Goal: Obtain resource: Obtain resource

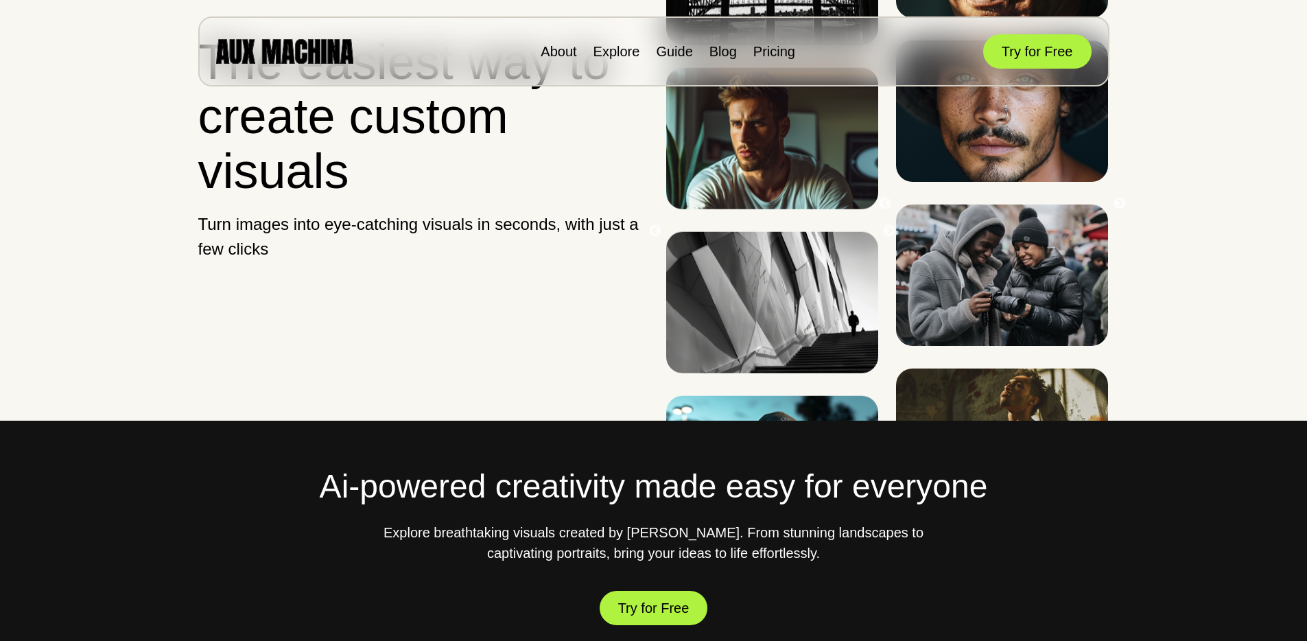
scroll to position [148, 0]
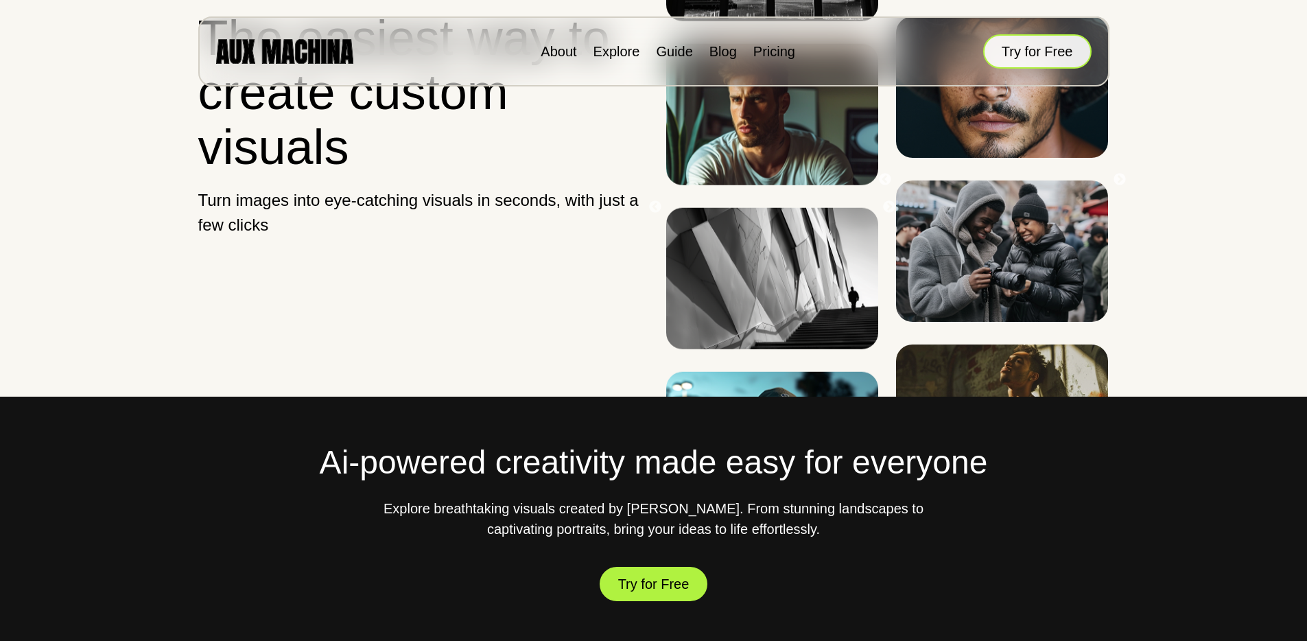
click at [1029, 62] on button "Try for Free" at bounding box center [1037, 51] width 108 height 34
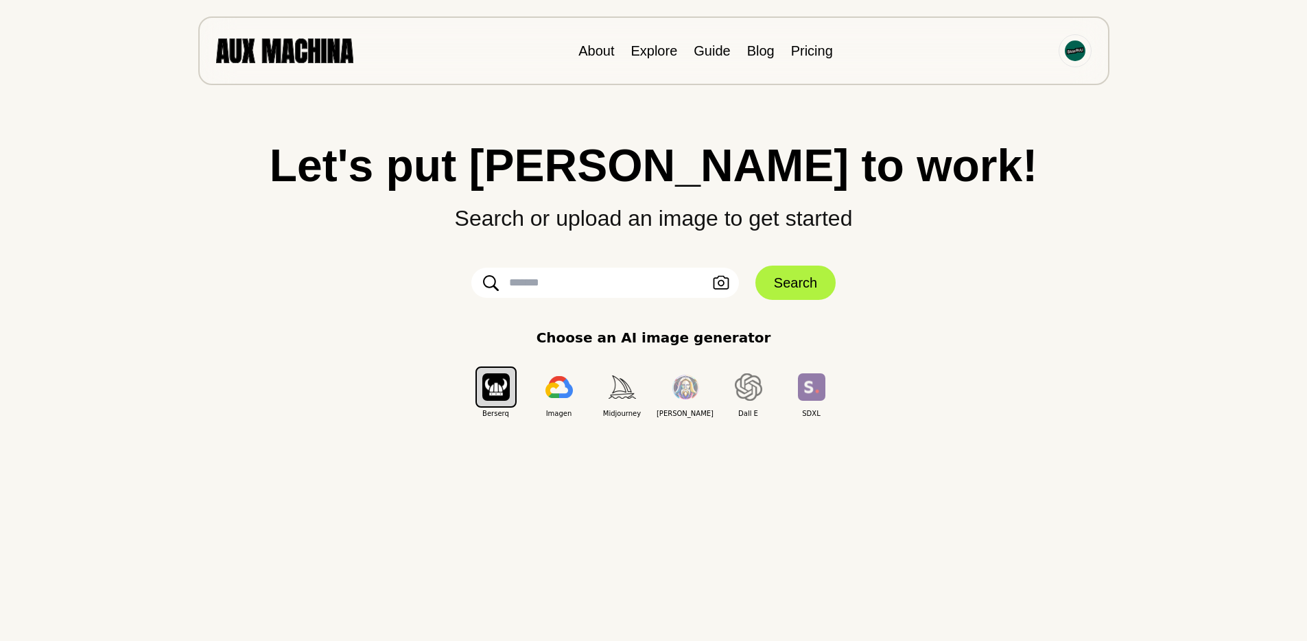
click at [575, 291] on input "text" at bounding box center [605, 283] width 268 height 30
paste input "**********"
click at [734, 277] on input "**********" at bounding box center [605, 283] width 268 height 30
type input "**********"
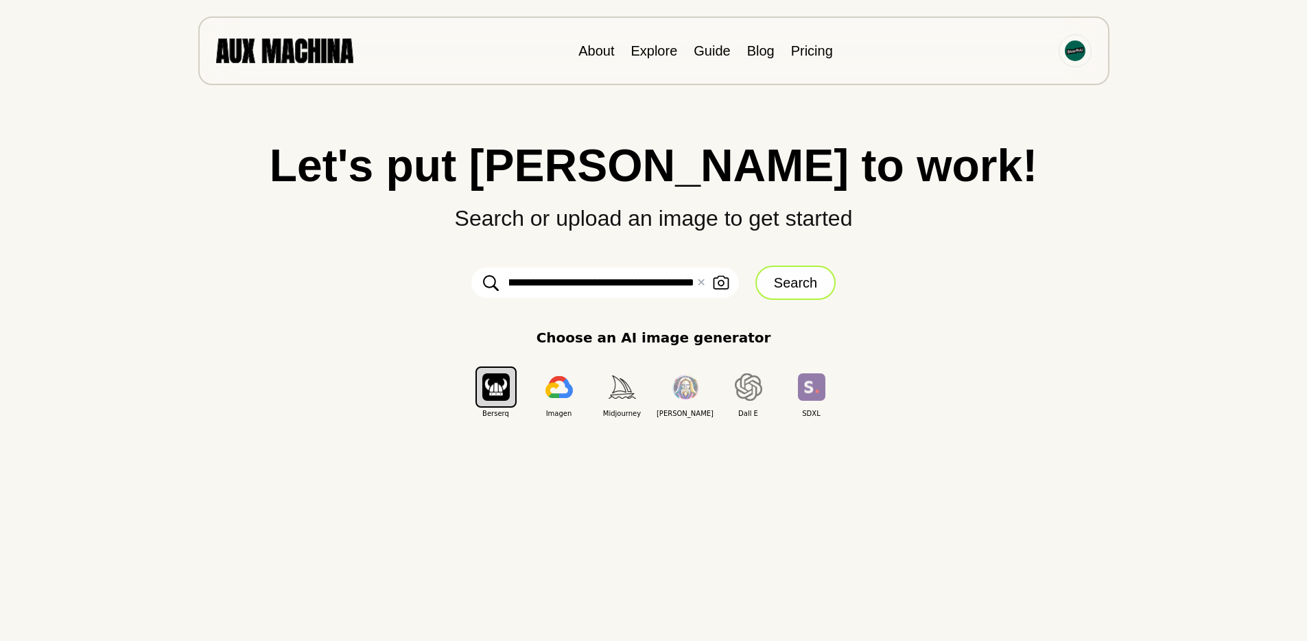
click at [765, 288] on button "Search" at bounding box center [796, 283] width 80 height 34
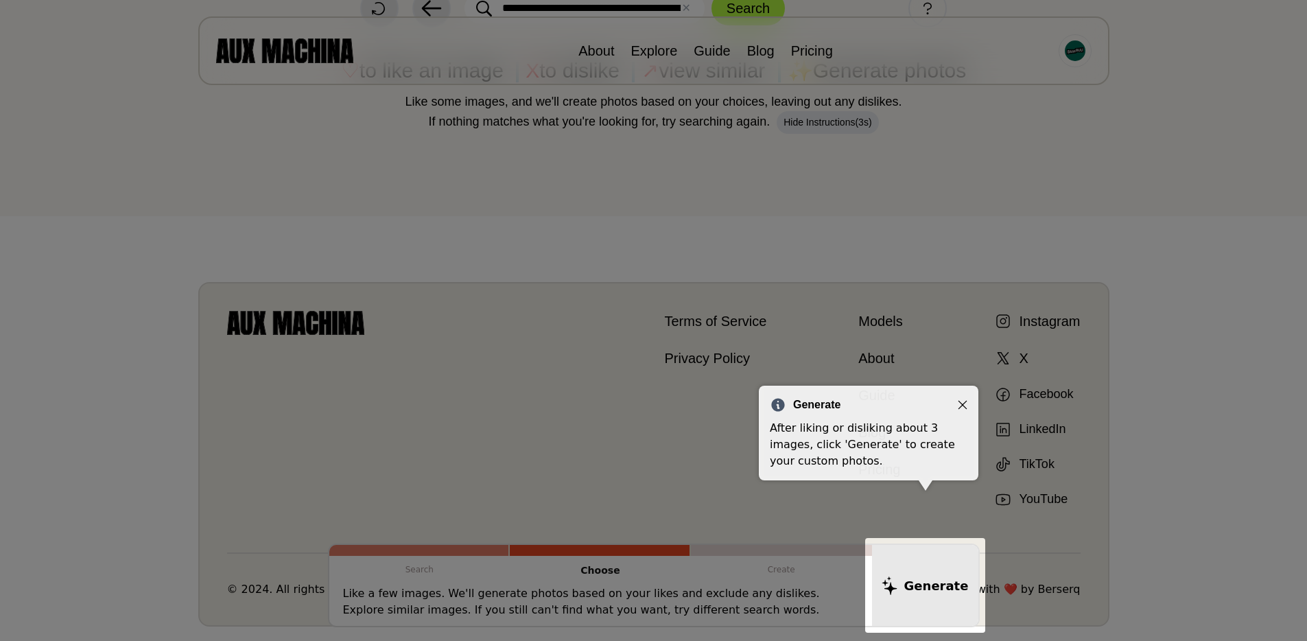
scroll to position [179, 0]
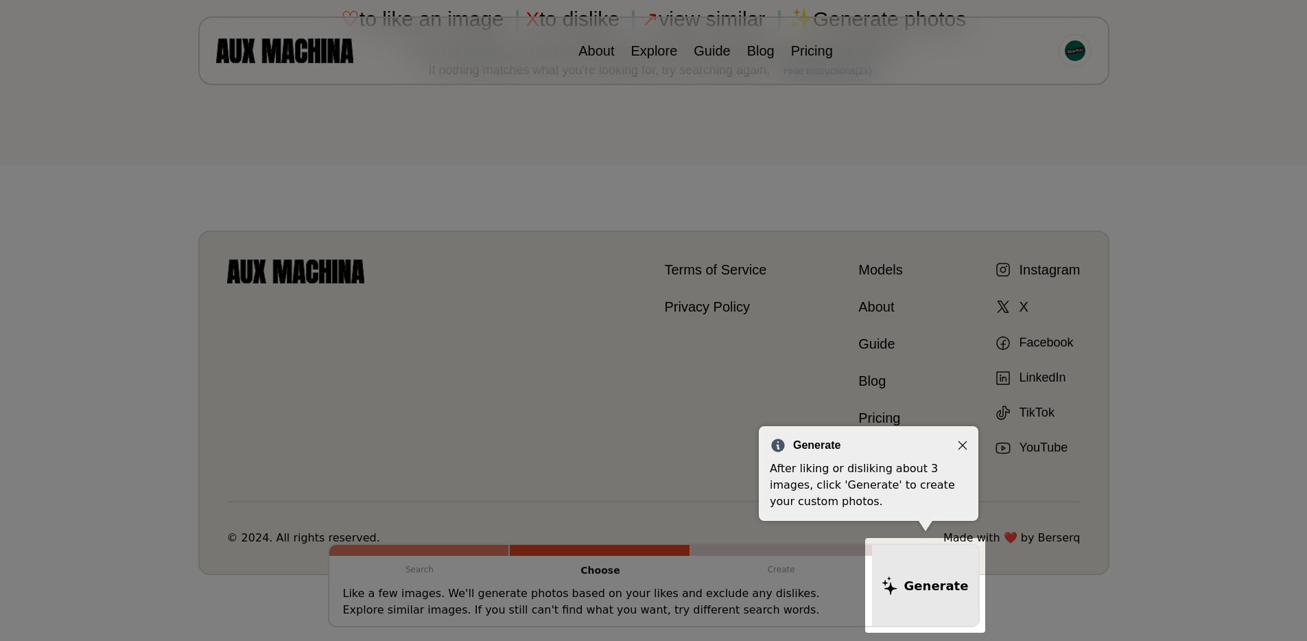
click at [765, 288] on div at bounding box center [653, 231] width 1307 height 820
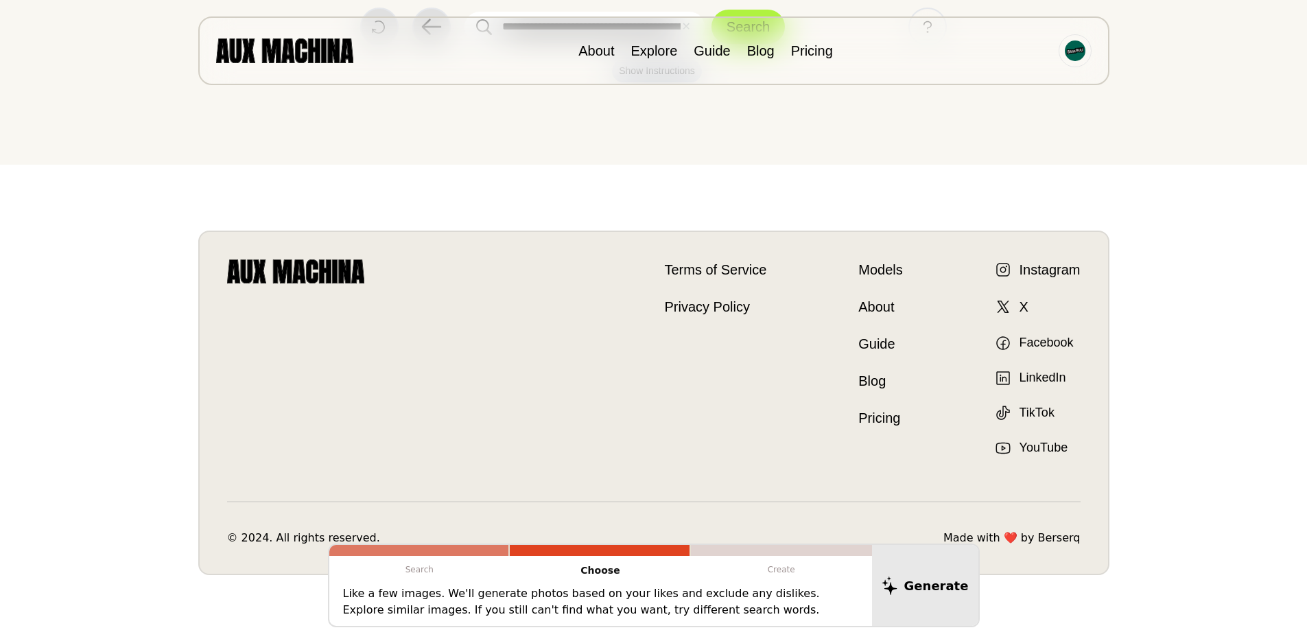
scroll to position [0, 0]
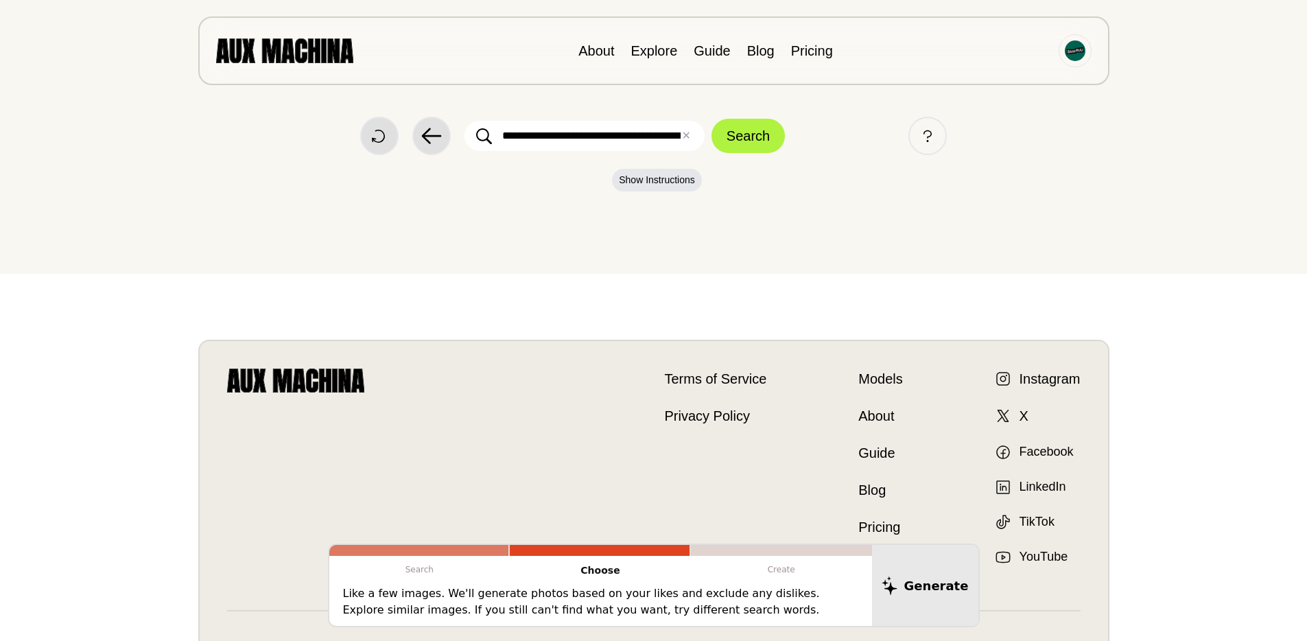
click at [764, 157] on div "**********" at bounding box center [653, 137] width 1252 height 274
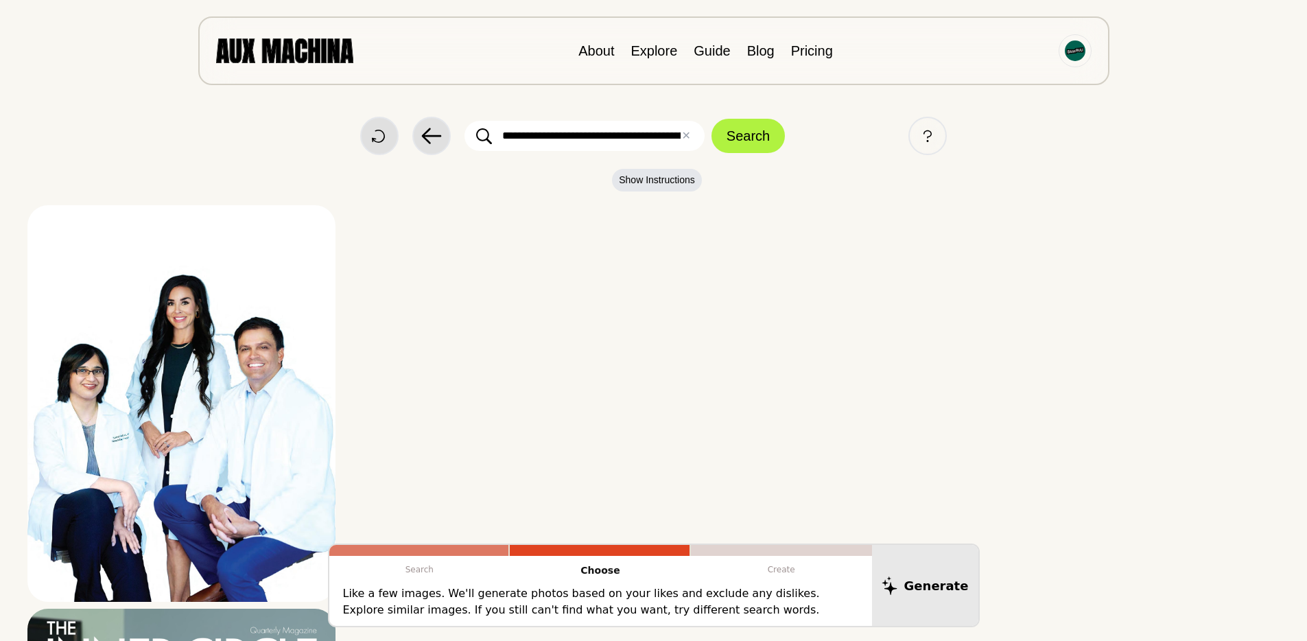
click at [763, 157] on div "**********" at bounding box center [653, 538] width 1252 height 1076
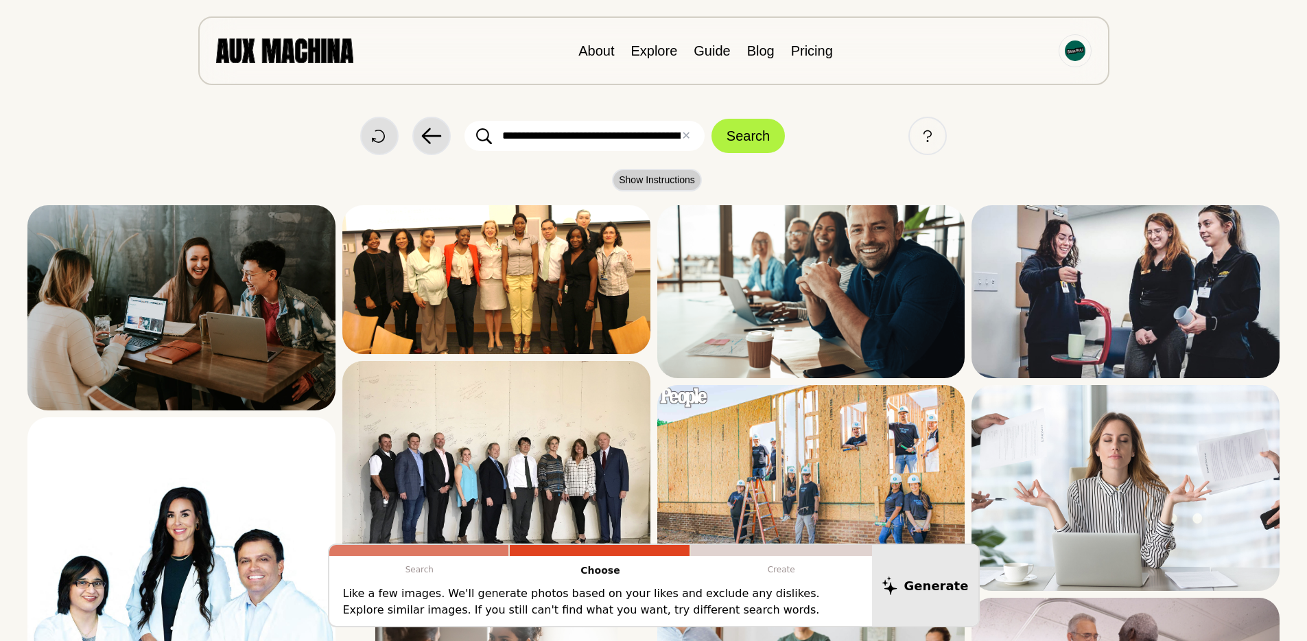
click at [627, 177] on button "Show Instructions" at bounding box center [657, 180] width 90 height 23
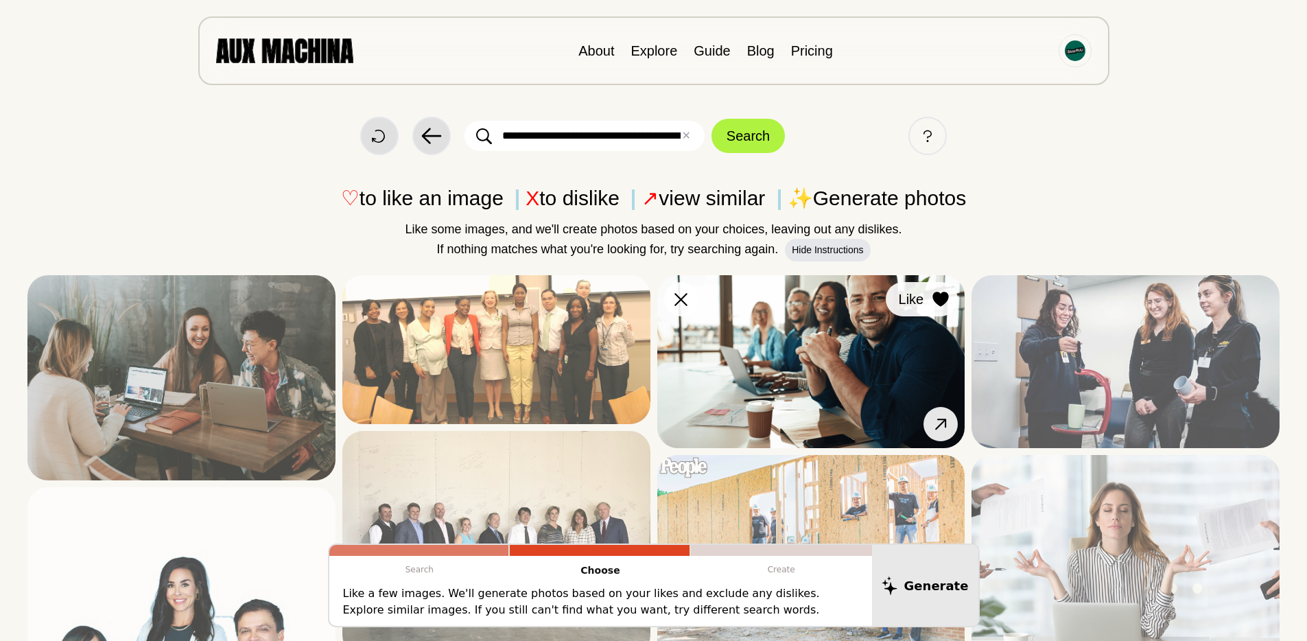
click at [942, 292] on icon at bounding box center [941, 299] width 16 height 15
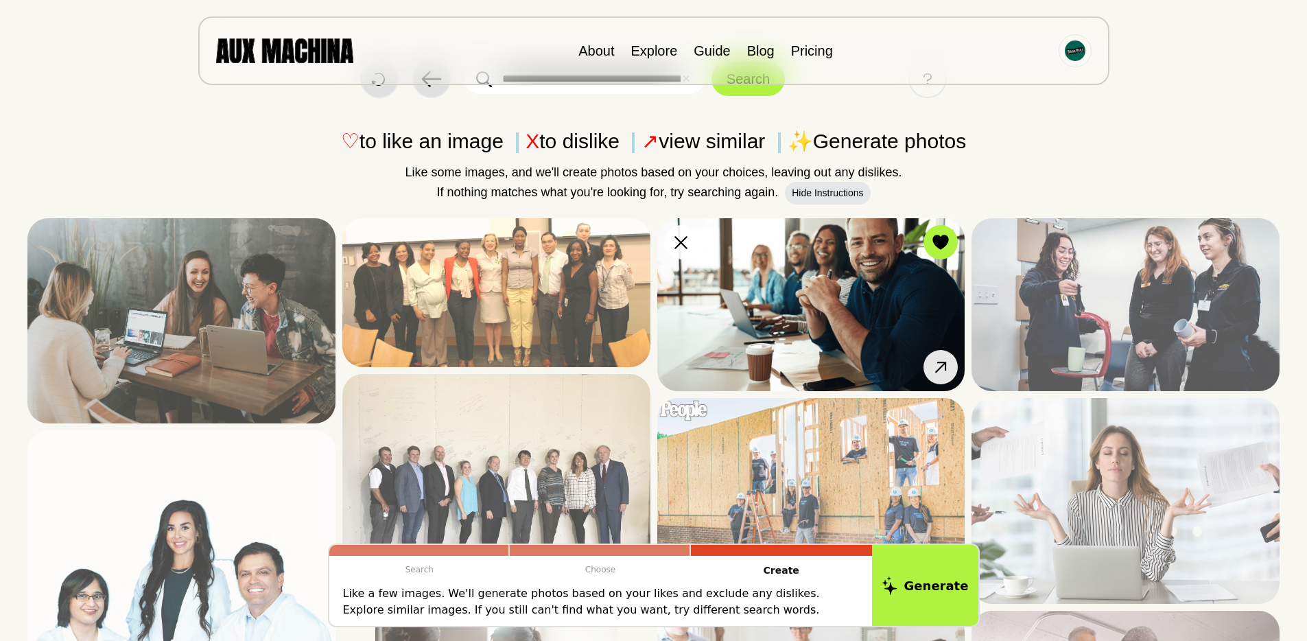
scroll to position [148, 0]
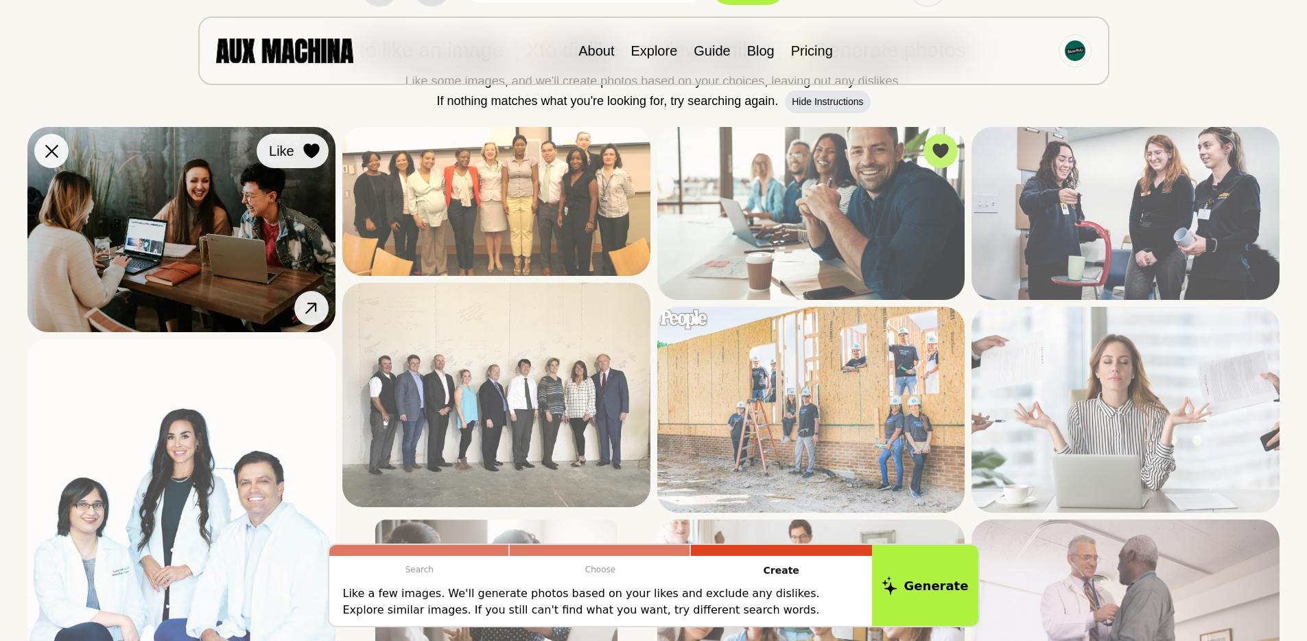
click at [315, 151] on icon at bounding box center [311, 150] width 16 height 15
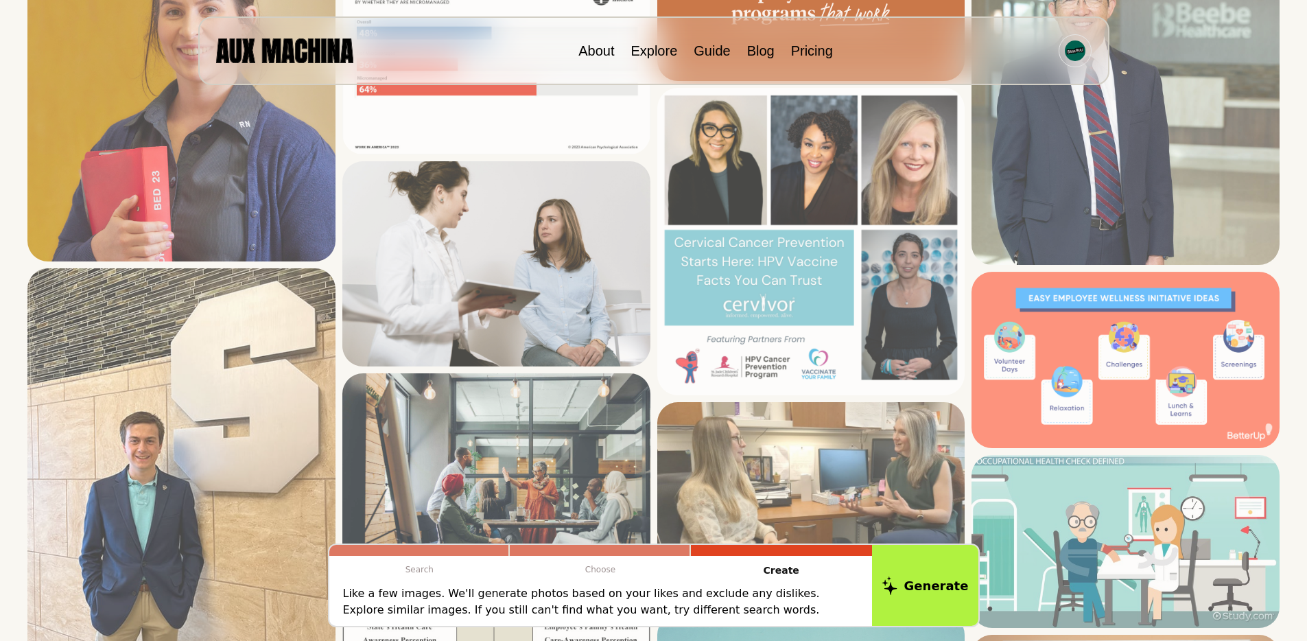
scroll to position [2064, 0]
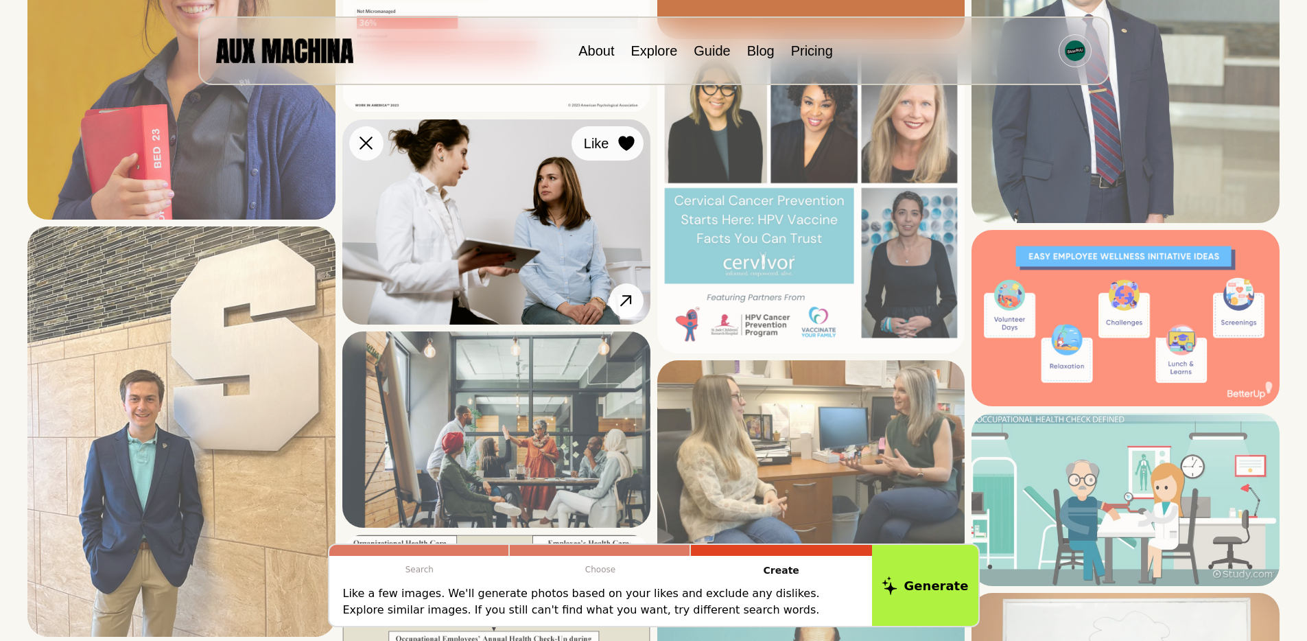
click at [629, 147] on icon at bounding box center [626, 143] width 16 height 15
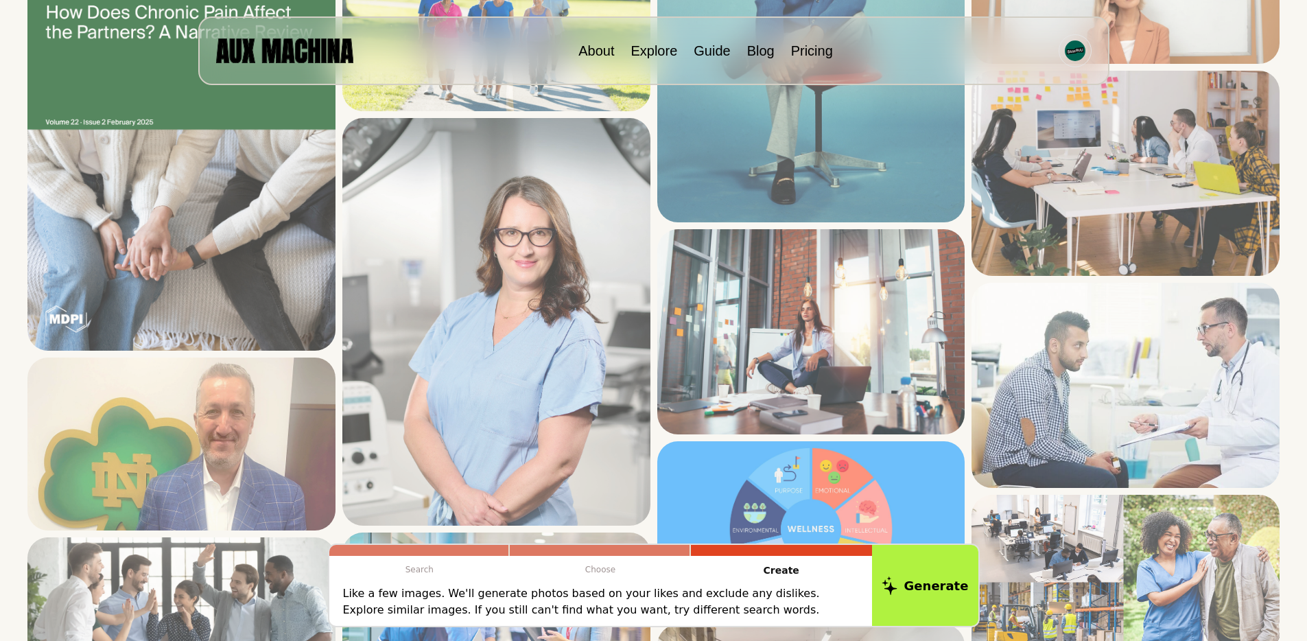
scroll to position [2811, 0]
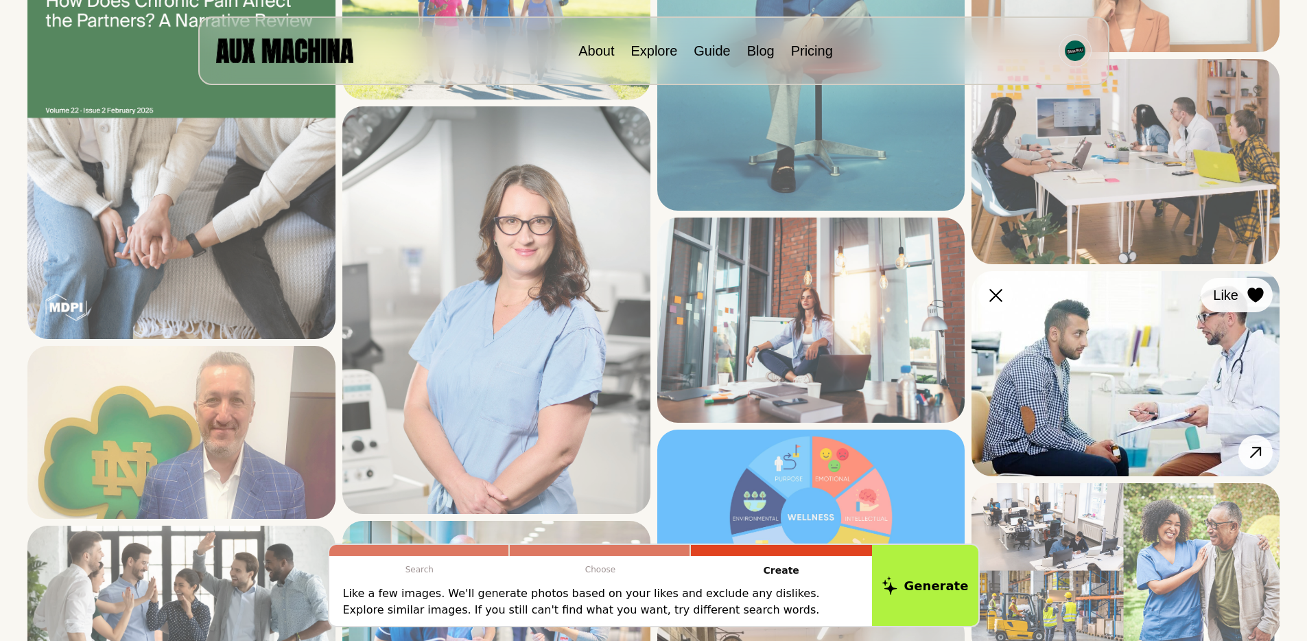
click at [1254, 294] on icon at bounding box center [1256, 295] width 16 height 15
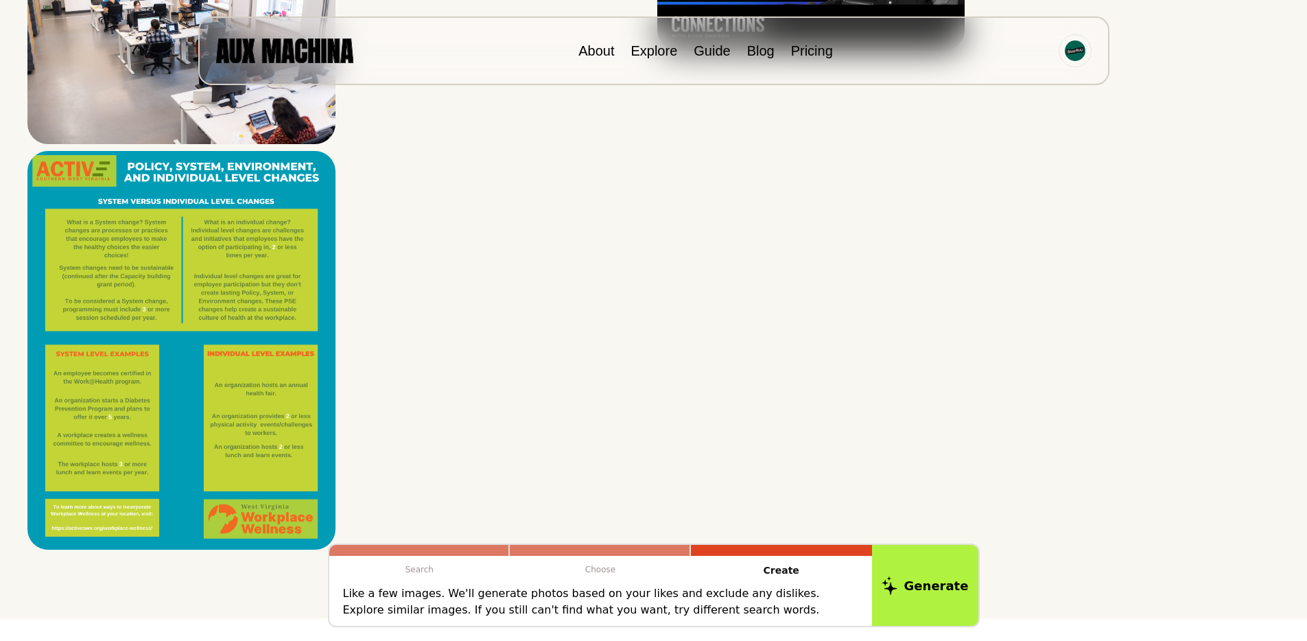
scroll to position [4925, 0]
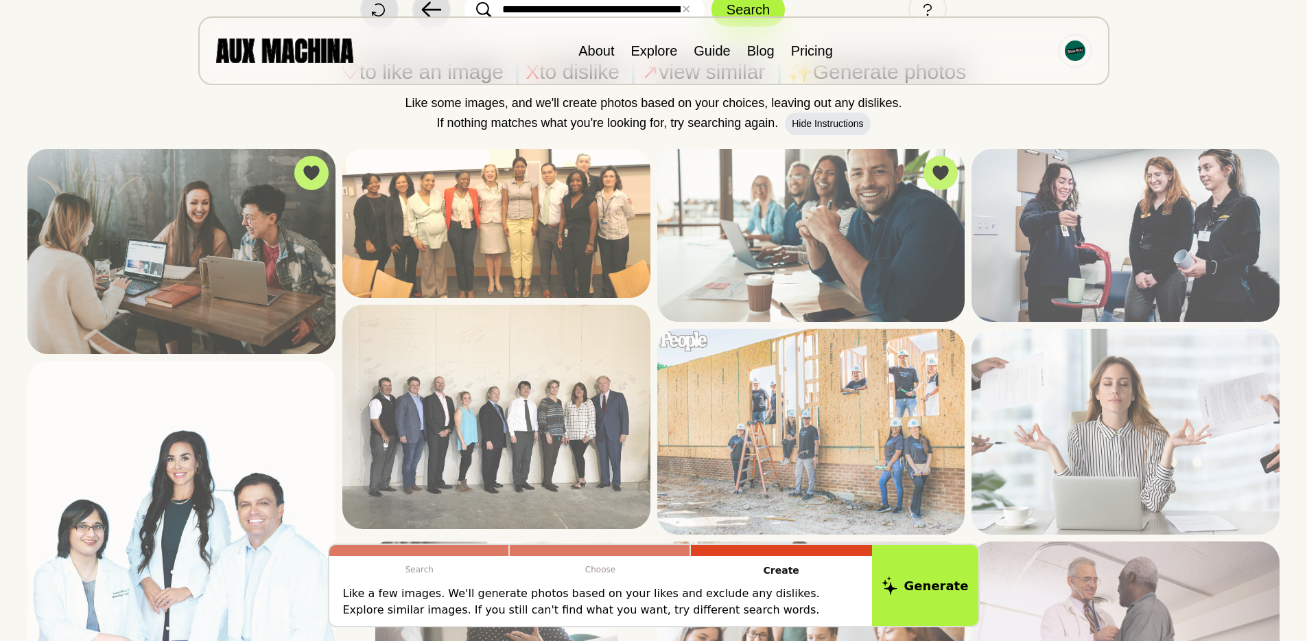
scroll to position [0, 0]
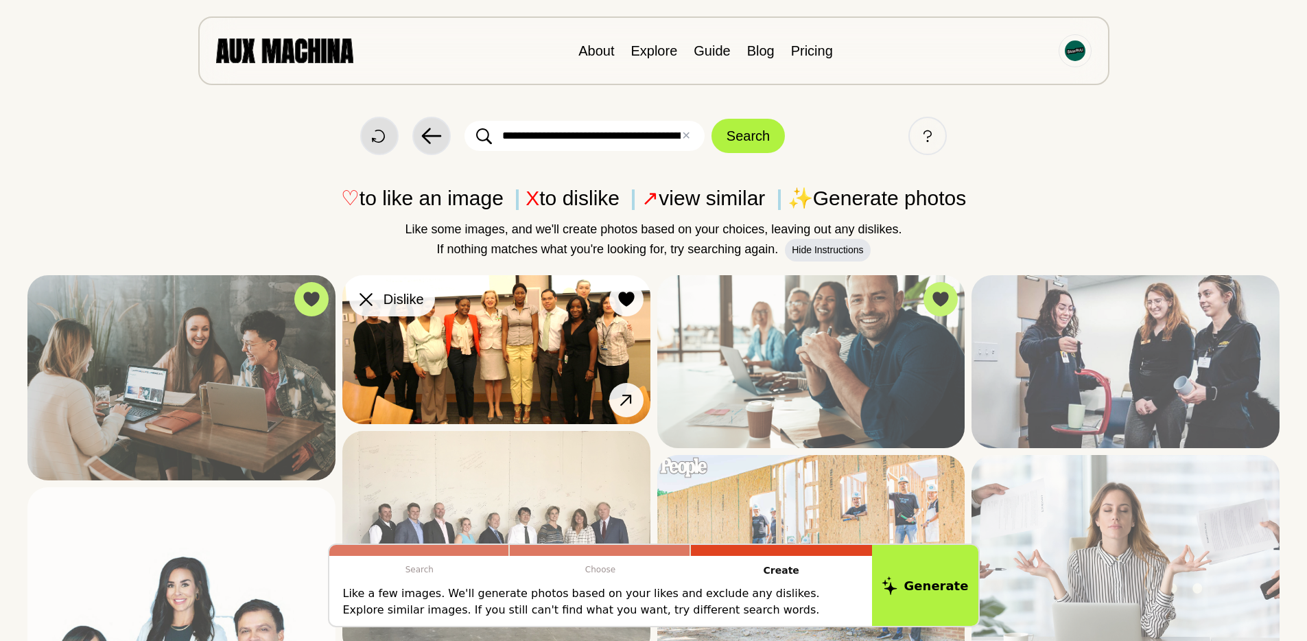
click at [368, 298] on icon at bounding box center [366, 299] width 13 height 13
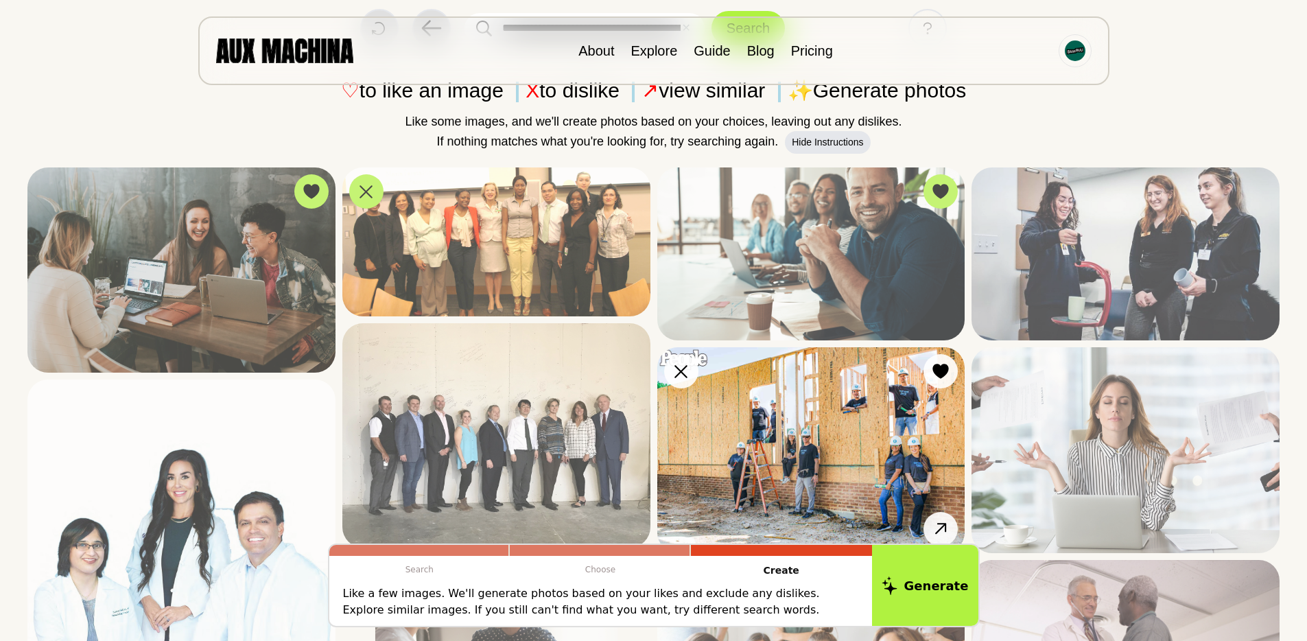
scroll to position [161, 0]
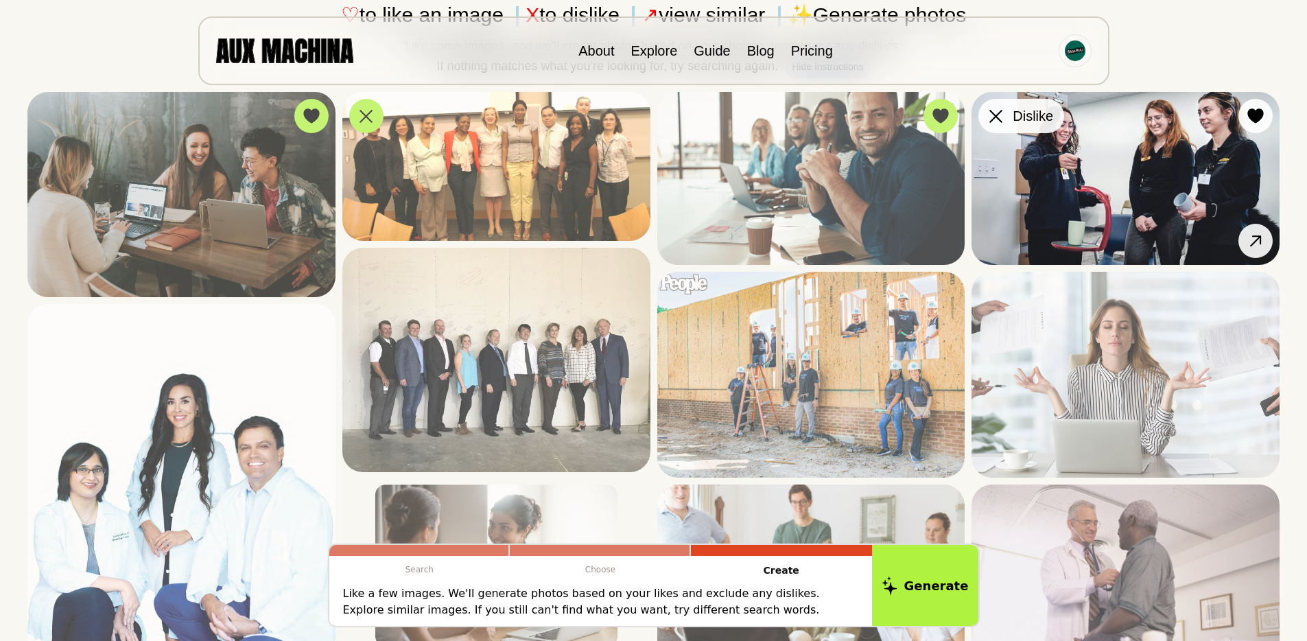
click at [1003, 121] on div at bounding box center [996, 116] width 21 height 21
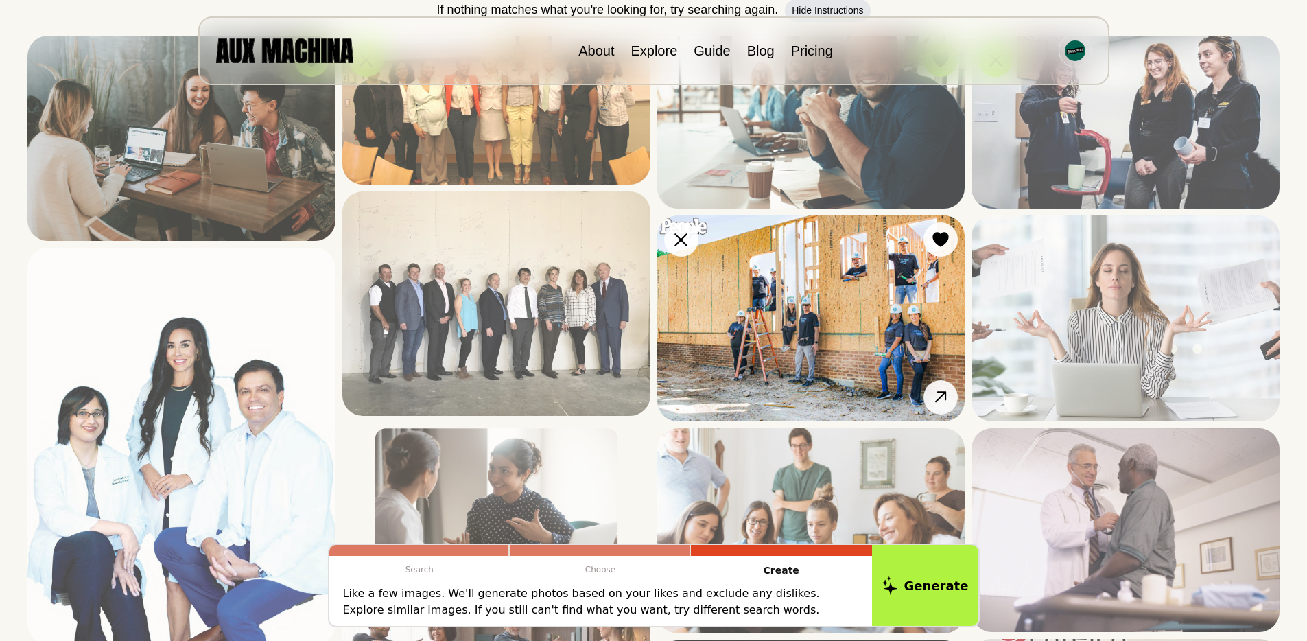
scroll to position [249, 0]
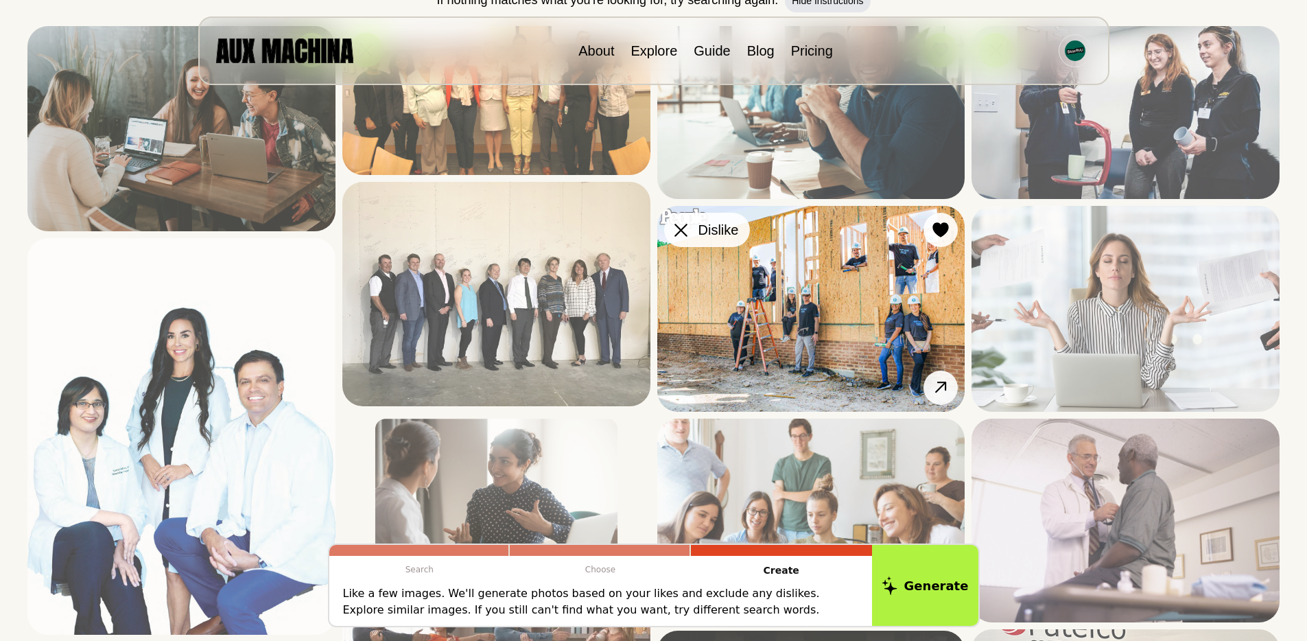
click at [675, 228] on icon at bounding box center [681, 230] width 13 height 13
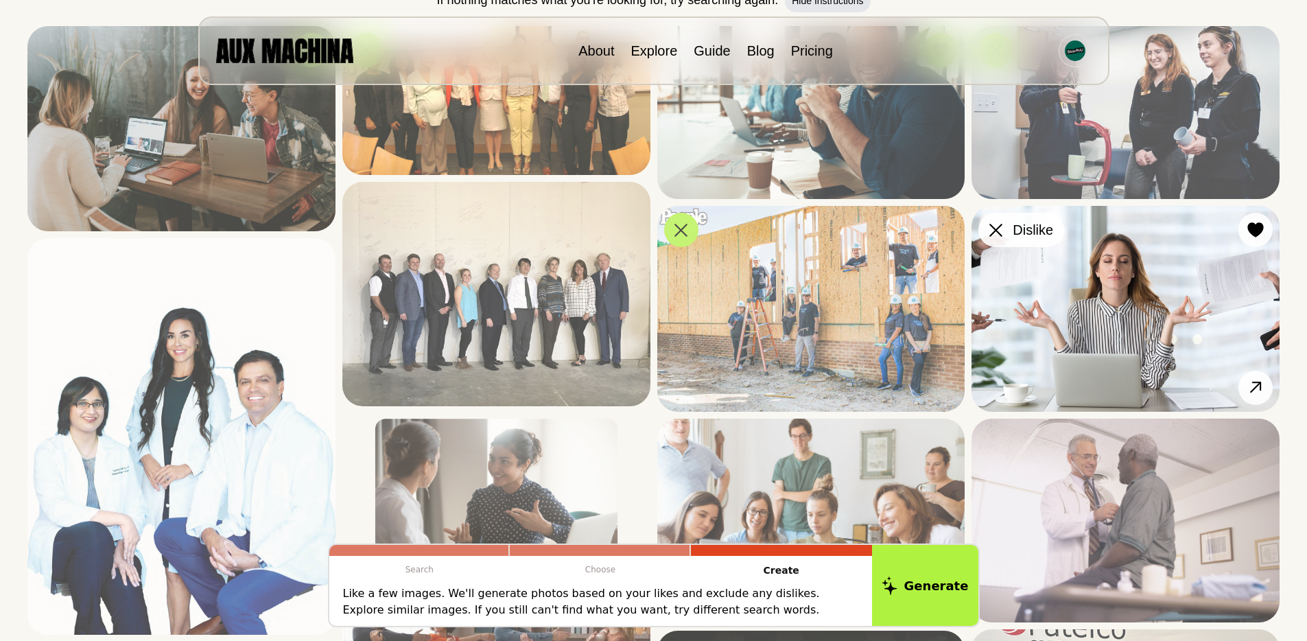
click at [996, 224] on icon at bounding box center [996, 230] width 13 height 13
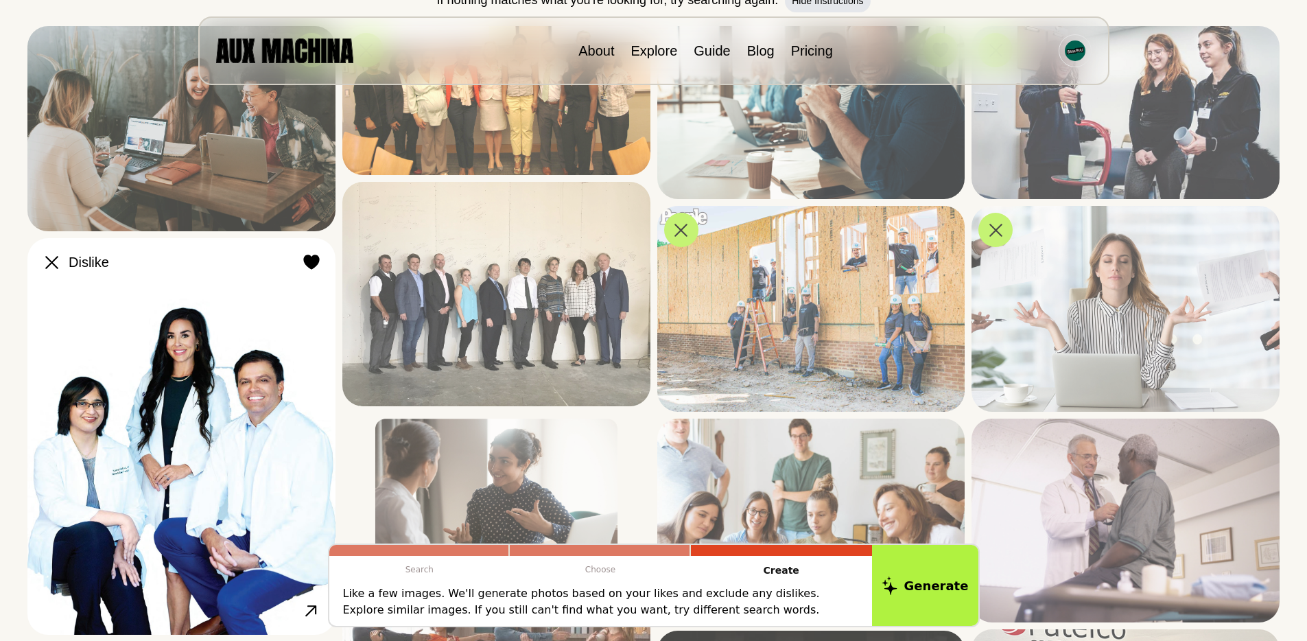
click at [44, 254] on div at bounding box center [51, 262] width 21 height 21
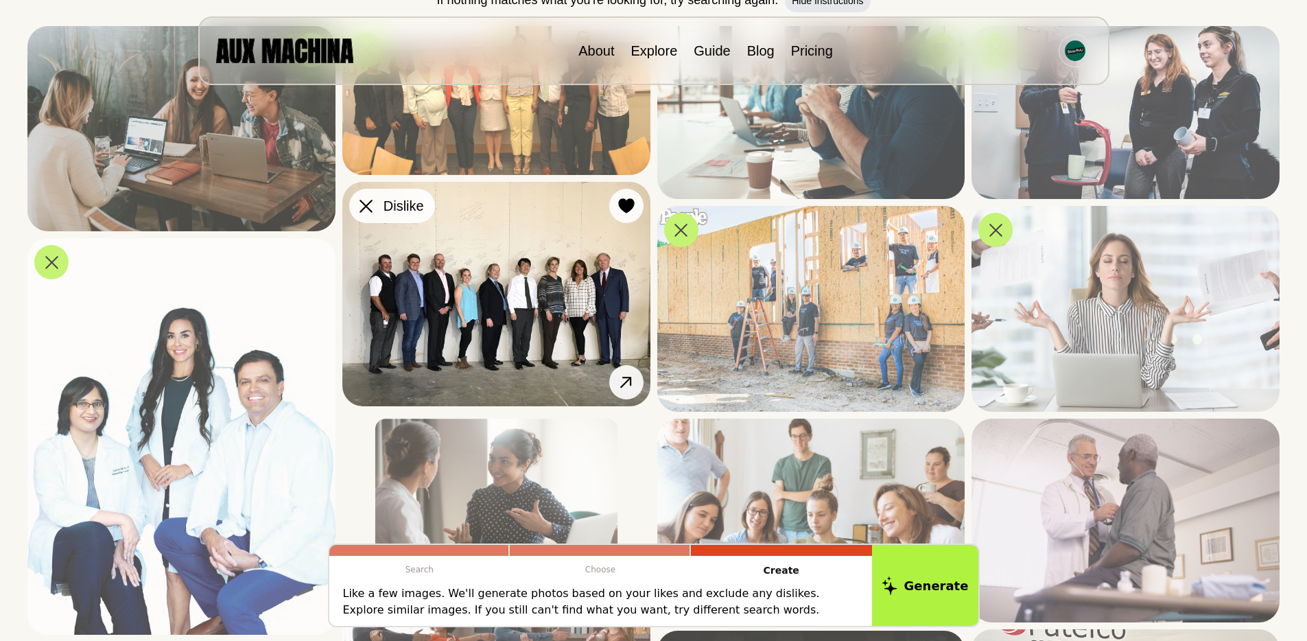
click at [373, 197] on div at bounding box center [366, 206] width 21 height 21
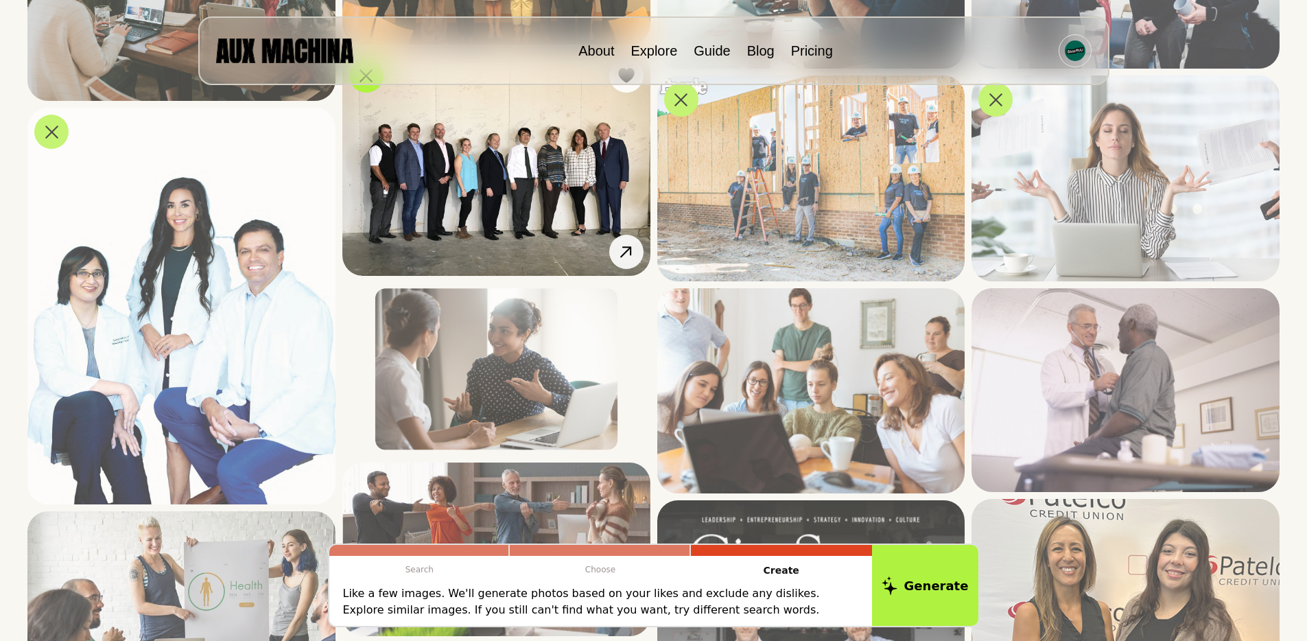
scroll to position [392, 0]
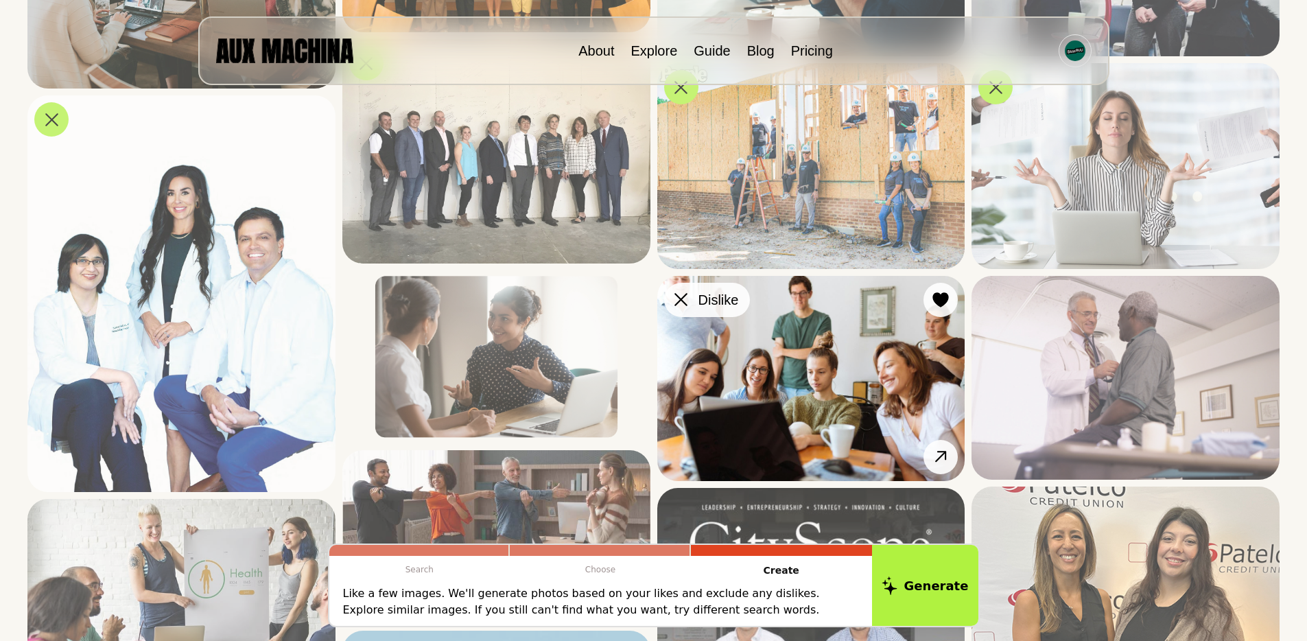
click at [677, 295] on icon at bounding box center [681, 299] width 13 height 13
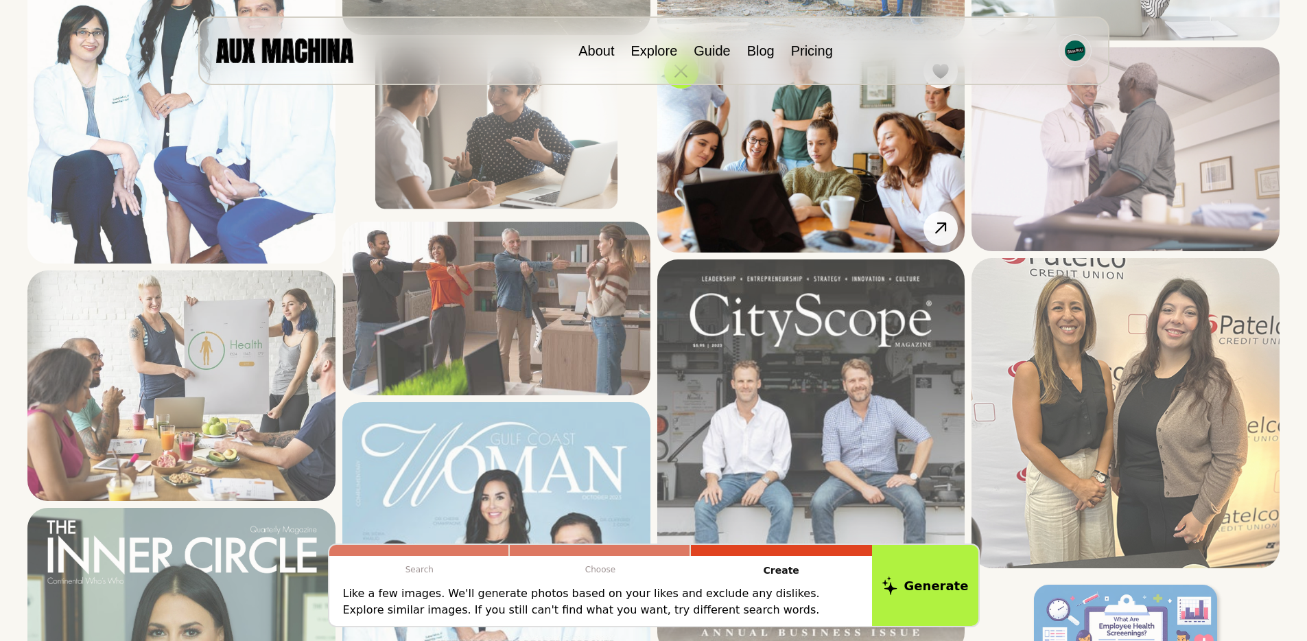
scroll to position [622, 0]
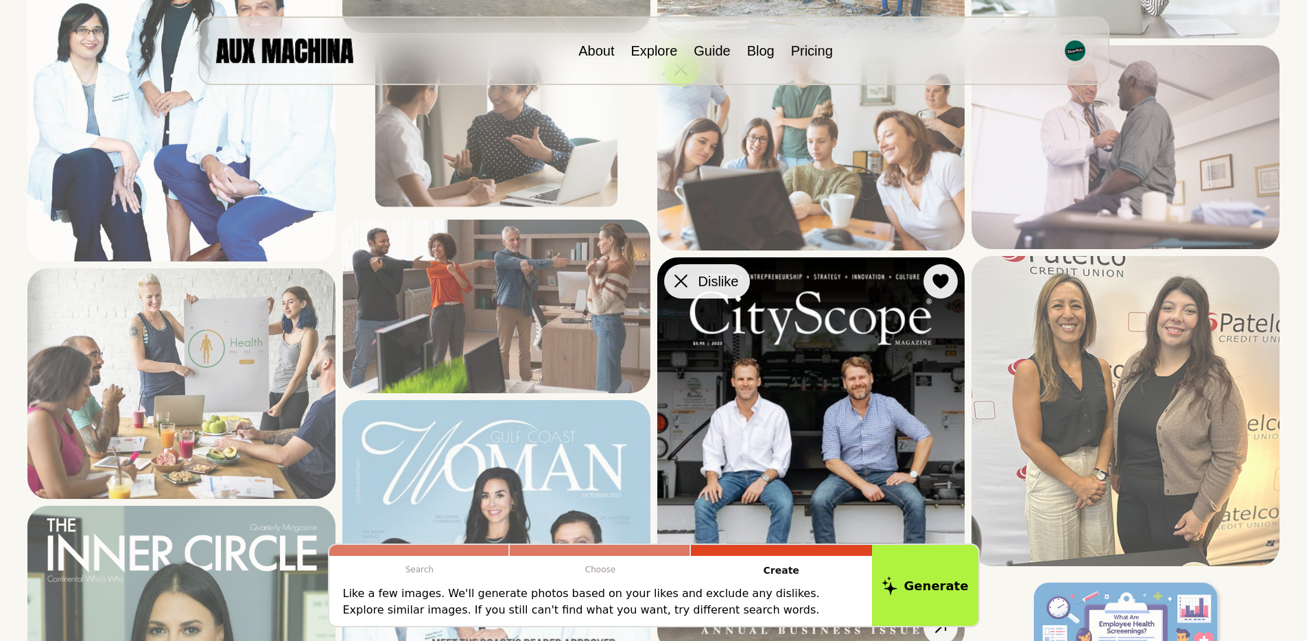
click at [688, 283] on div at bounding box center [681, 281] width 21 height 21
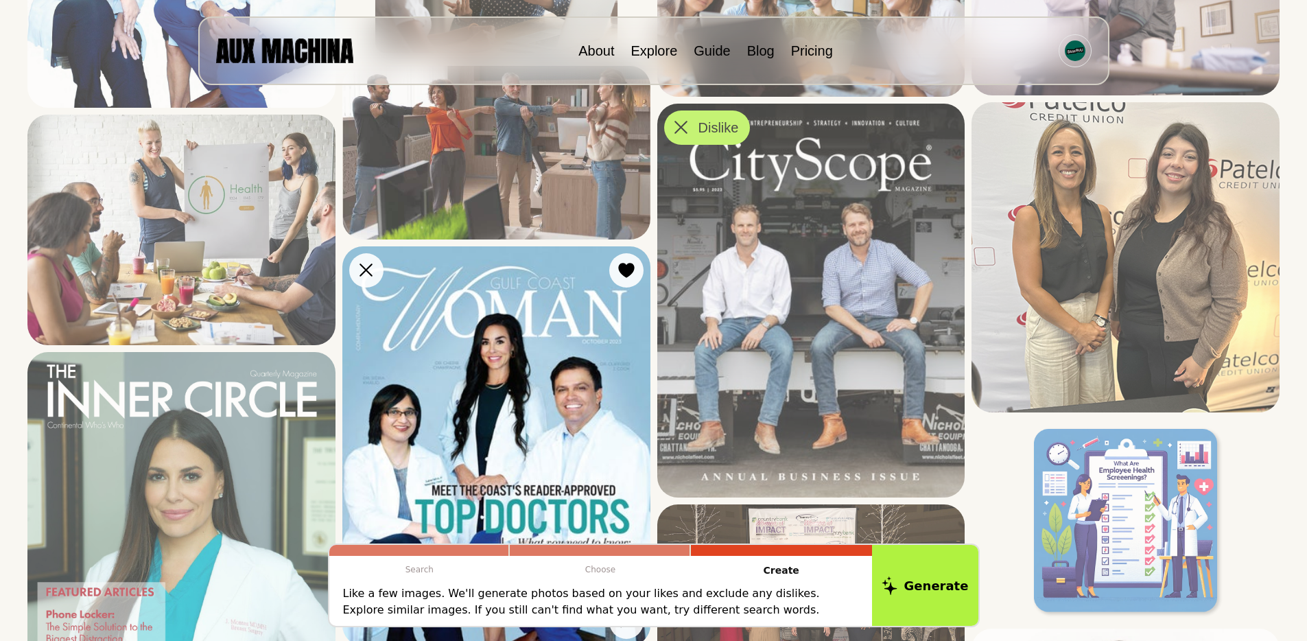
scroll to position [797, 0]
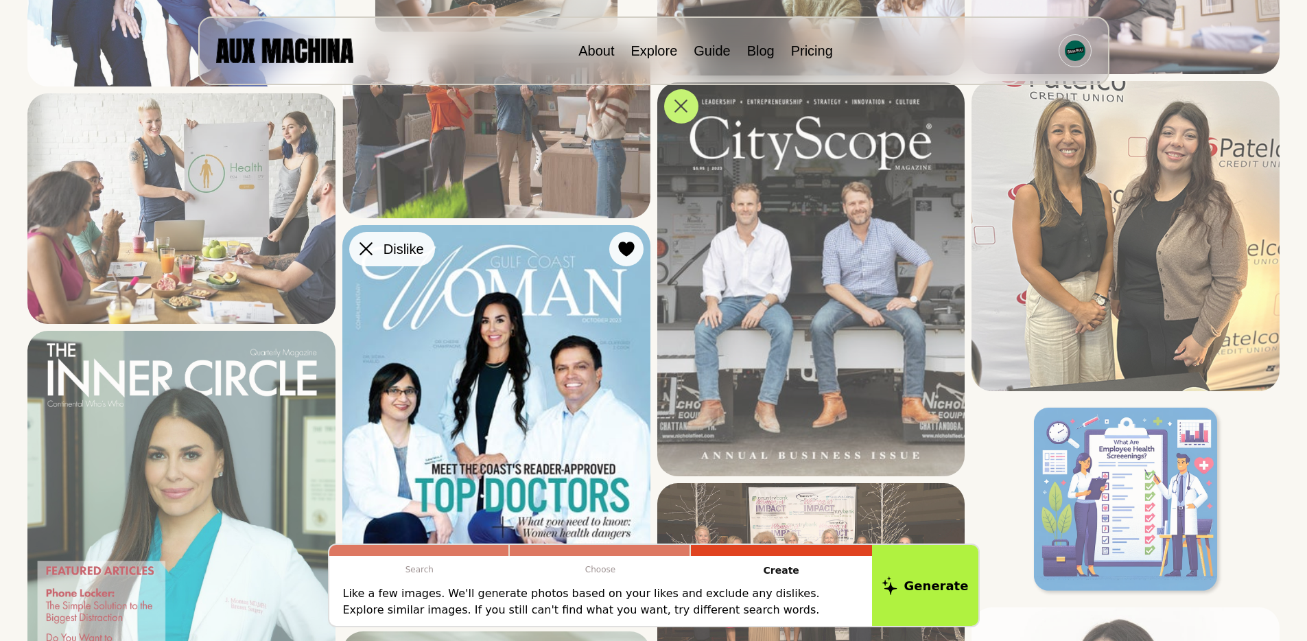
click at [368, 250] on icon at bounding box center [366, 249] width 13 height 13
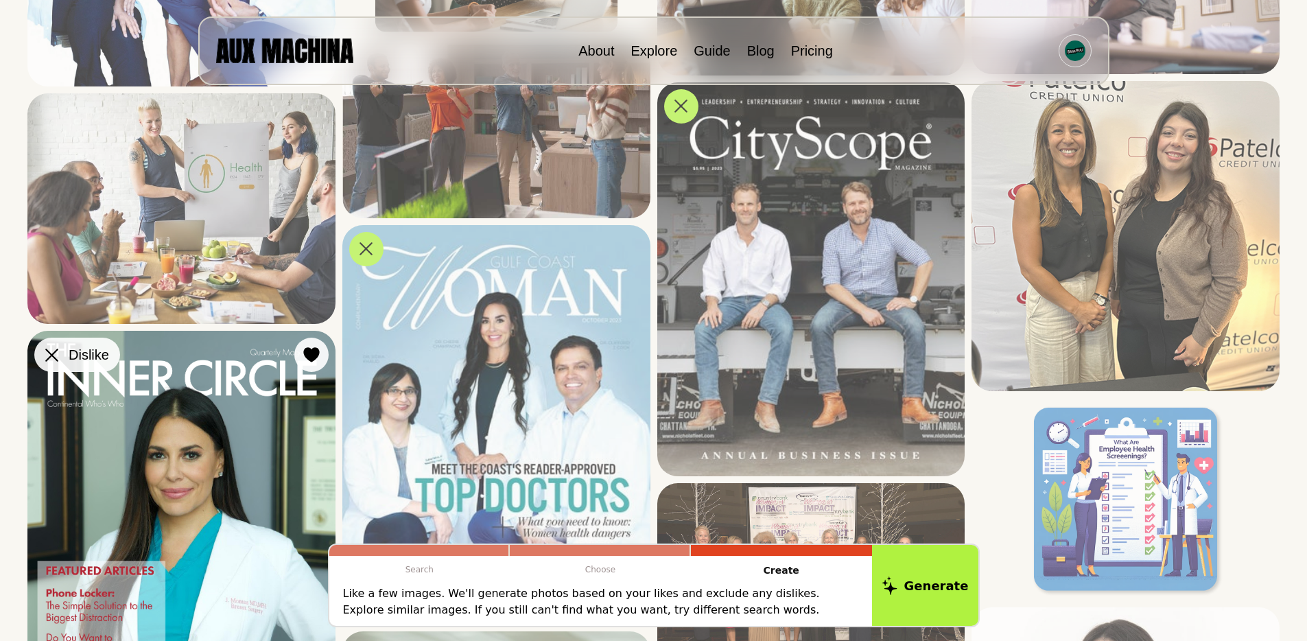
click at [50, 358] on icon at bounding box center [51, 355] width 13 height 13
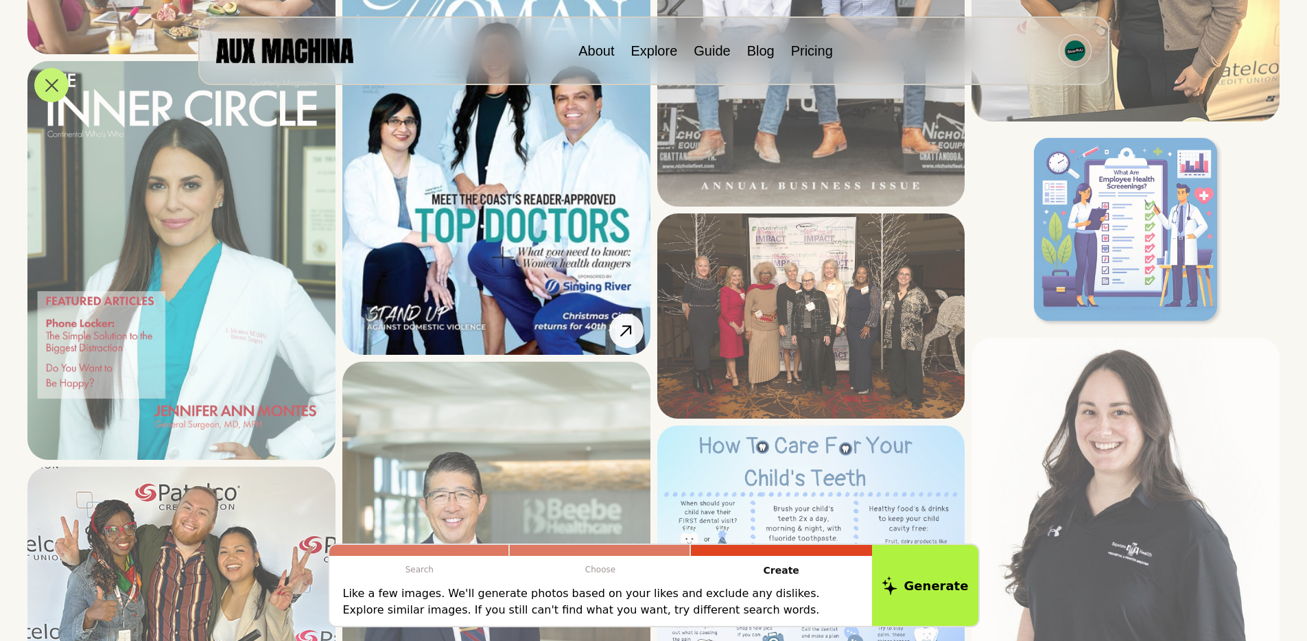
scroll to position [1108, 0]
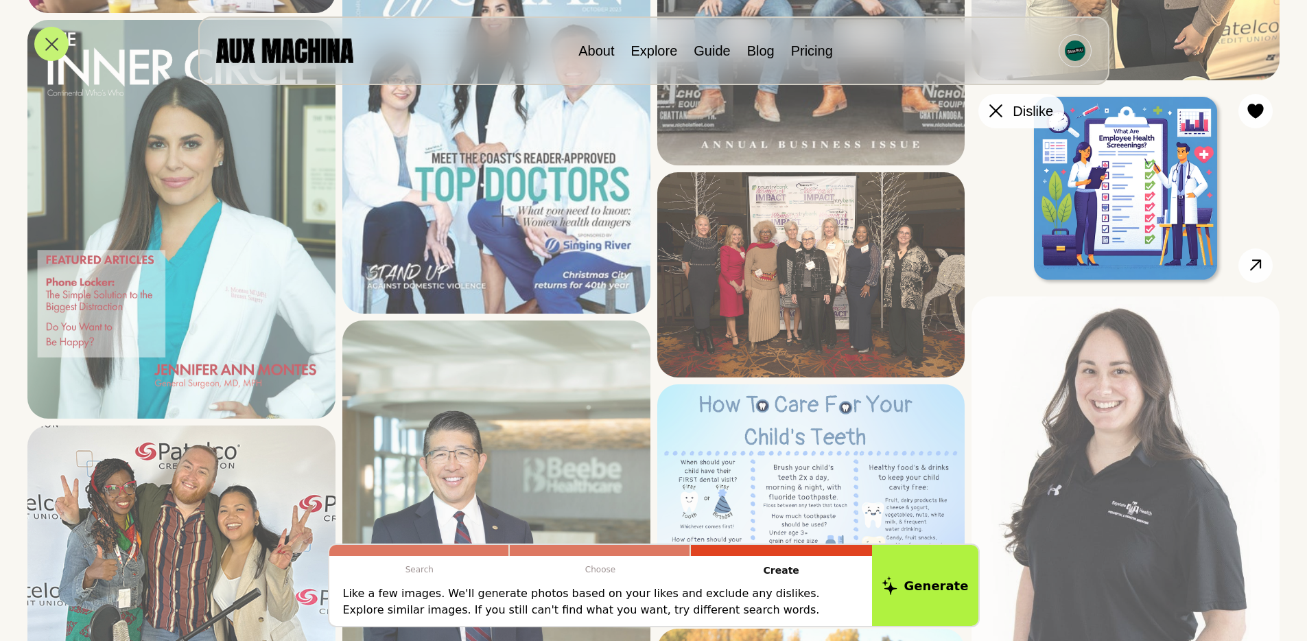
click at [1001, 106] on icon at bounding box center [996, 110] width 13 height 13
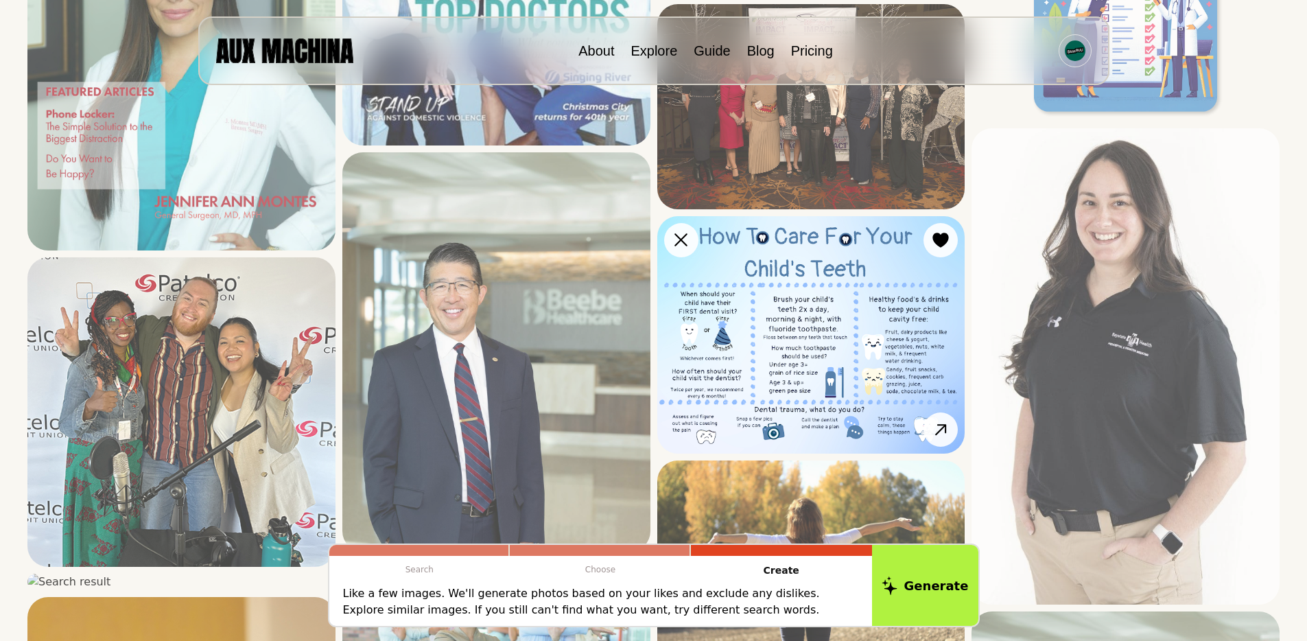
scroll to position [1287, 0]
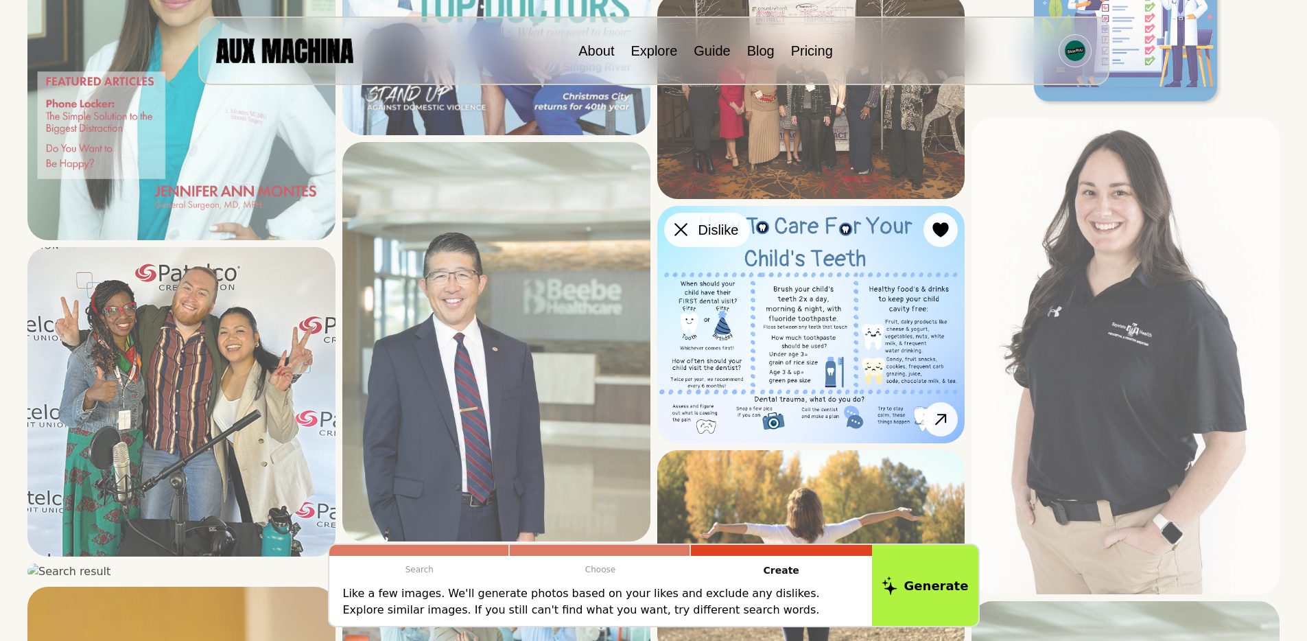
click at [675, 229] on icon at bounding box center [681, 229] width 13 height 13
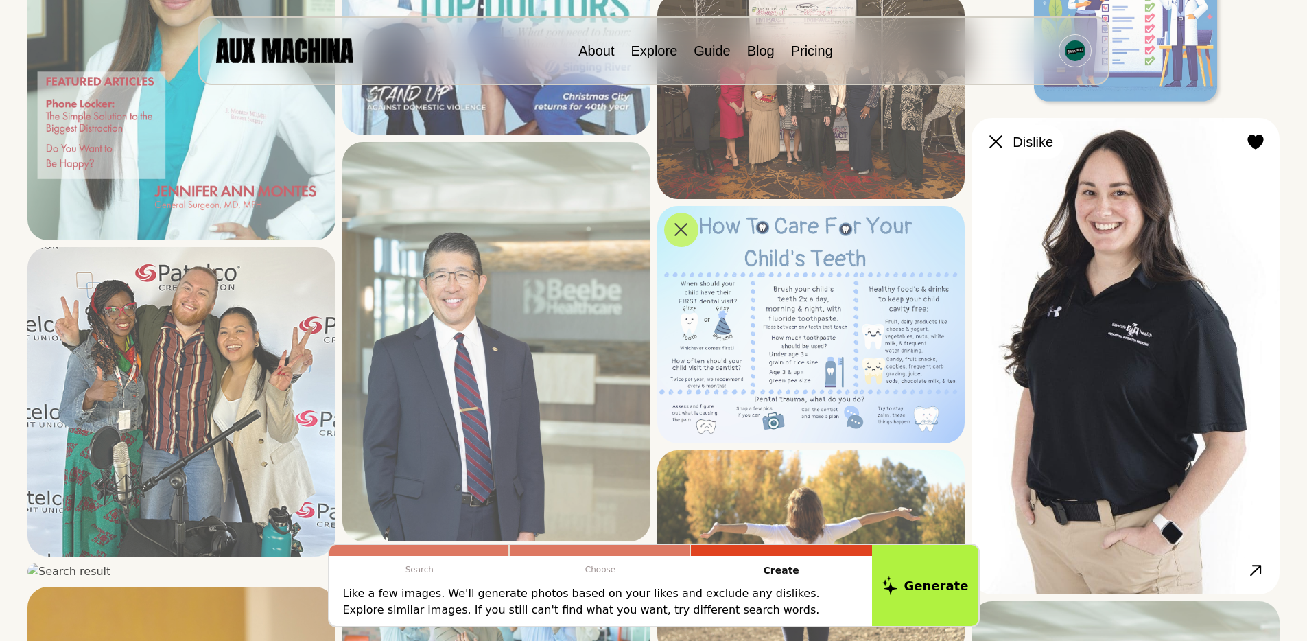
click at [1000, 140] on icon at bounding box center [996, 141] width 13 height 13
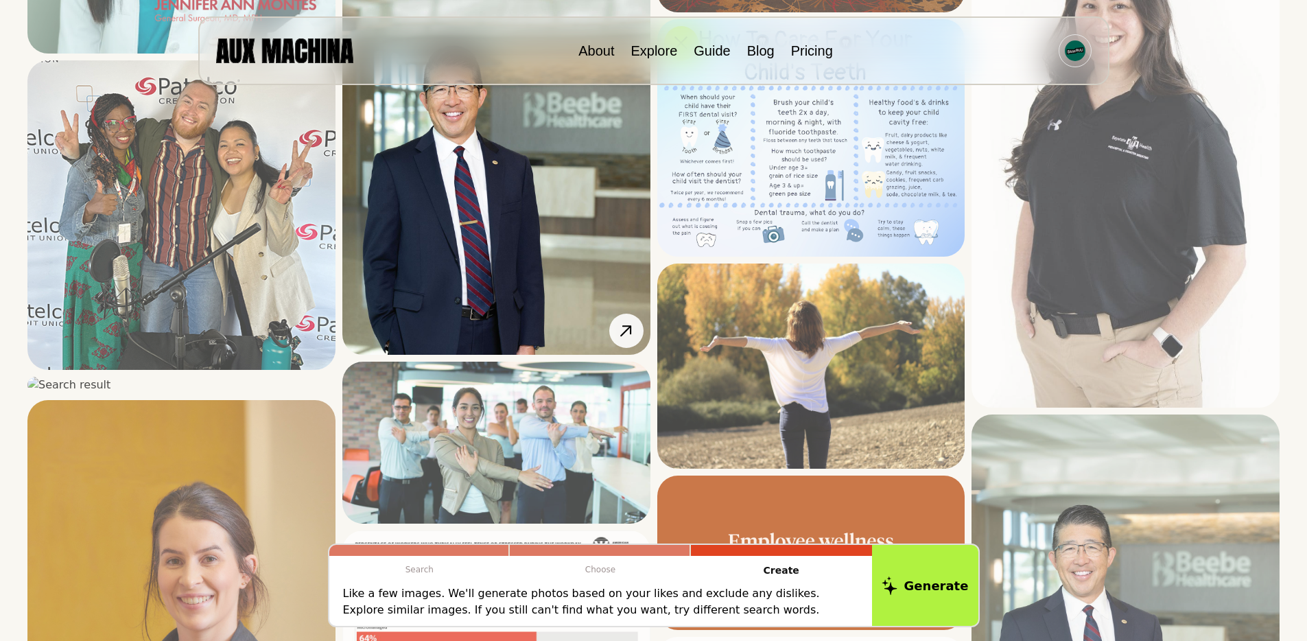
scroll to position [1521, 0]
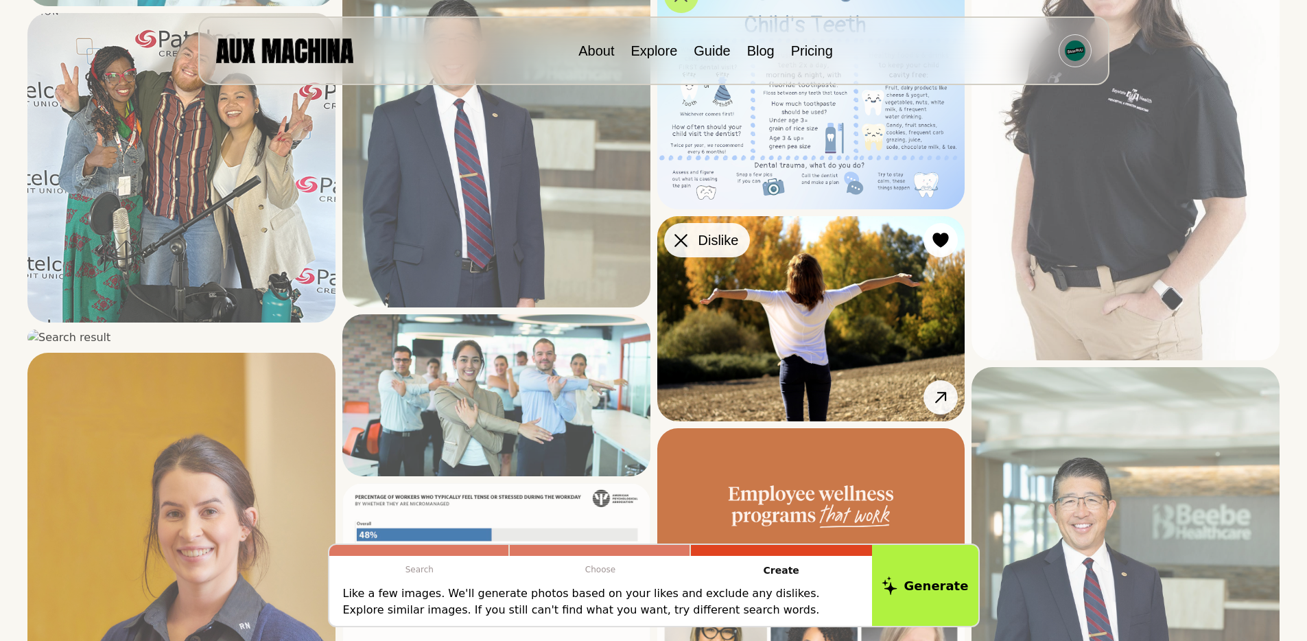
click at [684, 249] on div at bounding box center [681, 240] width 21 height 21
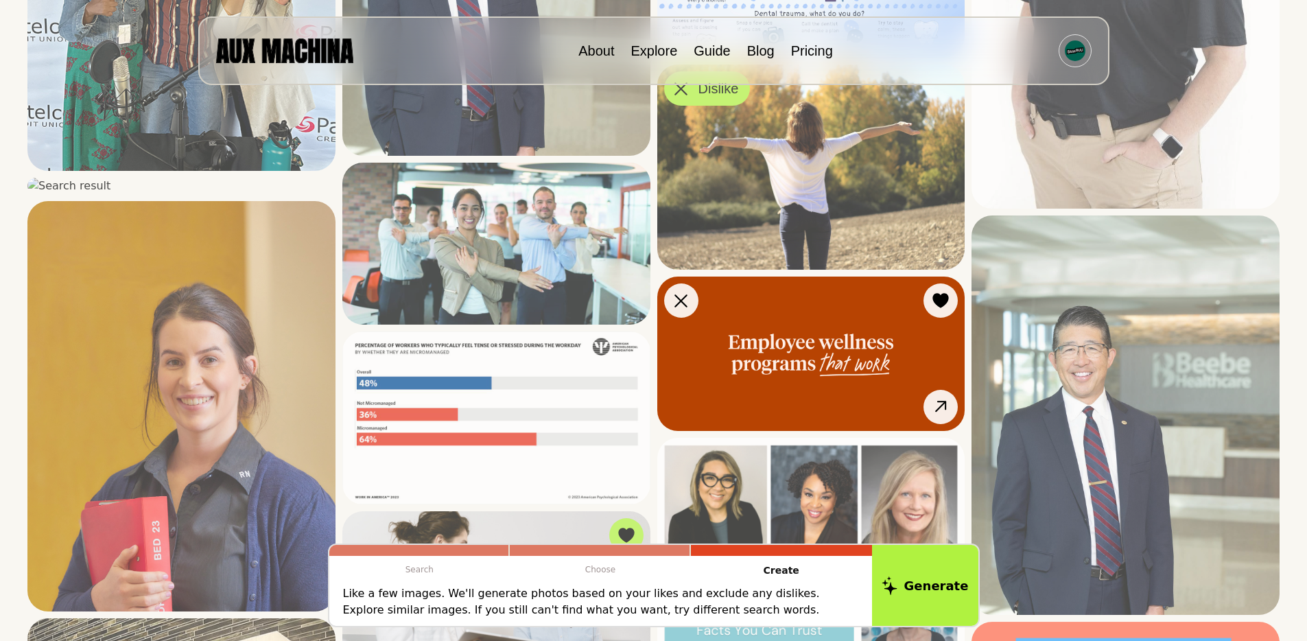
scroll to position [1716, 0]
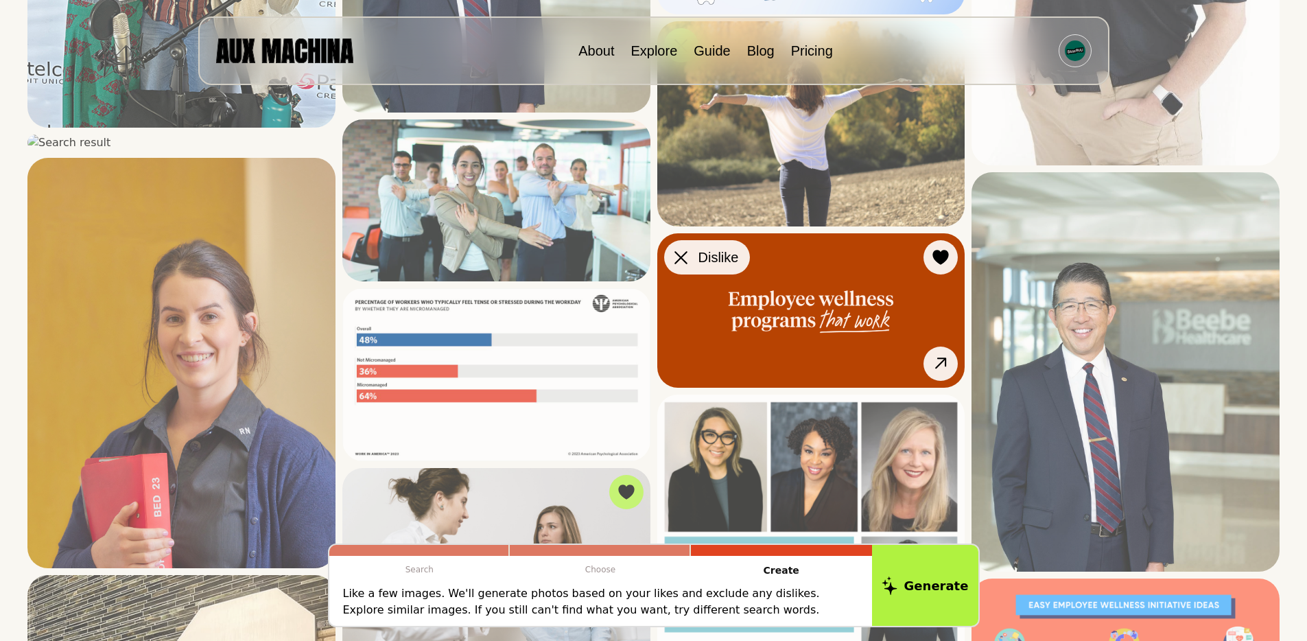
click at [688, 257] on div at bounding box center [681, 257] width 21 height 21
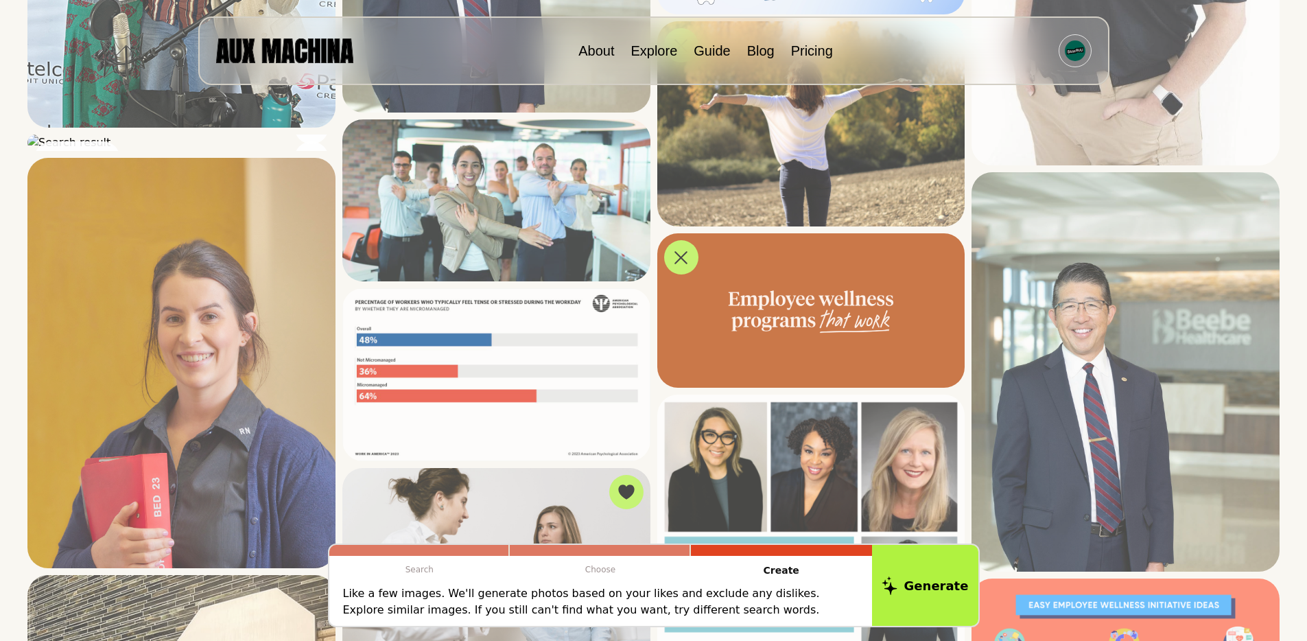
click at [49, 160] on icon at bounding box center [51, 158] width 13 height 13
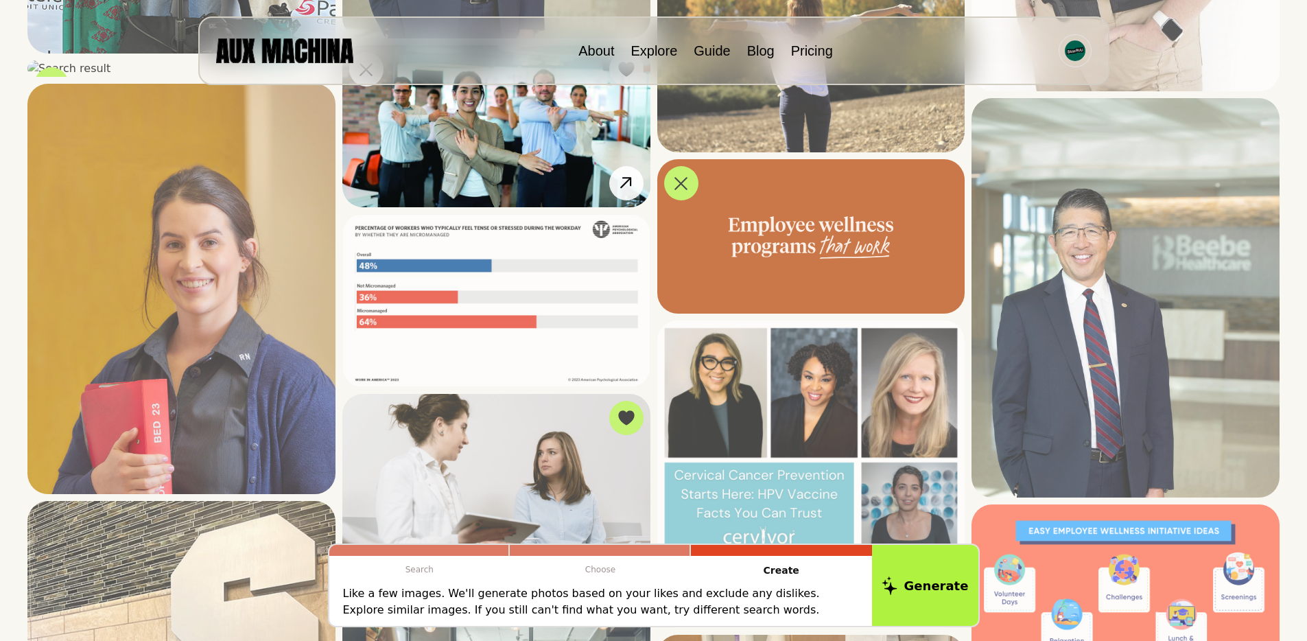
scroll to position [1824, 0]
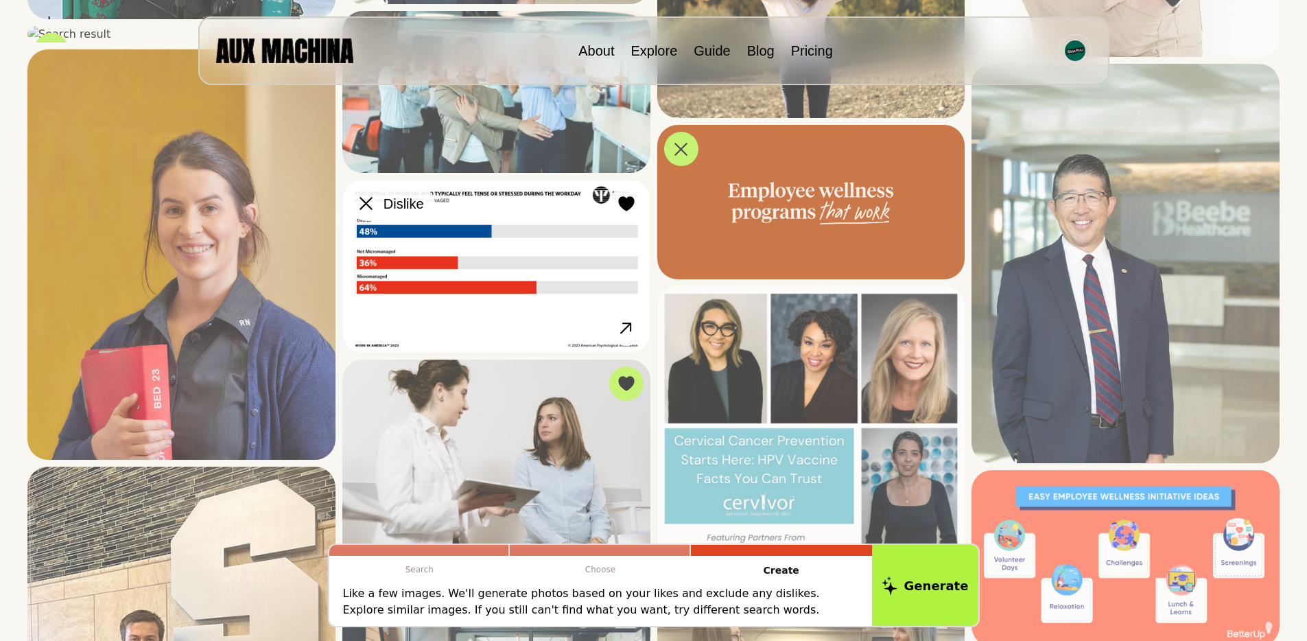
click at [360, 209] on icon at bounding box center [366, 203] width 13 height 13
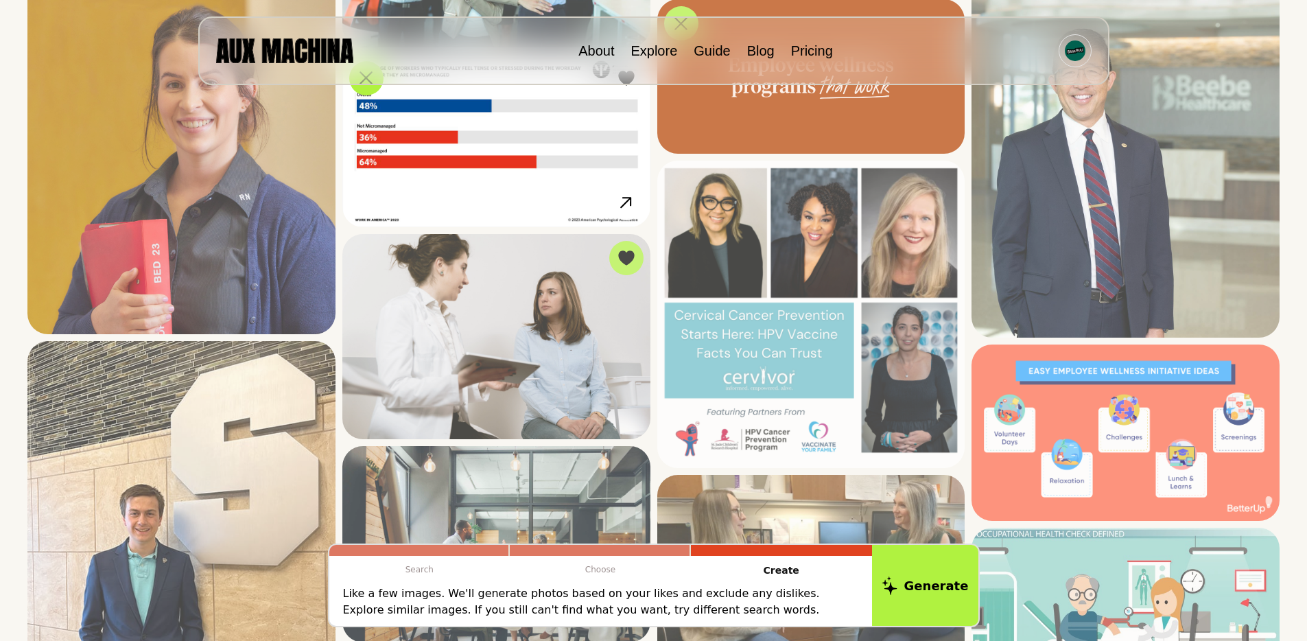
scroll to position [1985, 0]
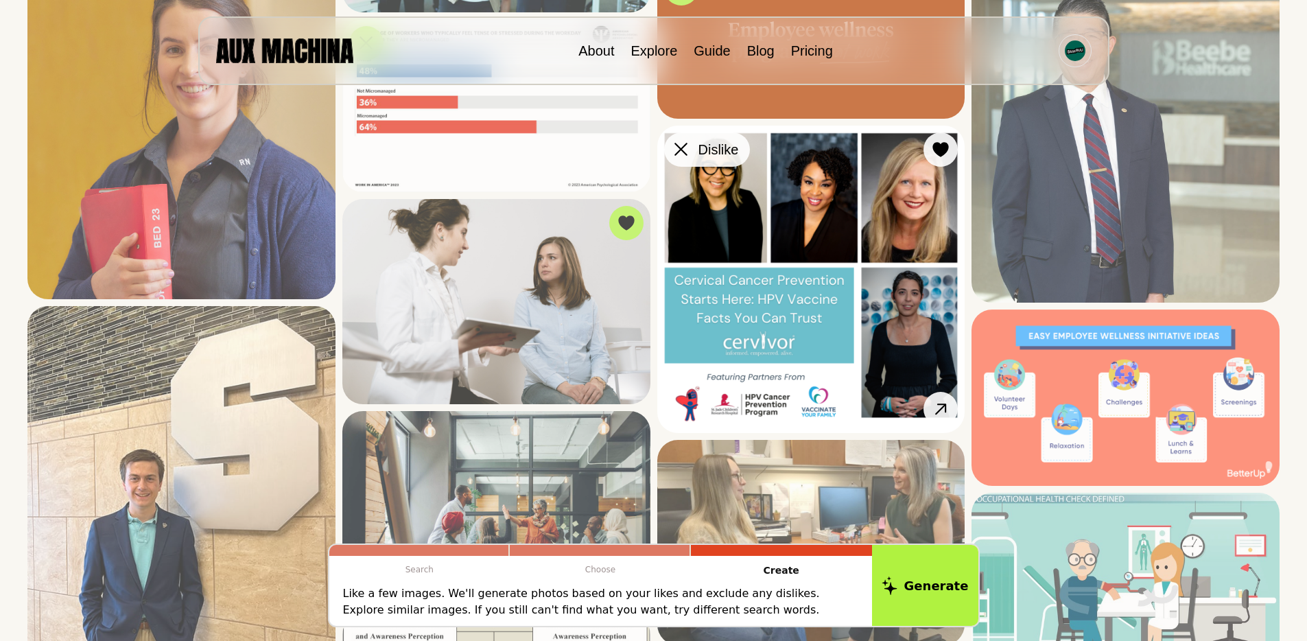
click at [686, 143] on icon at bounding box center [681, 149] width 13 height 13
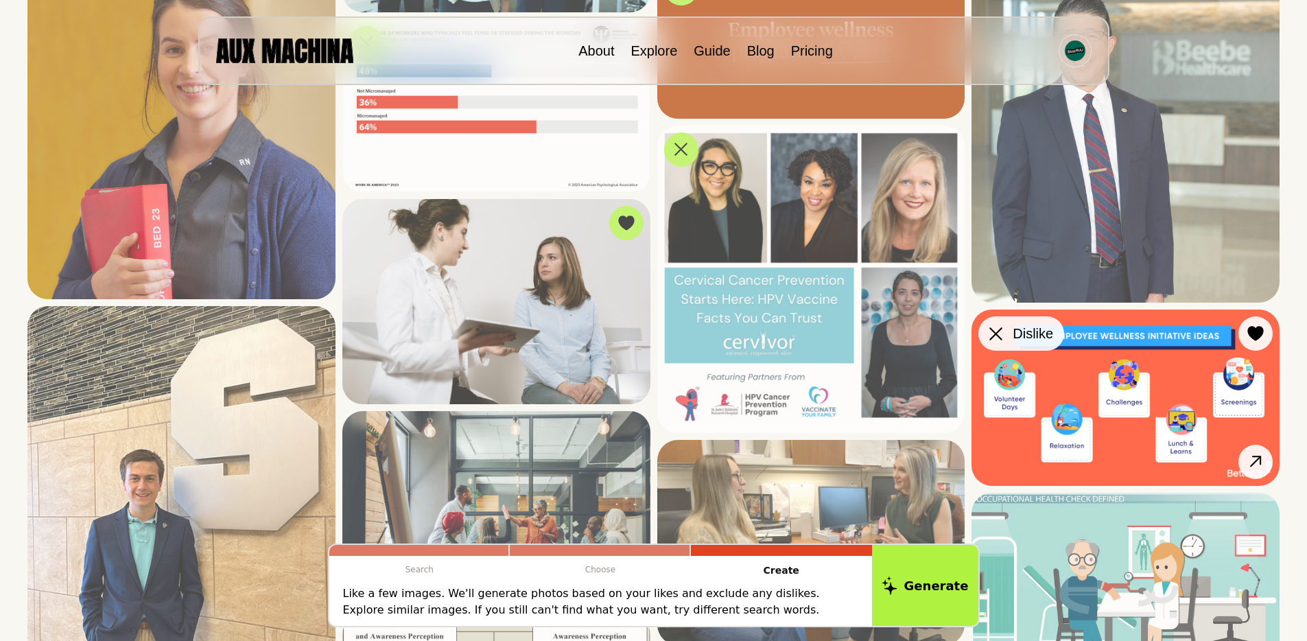
click at [996, 338] on icon at bounding box center [996, 333] width 13 height 13
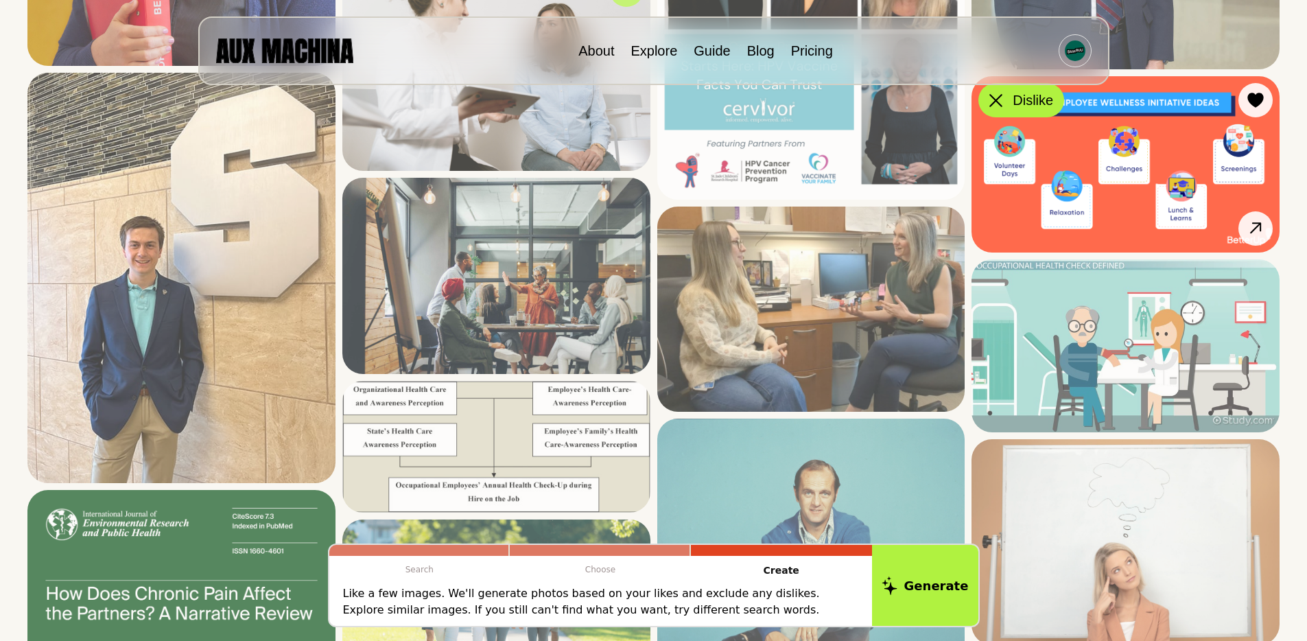
scroll to position [2292, 0]
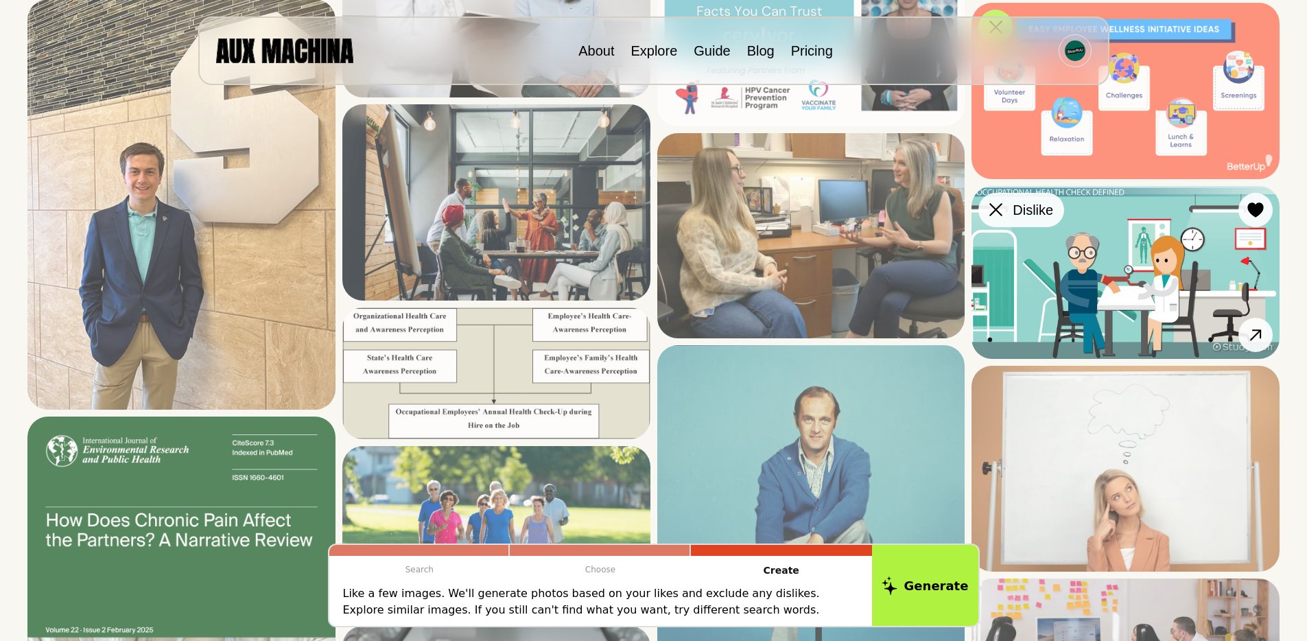
click at [994, 194] on button "Dislike" at bounding box center [1022, 210] width 86 height 34
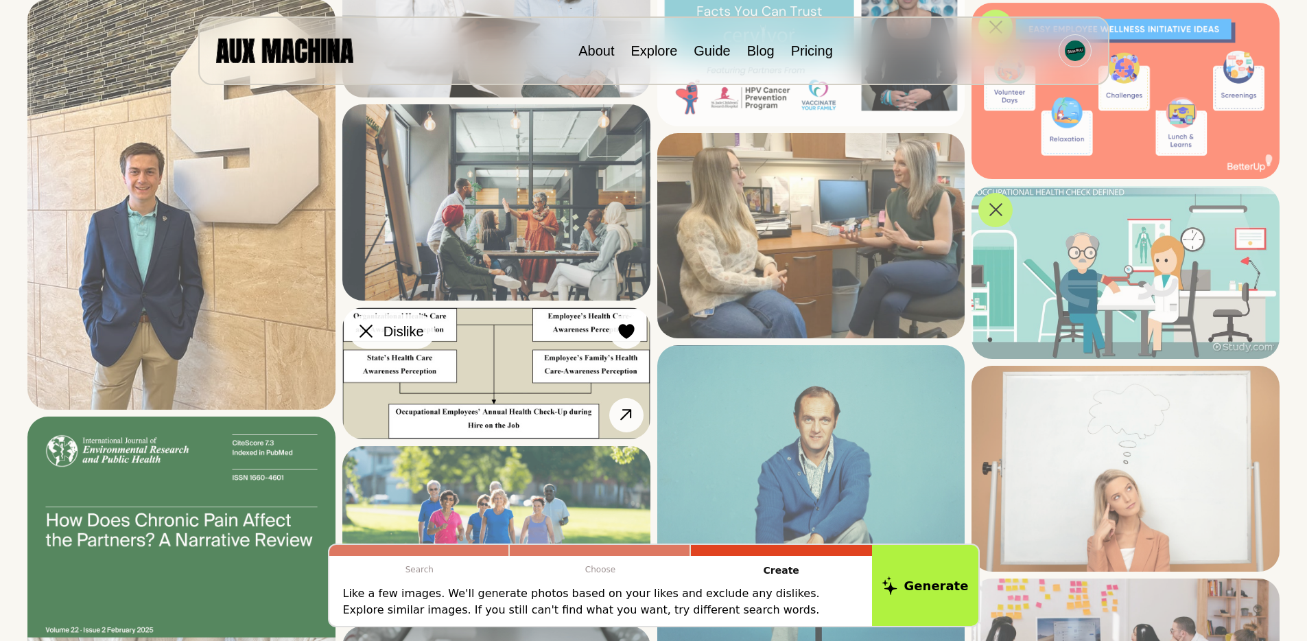
click at [365, 331] on icon at bounding box center [366, 331] width 13 height 13
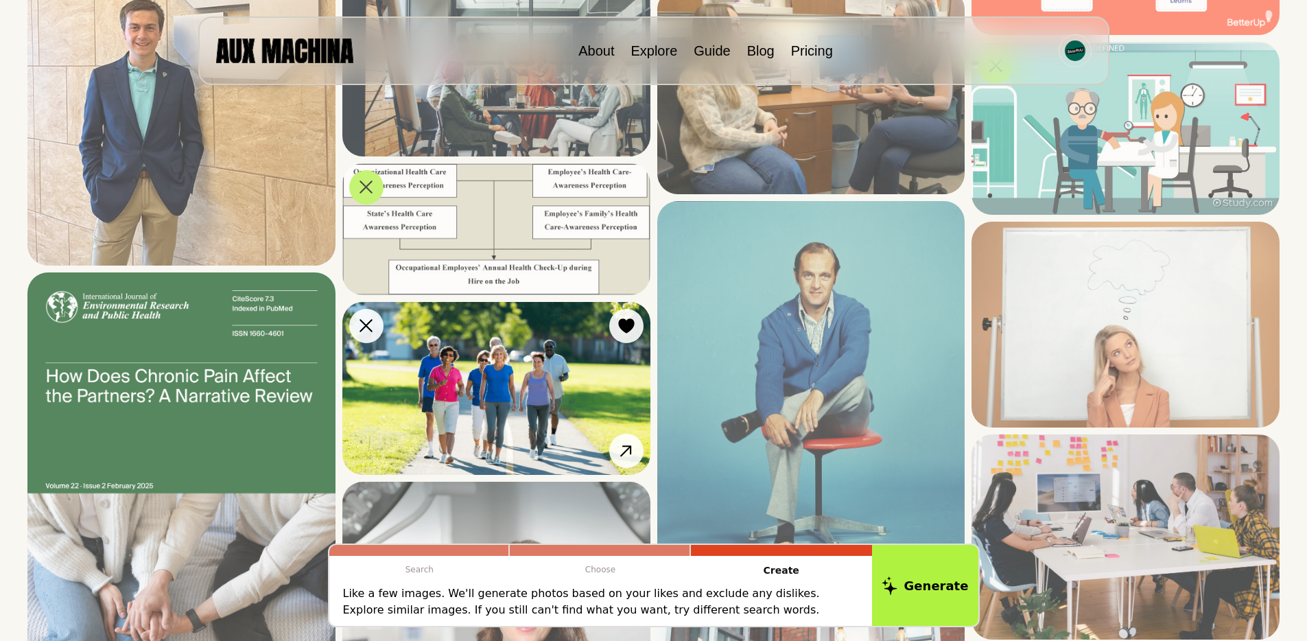
scroll to position [2452, 0]
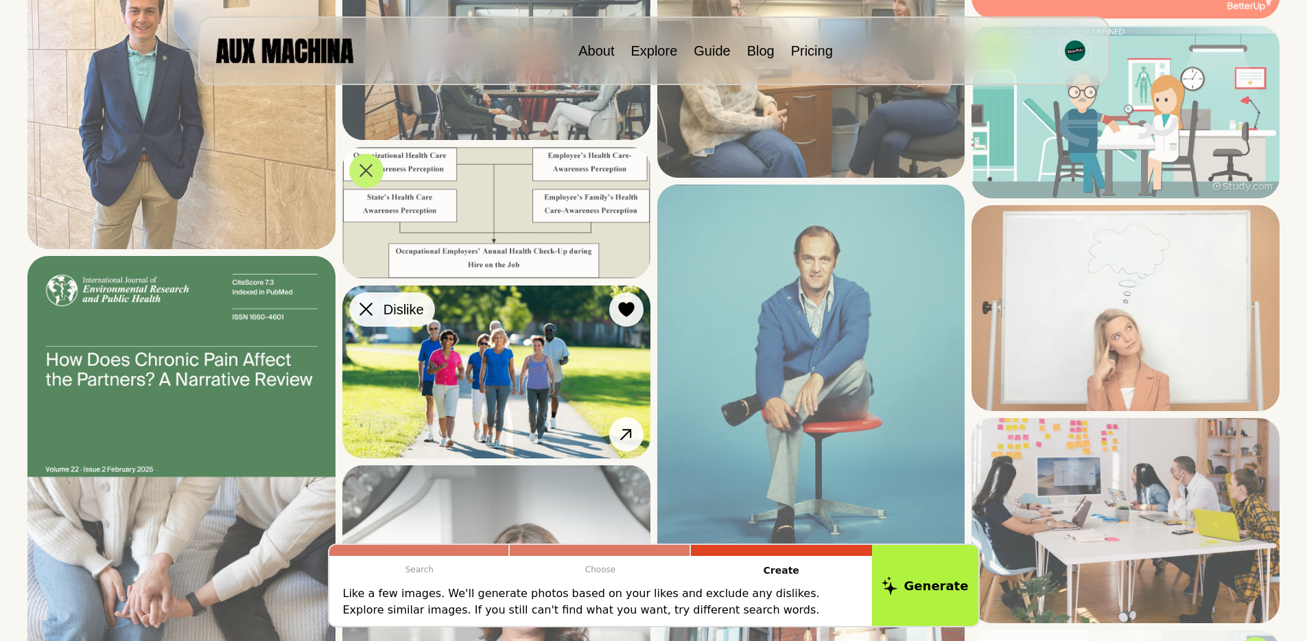
click at [365, 303] on icon at bounding box center [366, 309] width 13 height 13
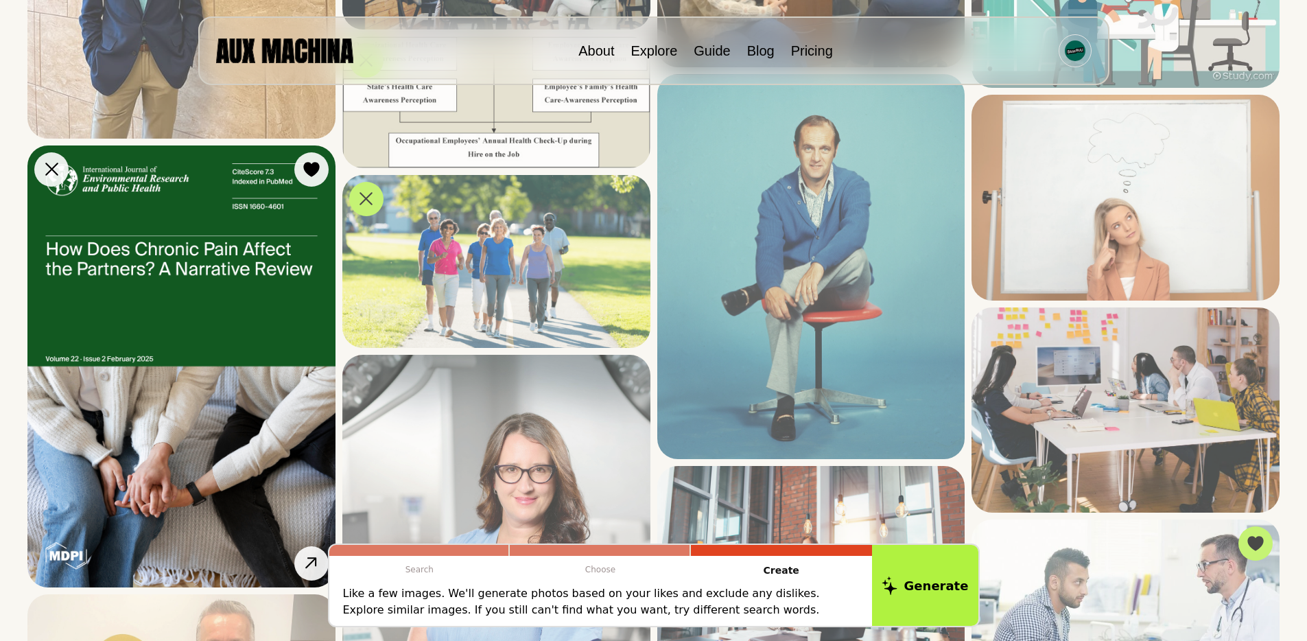
scroll to position [2573, 0]
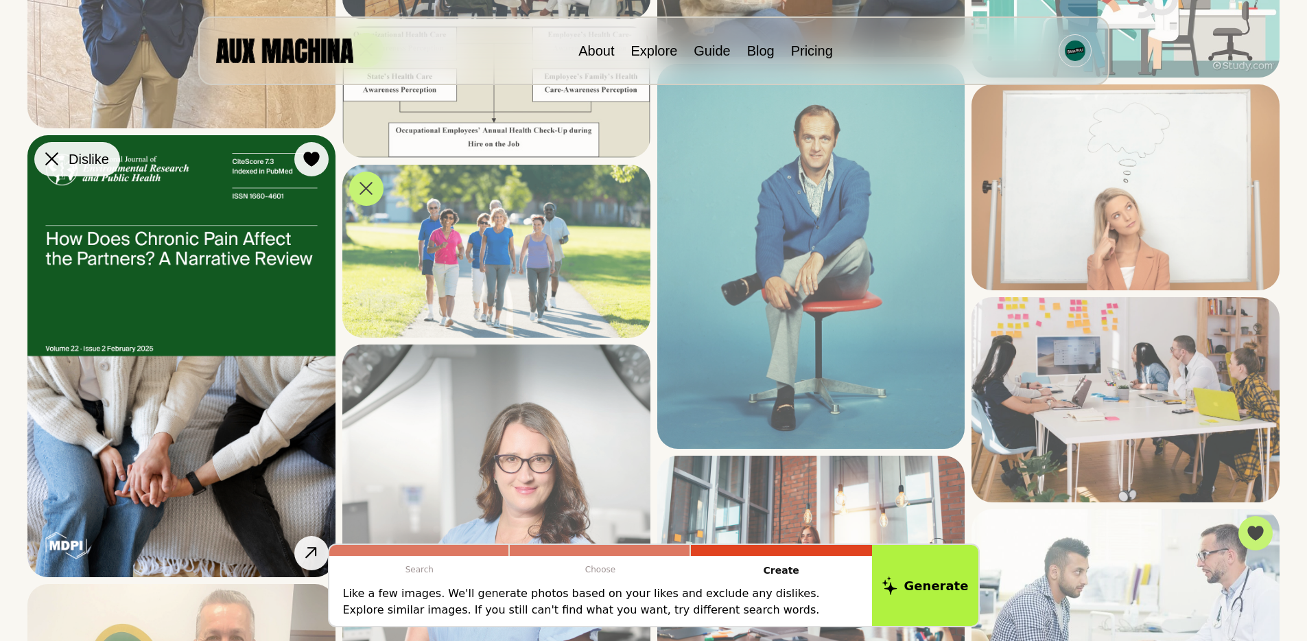
click at [58, 170] on div at bounding box center [51, 159] width 21 height 21
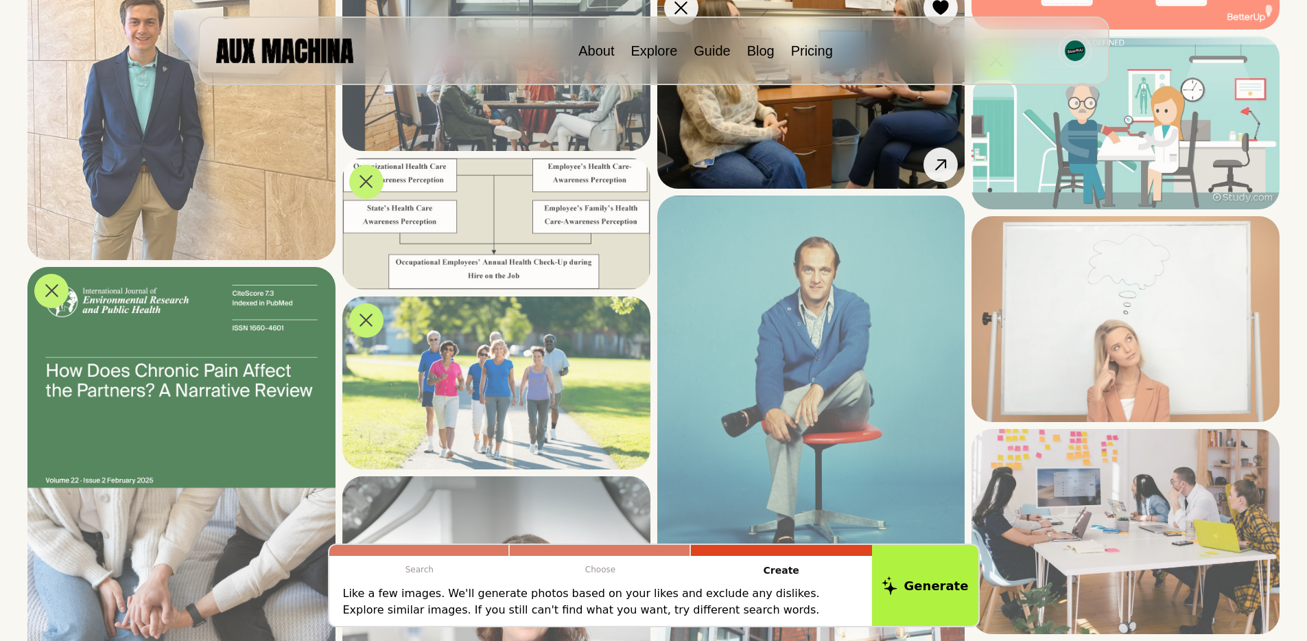
scroll to position [2429, 0]
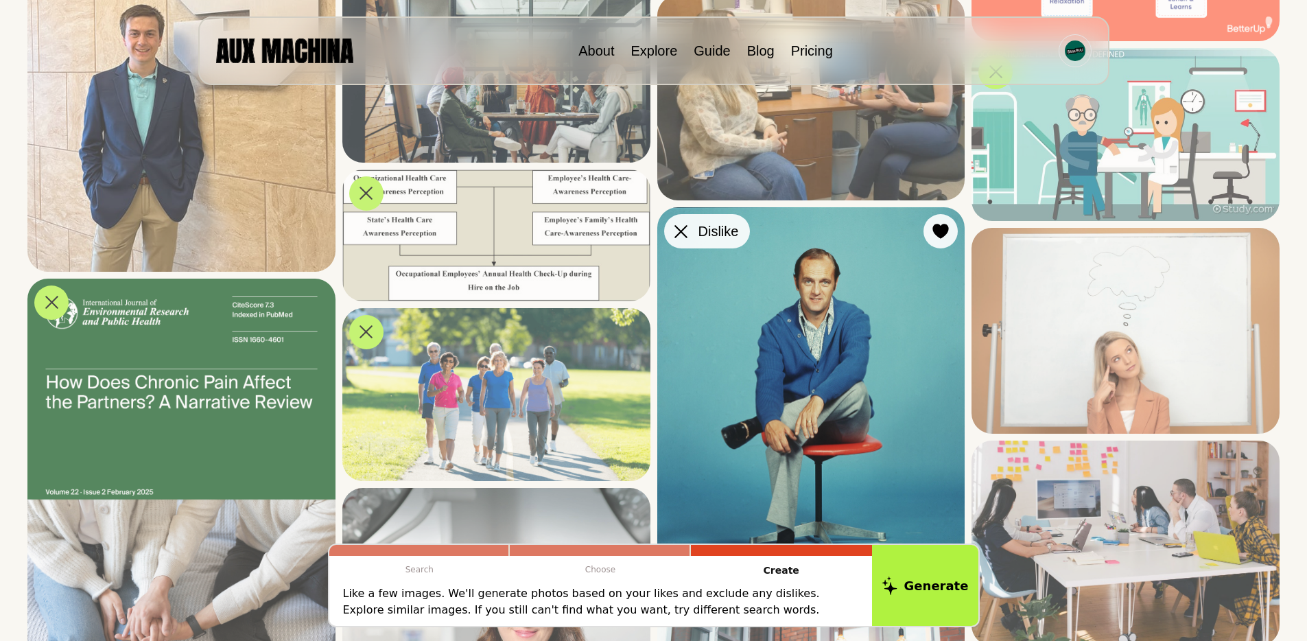
click at [680, 229] on icon at bounding box center [681, 231] width 13 height 13
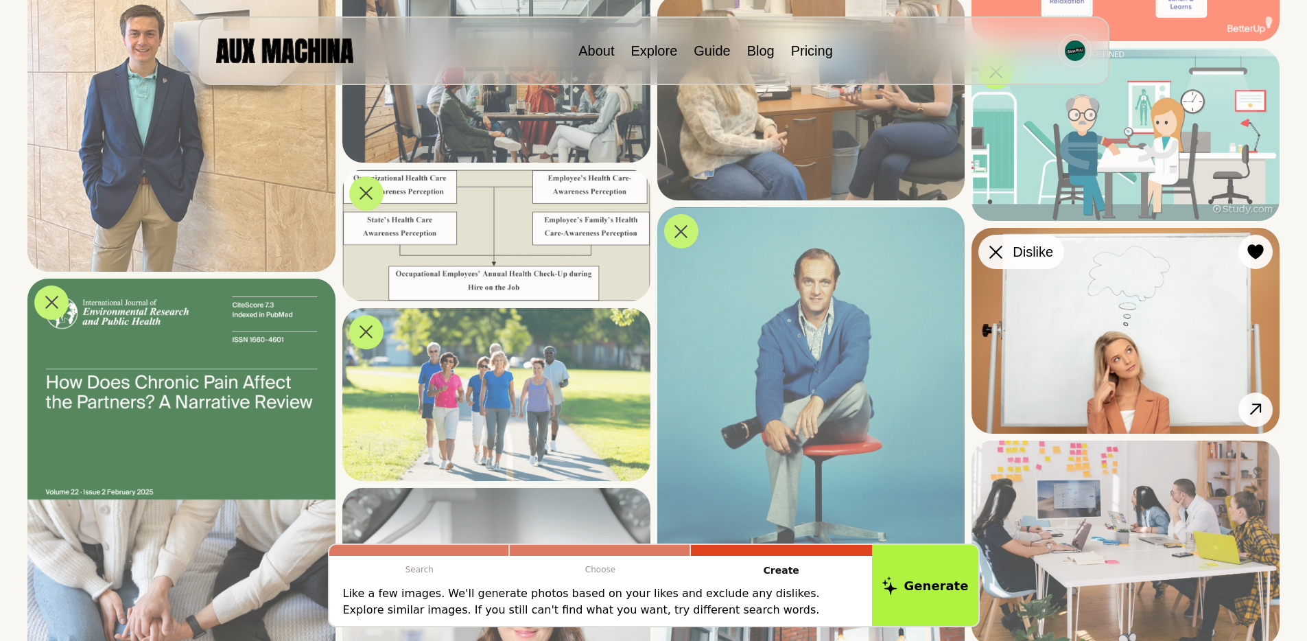
click at [1001, 253] on icon at bounding box center [996, 252] width 13 height 13
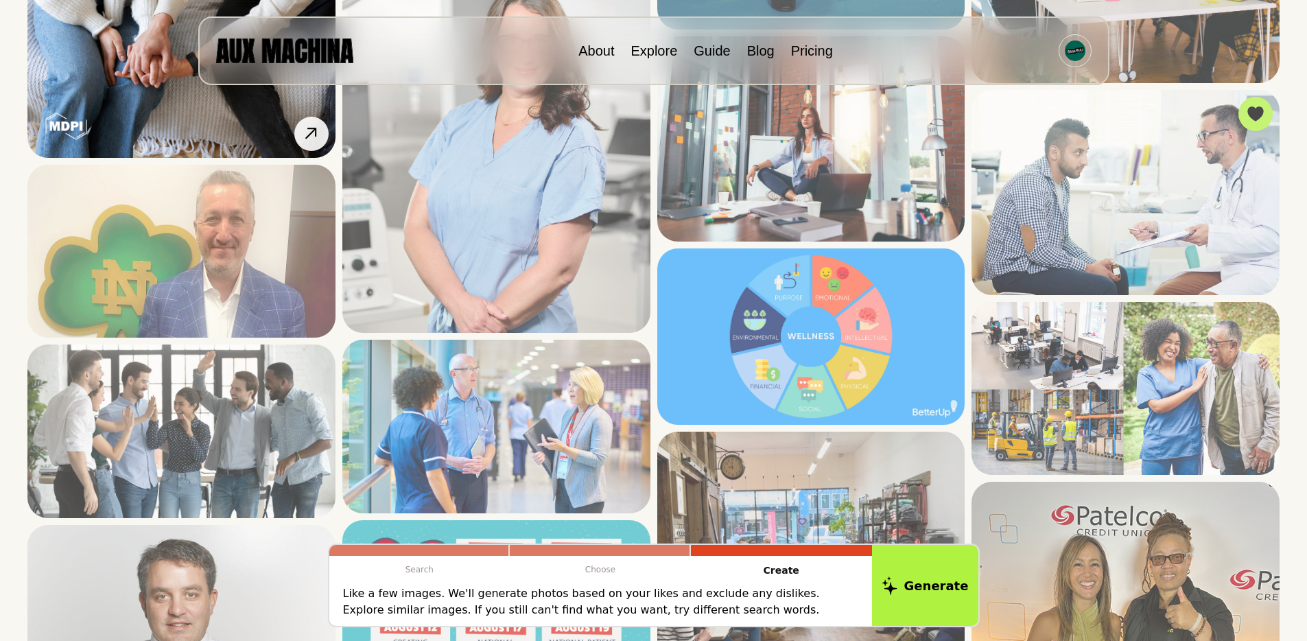
scroll to position [3033, 0]
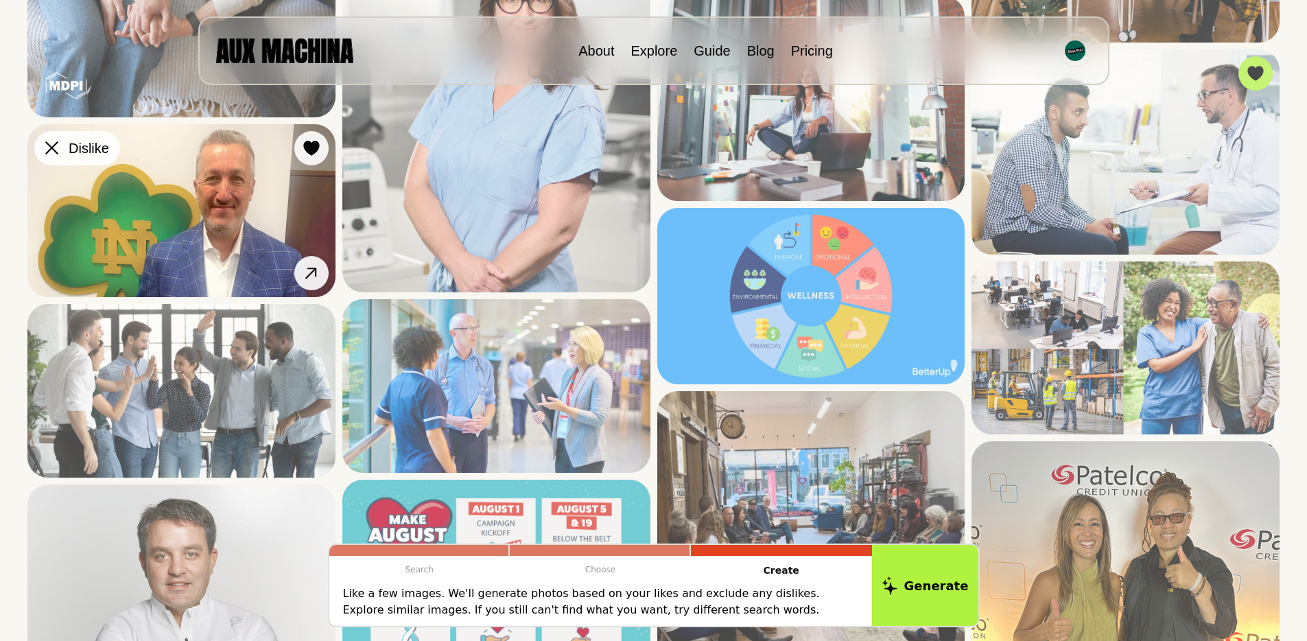
click at [60, 159] on div at bounding box center [51, 148] width 21 height 21
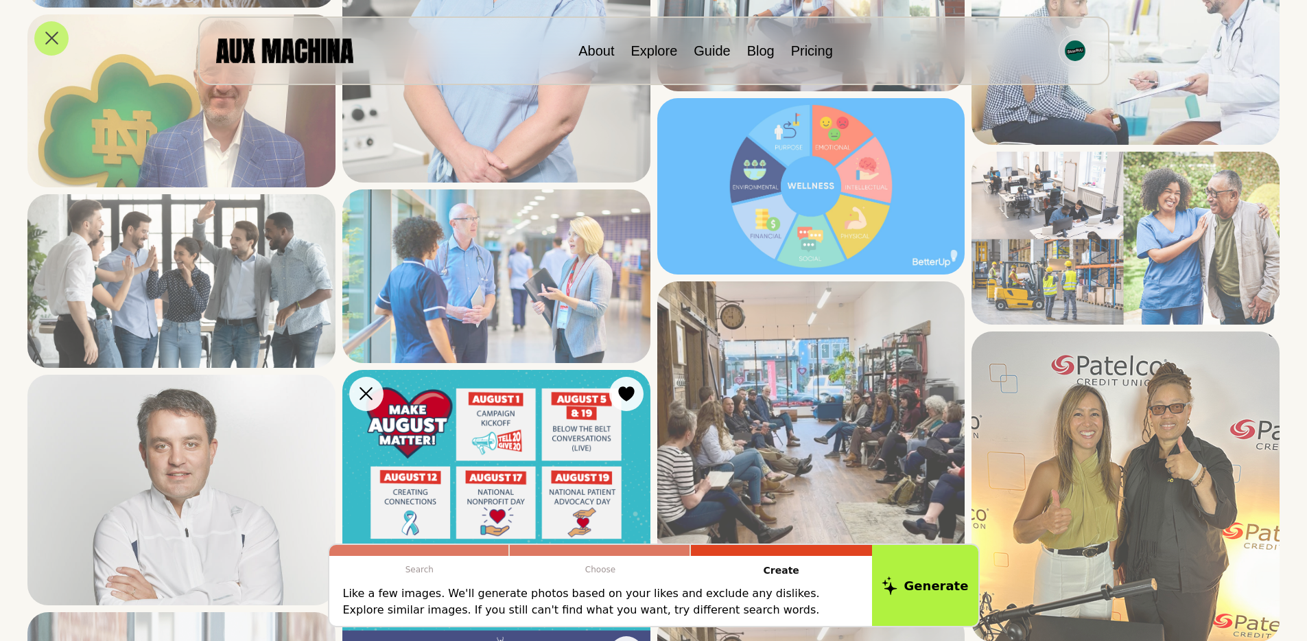
scroll to position [3173, 0]
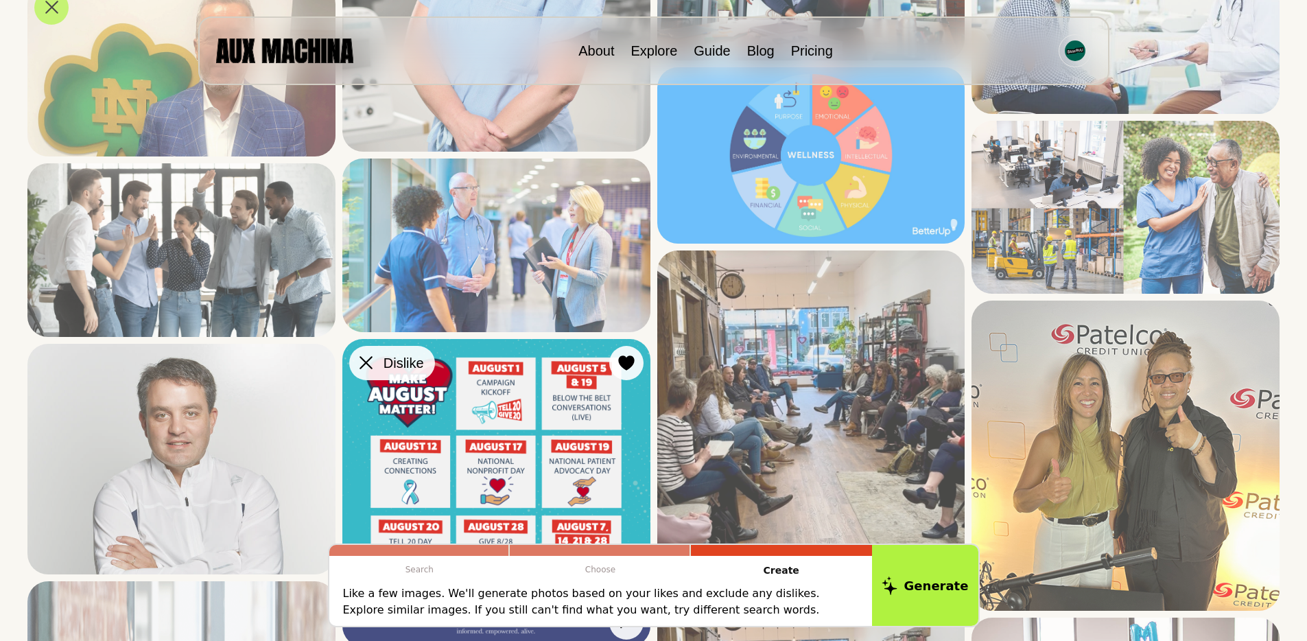
click at [366, 363] on icon at bounding box center [366, 362] width 13 height 13
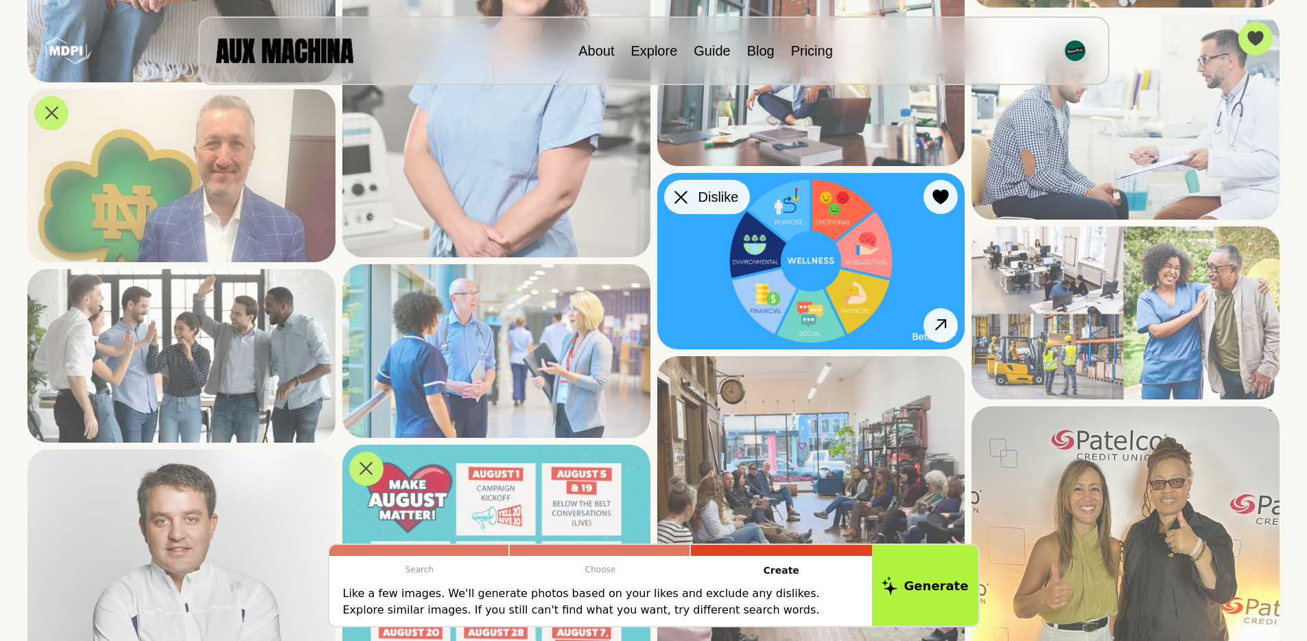
click at [684, 201] on icon at bounding box center [681, 197] width 13 height 13
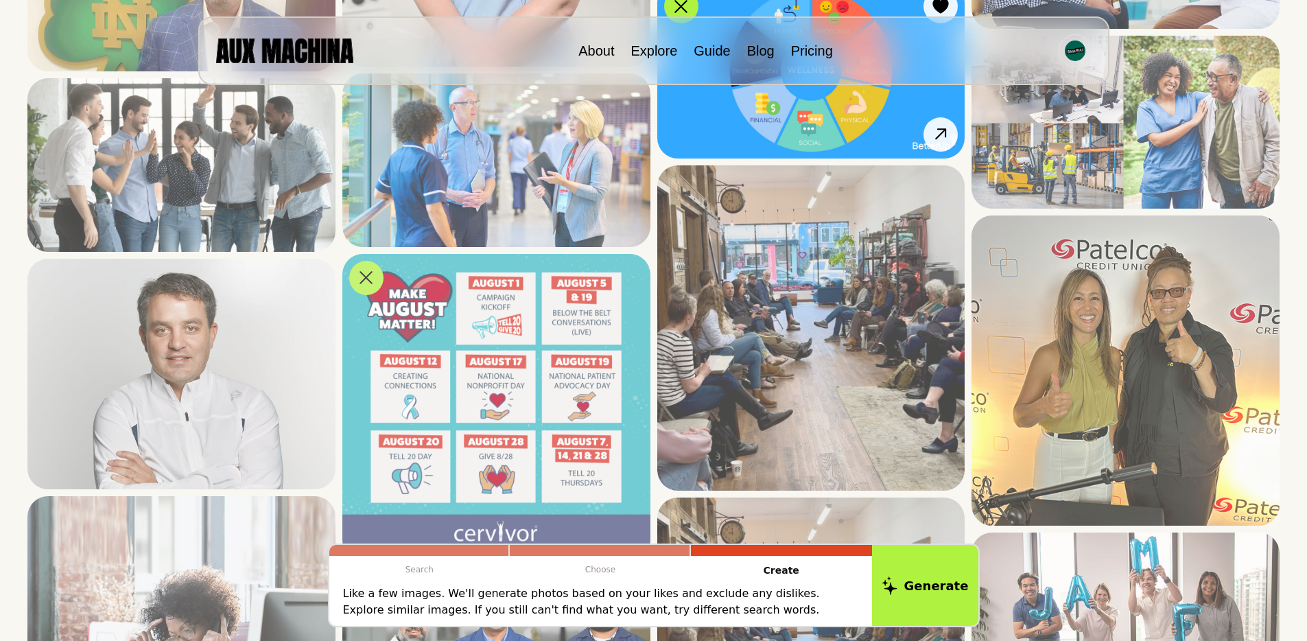
scroll to position [3391, 0]
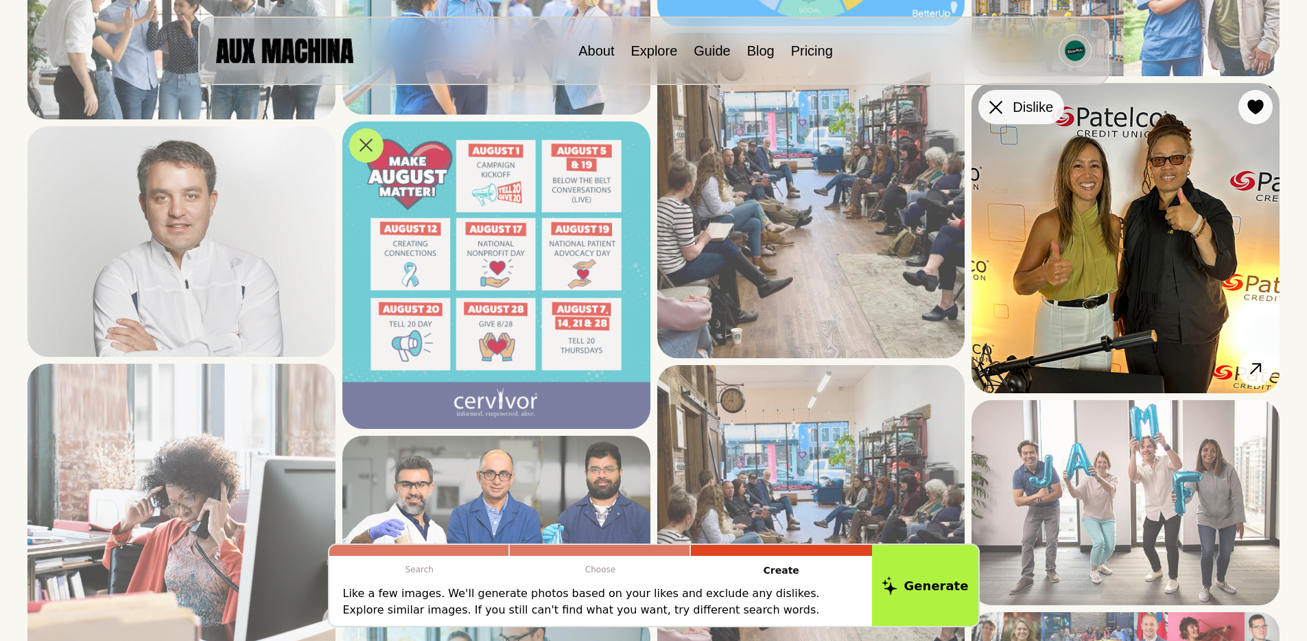
click at [999, 110] on icon at bounding box center [996, 107] width 13 height 13
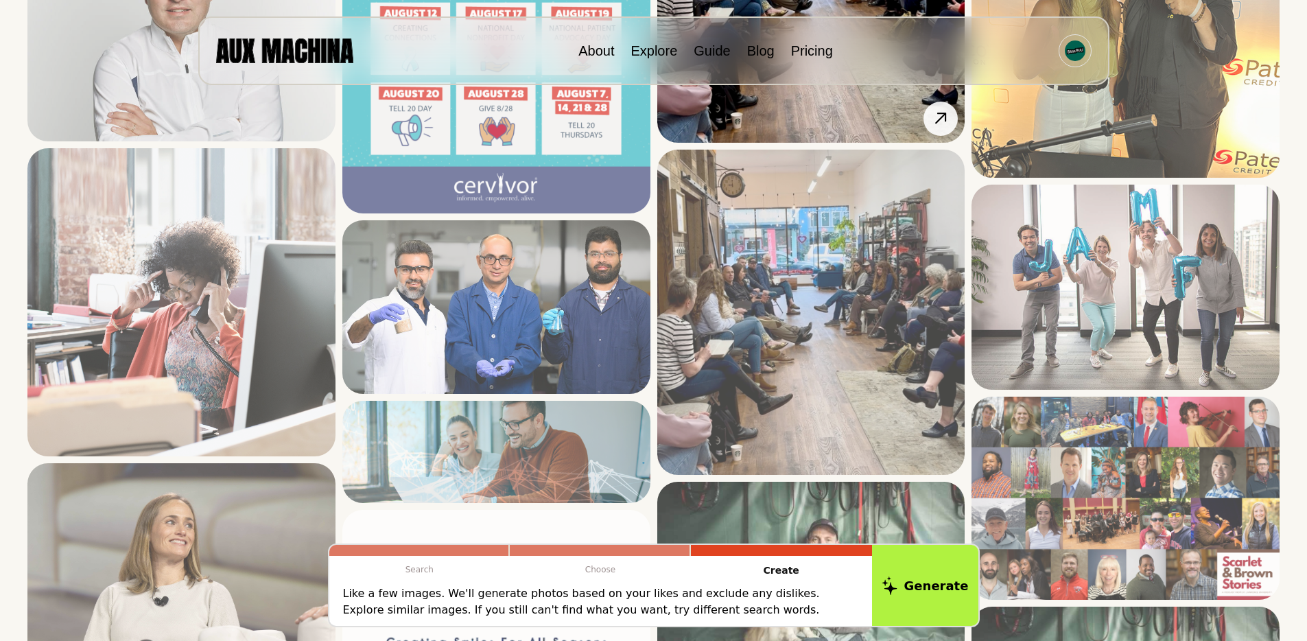
scroll to position [3611, 0]
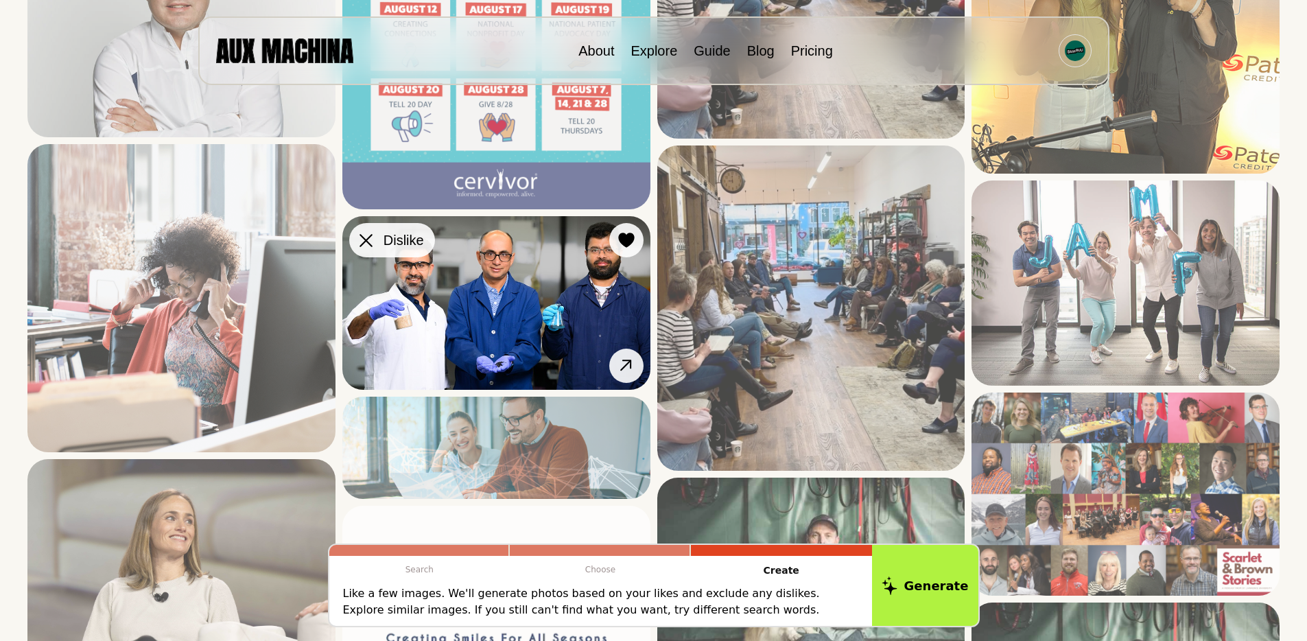
click at [377, 243] on button "Dislike" at bounding box center [392, 240] width 86 height 34
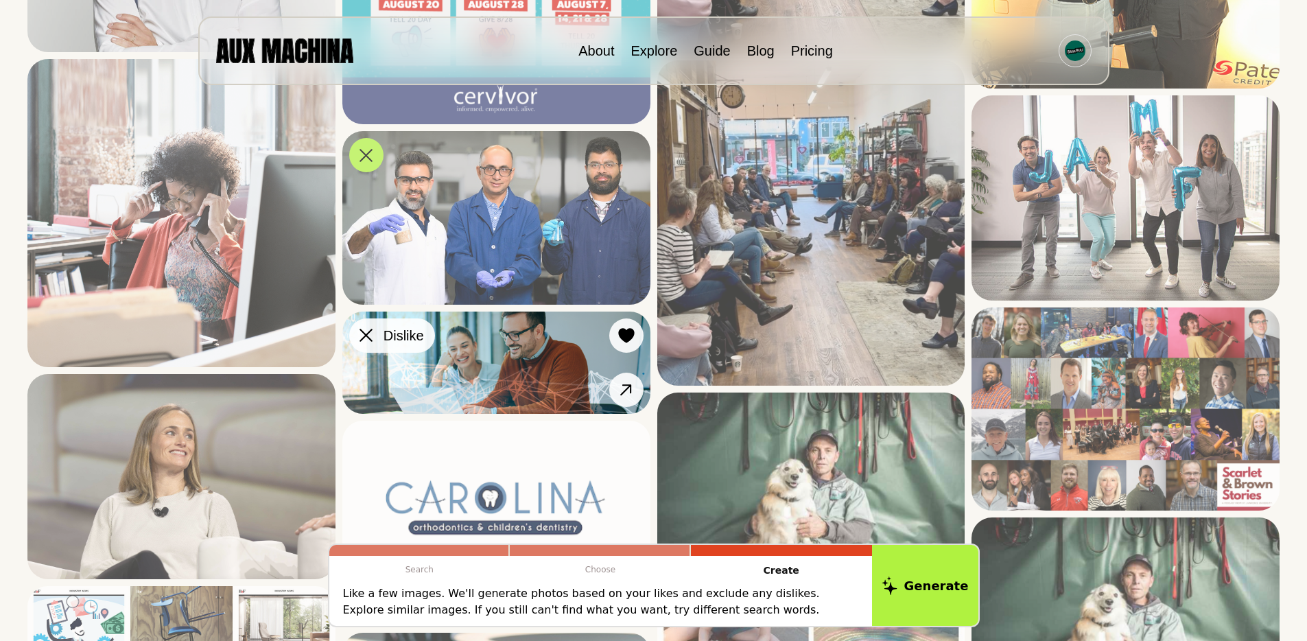
click at [369, 326] on div at bounding box center [366, 335] width 21 height 21
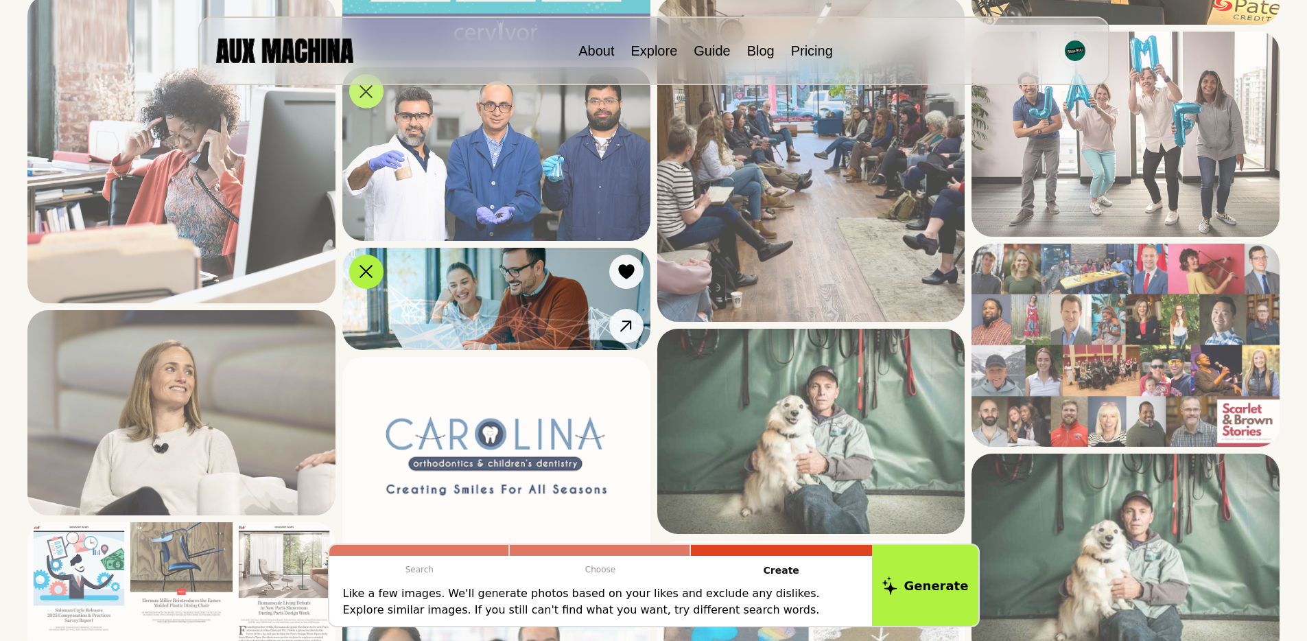
scroll to position [3873, 0]
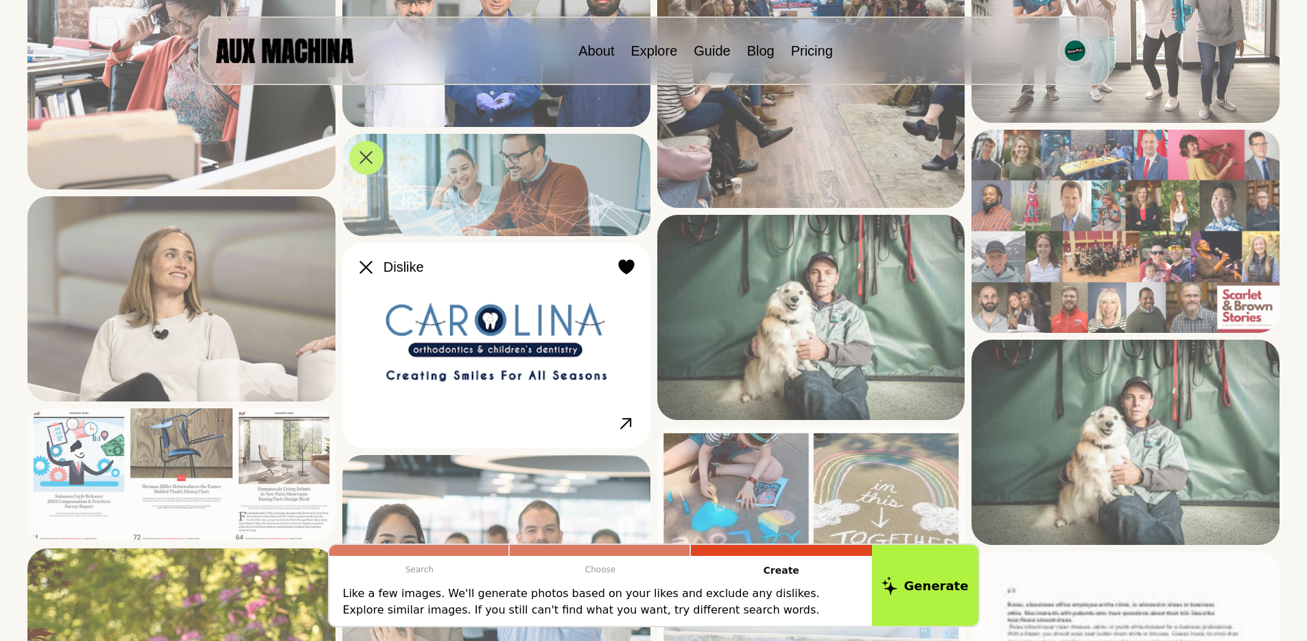
click at [363, 261] on icon at bounding box center [366, 267] width 13 height 13
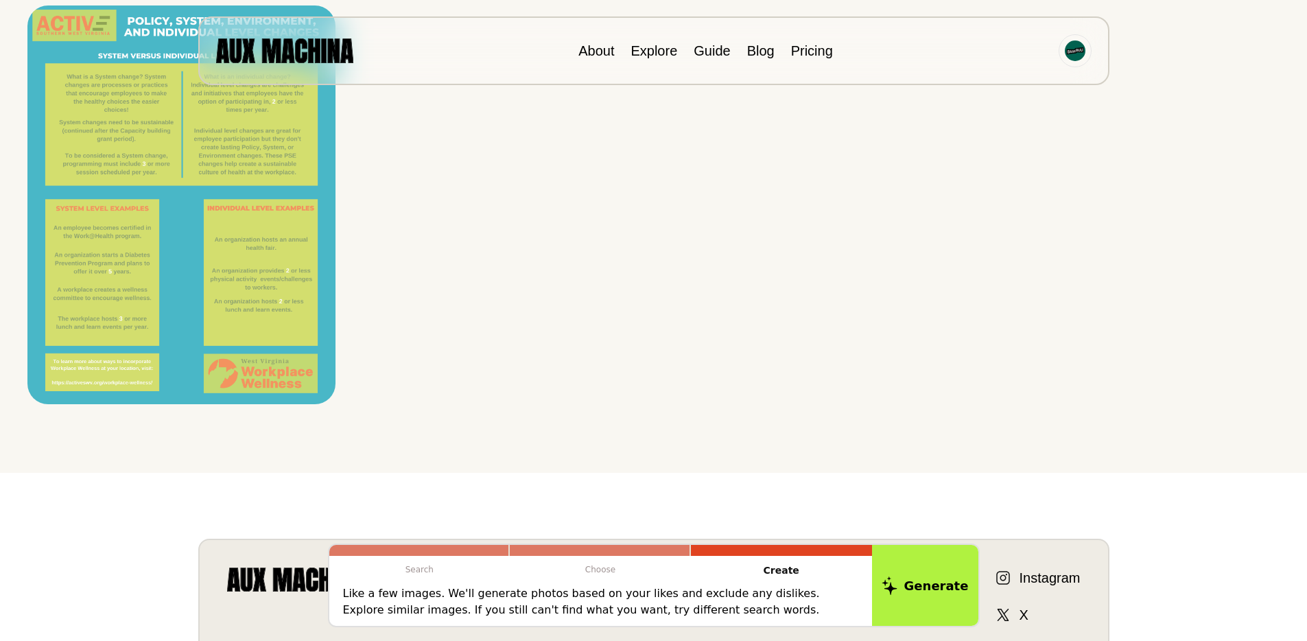
scroll to position [4882, 0]
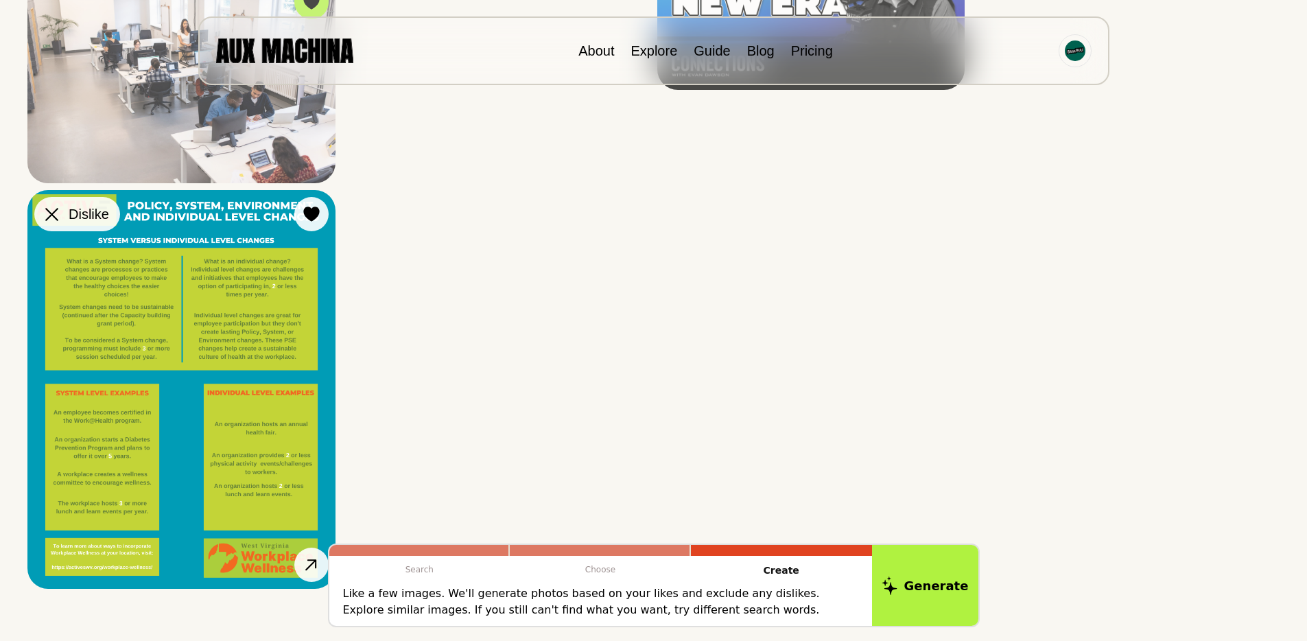
click at [67, 231] on button "Dislike" at bounding box center [77, 214] width 86 height 34
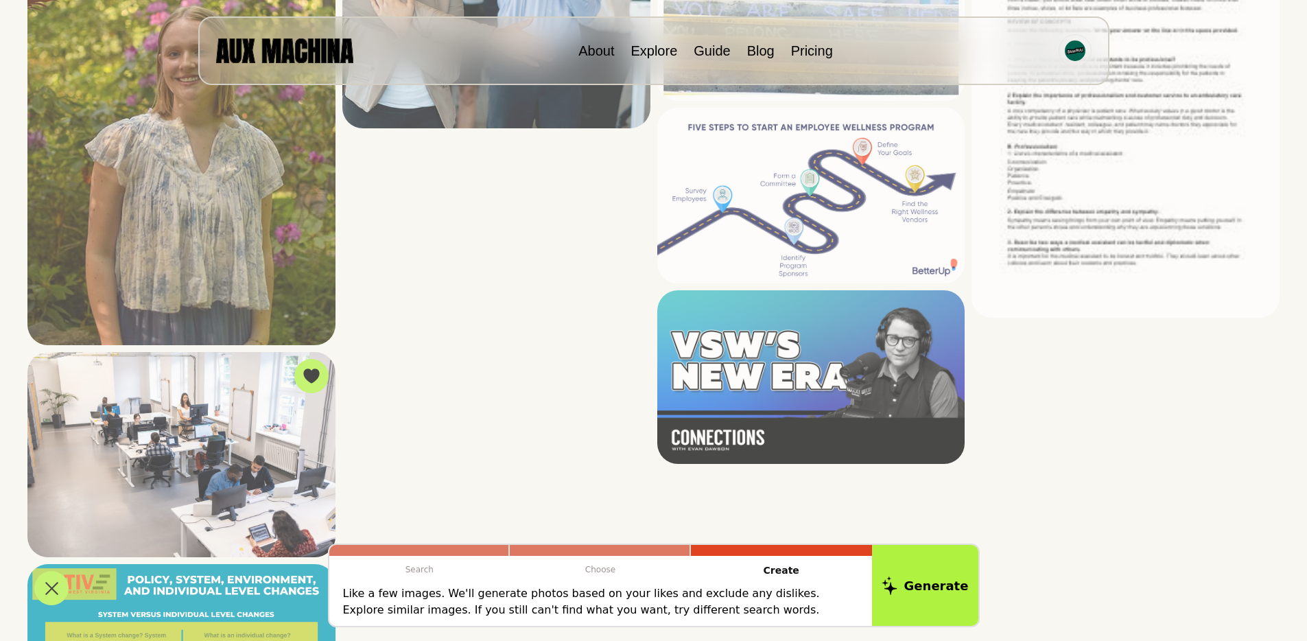
scroll to position [4498, 0]
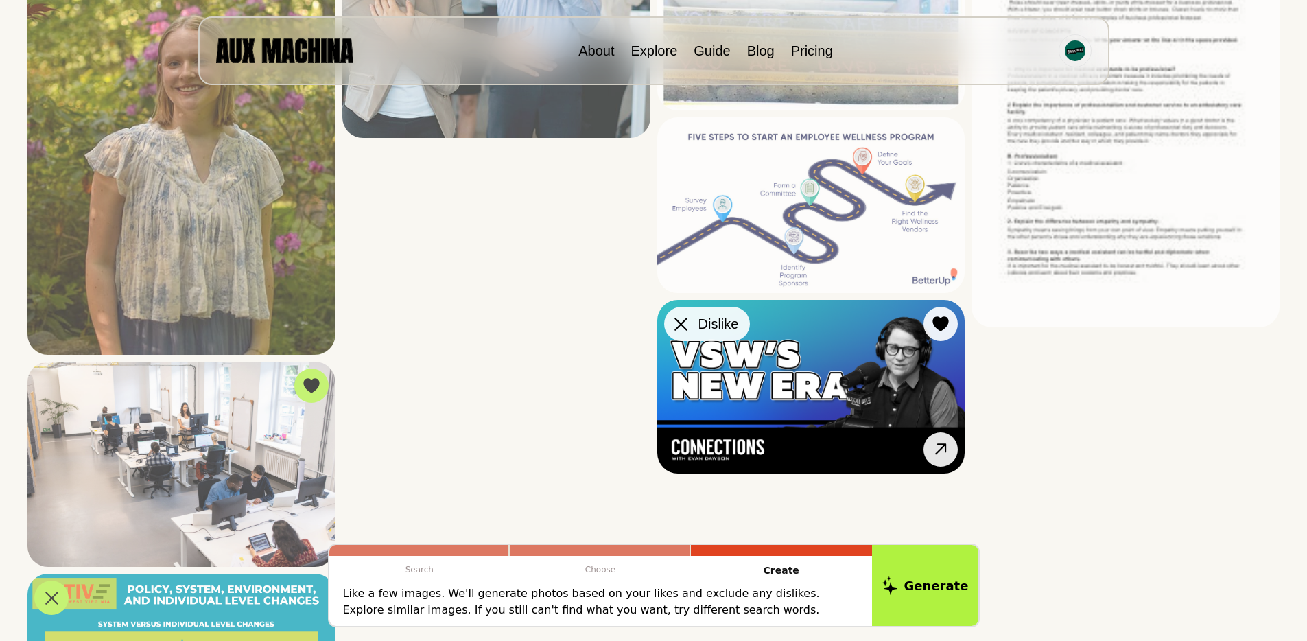
click at [688, 329] on div at bounding box center [681, 324] width 21 height 21
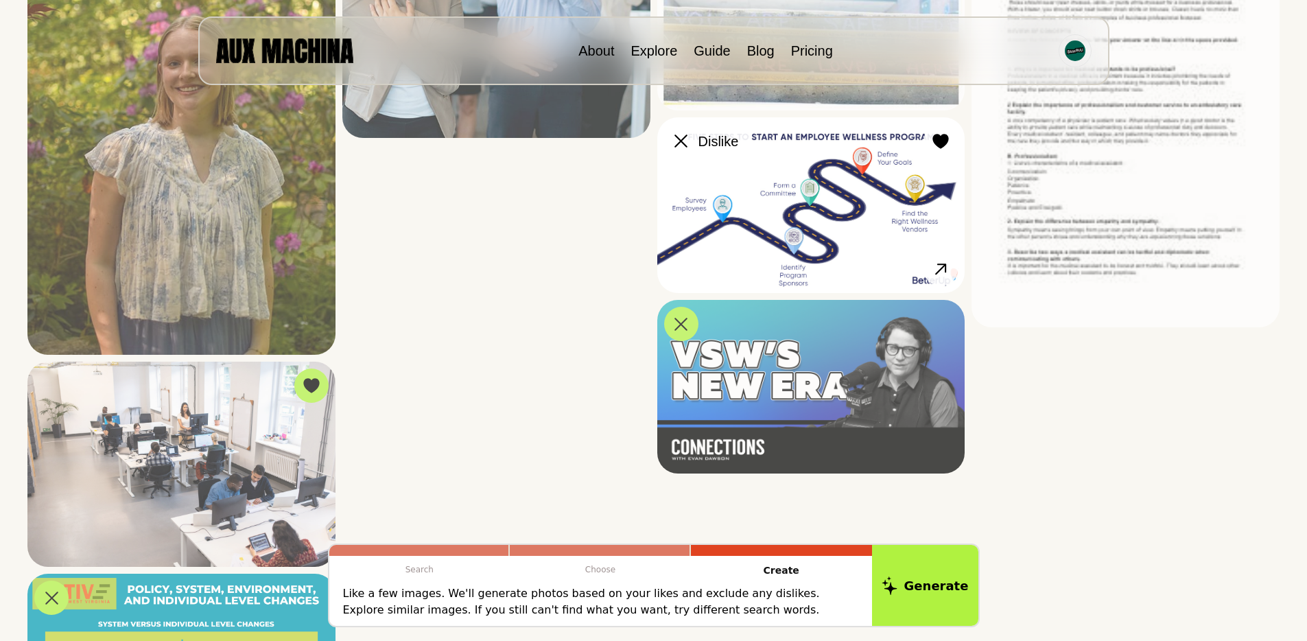
click at [681, 139] on icon at bounding box center [681, 141] width 13 height 13
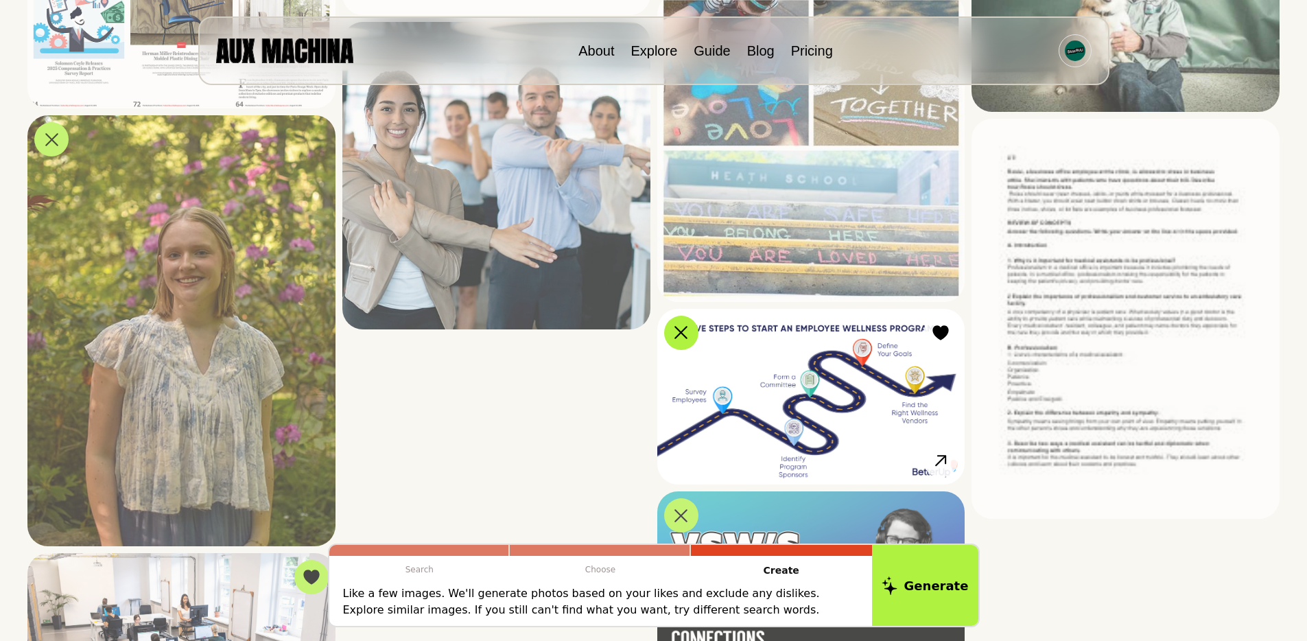
scroll to position [4111, 0]
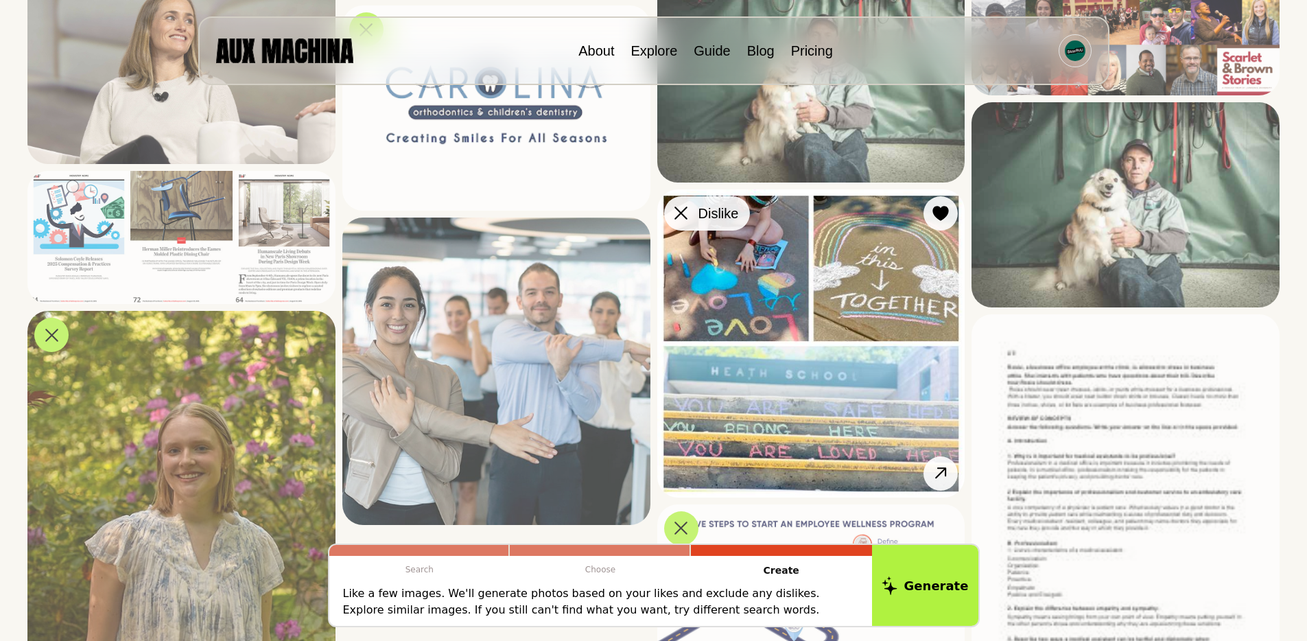
click at [688, 213] on div at bounding box center [681, 213] width 21 height 21
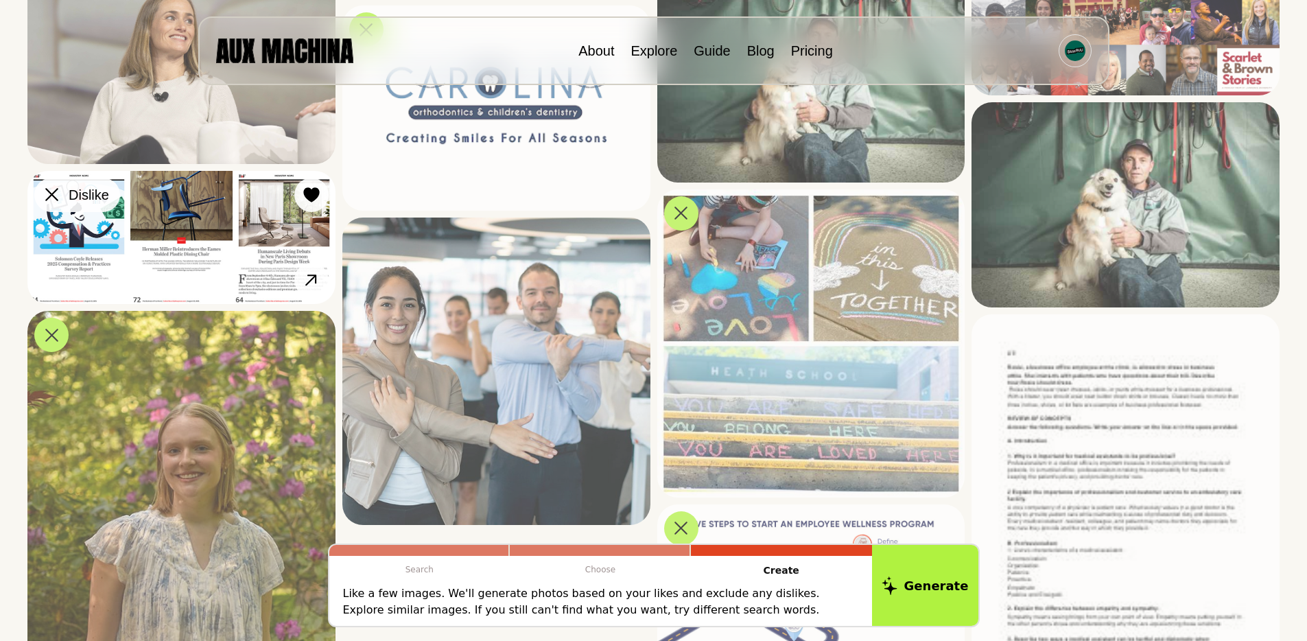
click at [47, 202] on icon at bounding box center [51, 195] width 13 height 13
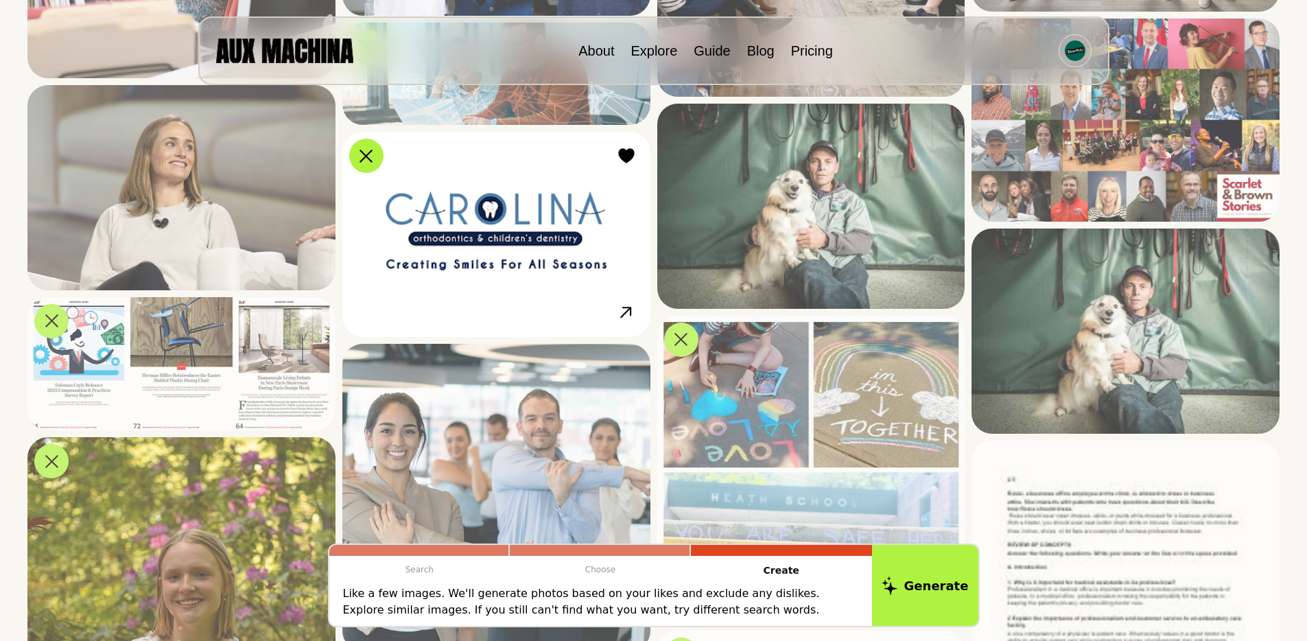
scroll to position [3974, 0]
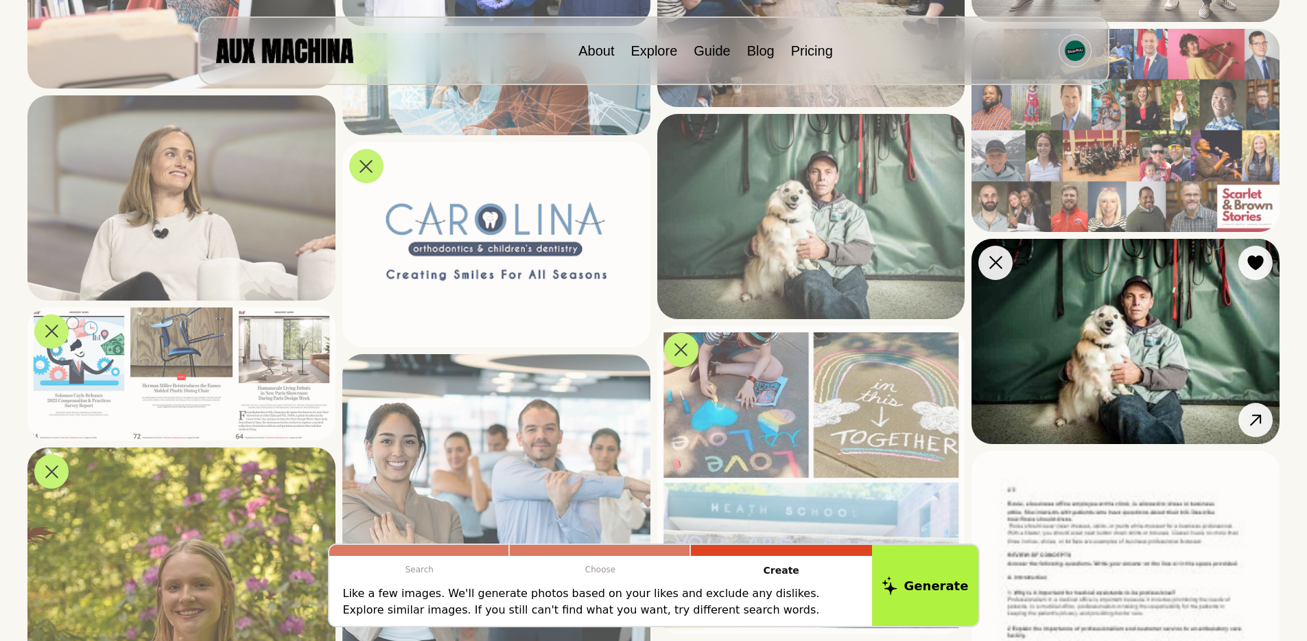
click at [1011, 268] on button "Dislike" at bounding box center [996, 263] width 34 height 34
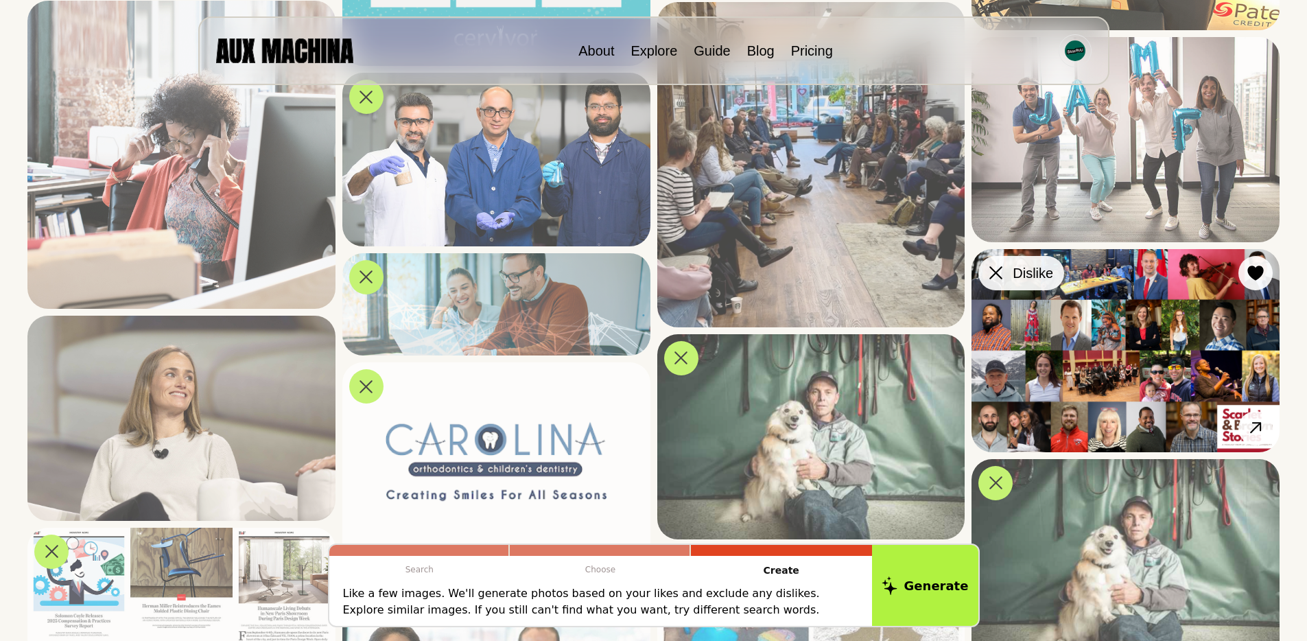
click at [1002, 275] on icon at bounding box center [996, 272] width 13 height 13
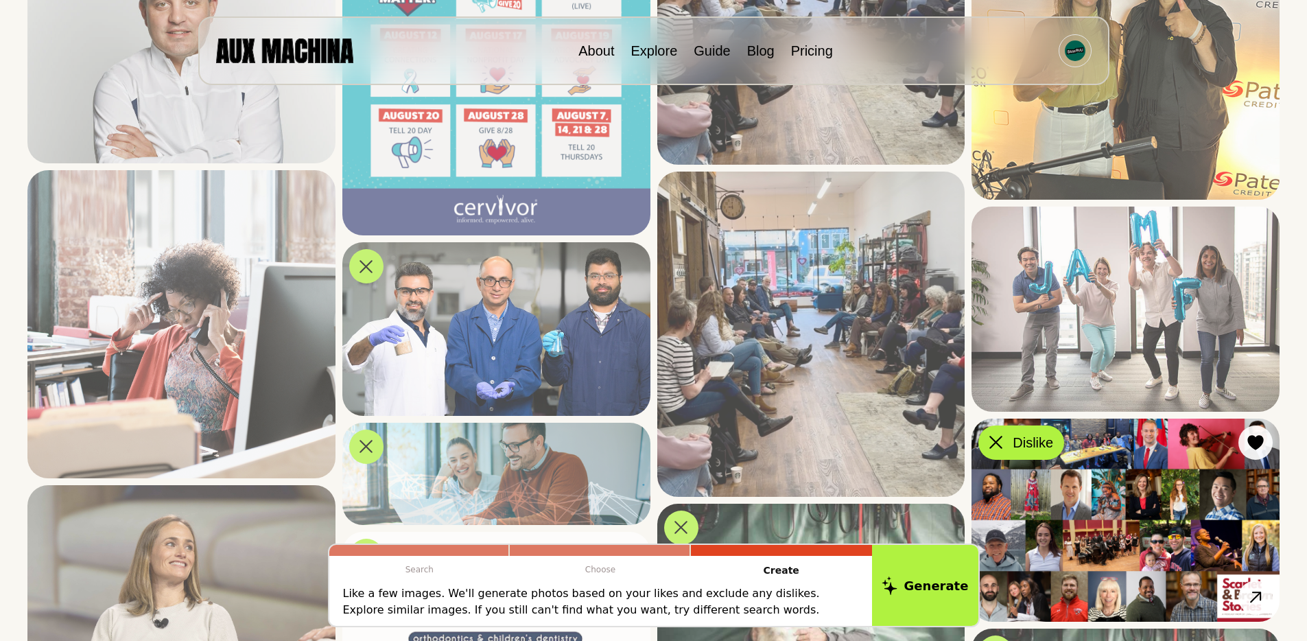
scroll to position [3560, 0]
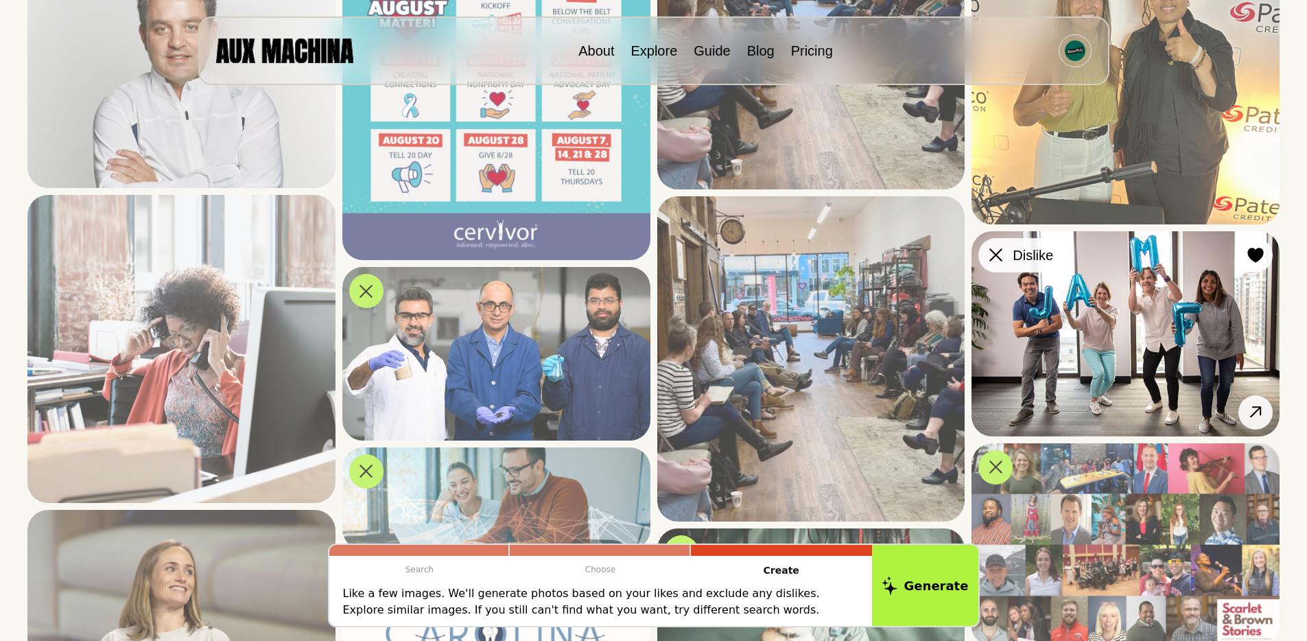
click at [1002, 254] on icon at bounding box center [996, 254] width 13 height 13
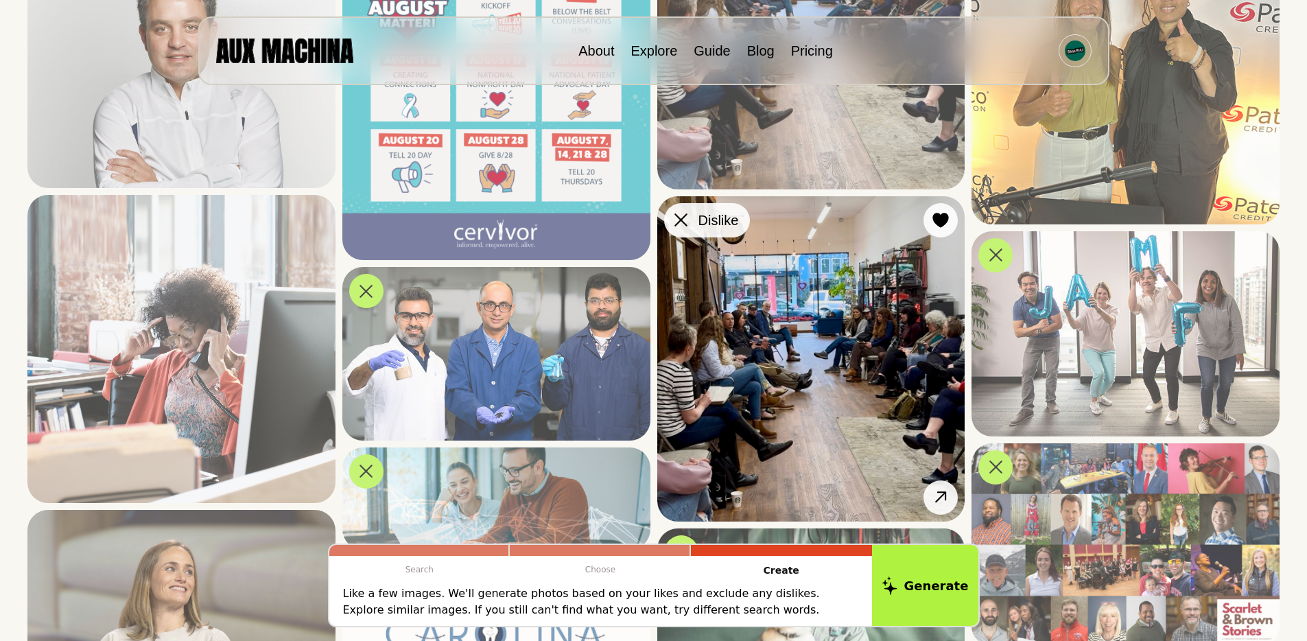
click at [678, 220] on icon at bounding box center [681, 219] width 13 height 13
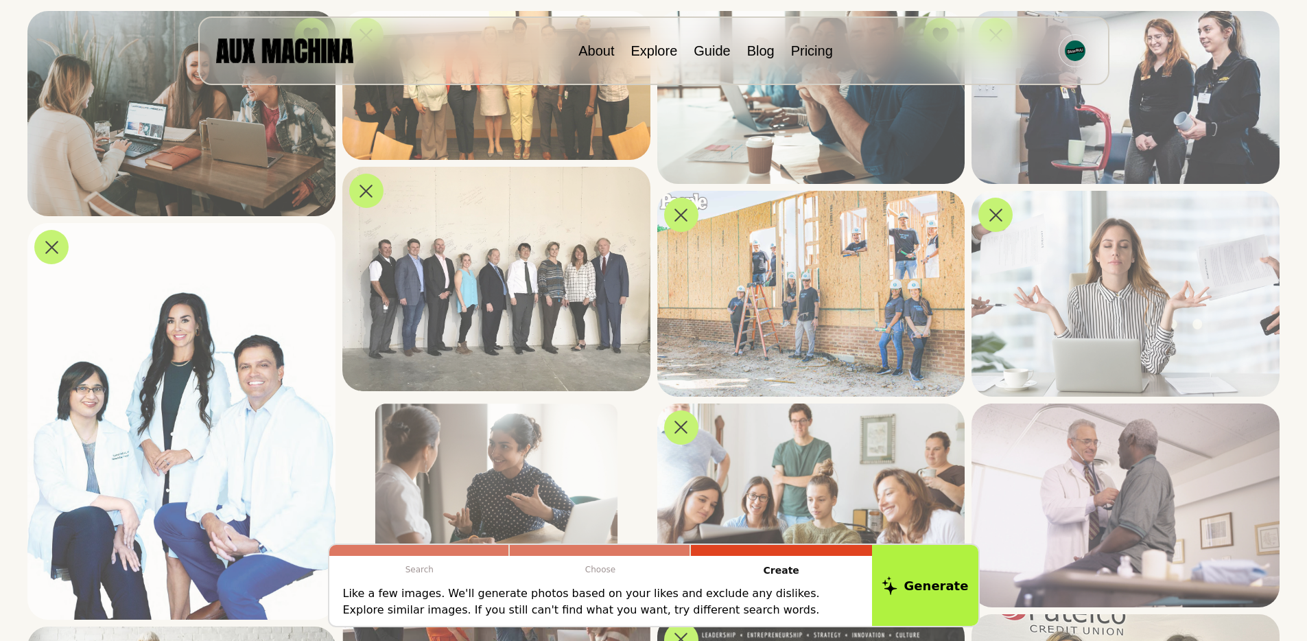
scroll to position [0, 0]
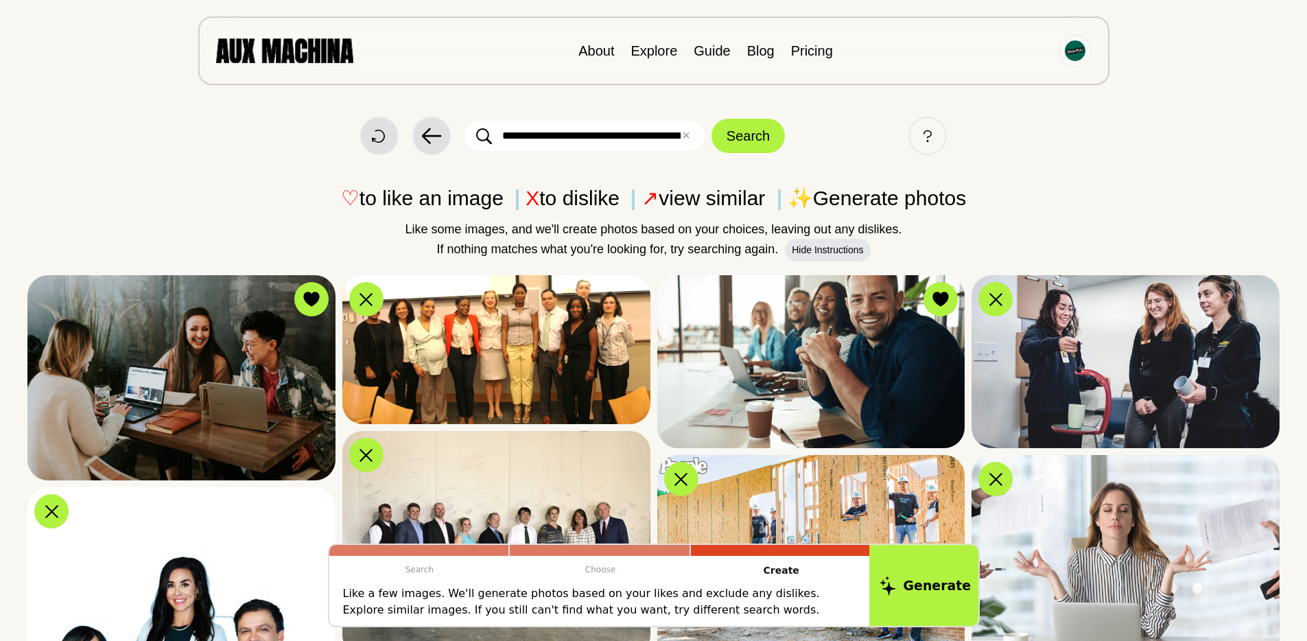
click at [923, 591] on button "Generate" at bounding box center [926, 585] width 112 height 85
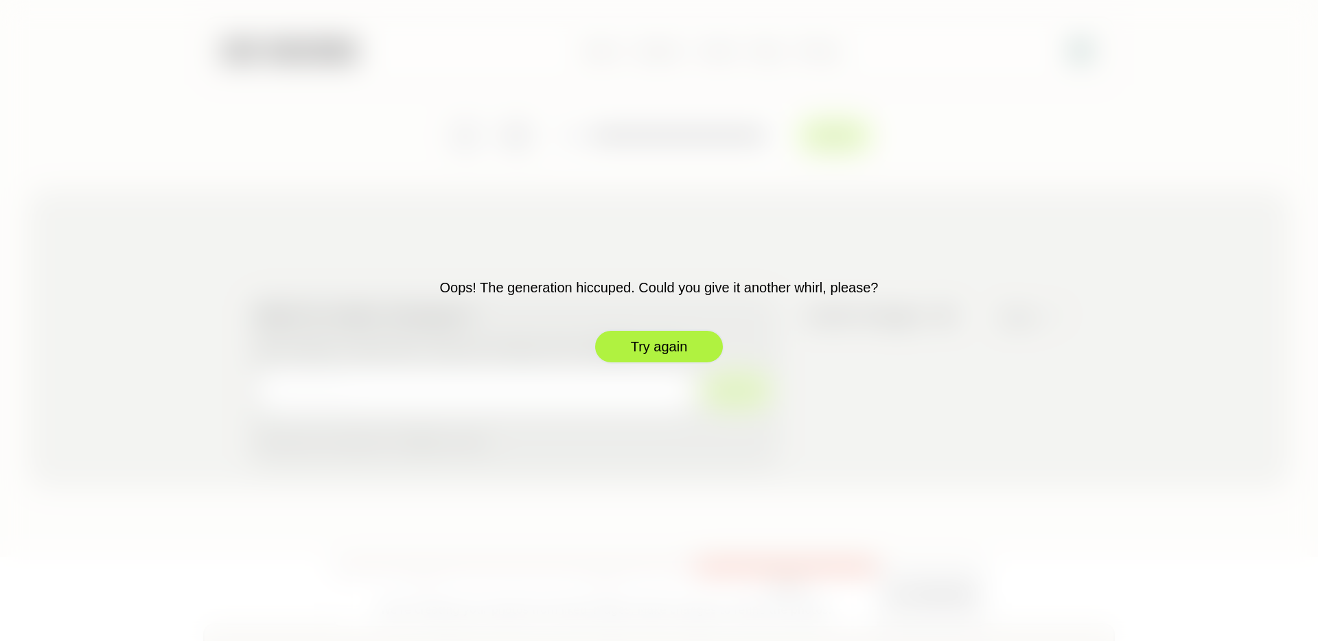
click at [647, 345] on button "Try again" at bounding box center [659, 346] width 130 height 34
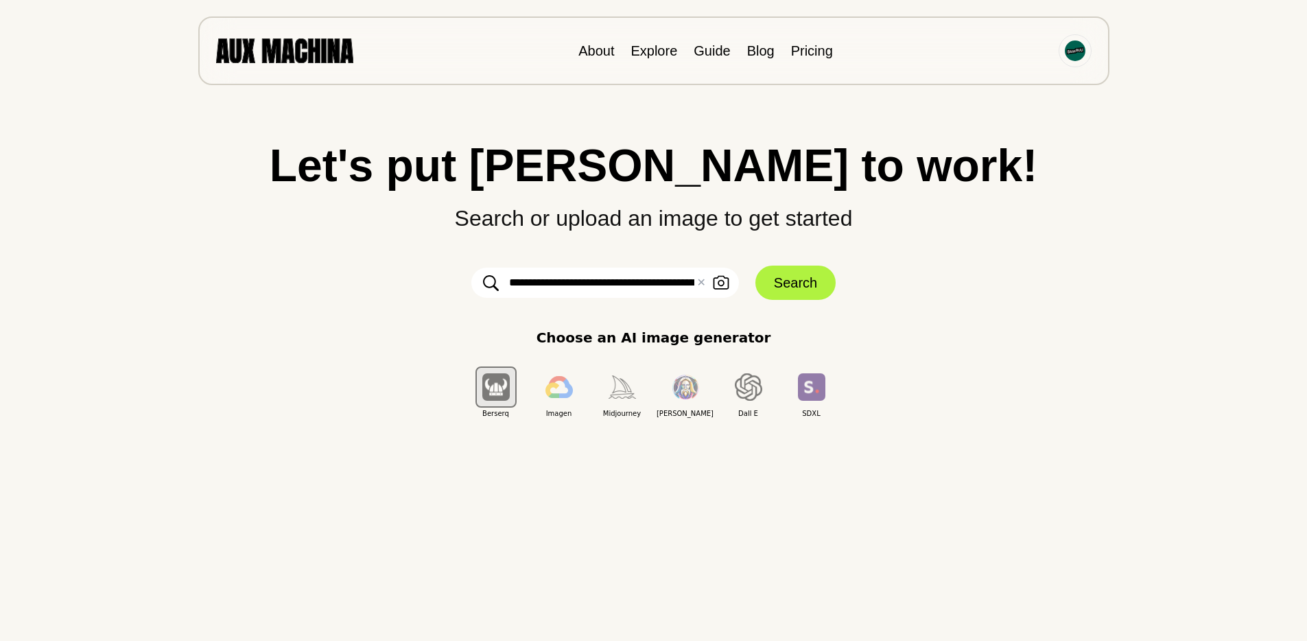
click at [783, 304] on div "**********" at bounding box center [653, 281] width 1252 height 276
click at [788, 287] on button "Search" at bounding box center [796, 283] width 80 height 34
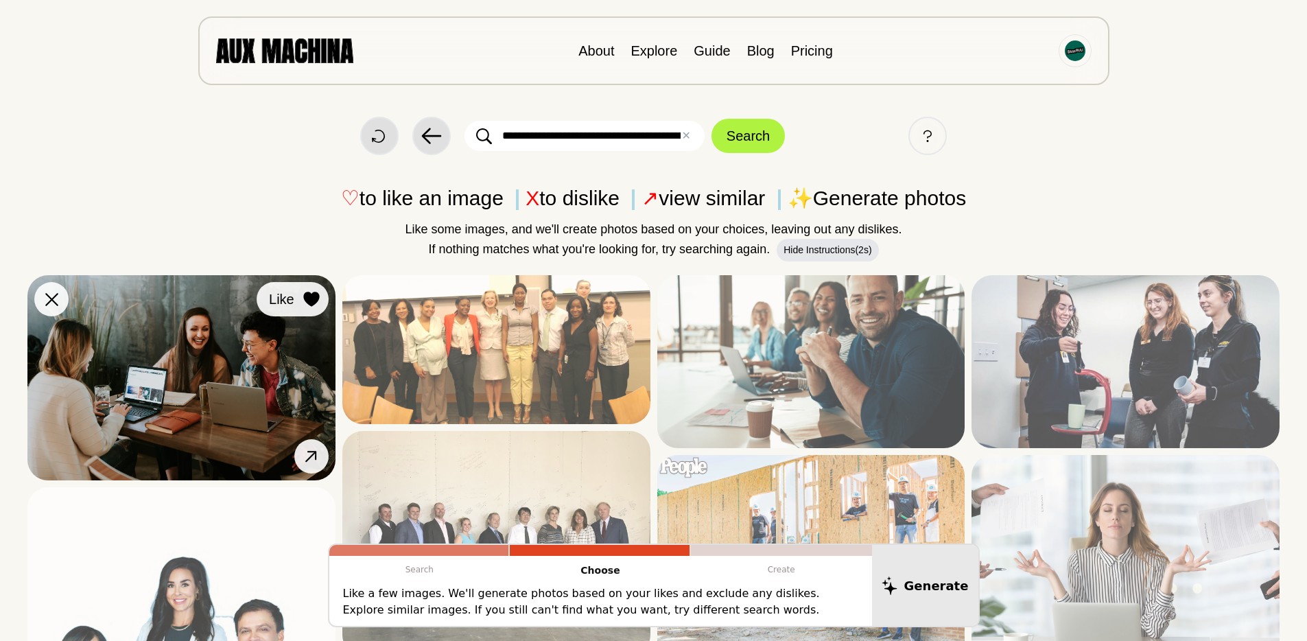
click at [308, 293] on icon at bounding box center [311, 299] width 16 height 15
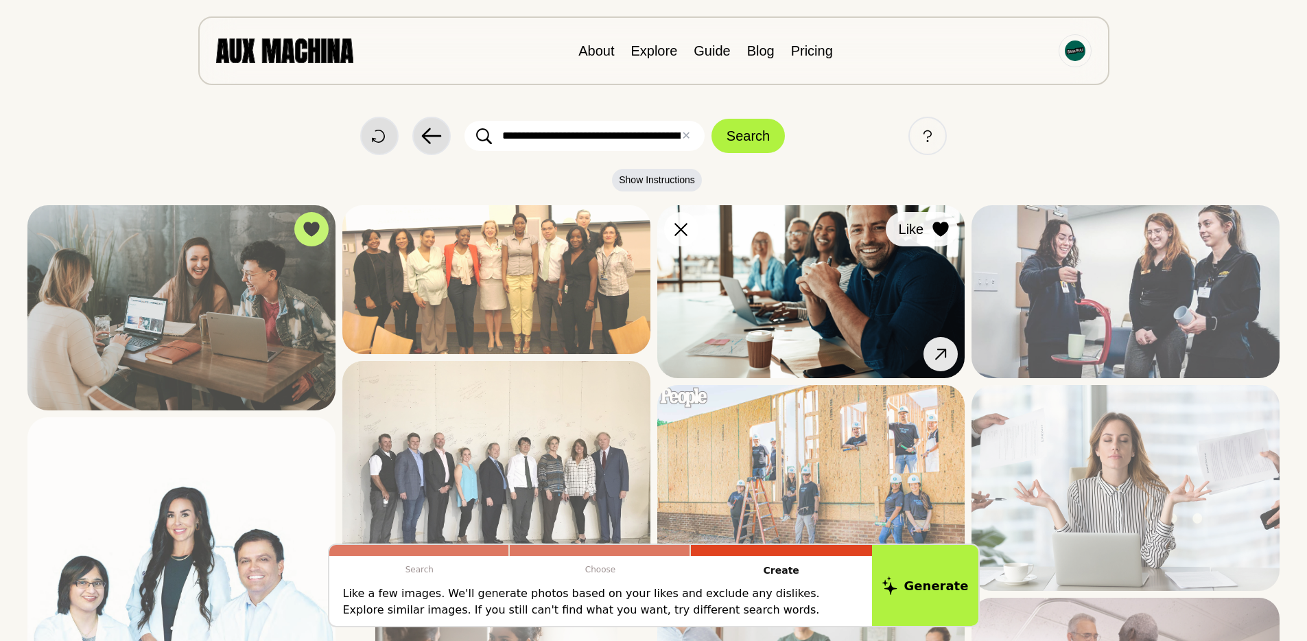
click at [944, 222] on icon at bounding box center [941, 229] width 16 height 15
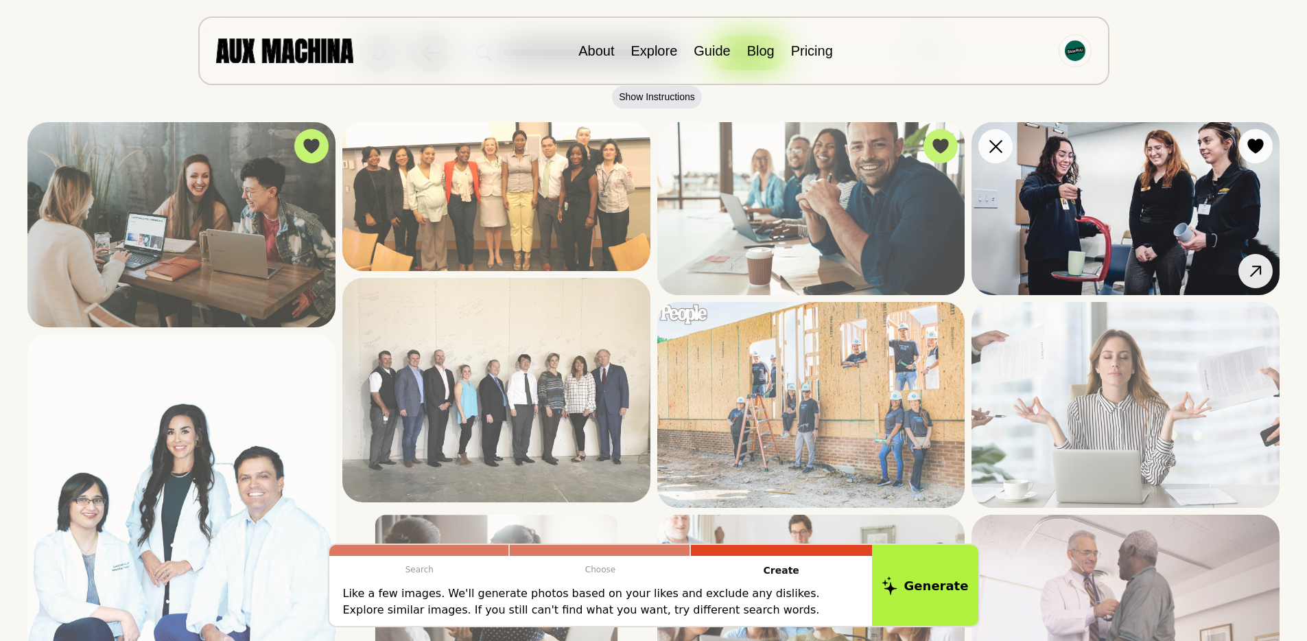
scroll to position [43, 0]
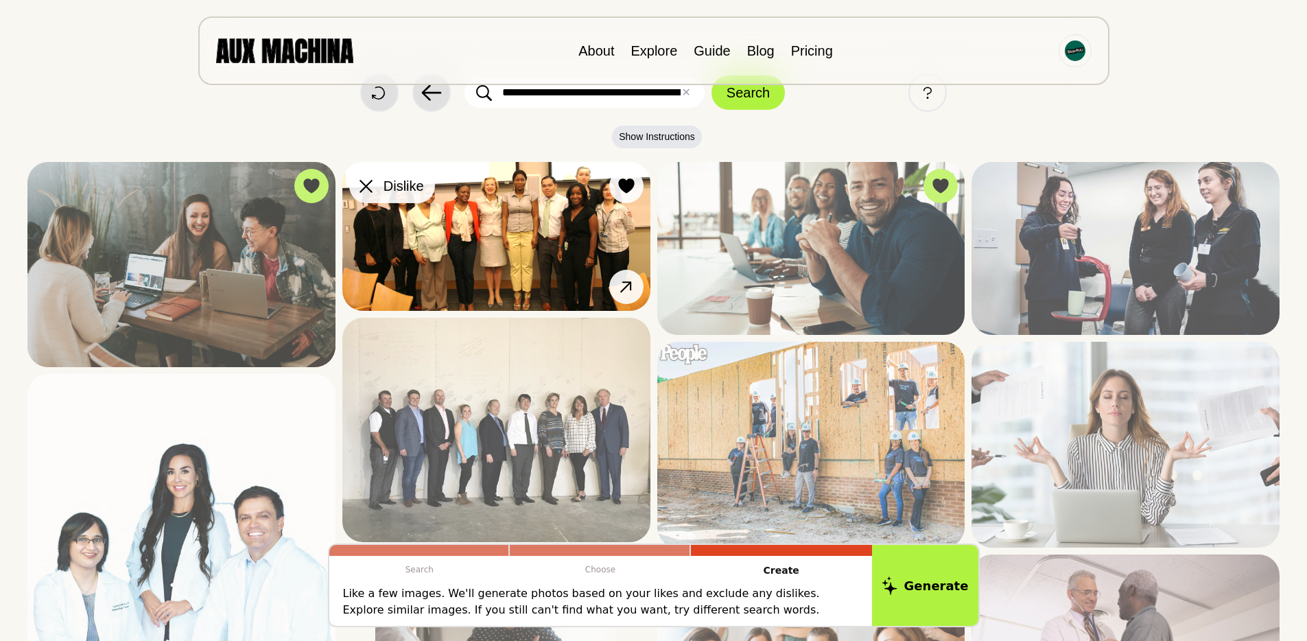
click at [369, 187] on icon at bounding box center [366, 186] width 13 height 13
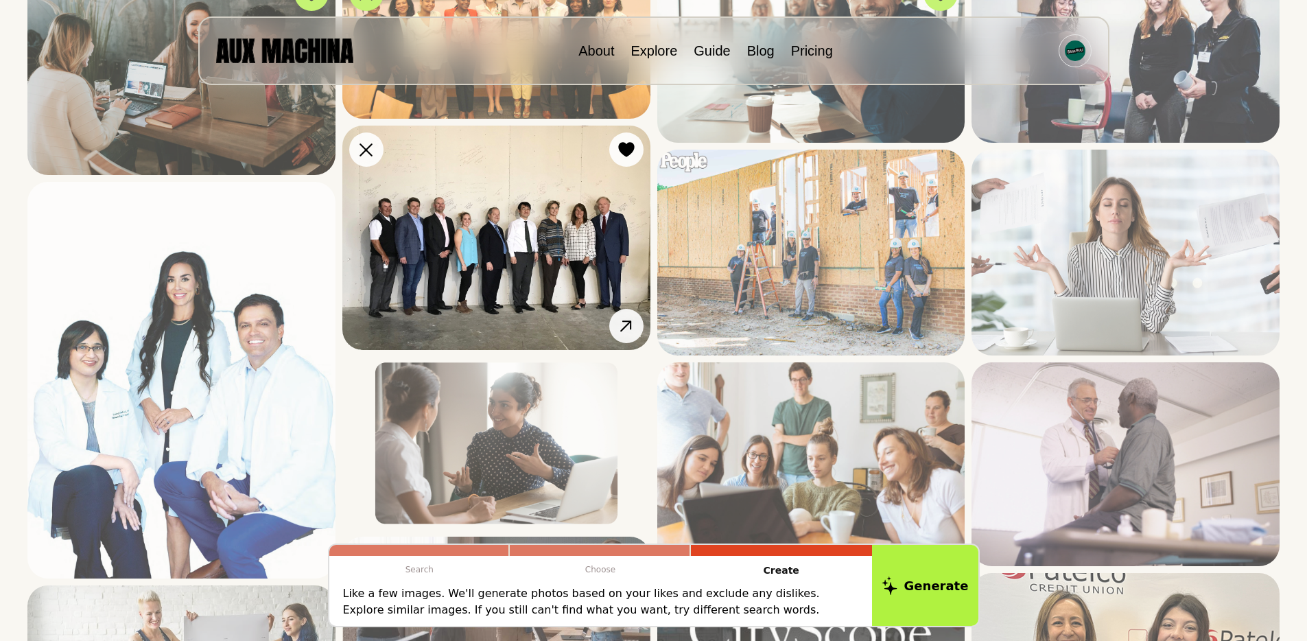
scroll to position [295, 0]
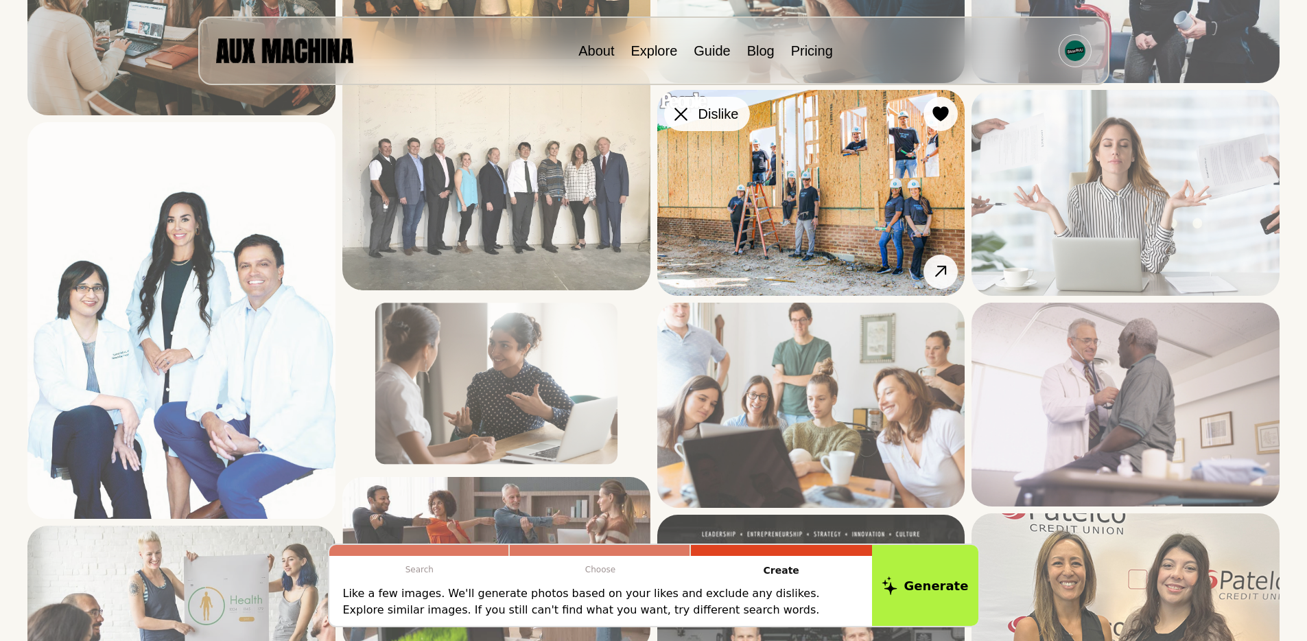
click at [676, 106] on div at bounding box center [681, 114] width 21 height 21
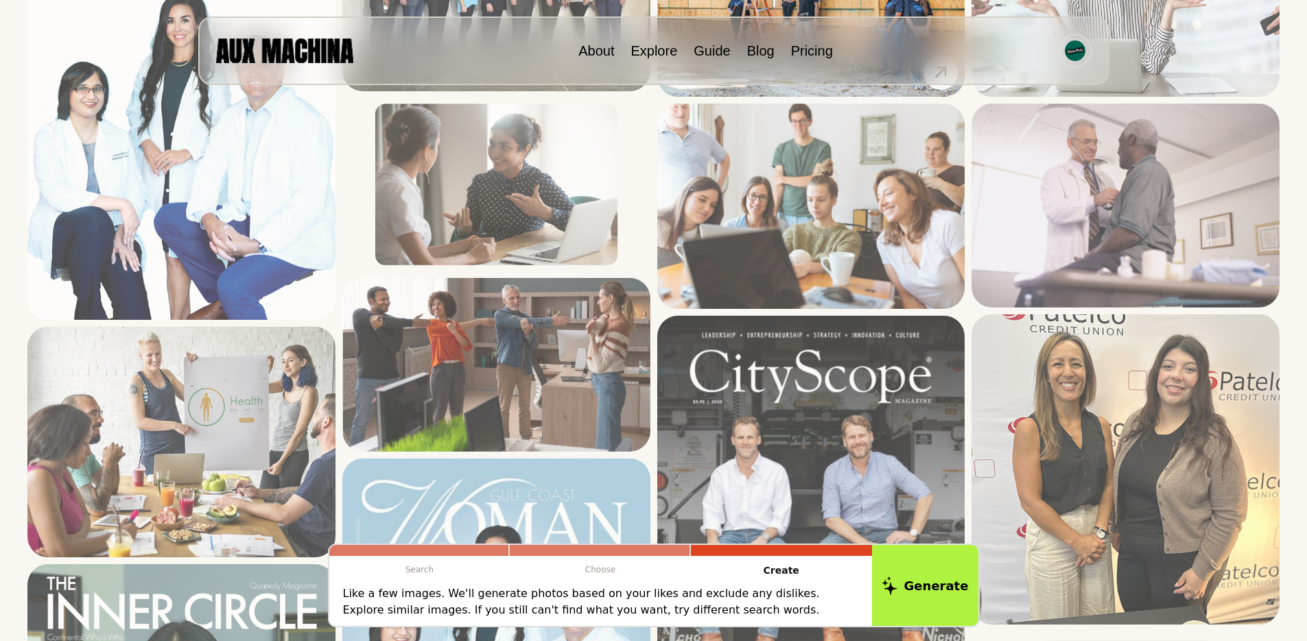
scroll to position [509, 0]
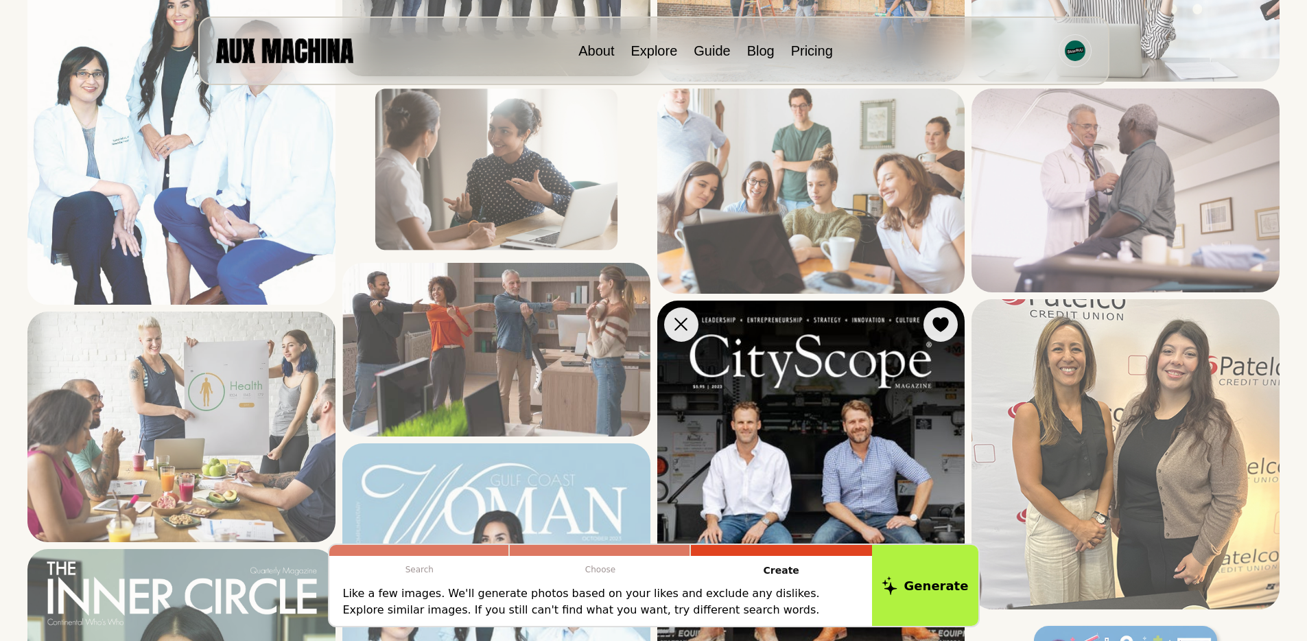
click at [695, 323] on button "Dislike" at bounding box center [681, 324] width 34 height 34
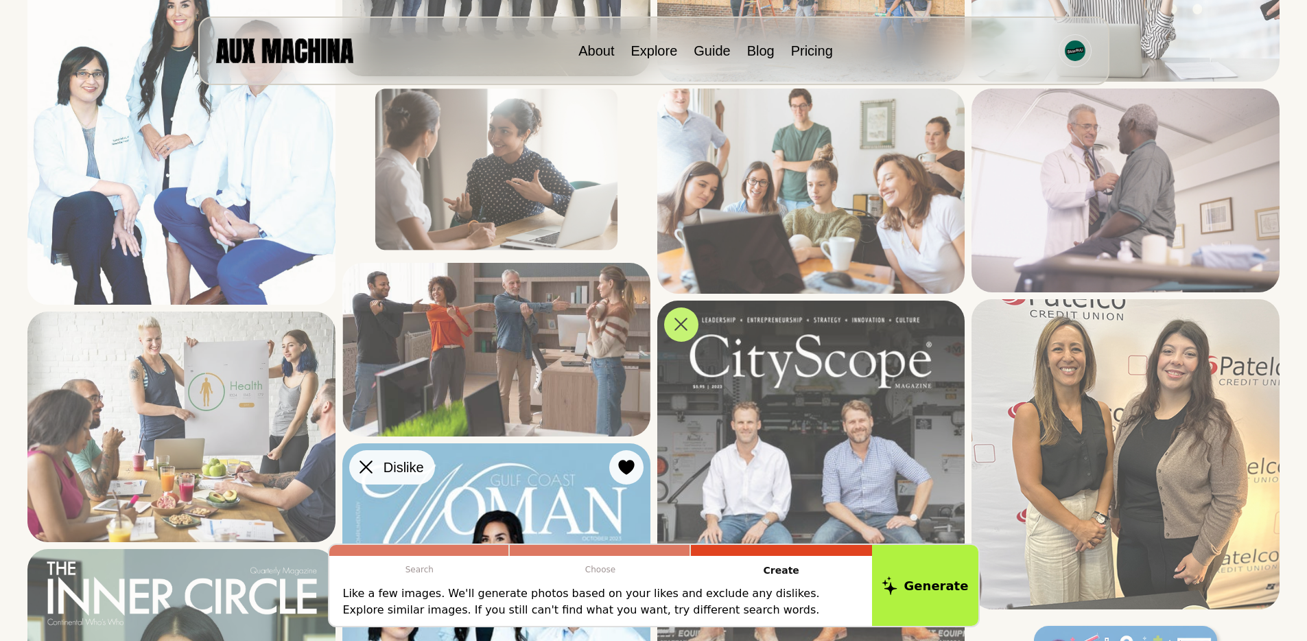
click at [381, 471] on button "Dislike" at bounding box center [392, 467] width 86 height 34
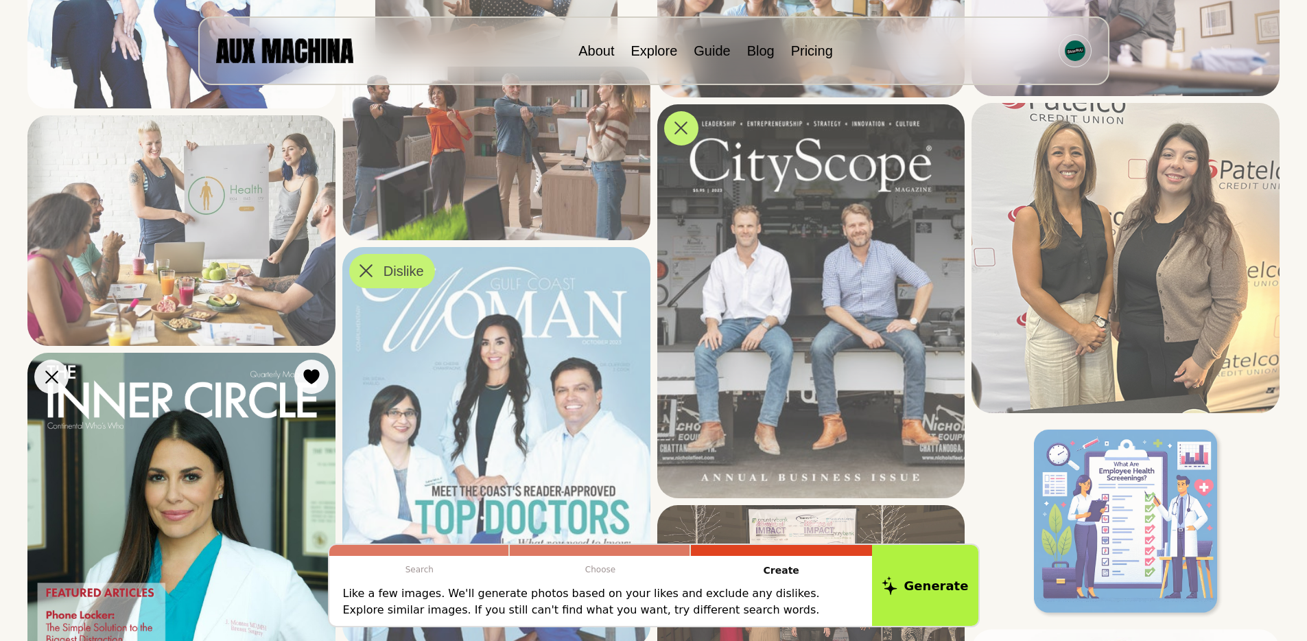
scroll to position [736, 0]
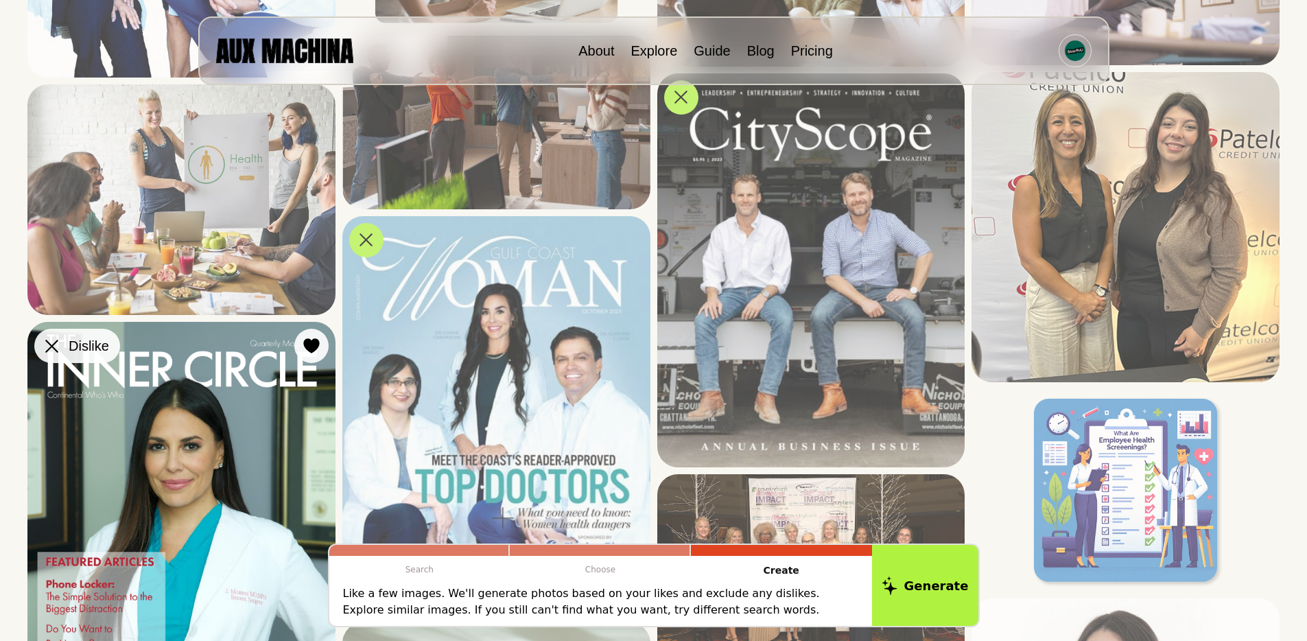
click at [51, 334] on button "Dislike" at bounding box center [77, 346] width 86 height 34
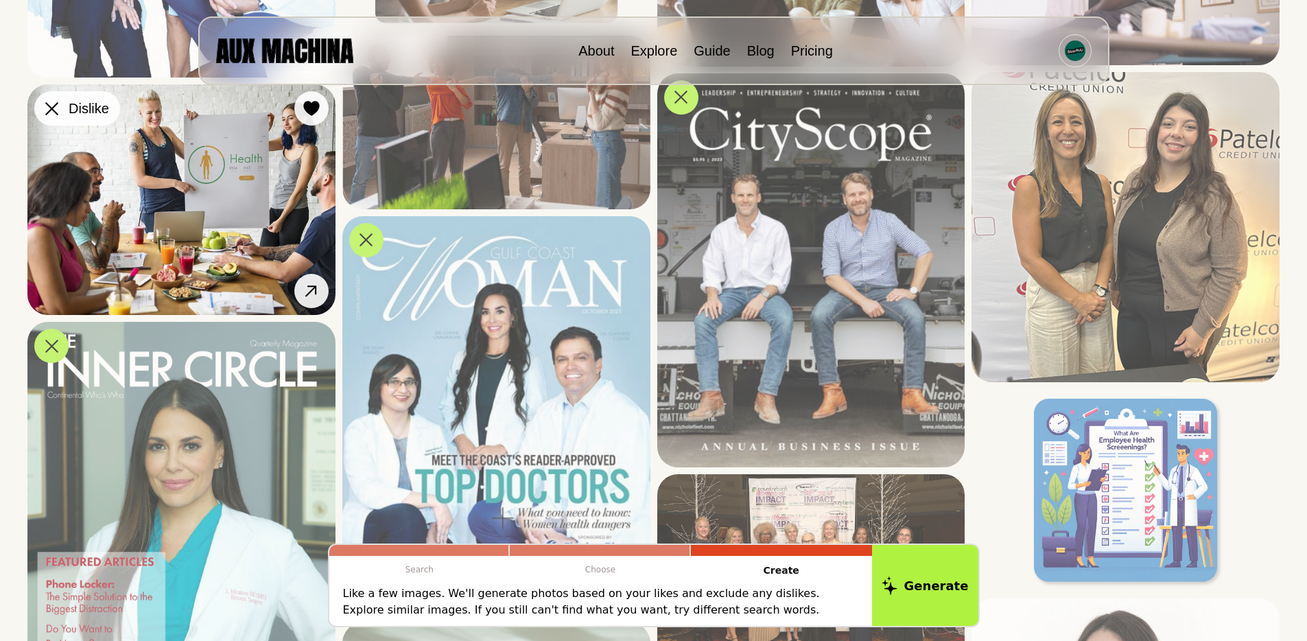
click at [53, 103] on icon at bounding box center [51, 108] width 13 height 13
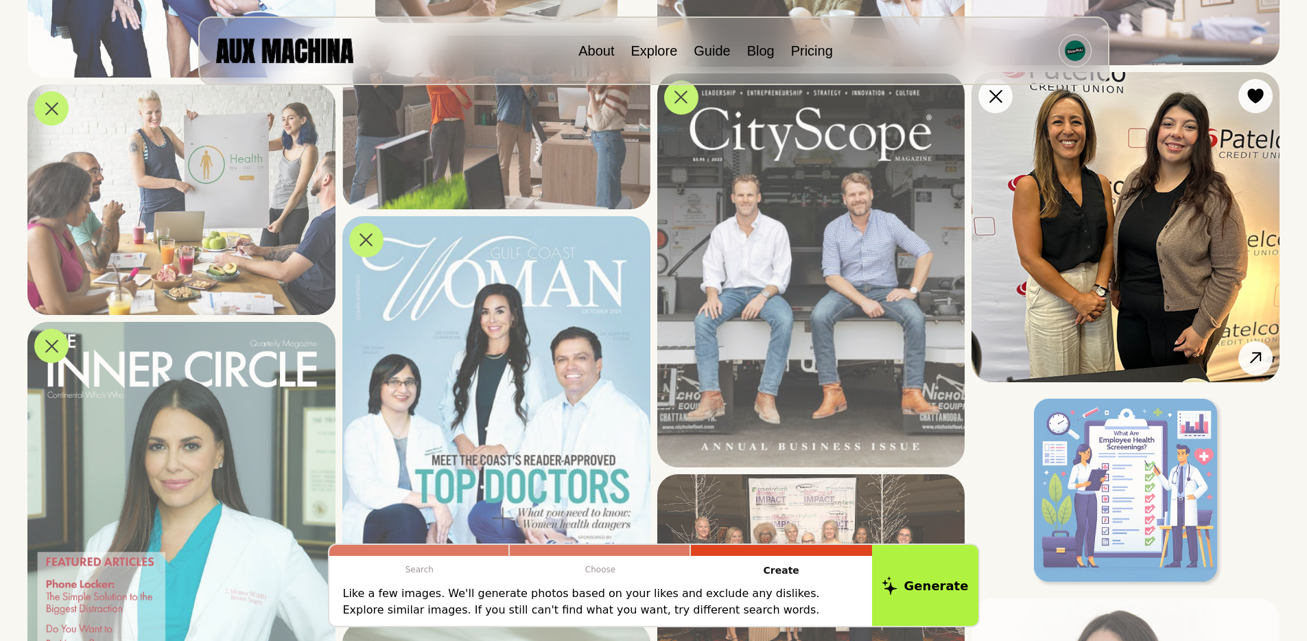
click at [1000, 104] on div at bounding box center [996, 96] width 21 height 21
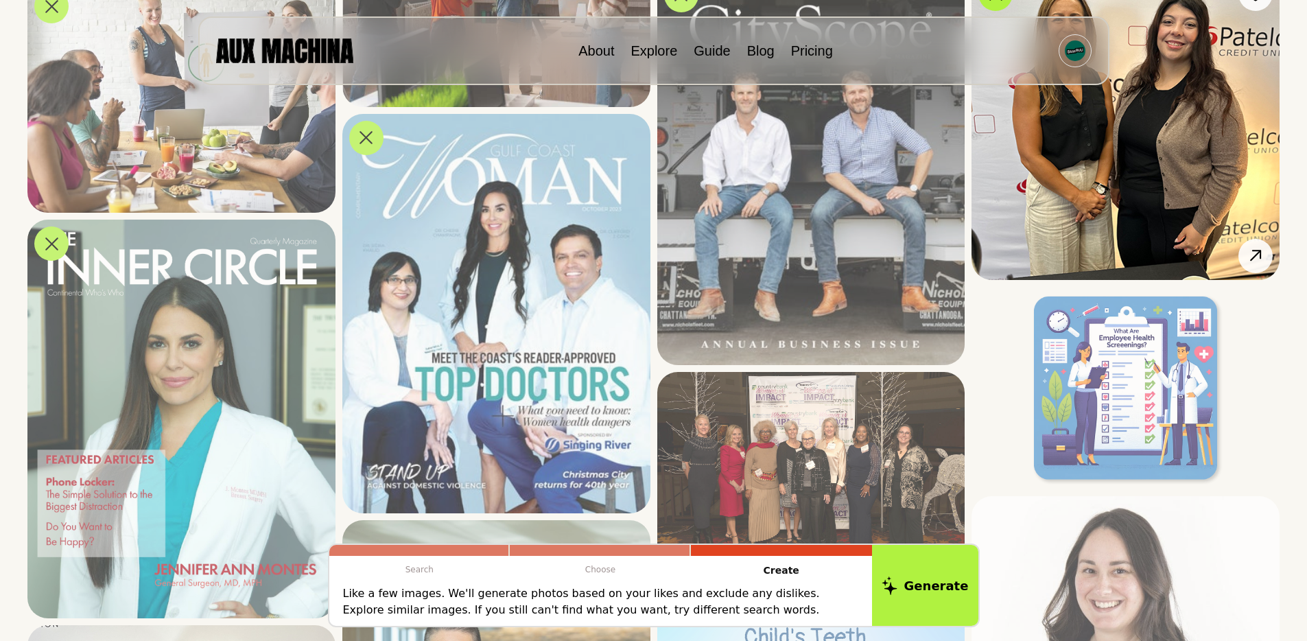
scroll to position [928, 0]
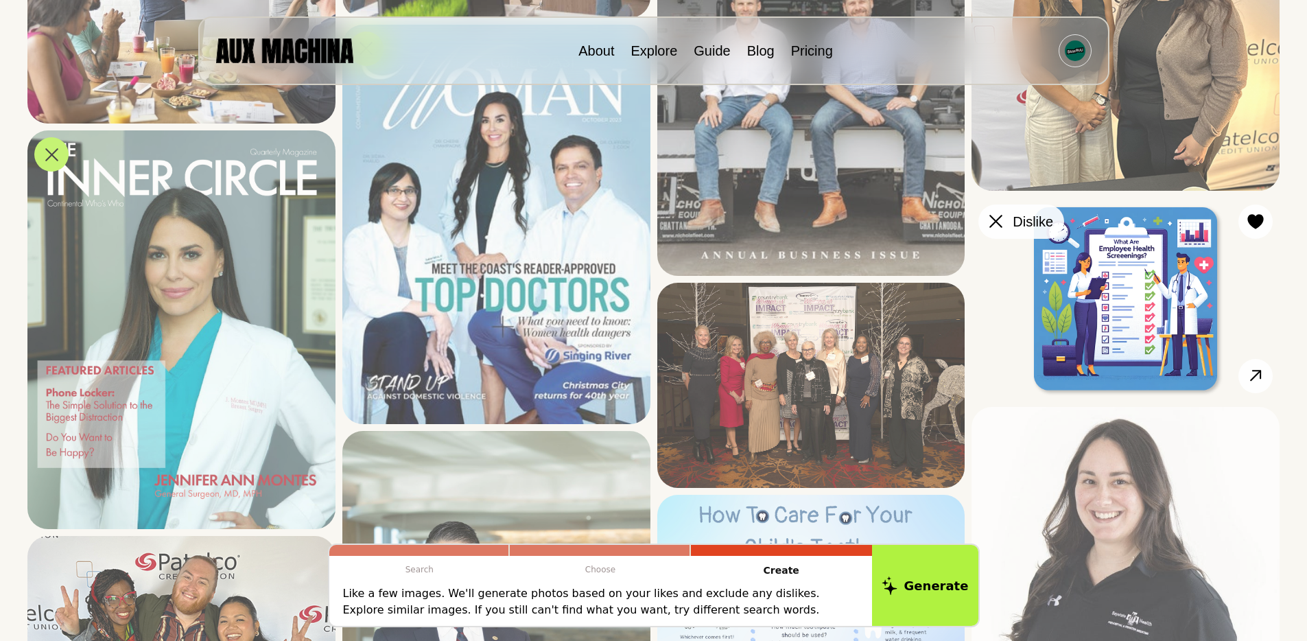
click at [1007, 224] on button "Dislike" at bounding box center [1022, 222] width 86 height 34
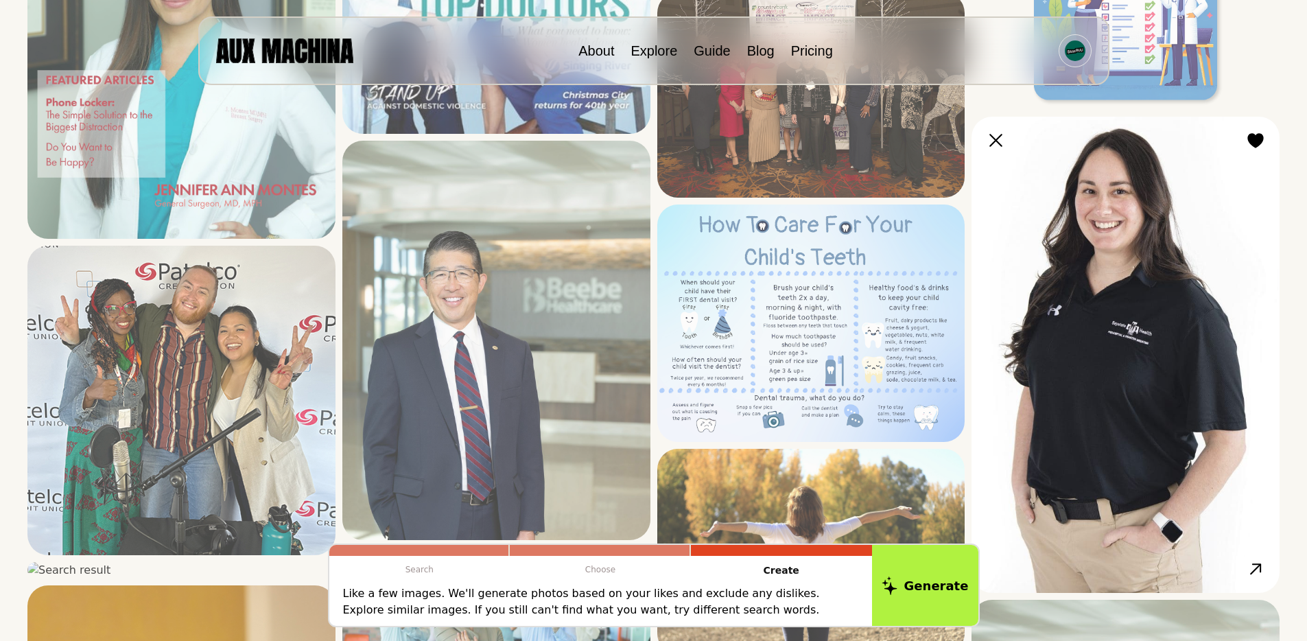
click at [995, 148] on div at bounding box center [996, 140] width 21 height 21
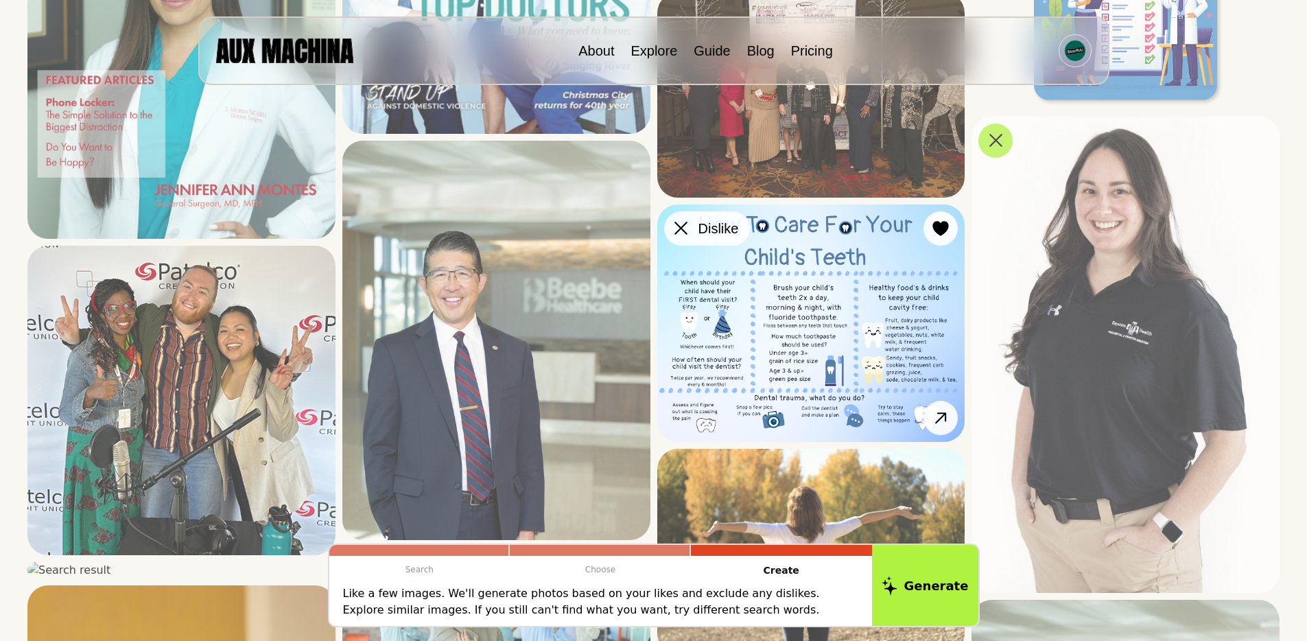
click at [686, 225] on icon at bounding box center [681, 228] width 13 height 13
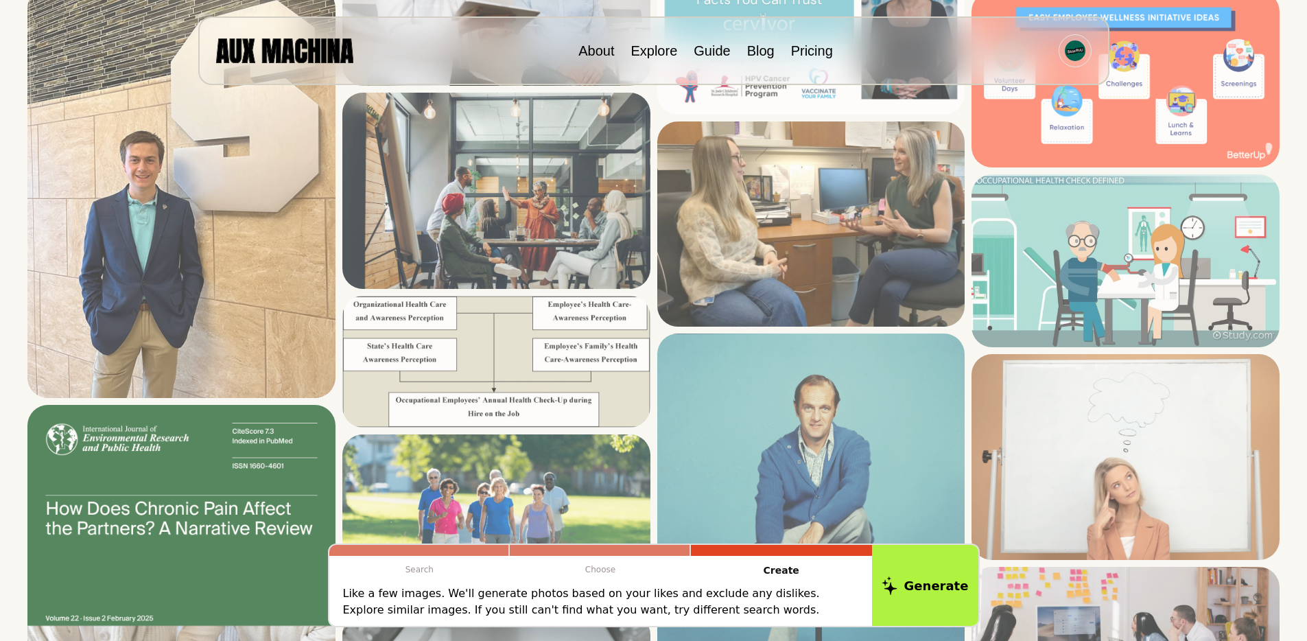
scroll to position [2237, 0]
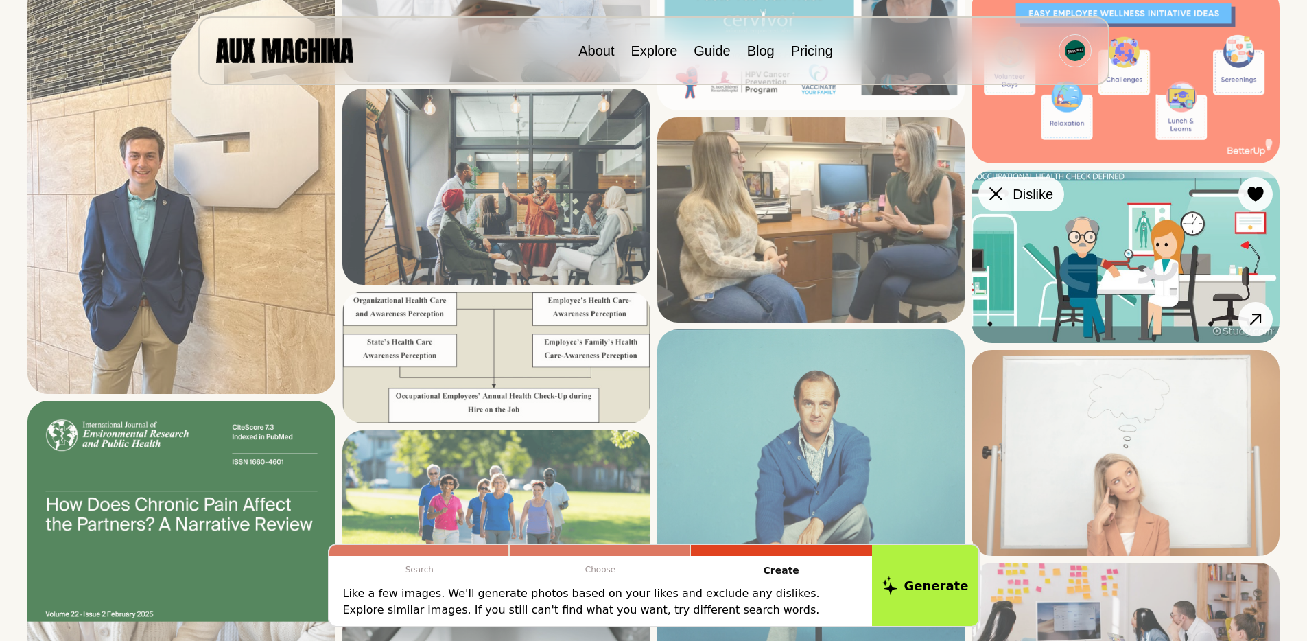
click at [1001, 193] on icon at bounding box center [996, 193] width 13 height 13
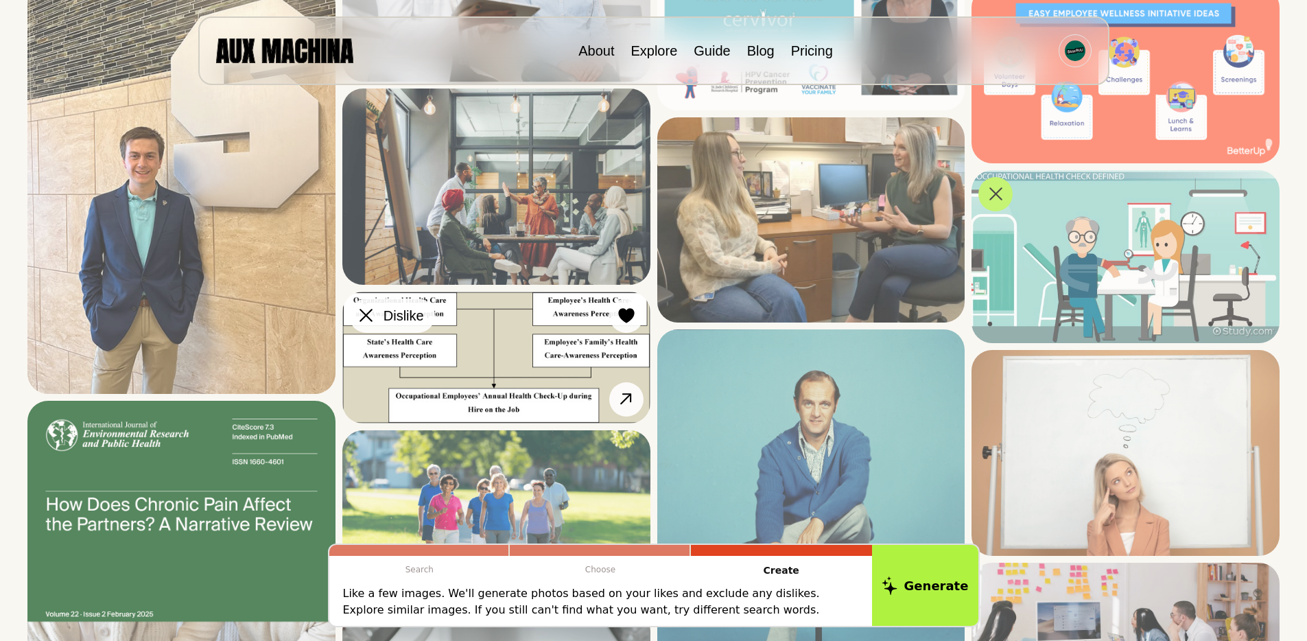
click at [364, 310] on icon at bounding box center [366, 315] width 13 height 13
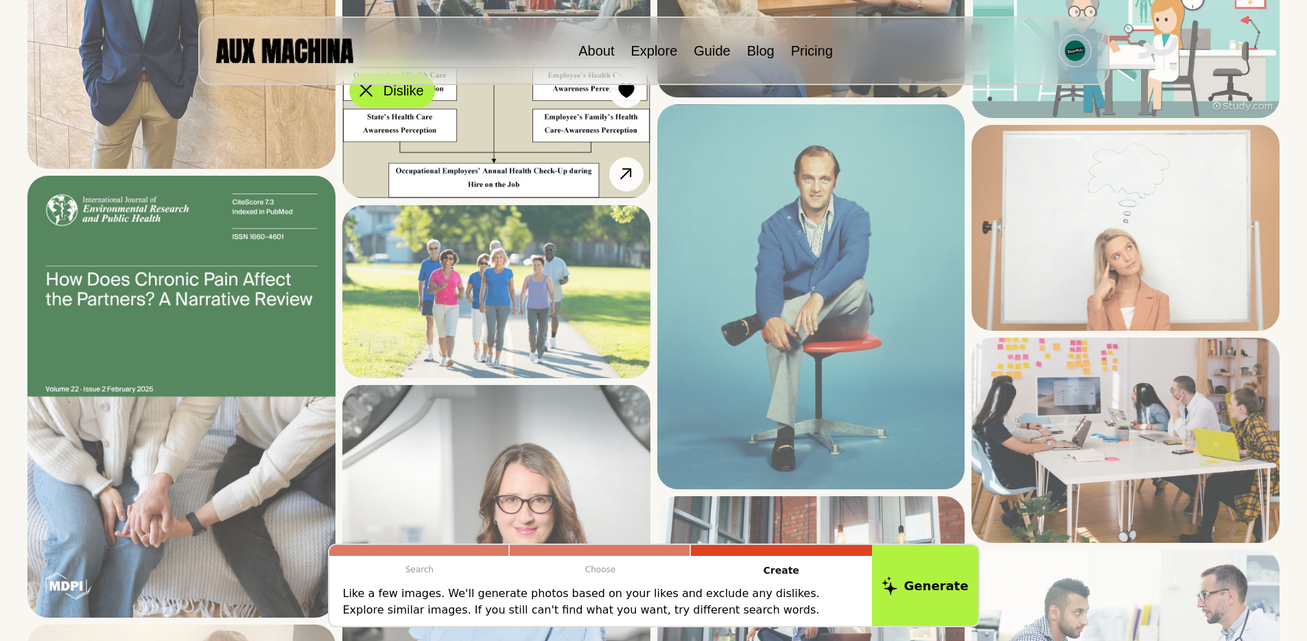
scroll to position [2496, 0]
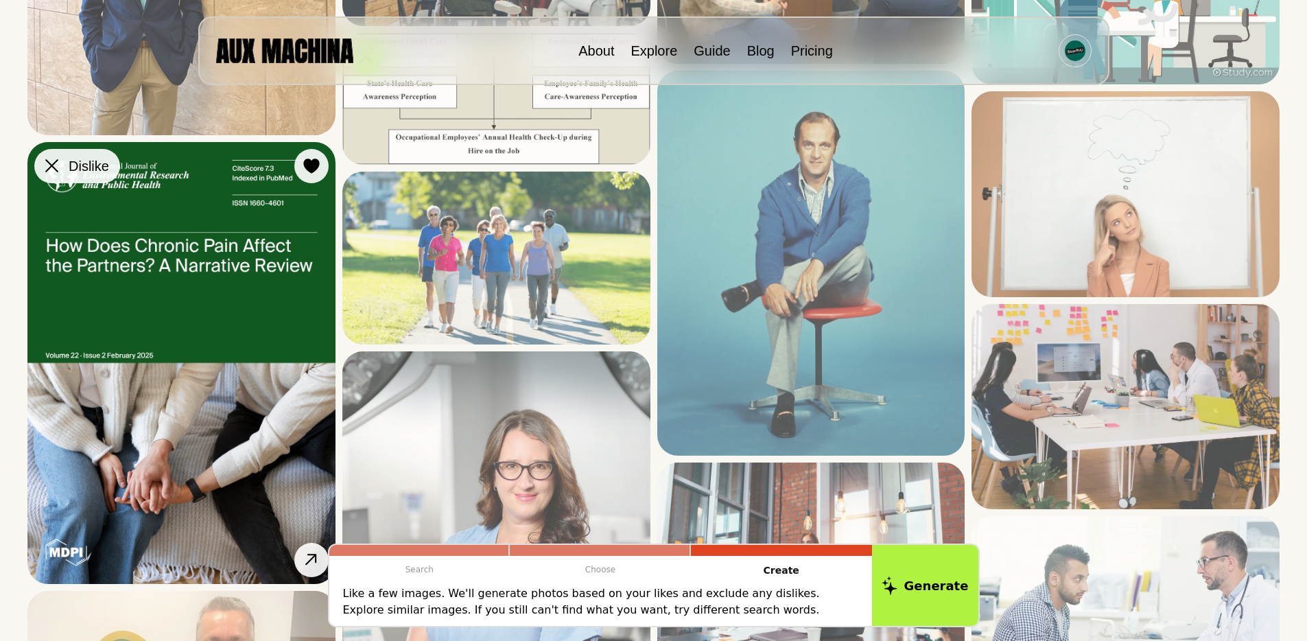
click at [44, 176] on div at bounding box center [51, 166] width 21 height 21
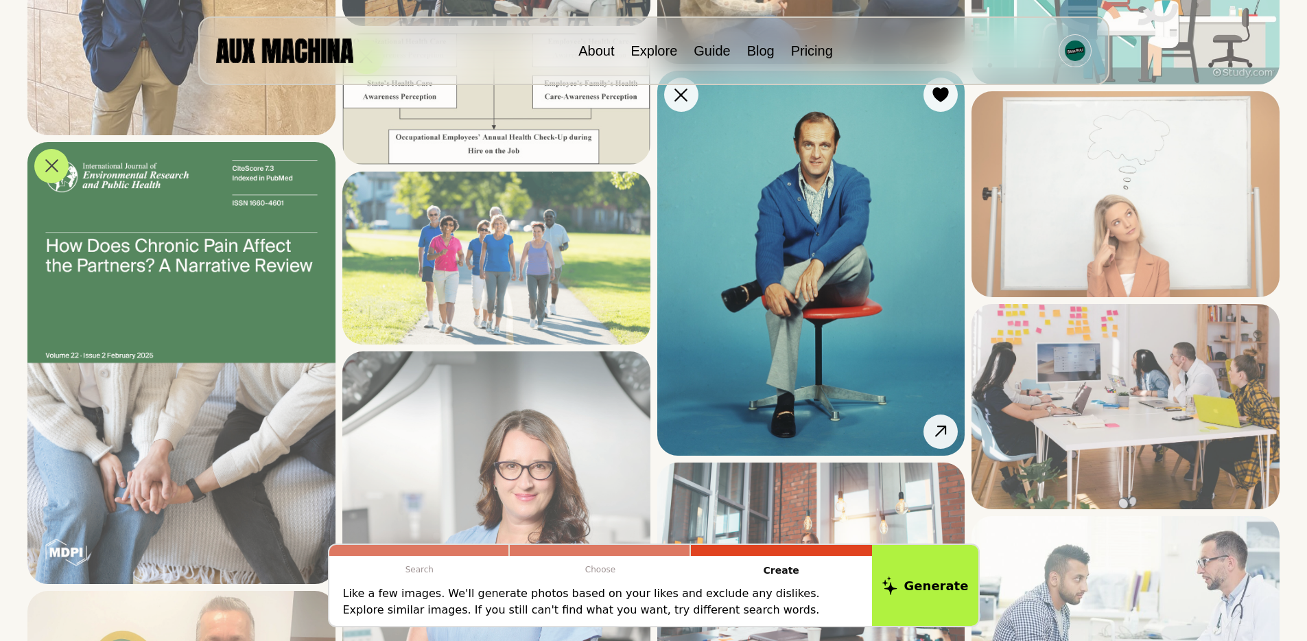
click at [686, 89] on icon at bounding box center [681, 95] width 13 height 13
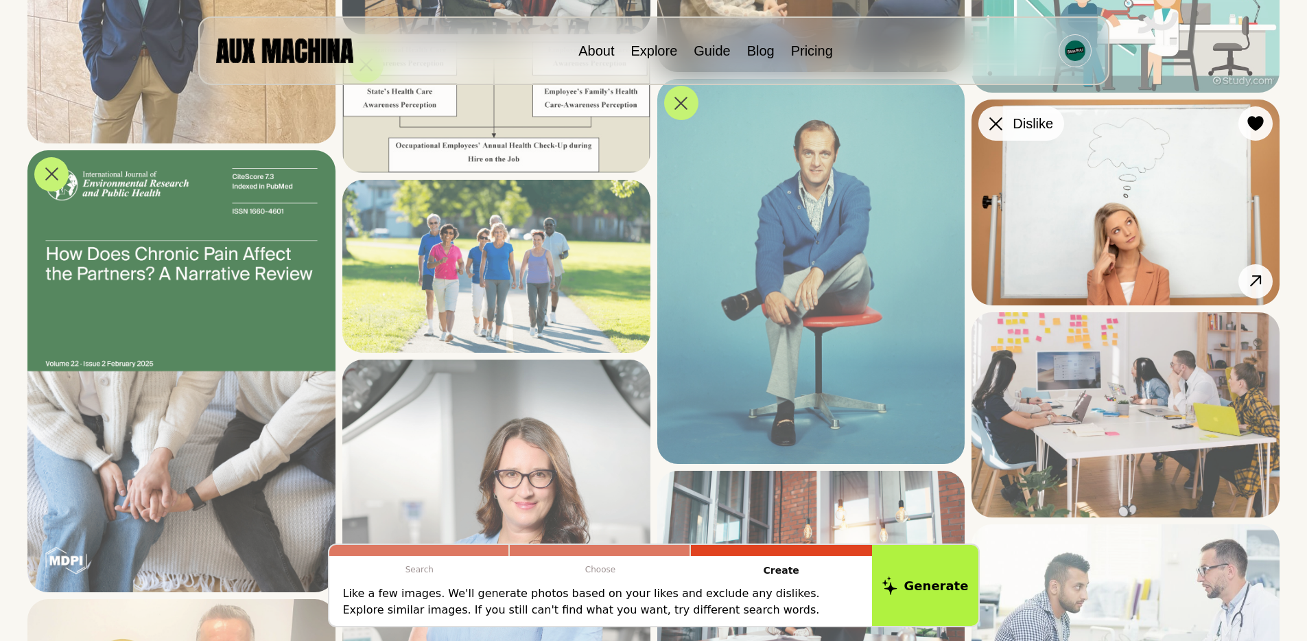
click at [998, 126] on icon at bounding box center [996, 123] width 13 height 13
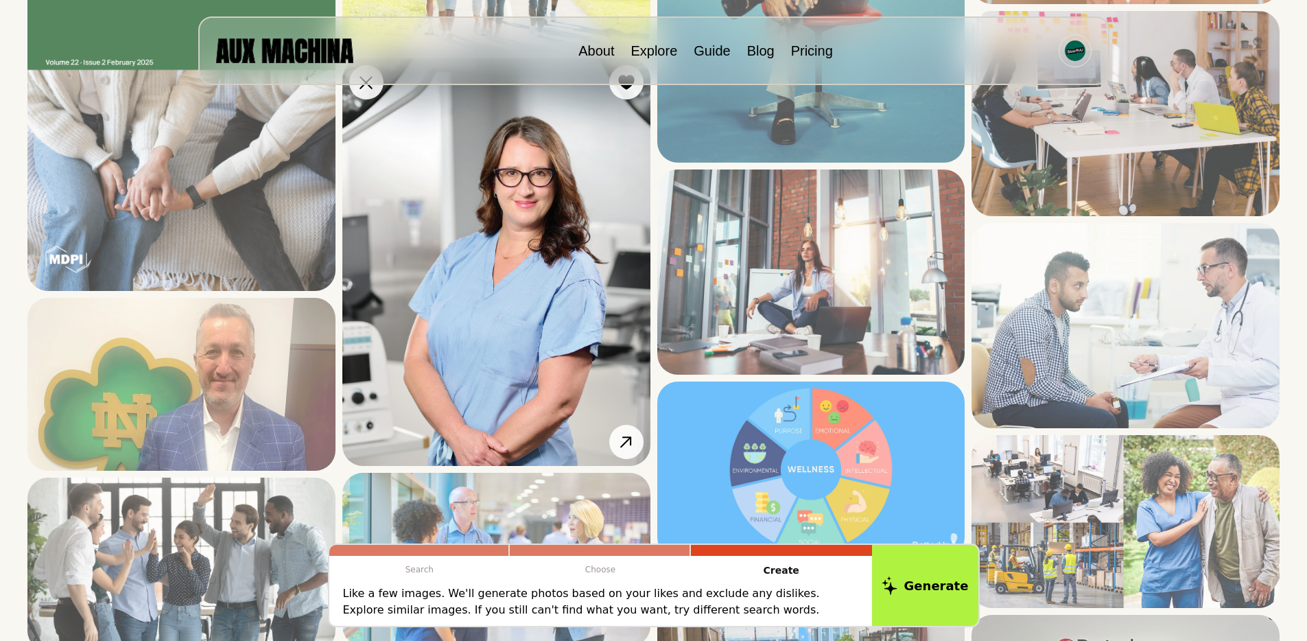
scroll to position [2930, 0]
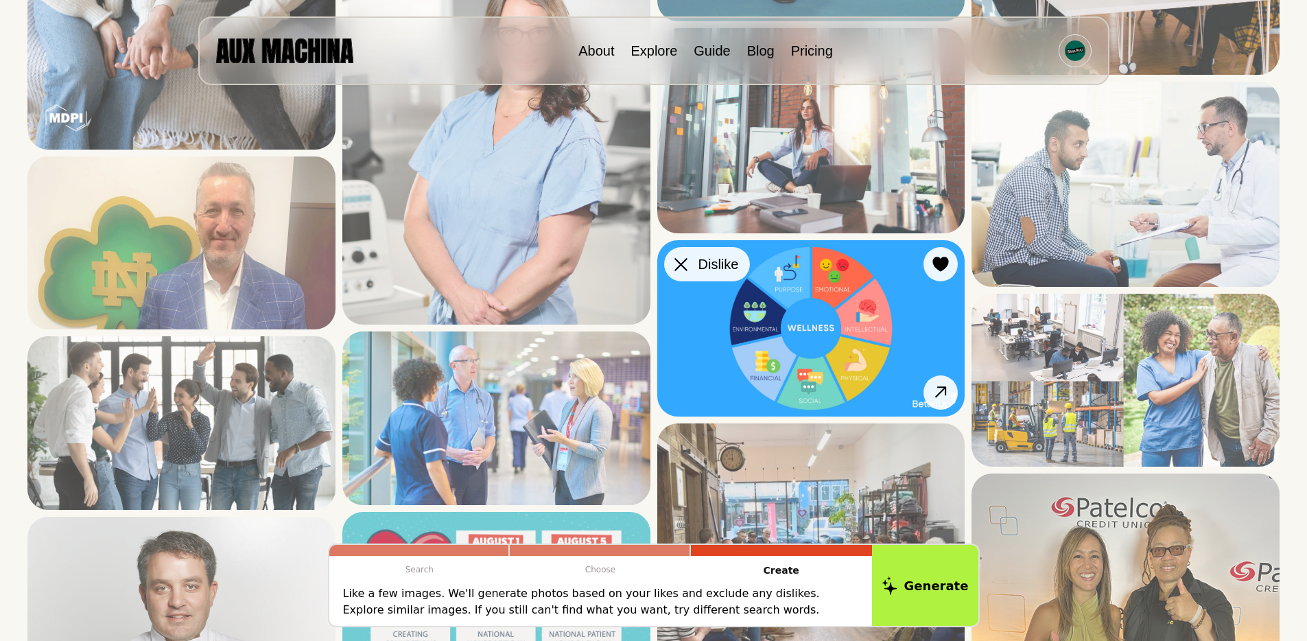
click at [688, 261] on div at bounding box center [681, 264] width 21 height 21
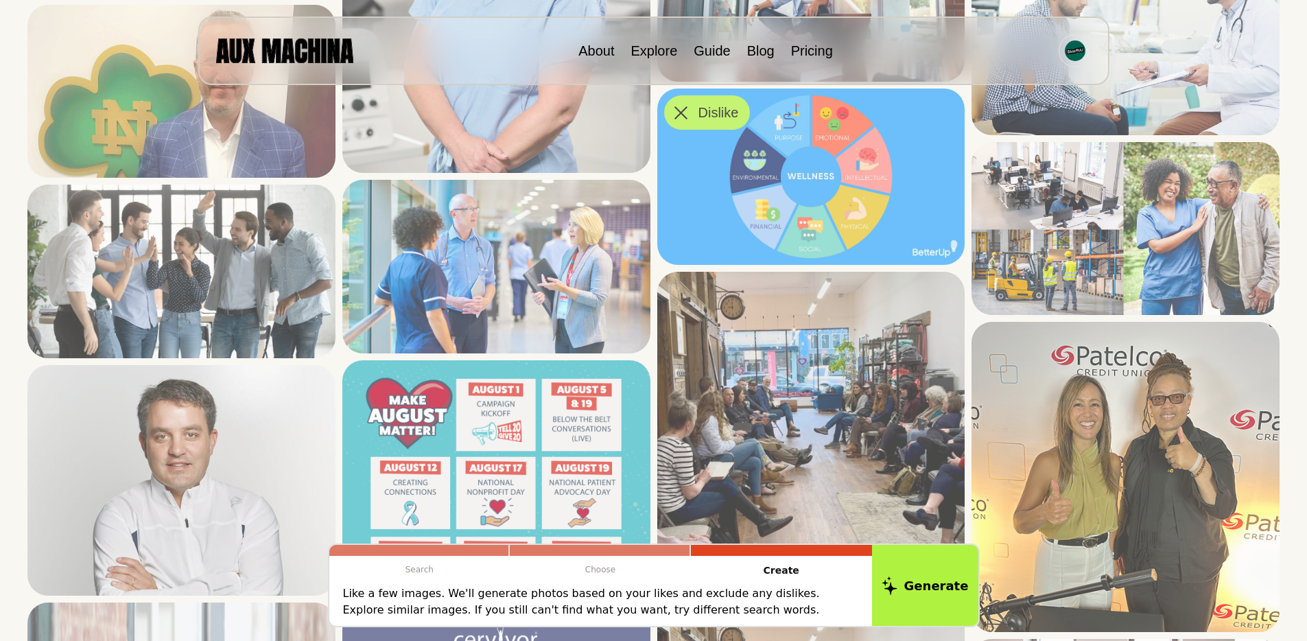
scroll to position [3167, 0]
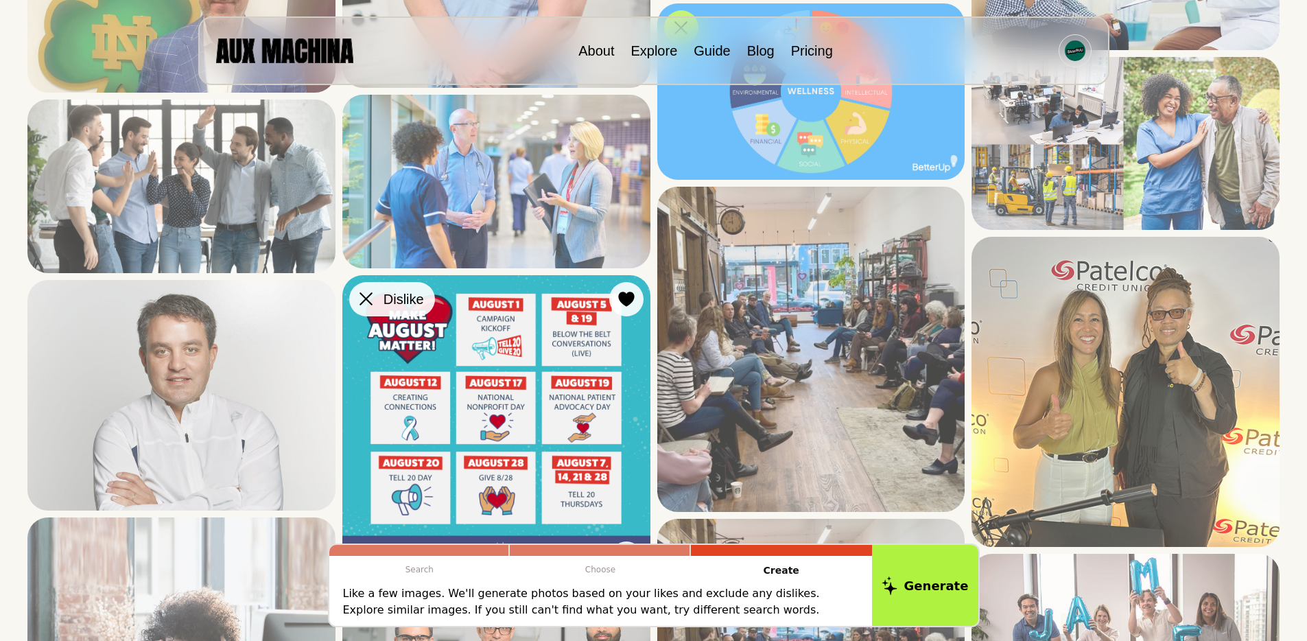
click at [369, 303] on icon at bounding box center [366, 298] width 13 height 13
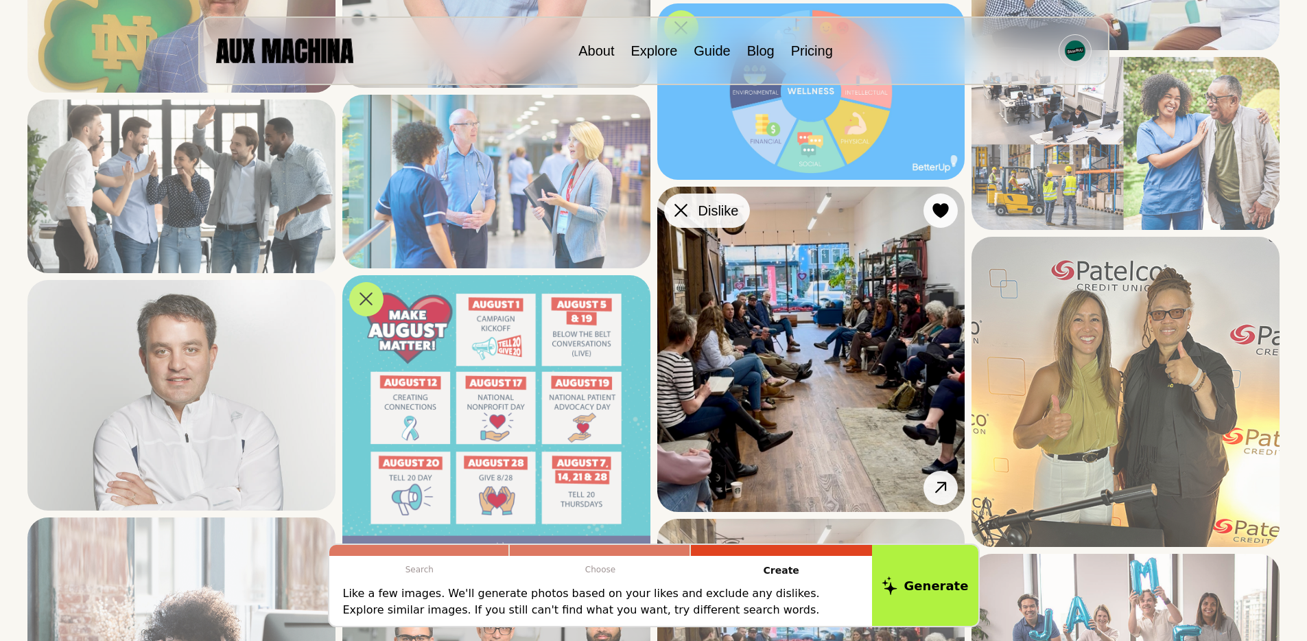
click at [687, 208] on icon at bounding box center [681, 210] width 13 height 13
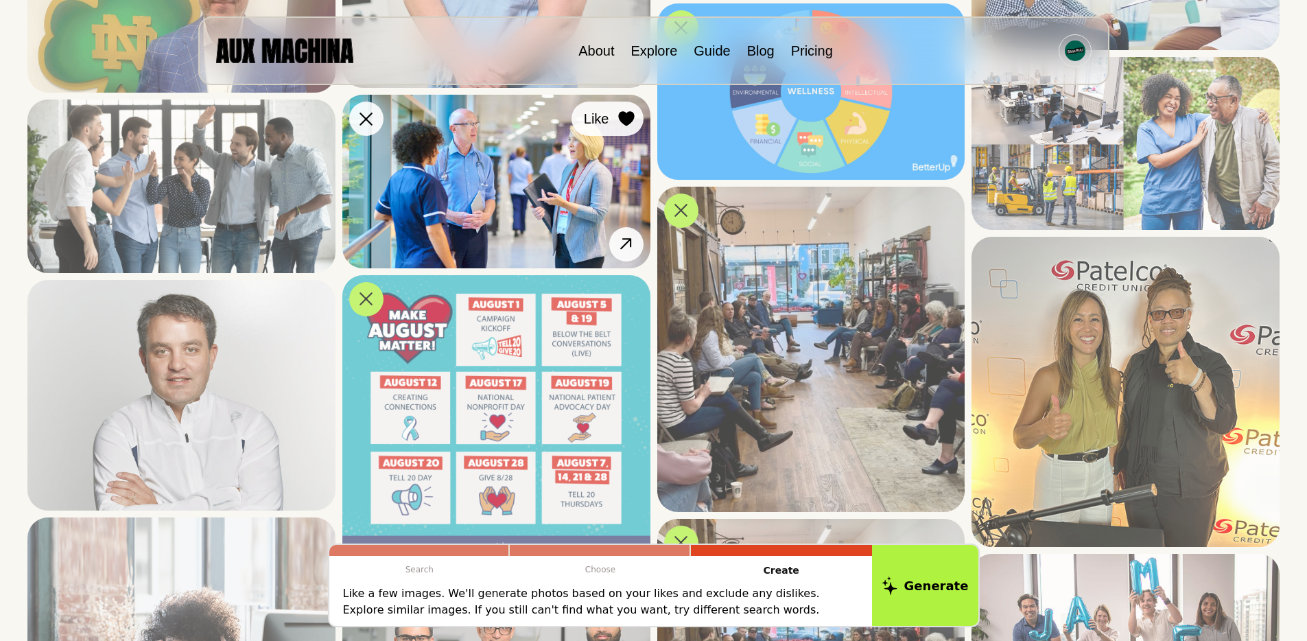
click at [631, 107] on button "Like" at bounding box center [608, 119] width 72 height 34
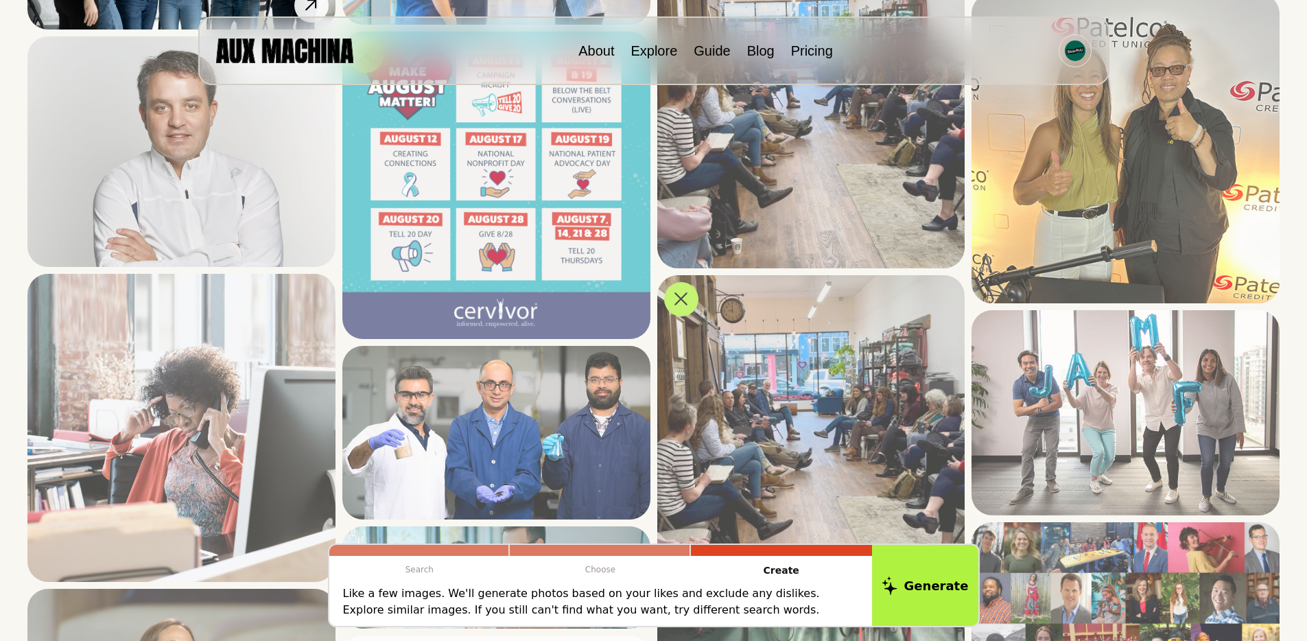
scroll to position [3436, 0]
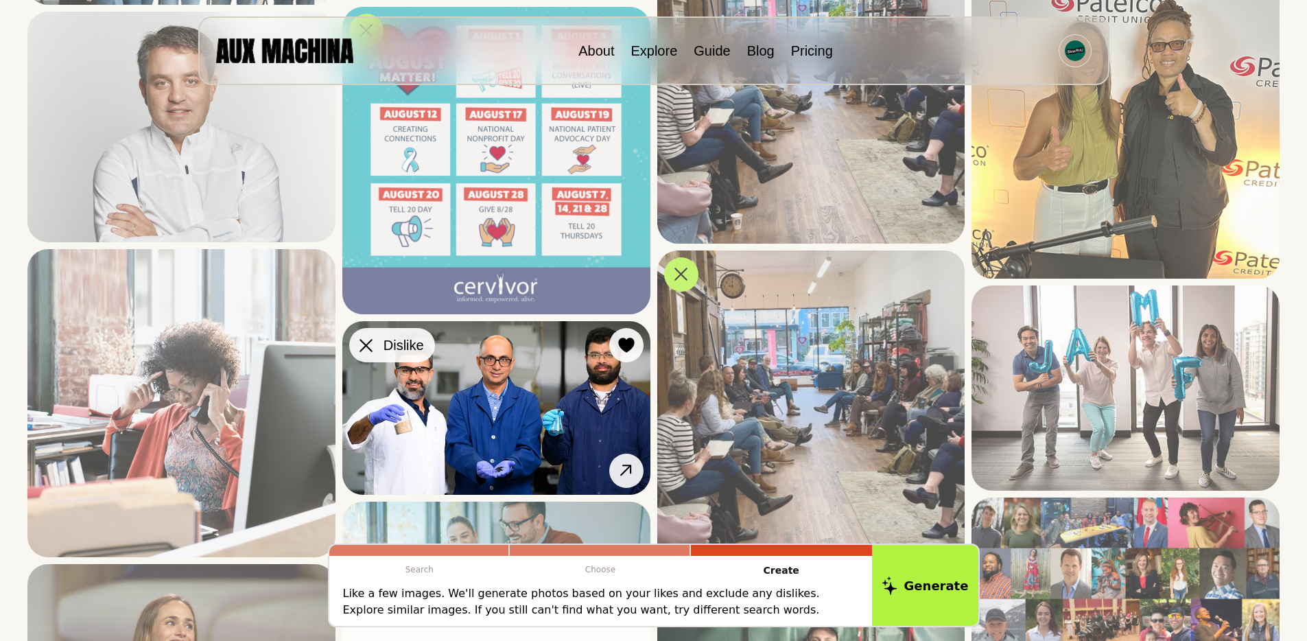
click at [375, 338] on div at bounding box center [366, 345] width 21 height 21
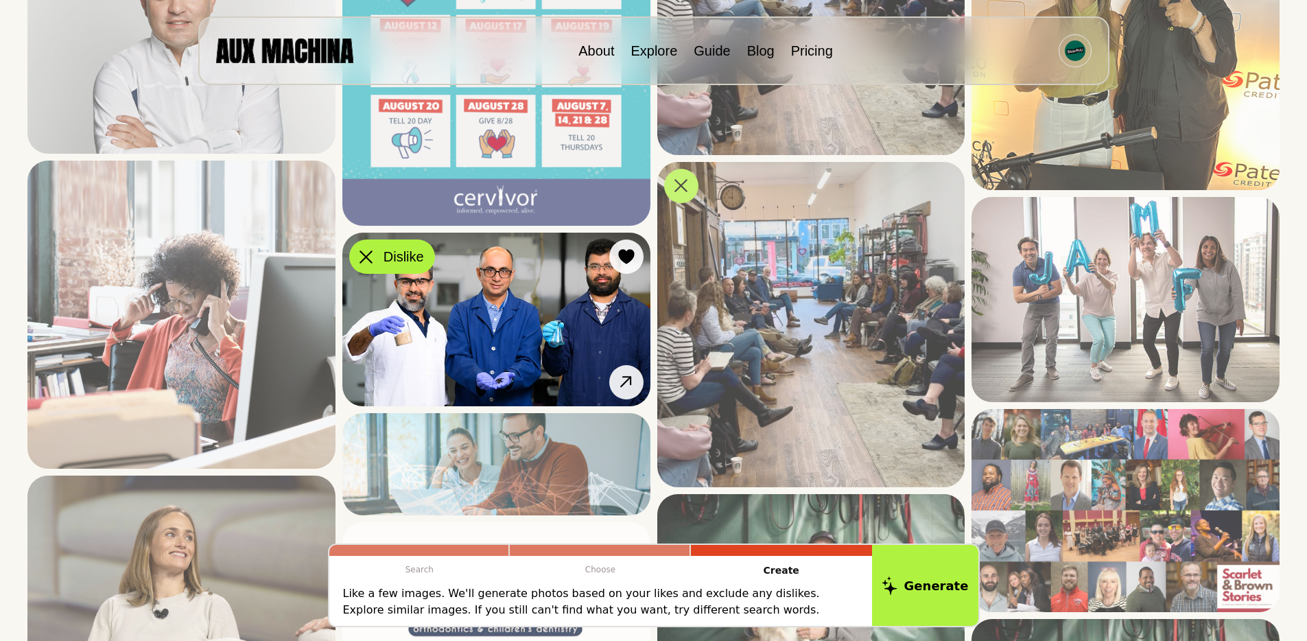
scroll to position [3656, 0]
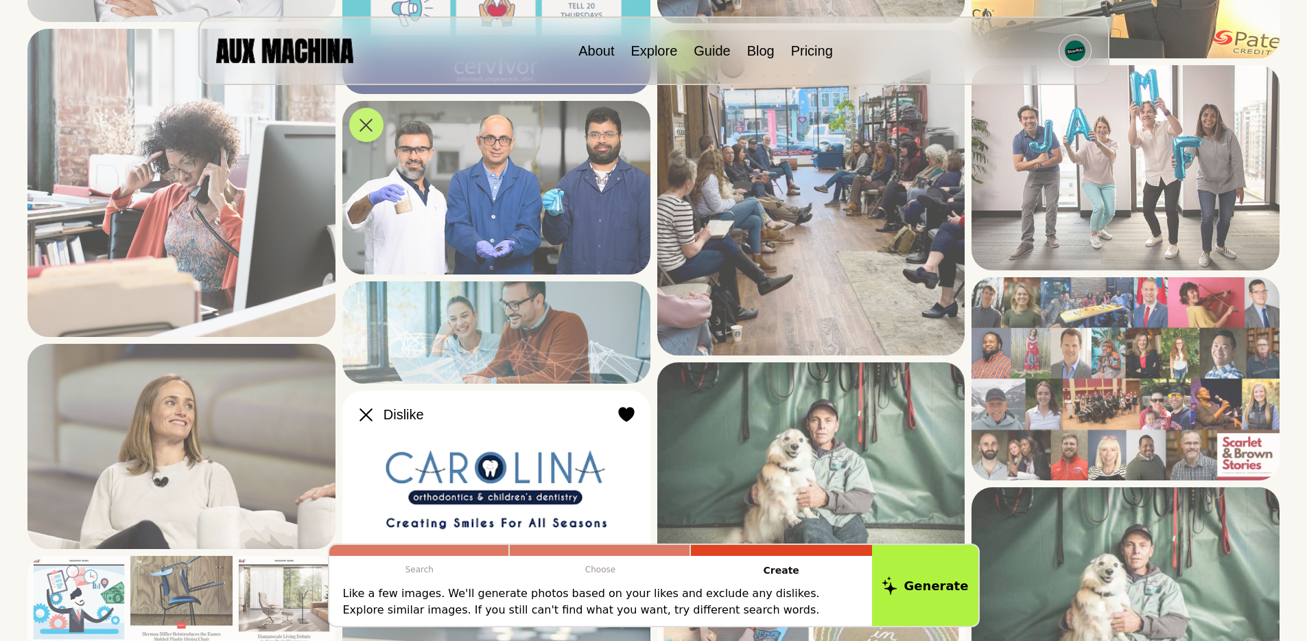
click at [371, 412] on icon at bounding box center [366, 414] width 13 height 13
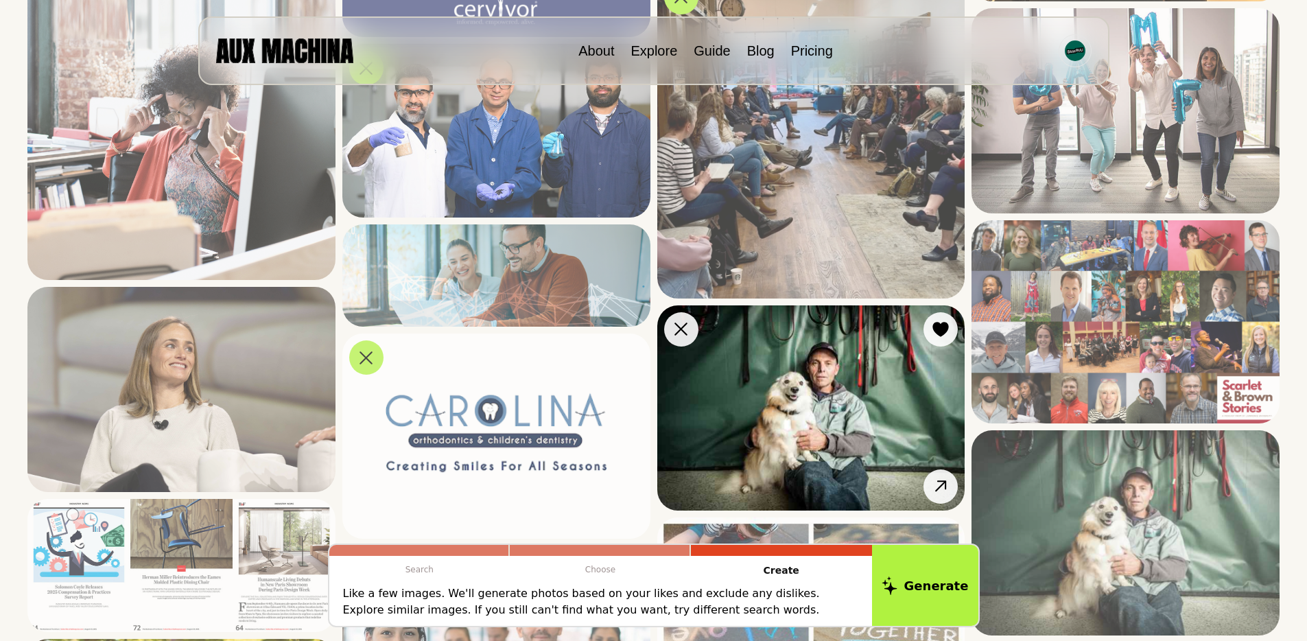
scroll to position [3790, 0]
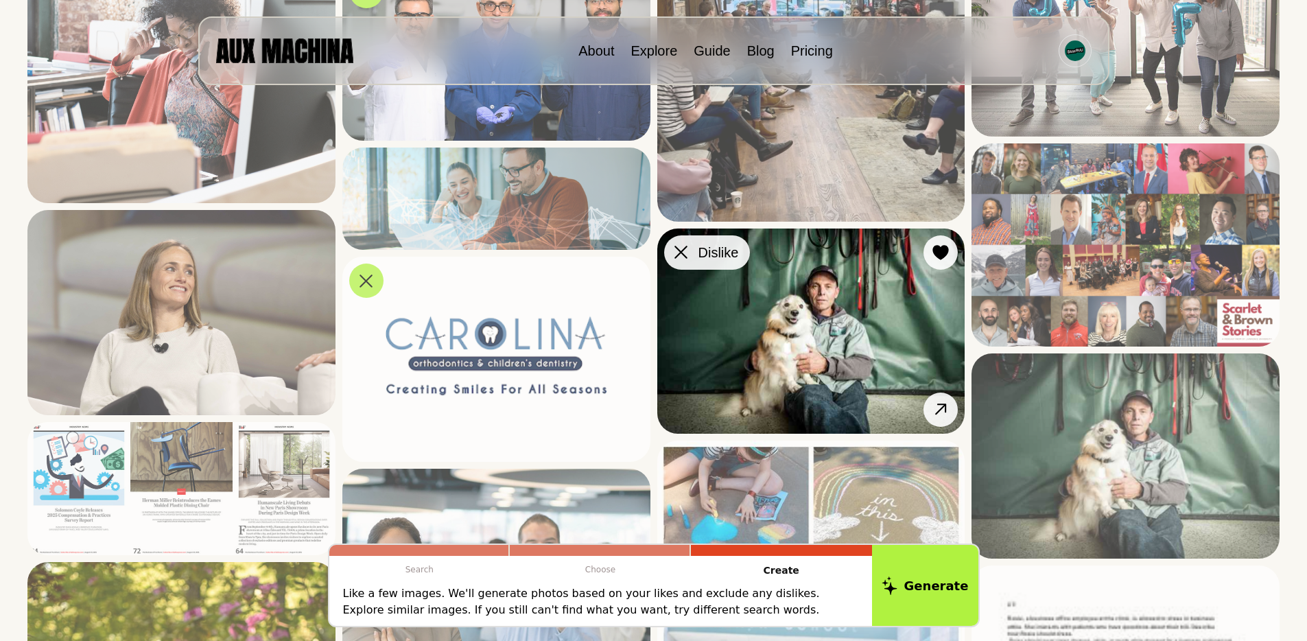
click at [682, 253] on icon at bounding box center [681, 252] width 13 height 13
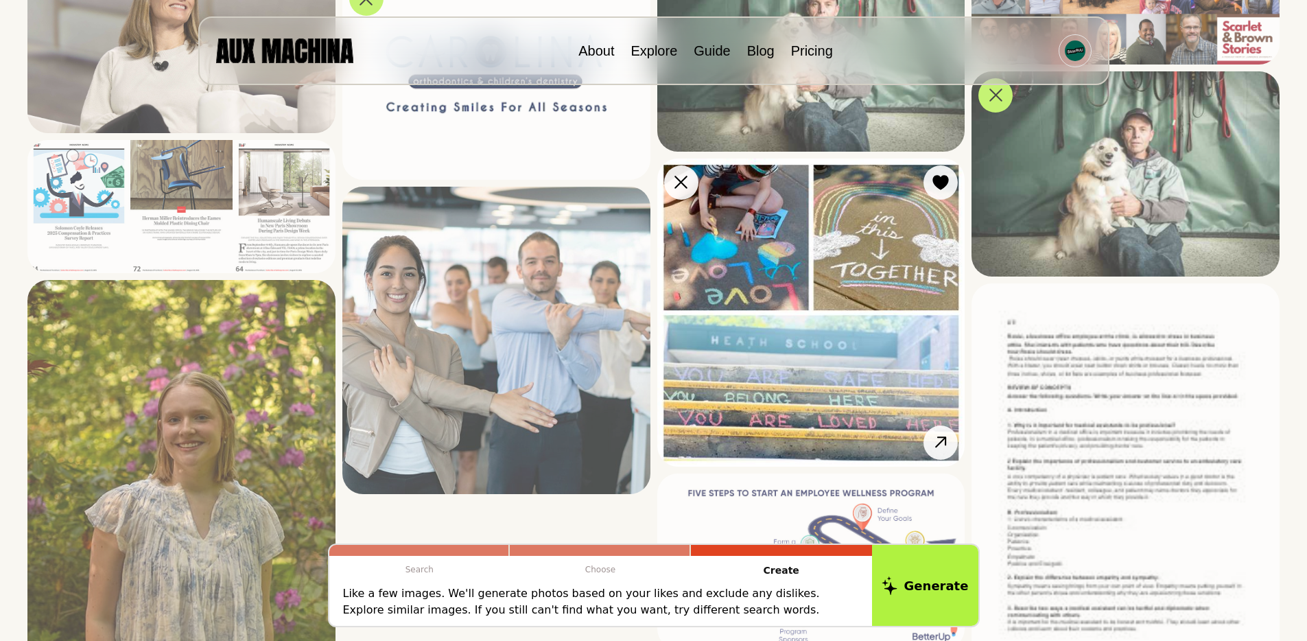
scroll to position [4082, 0]
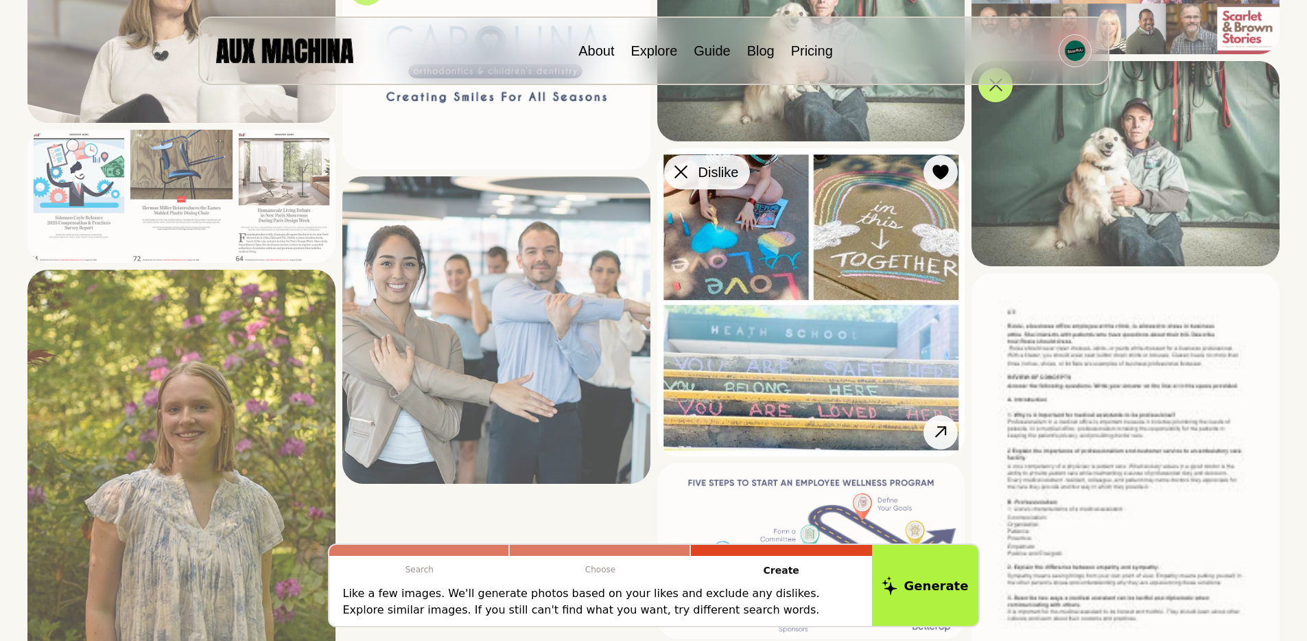
click at [678, 165] on icon at bounding box center [681, 171] width 13 height 13
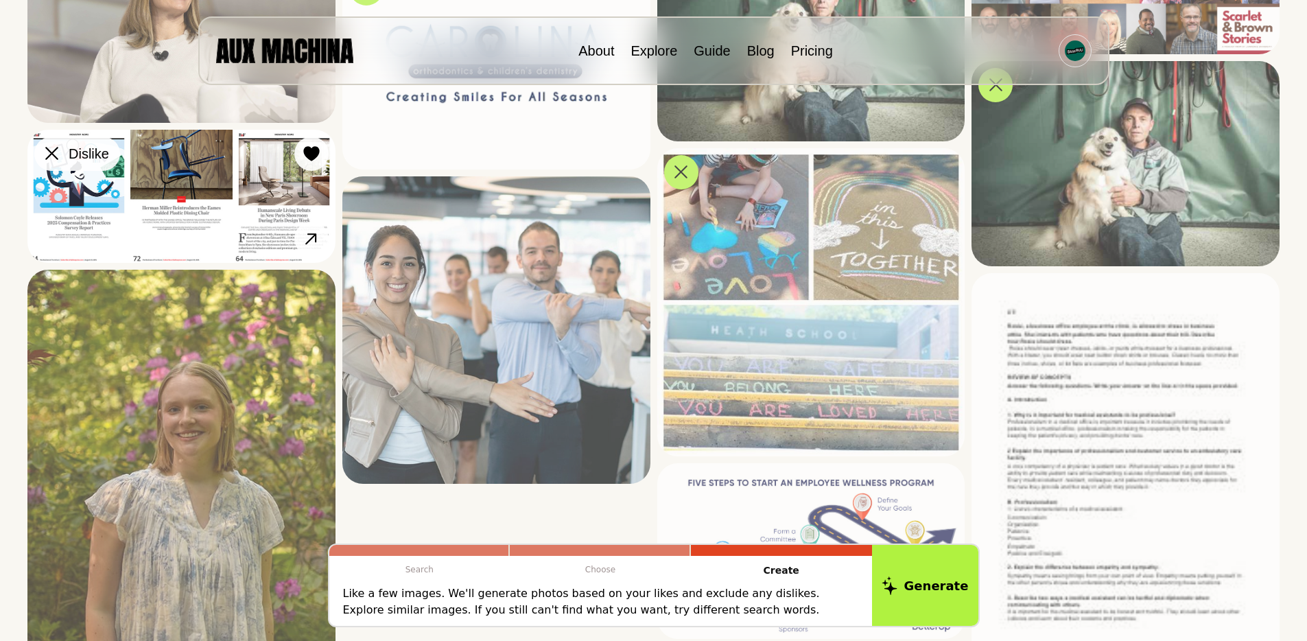
click at [55, 164] on div at bounding box center [51, 153] width 21 height 21
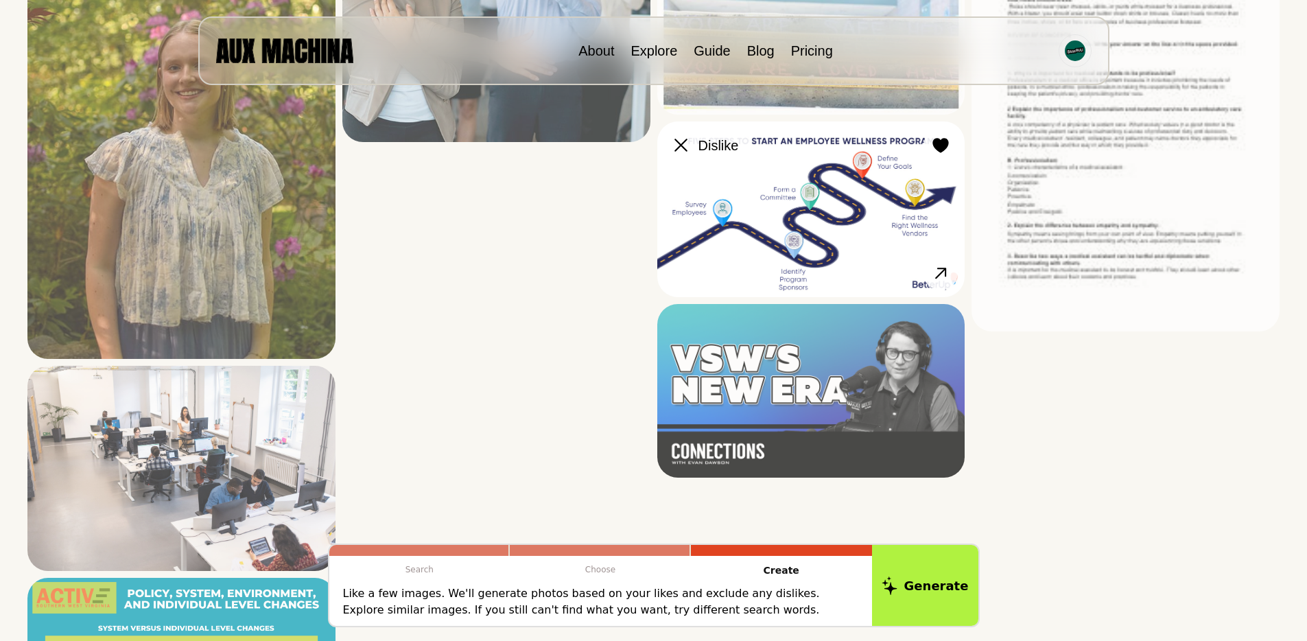
click at [680, 152] on div at bounding box center [681, 145] width 21 height 21
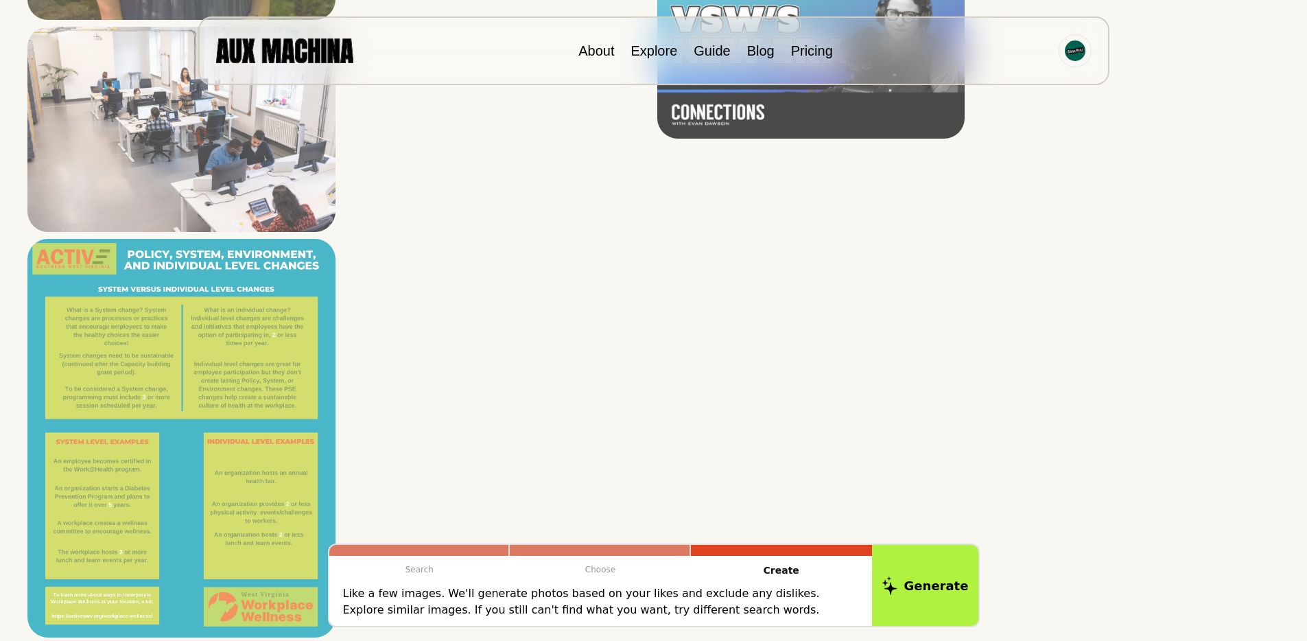
scroll to position [4799, 0]
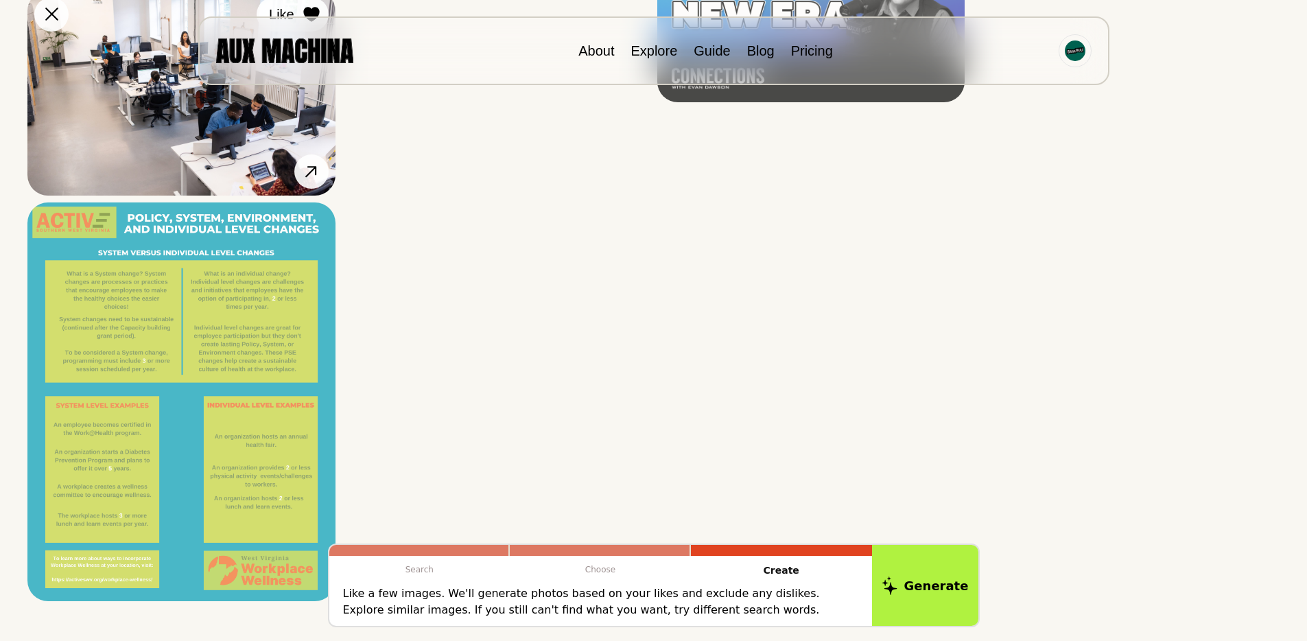
click at [306, 22] on icon at bounding box center [311, 14] width 16 height 15
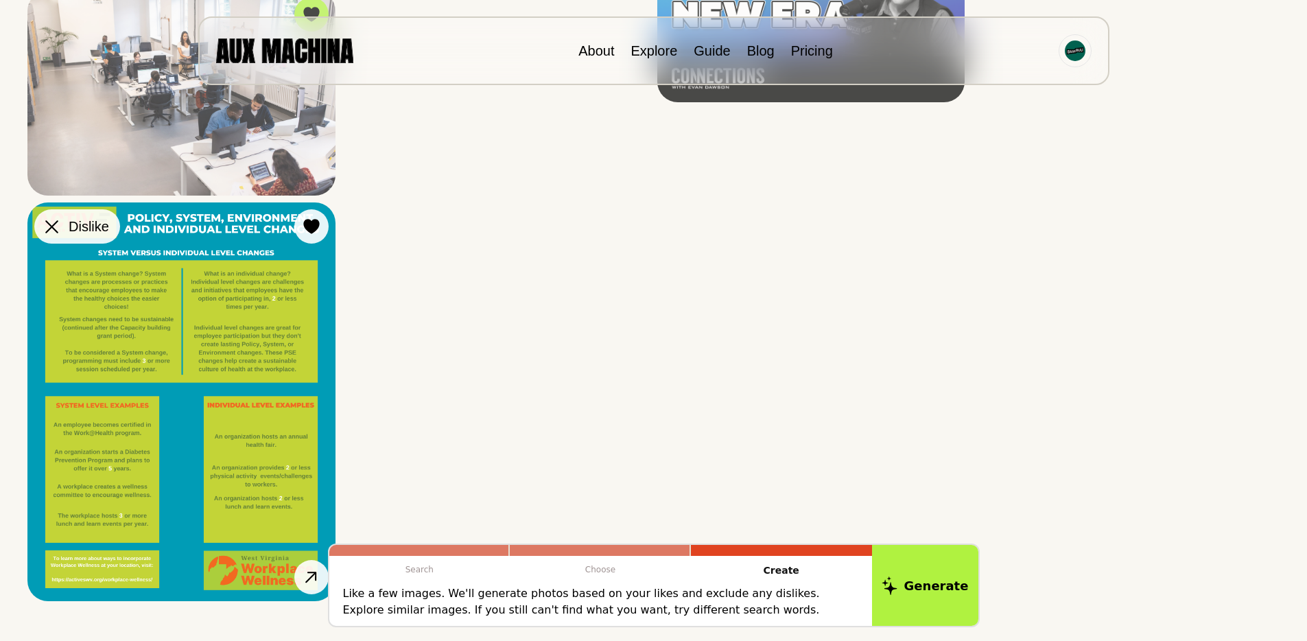
click at [60, 237] on div at bounding box center [51, 226] width 21 height 21
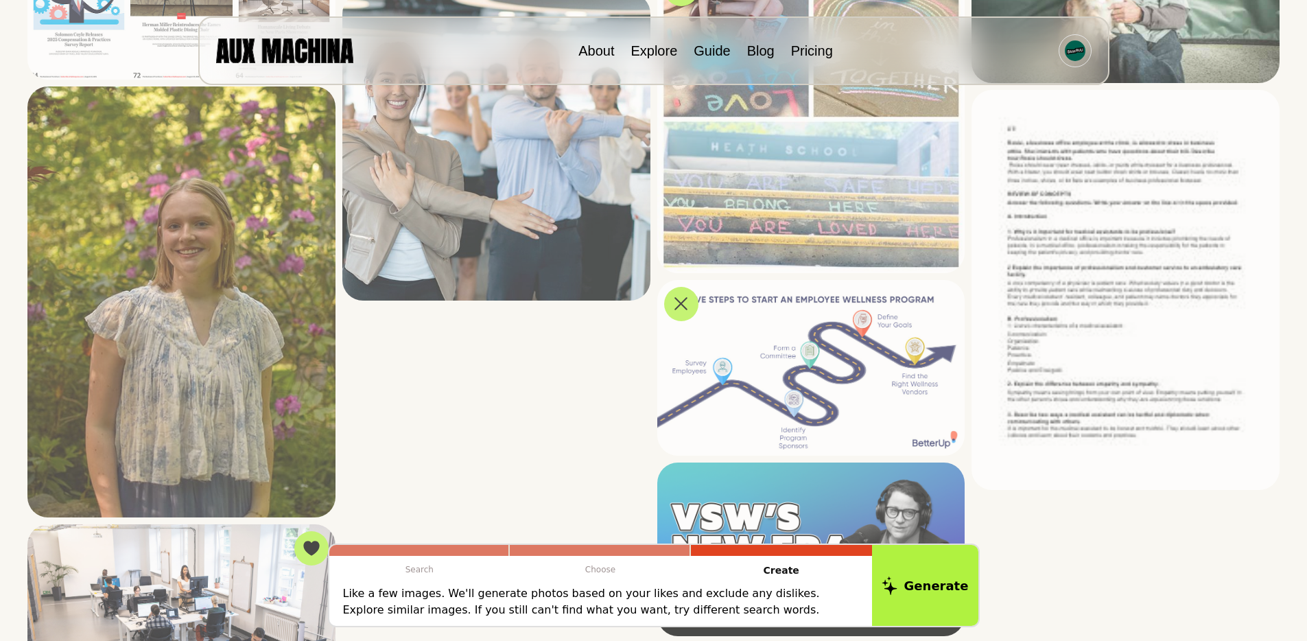
scroll to position [4046, 0]
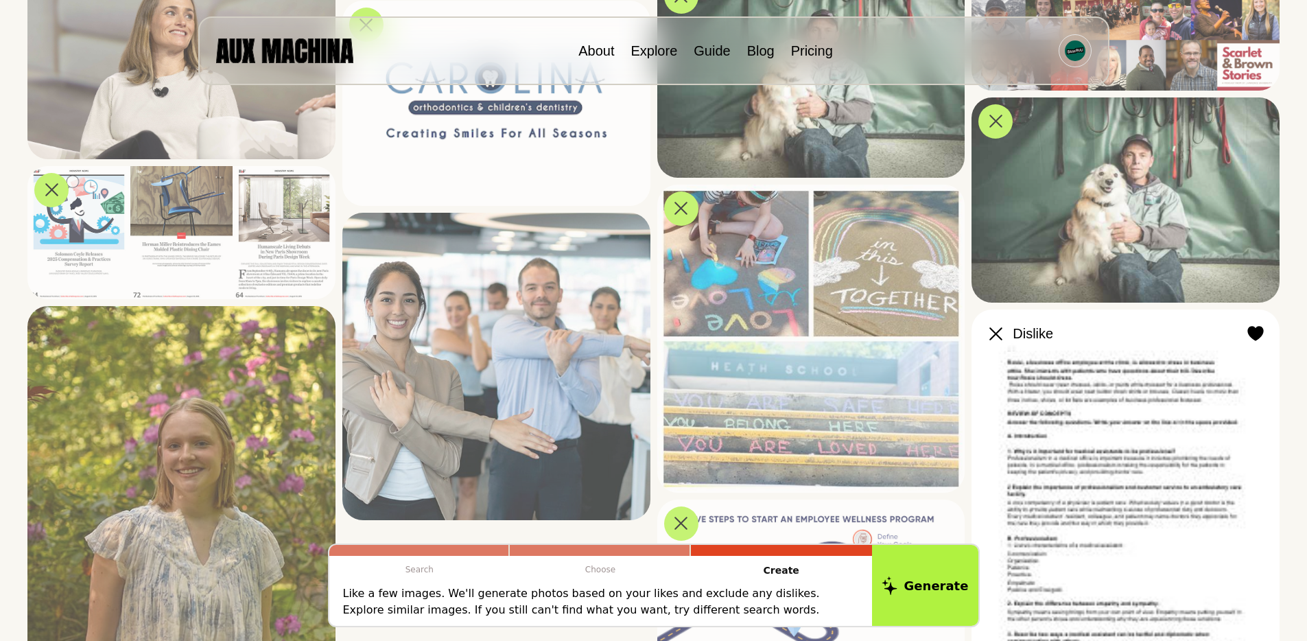
click at [994, 336] on icon at bounding box center [996, 333] width 13 height 13
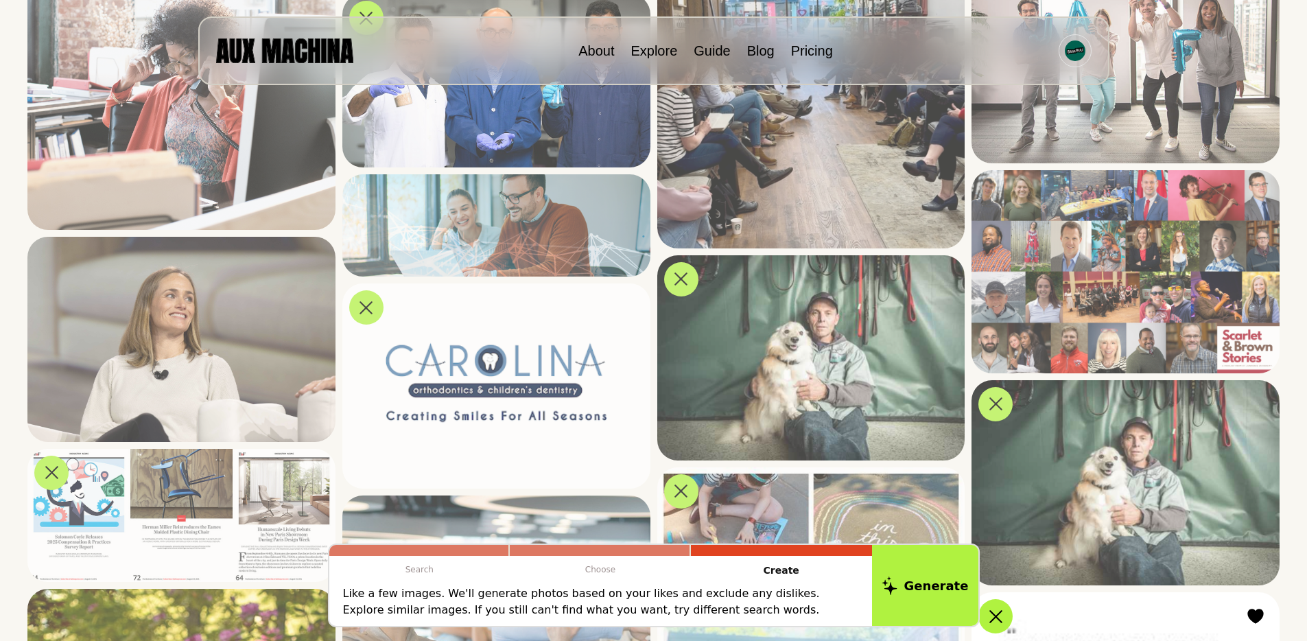
scroll to position [3690, 0]
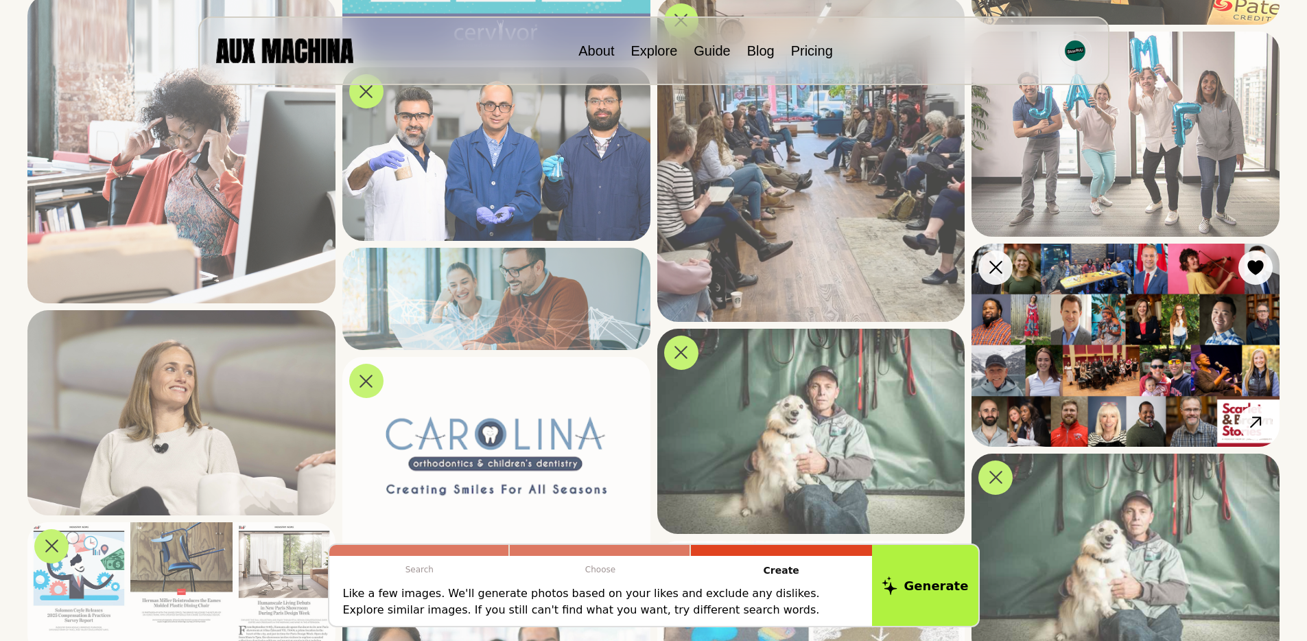
click at [994, 270] on icon at bounding box center [996, 267] width 13 height 13
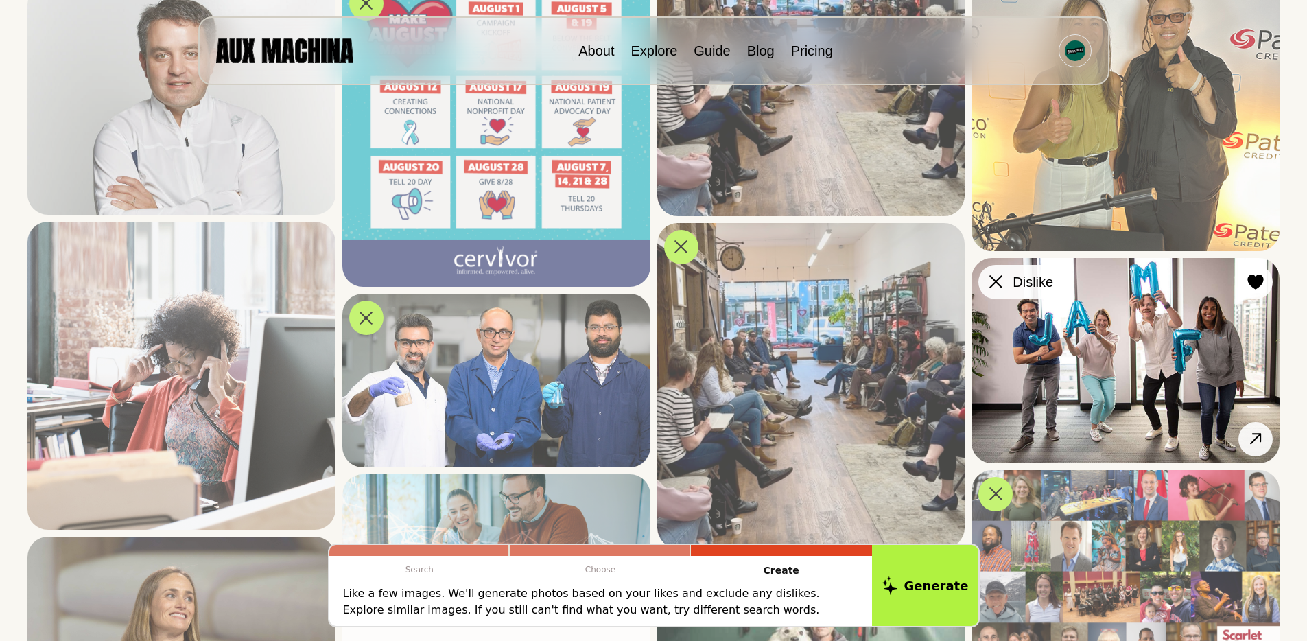
click at [1000, 288] on icon at bounding box center [996, 281] width 13 height 13
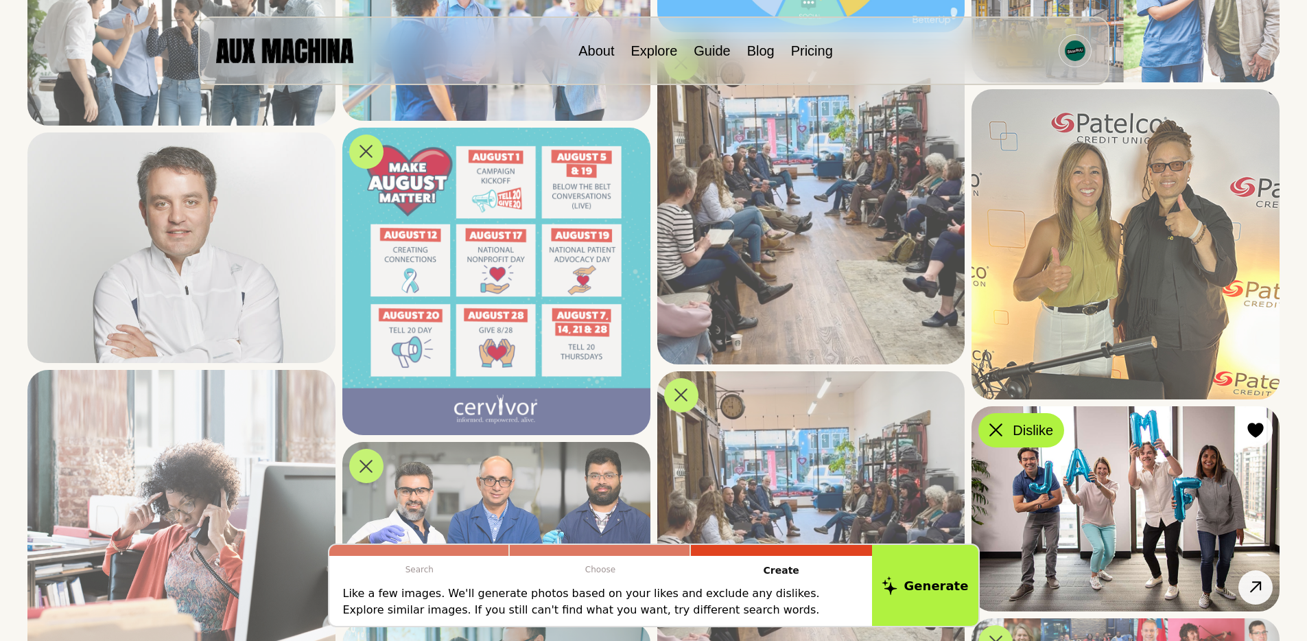
scroll to position [3202, 0]
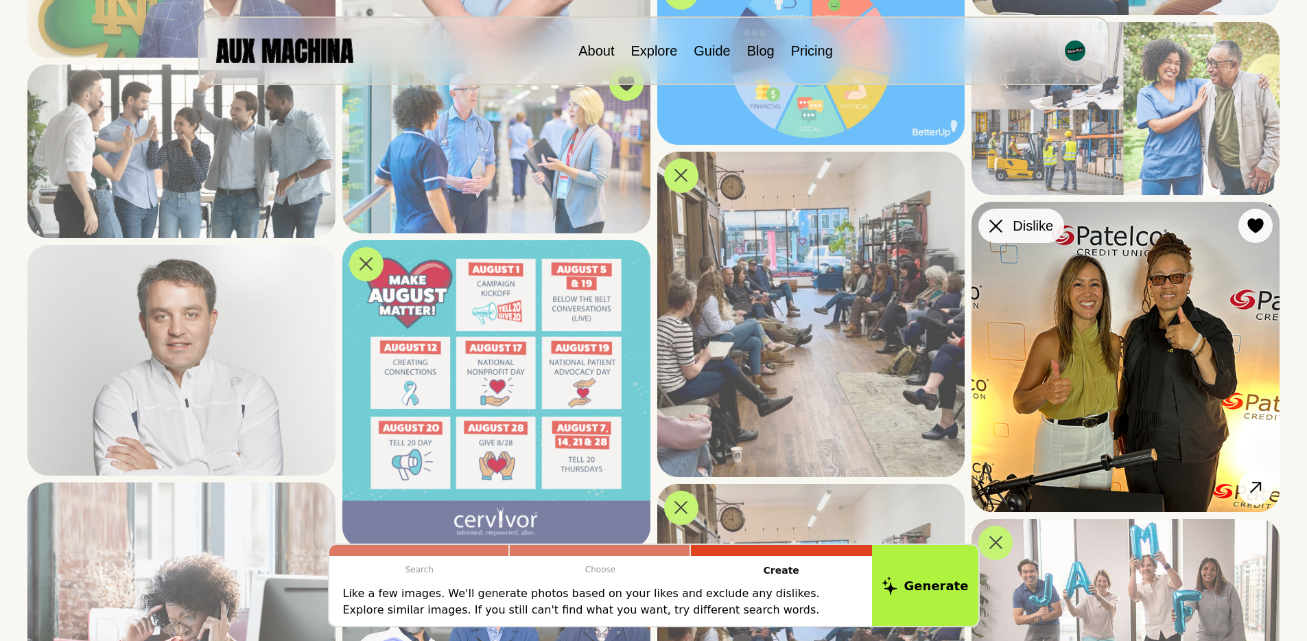
click at [998, 225] on icon at bounding box center [996, 226] width 13 height 13
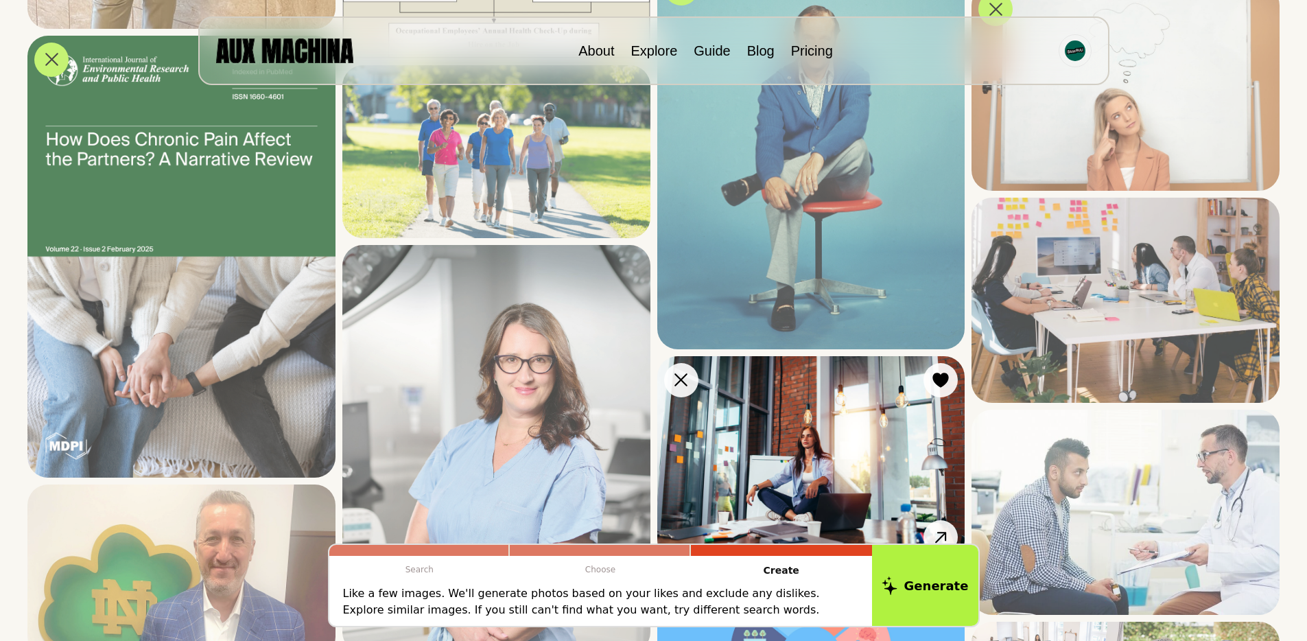
scroll to position [2565, 0]
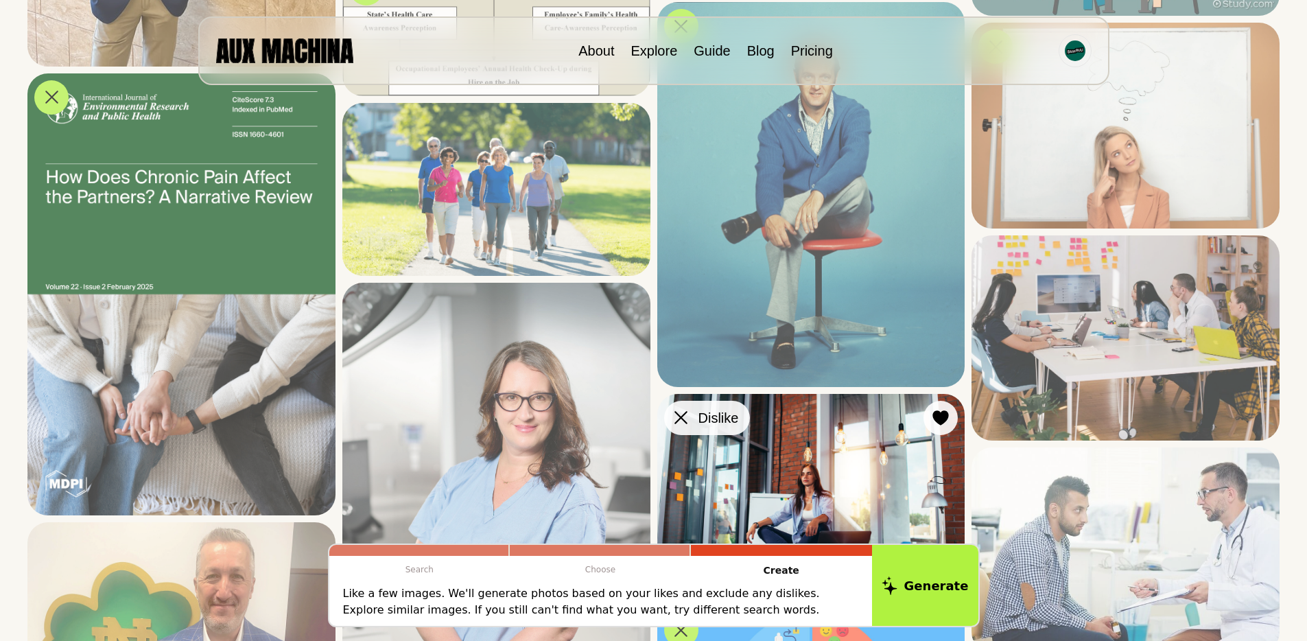
click at [676, 423] on icon at bounding box center [681, 417] width 13 height 13
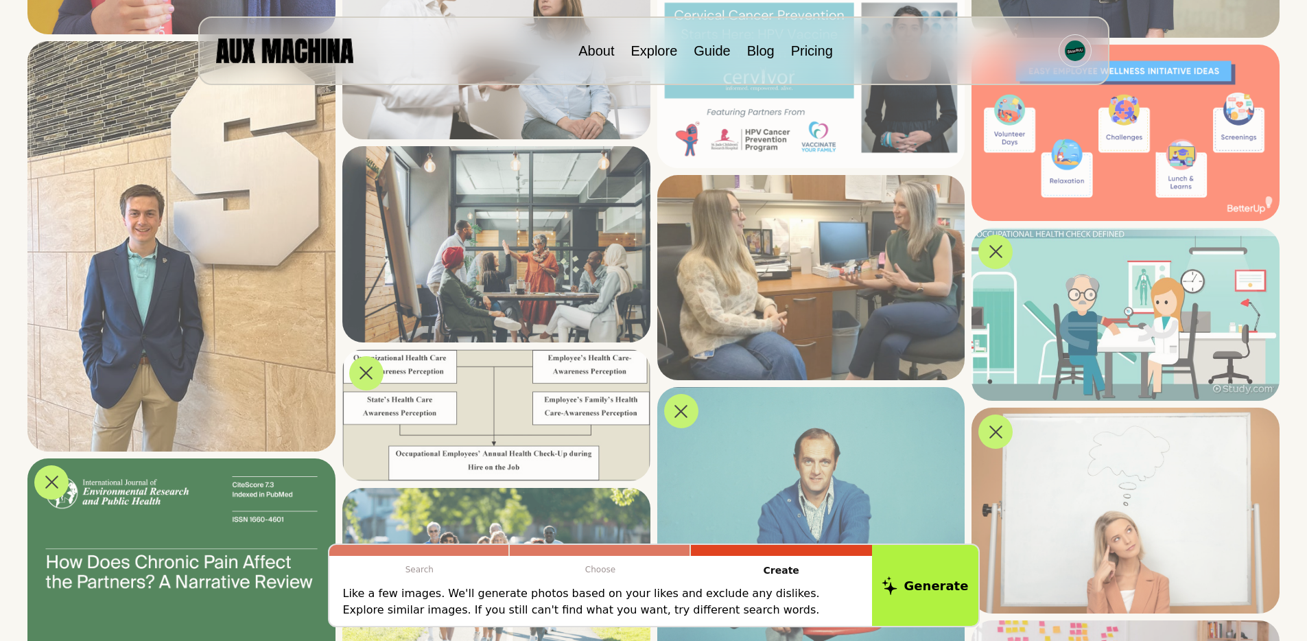
scroll to position [2047, 0]
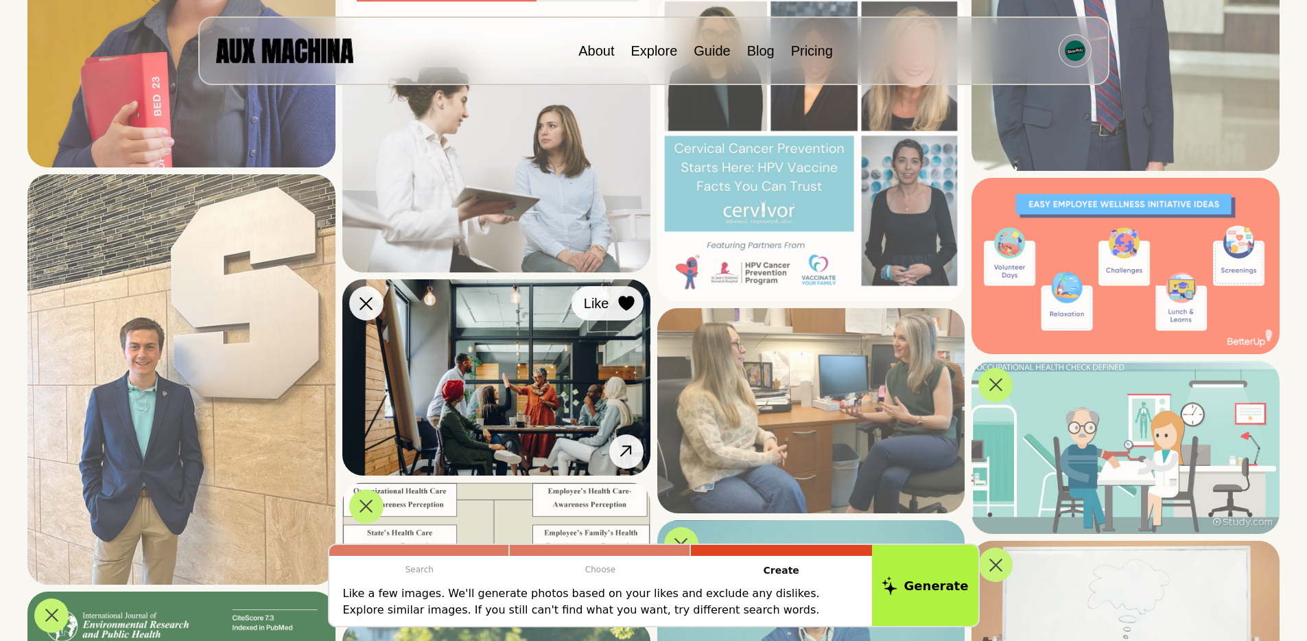
click at [626, 294] on div at bounding box center [626, 303] width 21 height 21
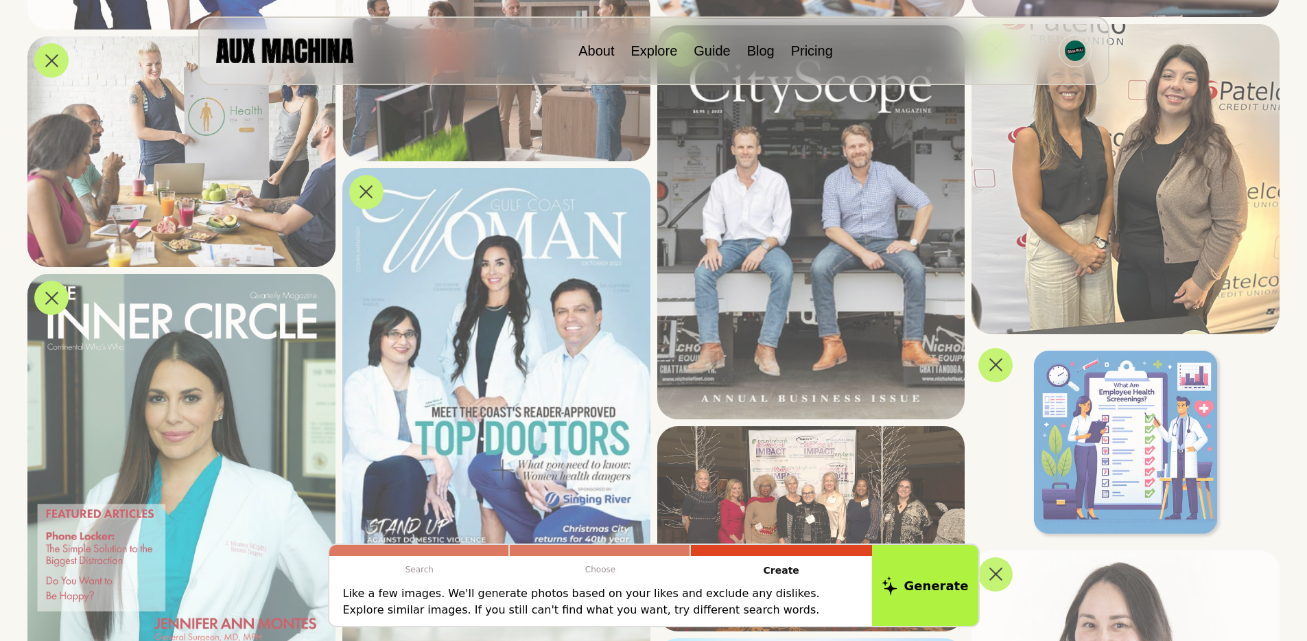
scroll to position [785, 0]
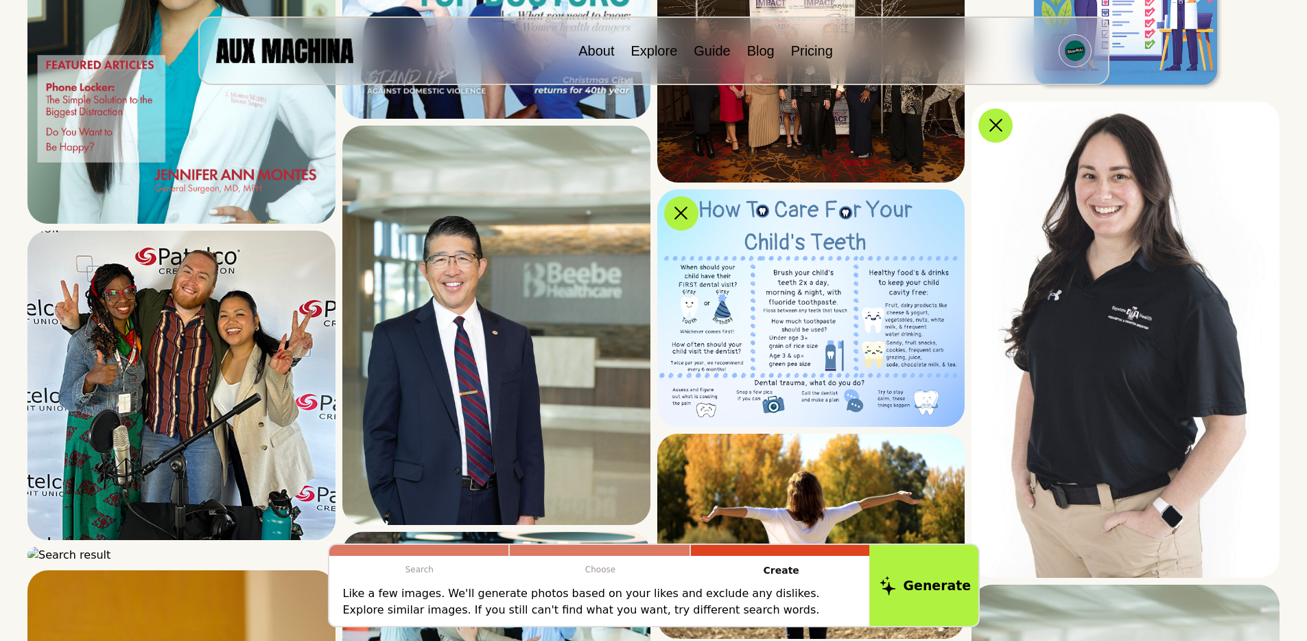
click at [919, 585] on button "Generate" at bounding box center [926, 585] width 112 height 85
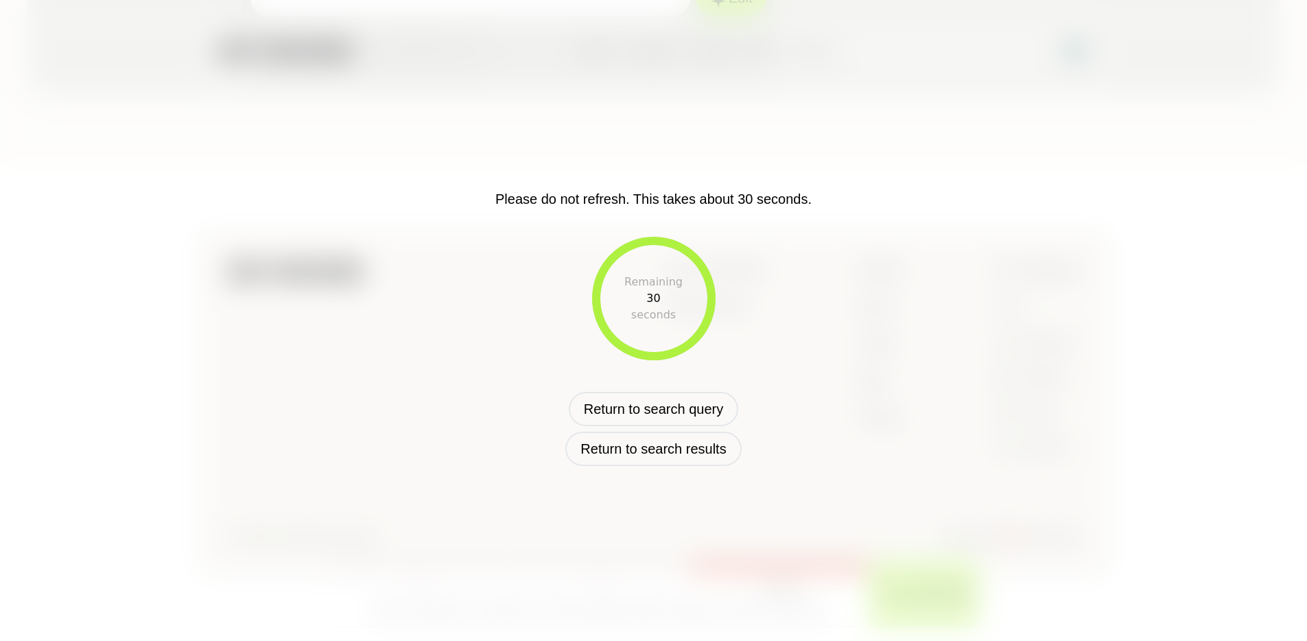
scroll to position [393, 0]
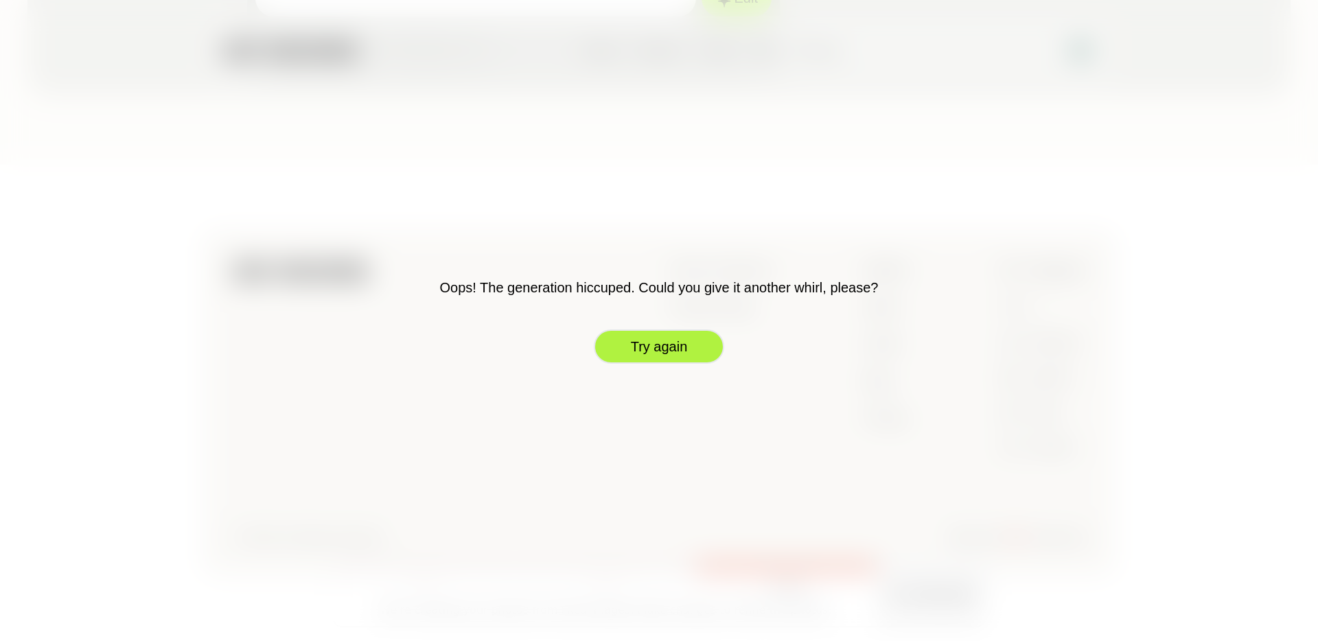
click at [649, 347] on button "Try again" at bounding box center [659, 346] width 130 height 34
click at [649, 347] on div "Terms of Service Privacy Policy Terms of Service Privacy Policy Models About Gu…" at bounding box center [659, 358] width 854 height 198
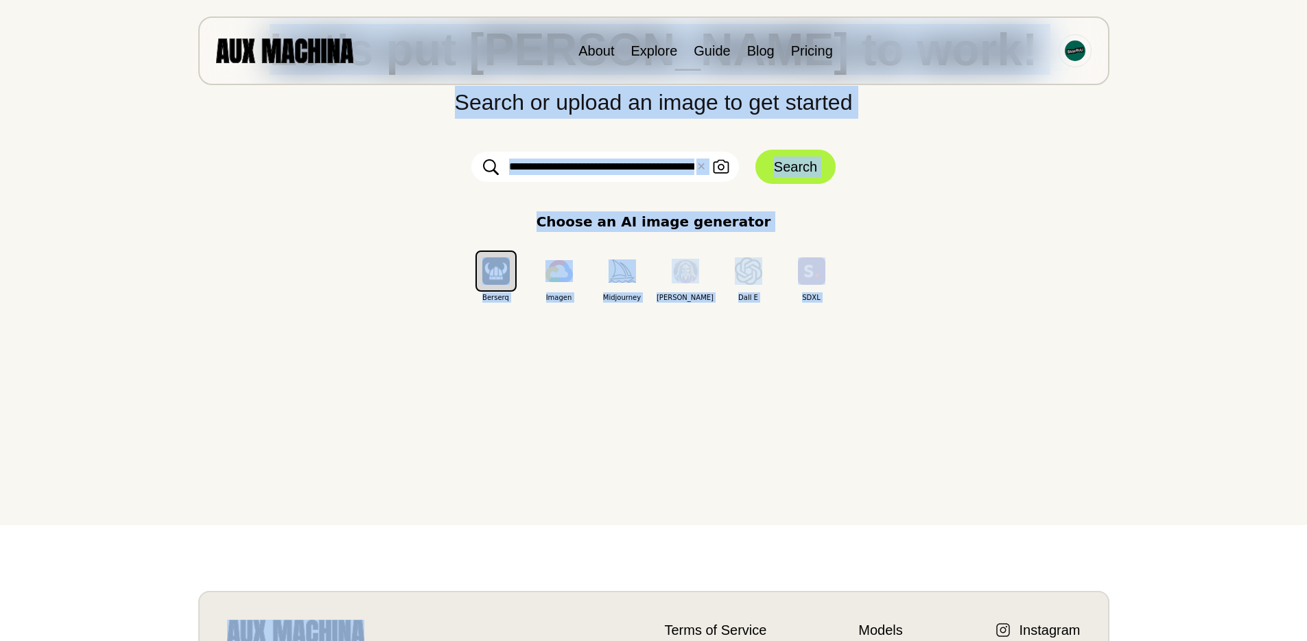
scroll to position [0, 0]
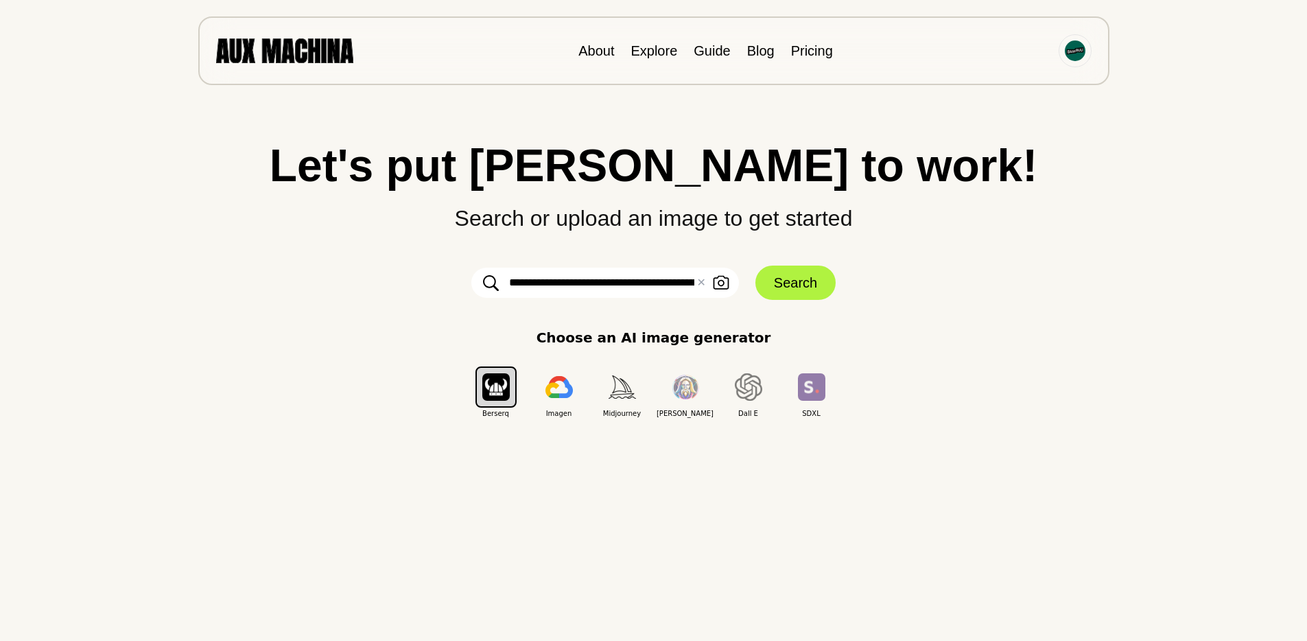
click at [587, 280] on input "**********" at bounding box center [605, 283] width 268 height 30
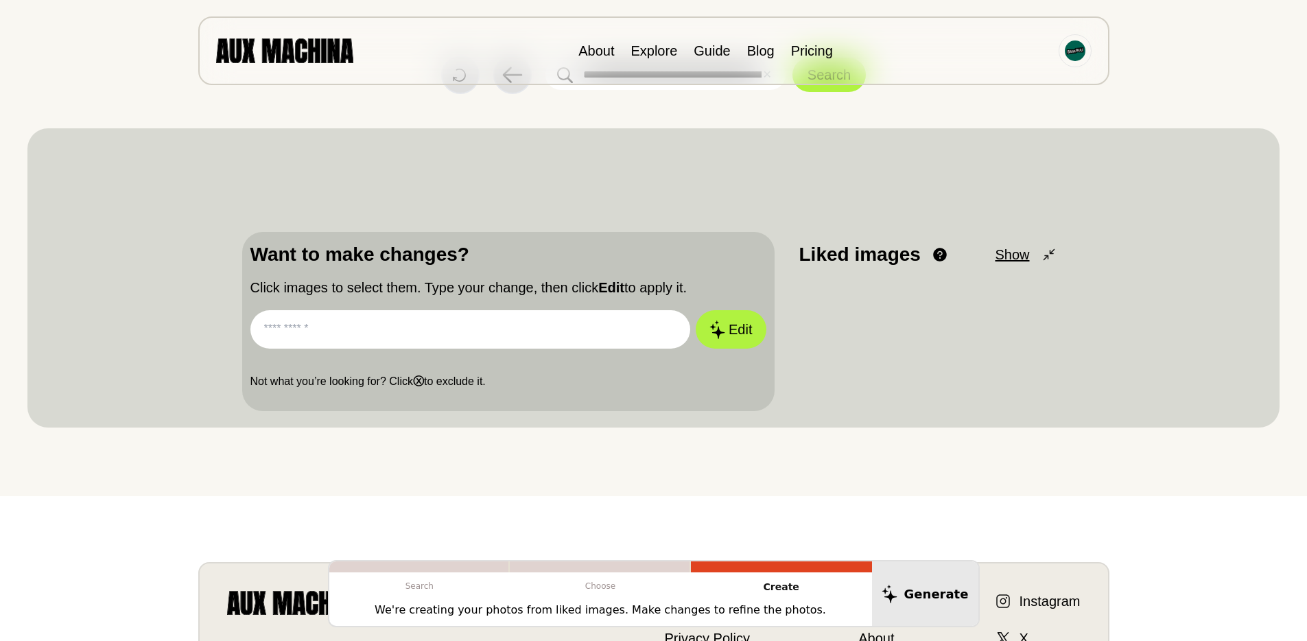
scroll to position [62, 0]
click at [421, 318] on input "text" at bounding box center [470, 328] width 441 height 38
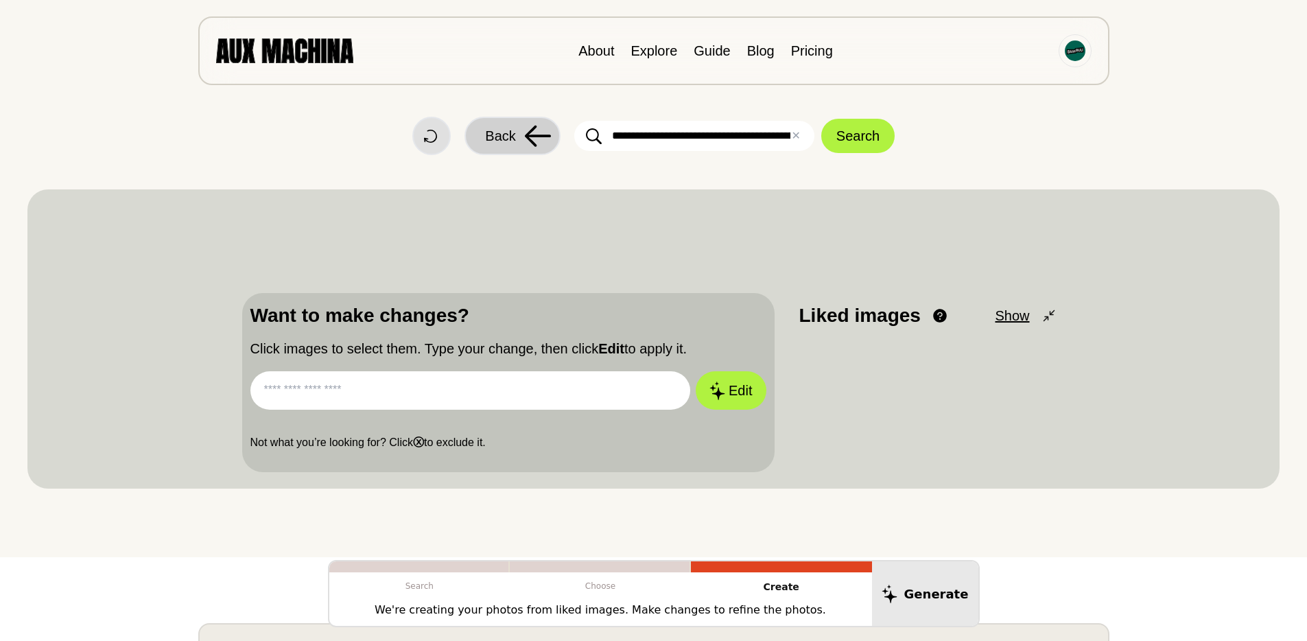
click at [516, 136] on button "Back" at bounding box center [513, 136] width 96 height 38
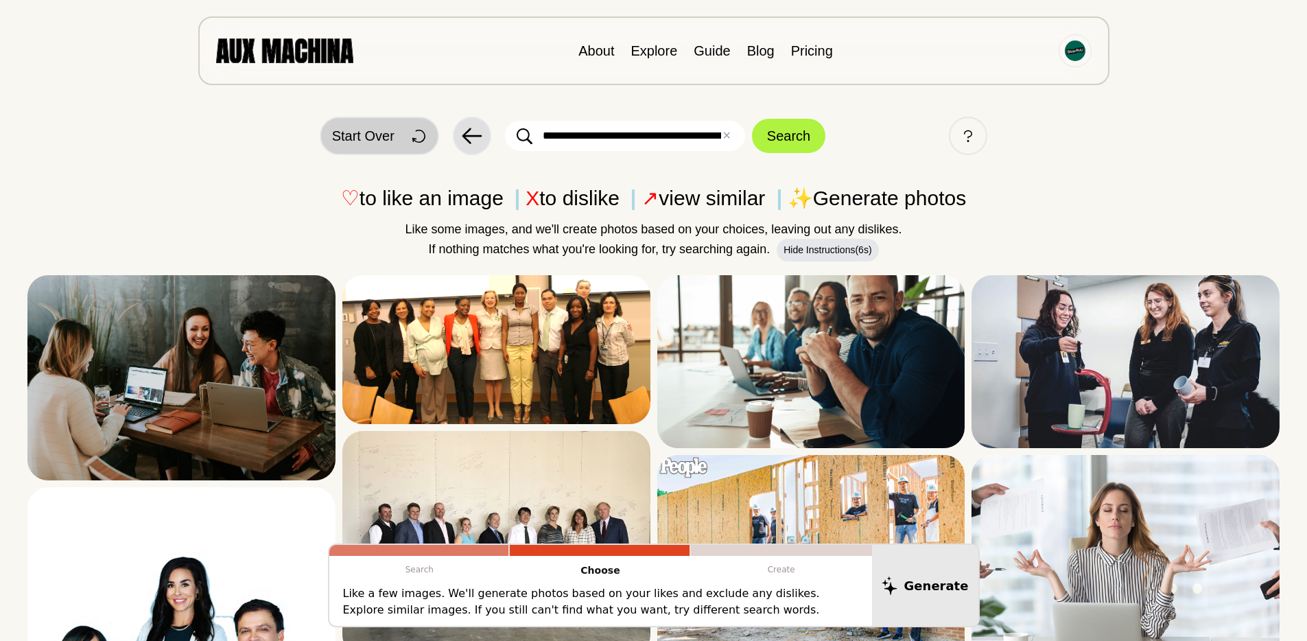
click at [364, 124] on button "Start Over" at bounding box center [379, 136] width 119 height 38
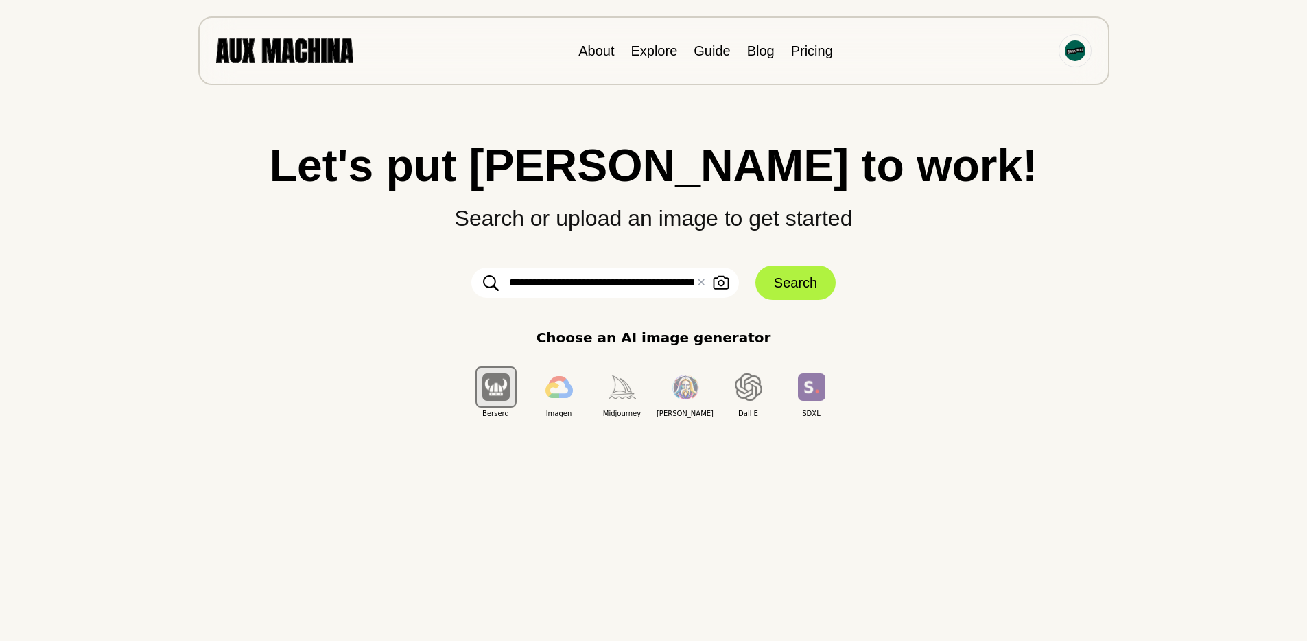
click at [549, 283] on input "**********" at bounding box center [605, 283] width 268 height 30
paste input "**********"
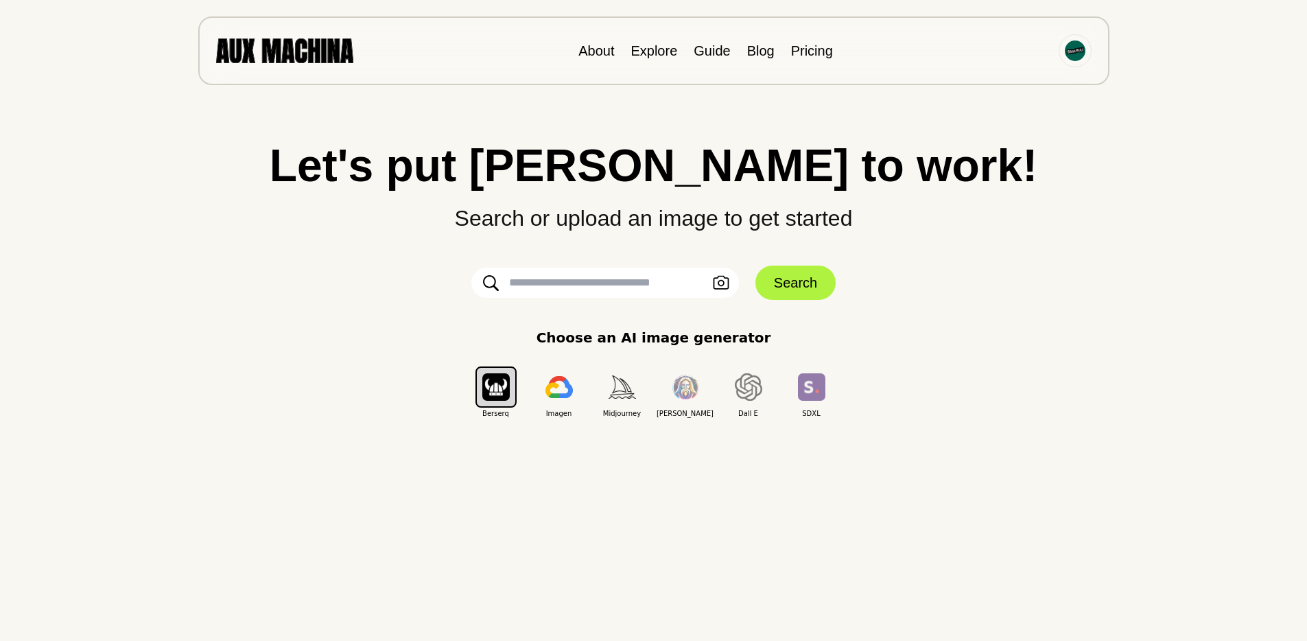
type input "**********"
click at [789, 288] on button "Search" at bounding box center [796, 283] width 80 height 34
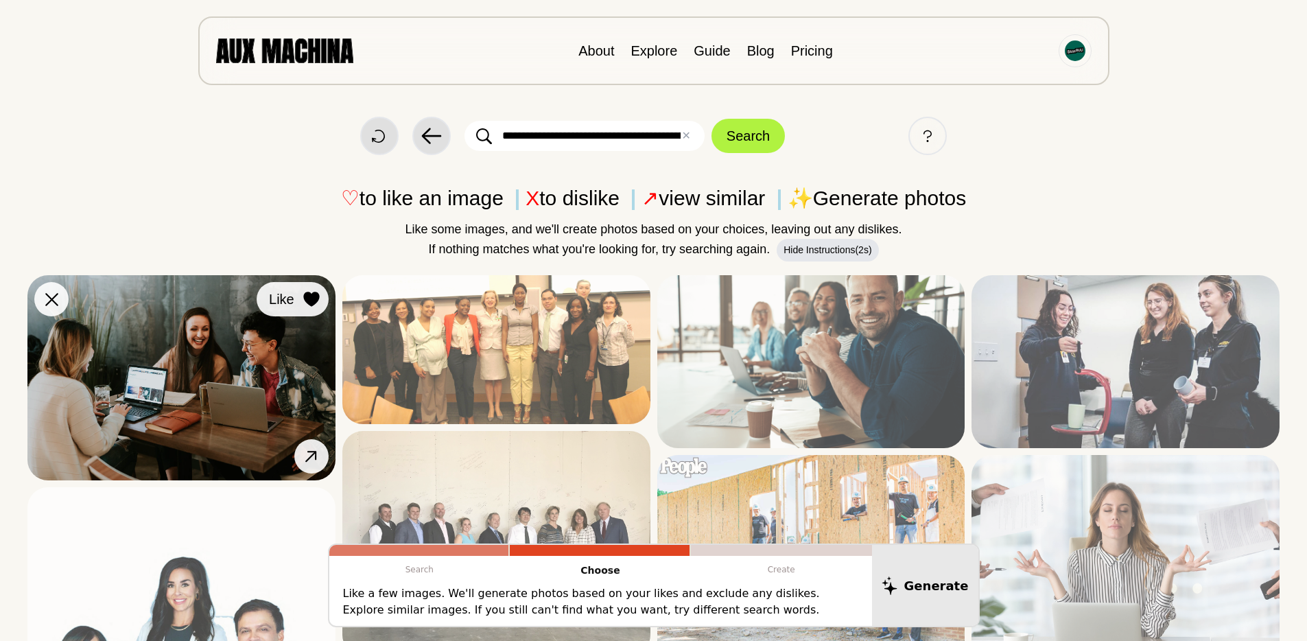
click at [305, 310] on button "Like" at bounding box center [293, 299] width 72 height 34
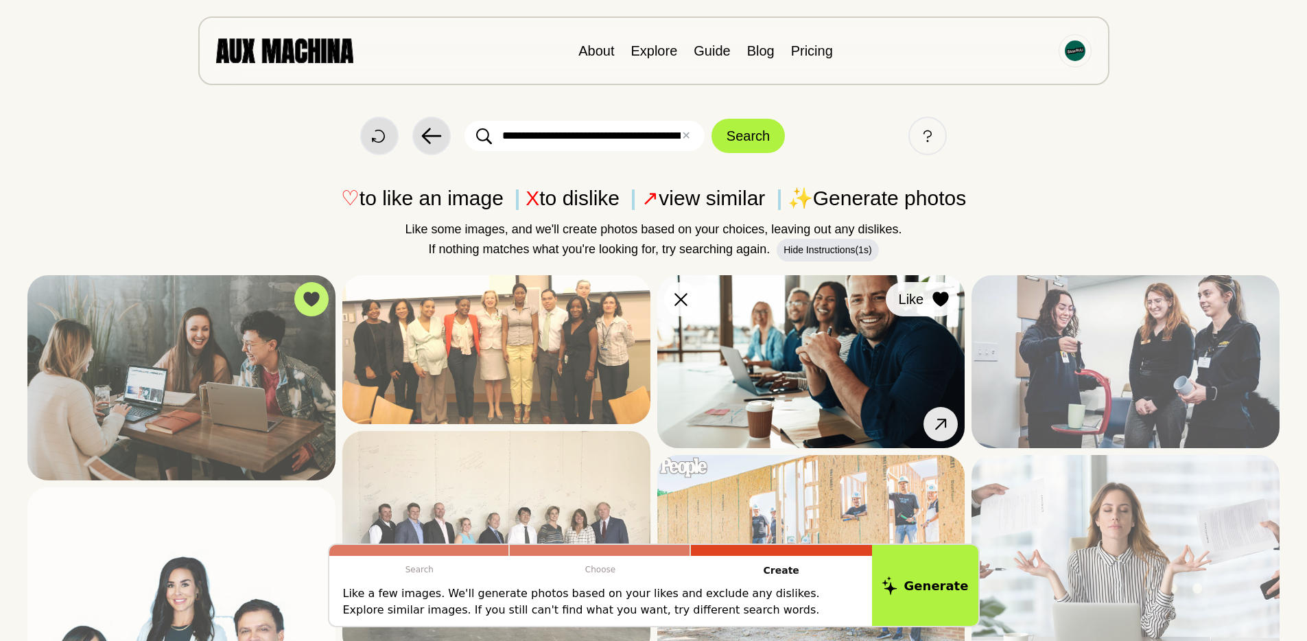
click at [926, 290] on button "Like" at bounding box center [922, 299] width 72 height 34
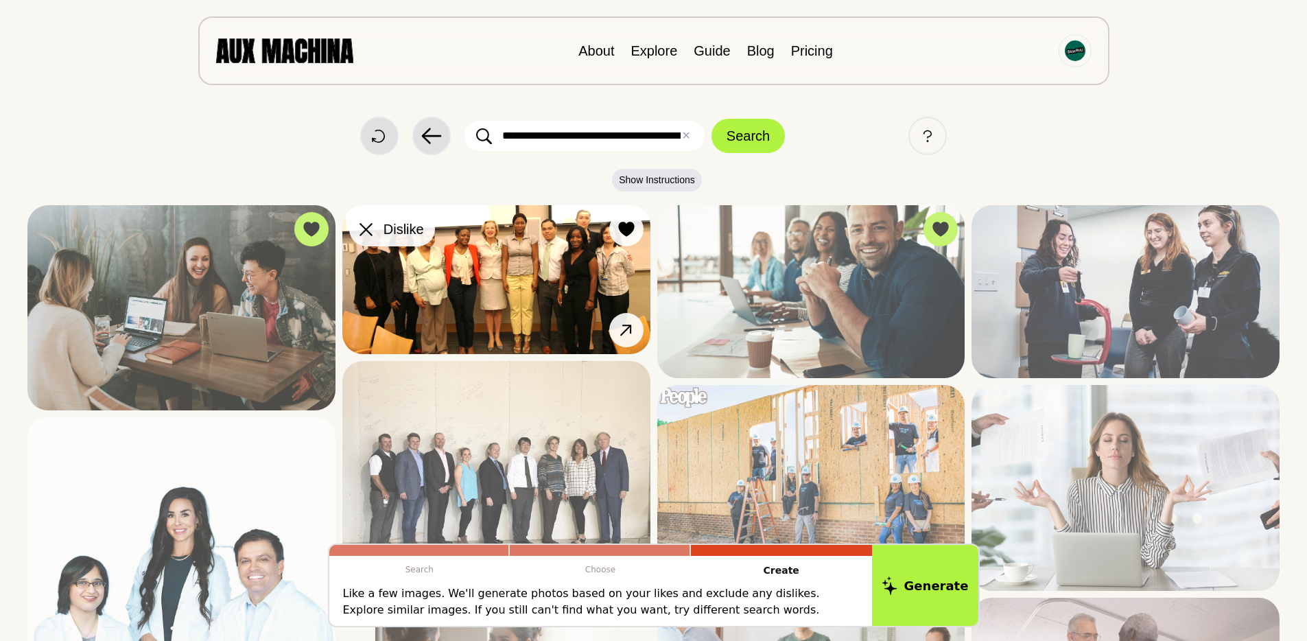
click at [361, 223] on icon at bounding box center [366, 229] width 13 height 13
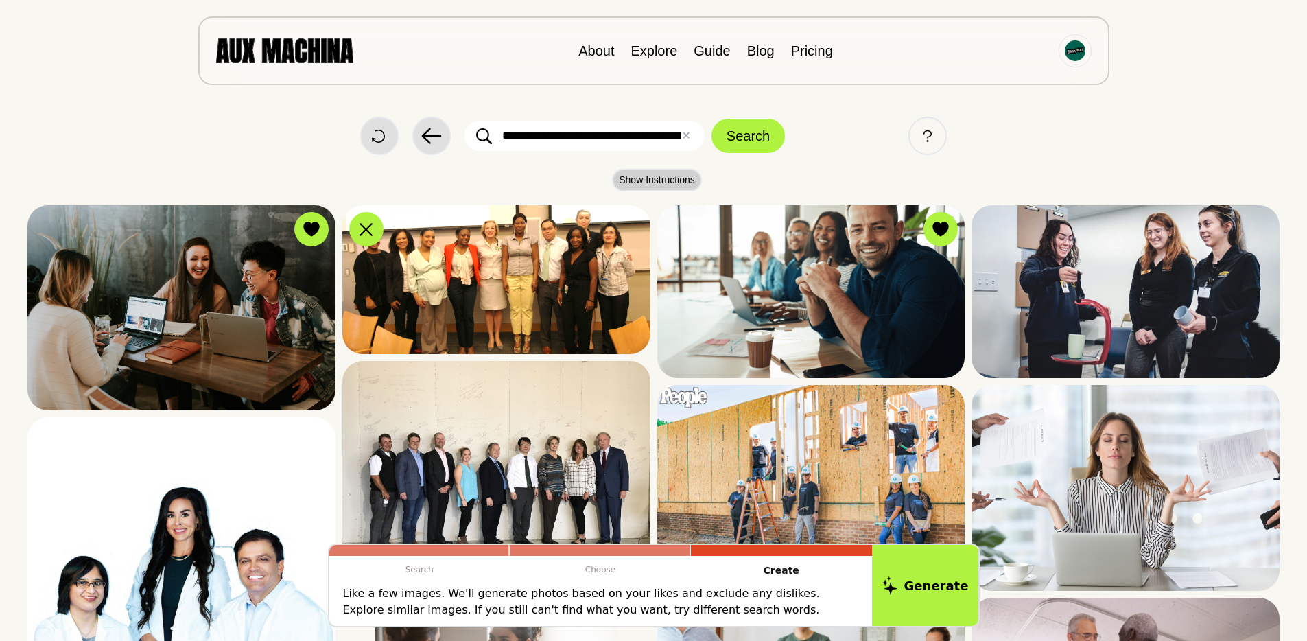
click at [662, 170] on button "Show Instructions" at bounding box center [657, 180] width 90 height 23
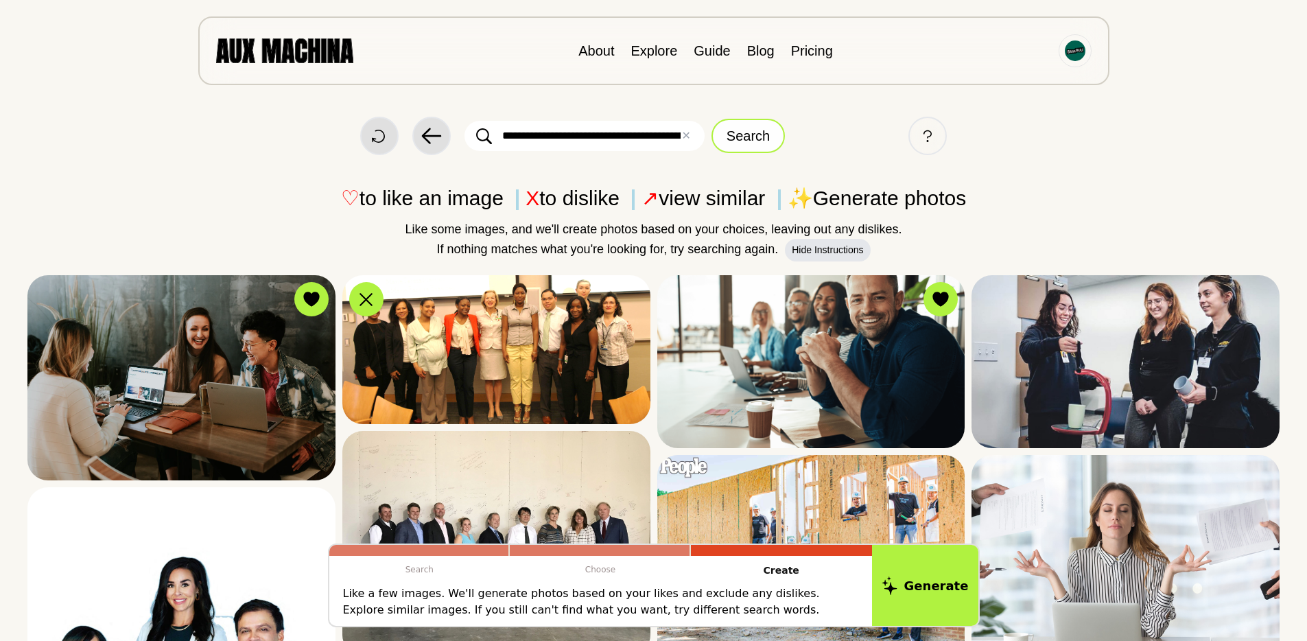
click at [741, 130] on button "Search" at bounding box center [748, 136] width 73 height 34
click at [920, 585] on button "Generate" at bounding box center [926, 585] width 112 height 85
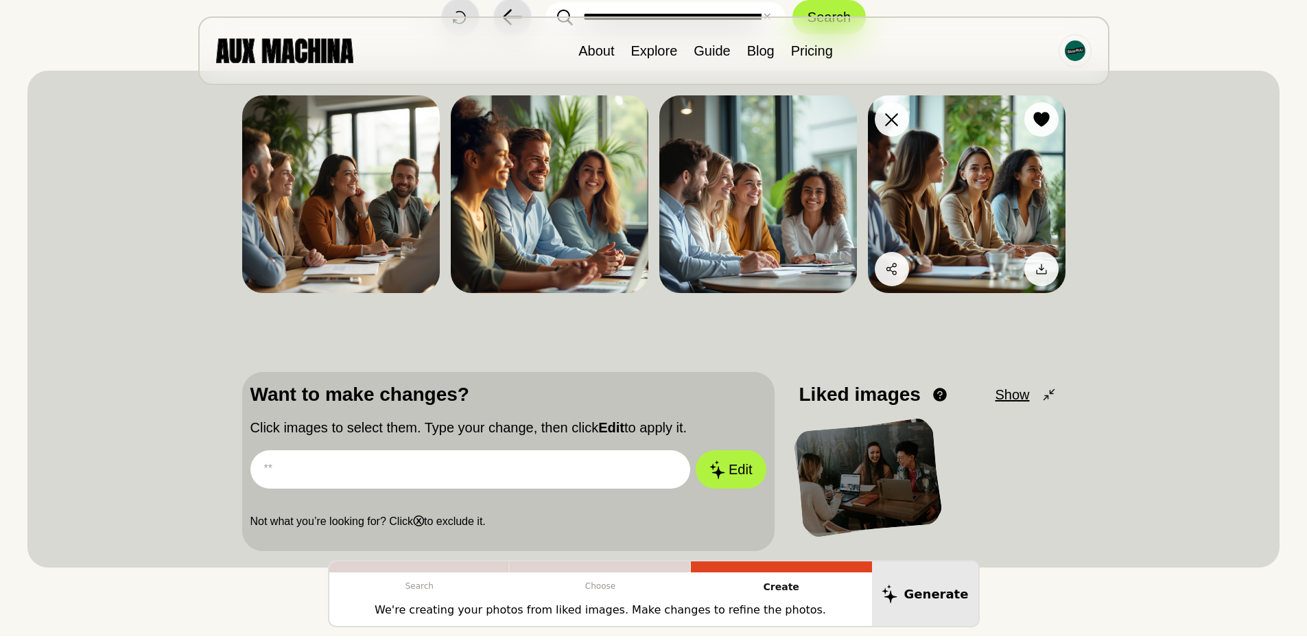
scroll to position [123, 0]
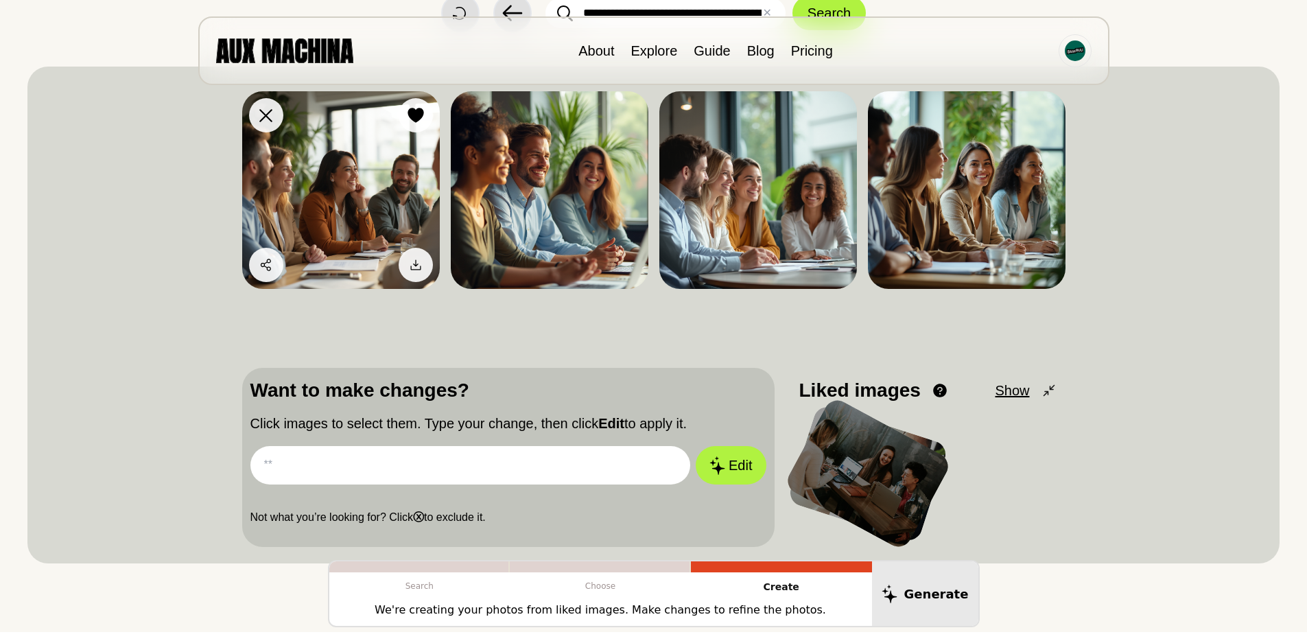
click at [419, 181] on img at bounding box center [341, 190] width 198 height 198
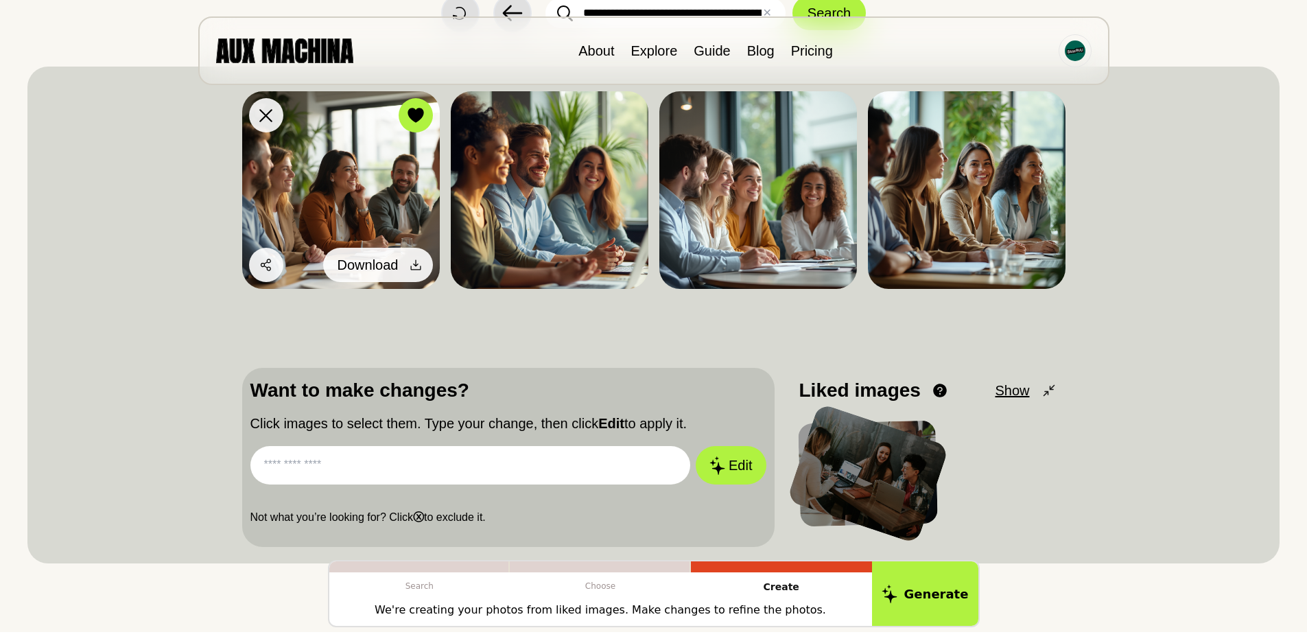
click at [419, 278] on button "Download" at bounding box center [378, 265] width 110 height 34
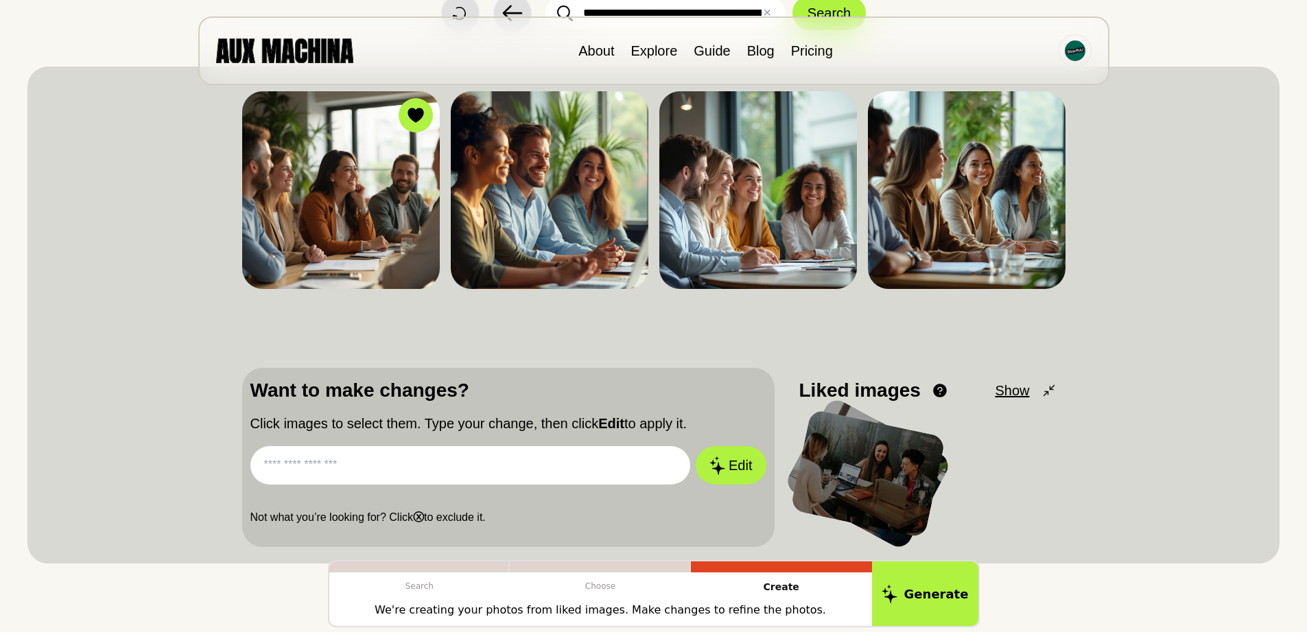
scroll to position [12, 0]
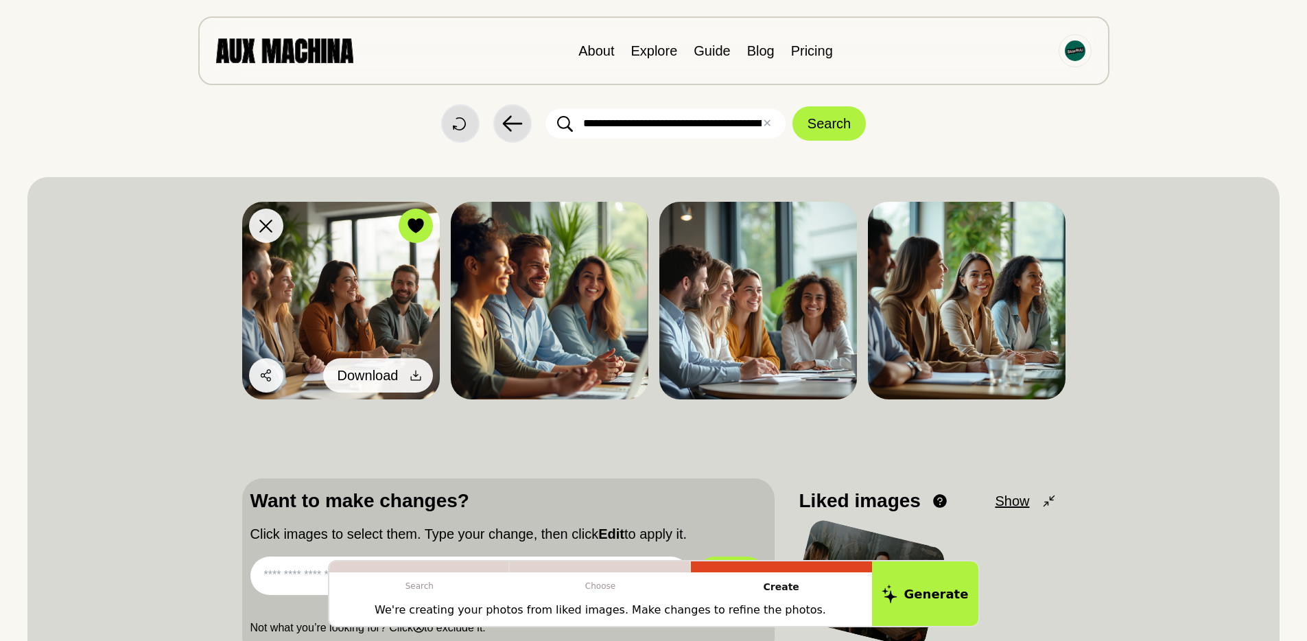
click at [387, 373] on span "Download" at bounding box center [368, 375] width 61 height 21
click at [359, 308] on img at bounding box center [341, 301] width 198 height 198
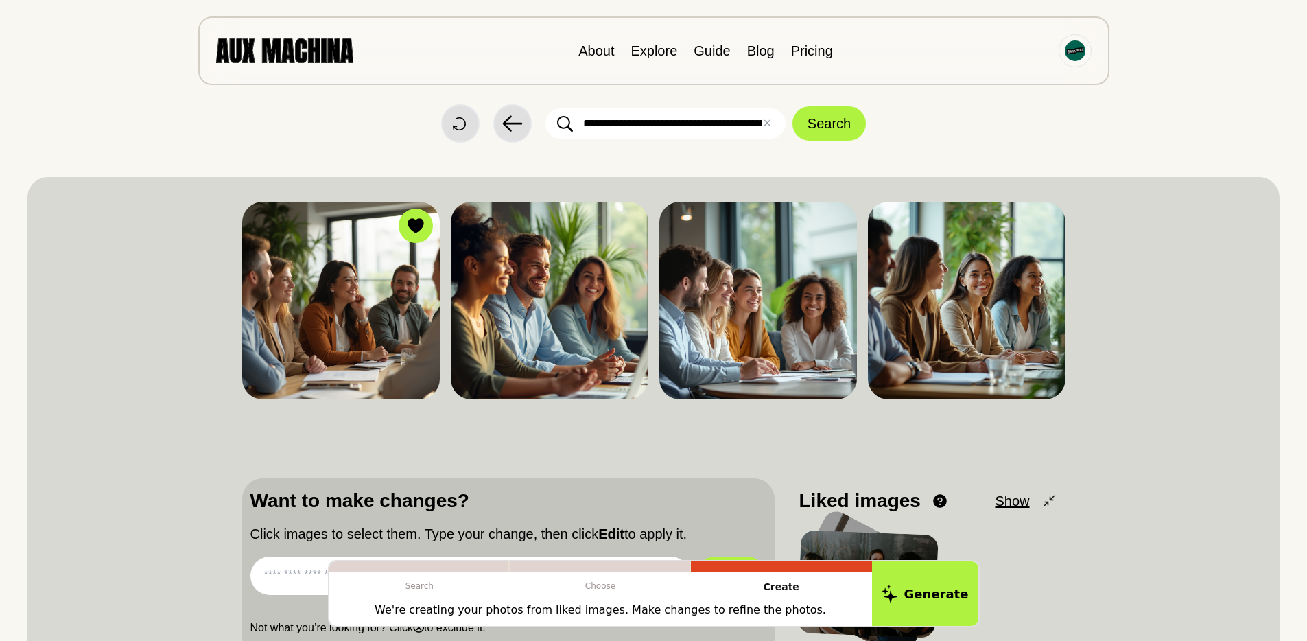
click at [679, 115] on input "**********" at bounding box center [666, 123] width 240 height 30
click at [668, 124] on input "**********" at bounding box center [666, 123] width 240 height 30
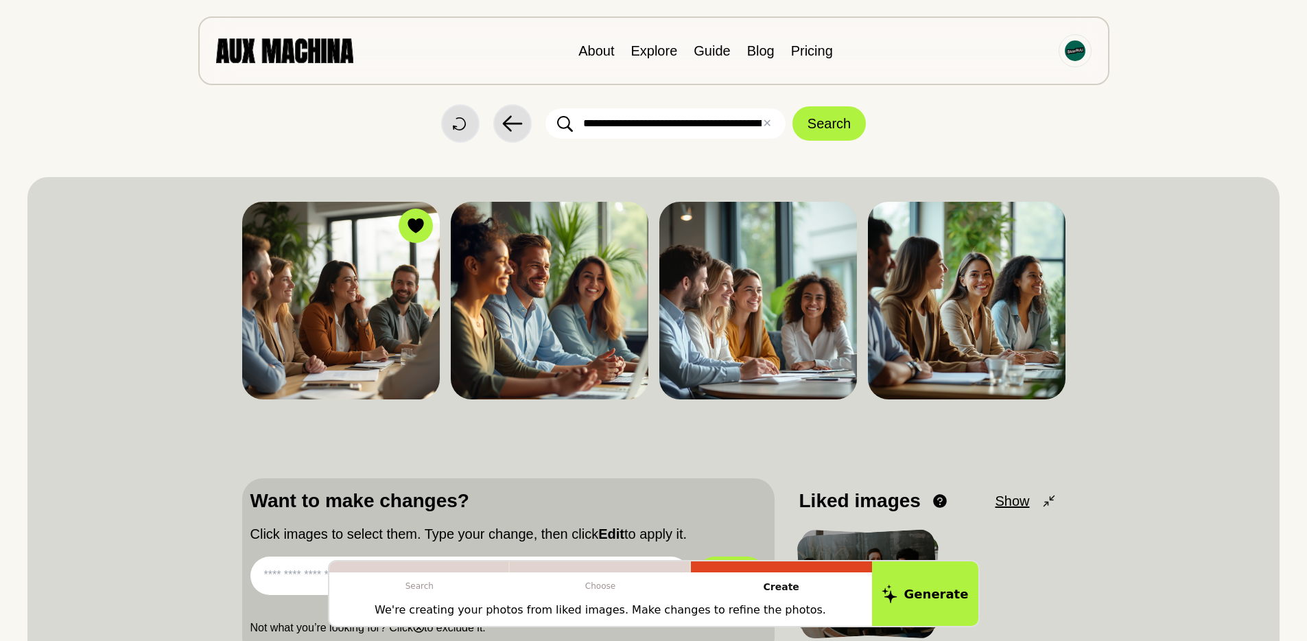
click at [668, 124] on input "**********" at bounding box center [666, 123] width 240 height 30
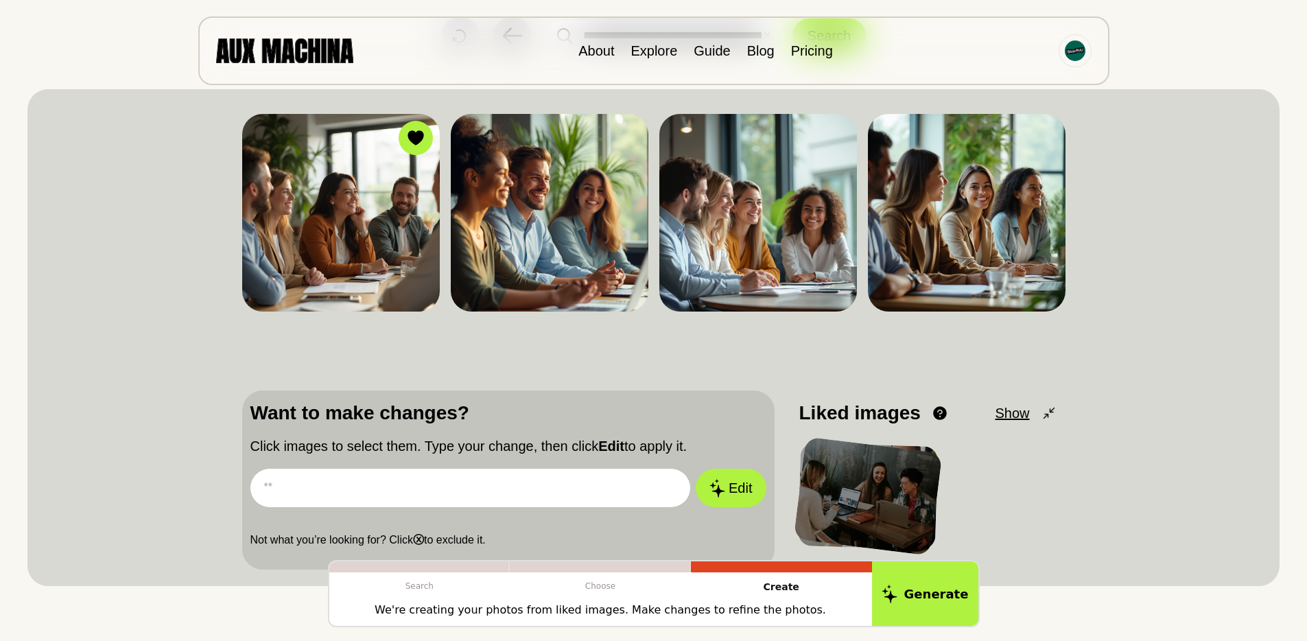
scroll to position [0, 0]
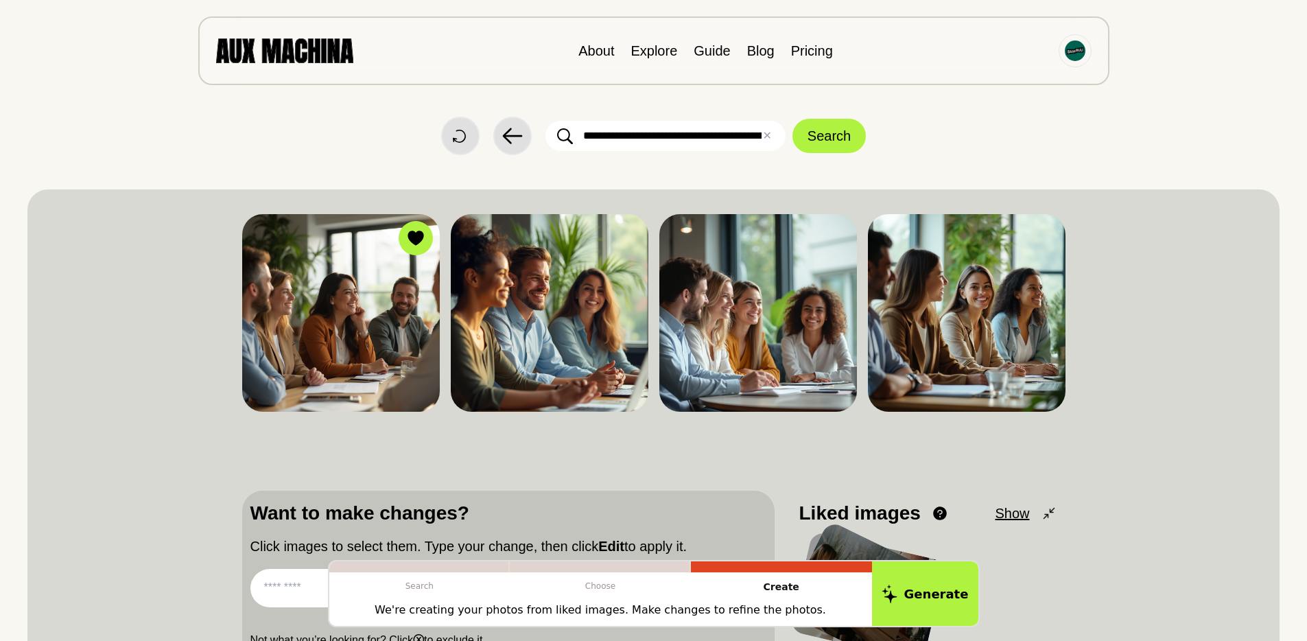
click at [606, 139] on input "**********" at bounding box center [666, 136] width 240 height 30
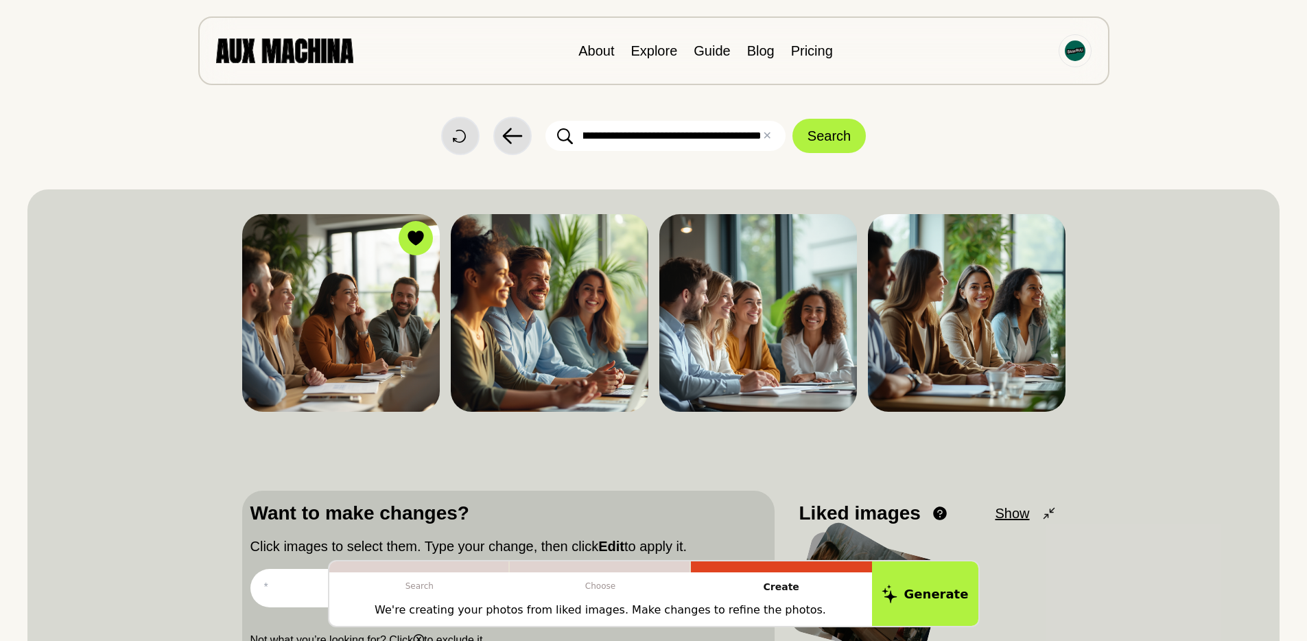
click button "Search" at bounding box center [829, 136] width 73 height 34
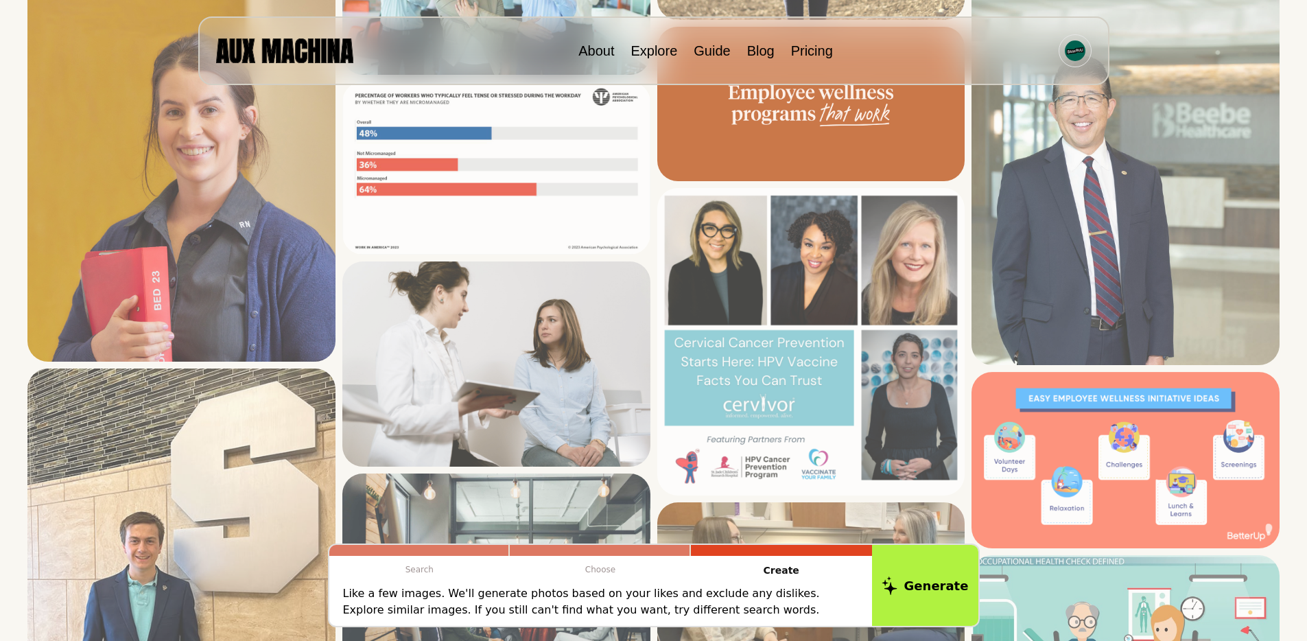
scroll to position [1869, 0]
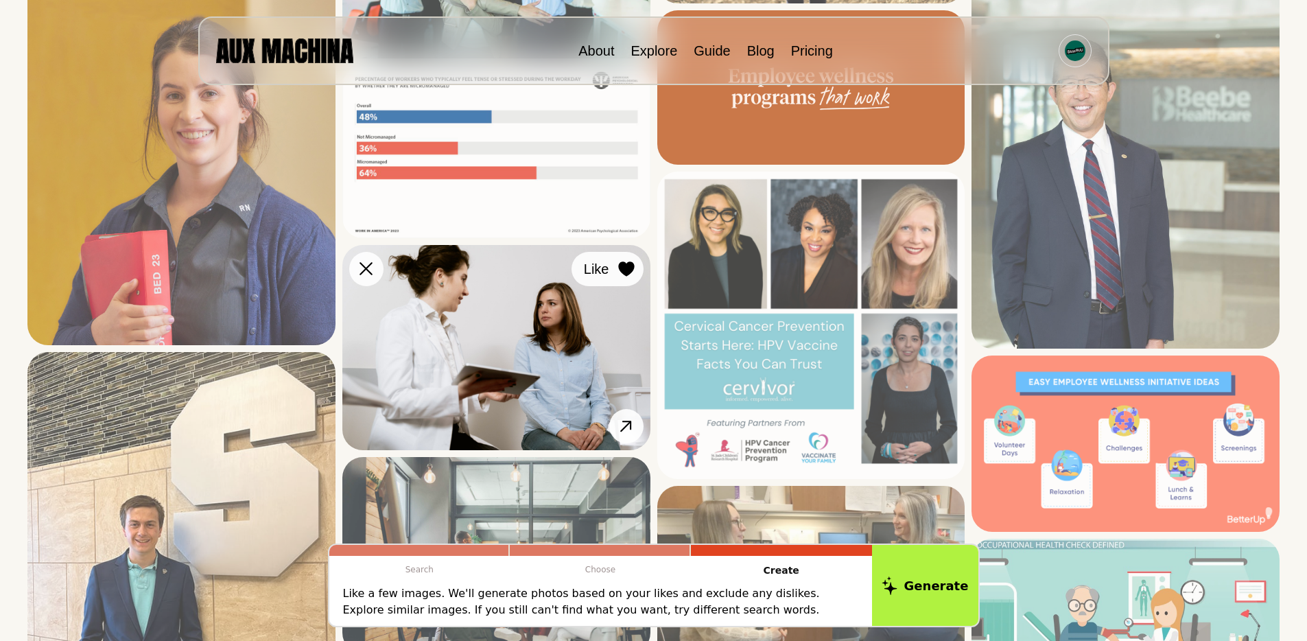
click at [618, 270] on icon at bounding box center [626, 268] width 16 height 15
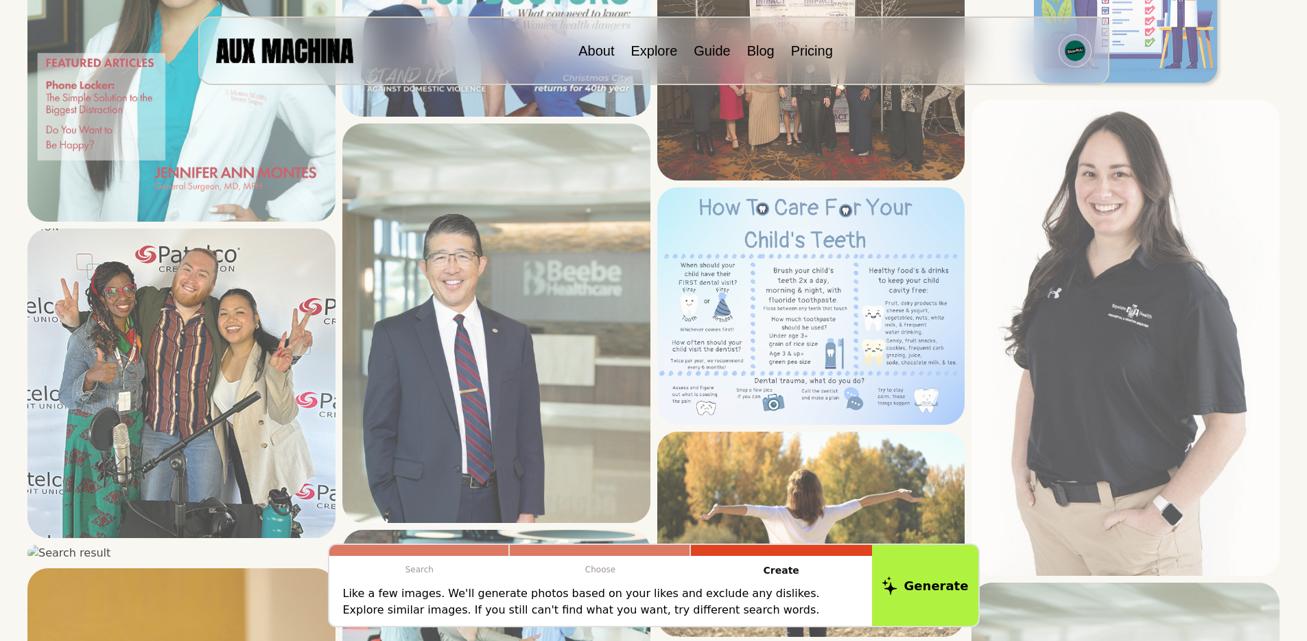
scroll to position [0, 0]
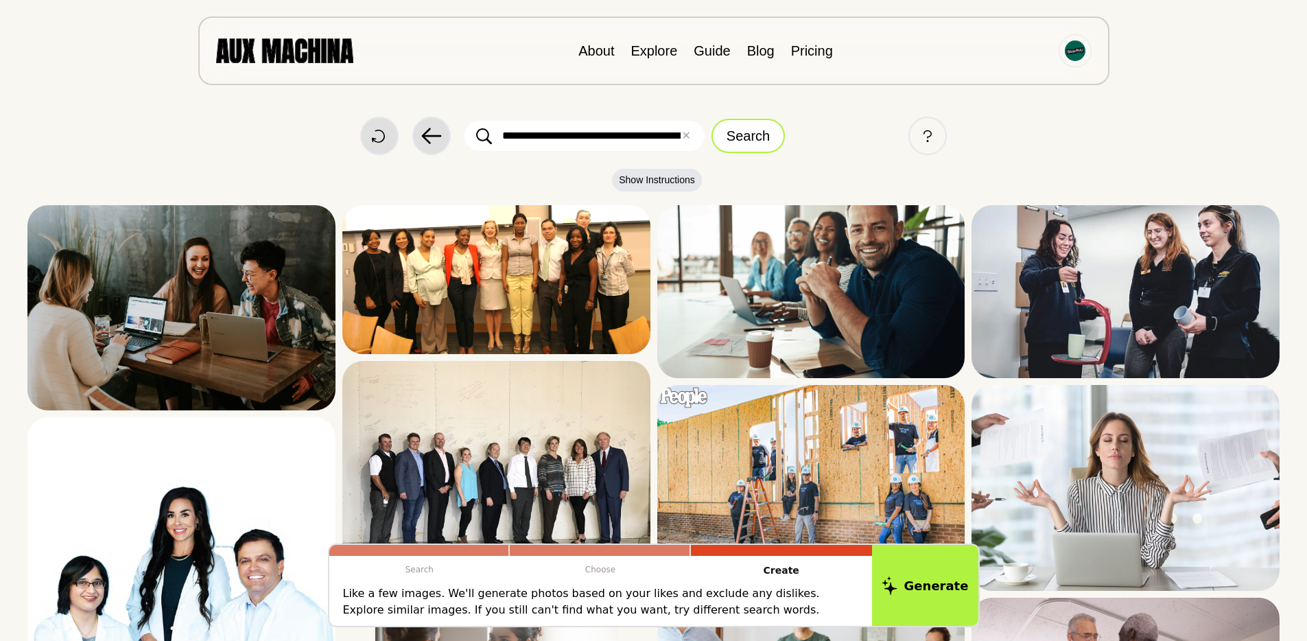
click at [750, 135] on button "Search" at bounding box center [748, 136] width 73 height 34
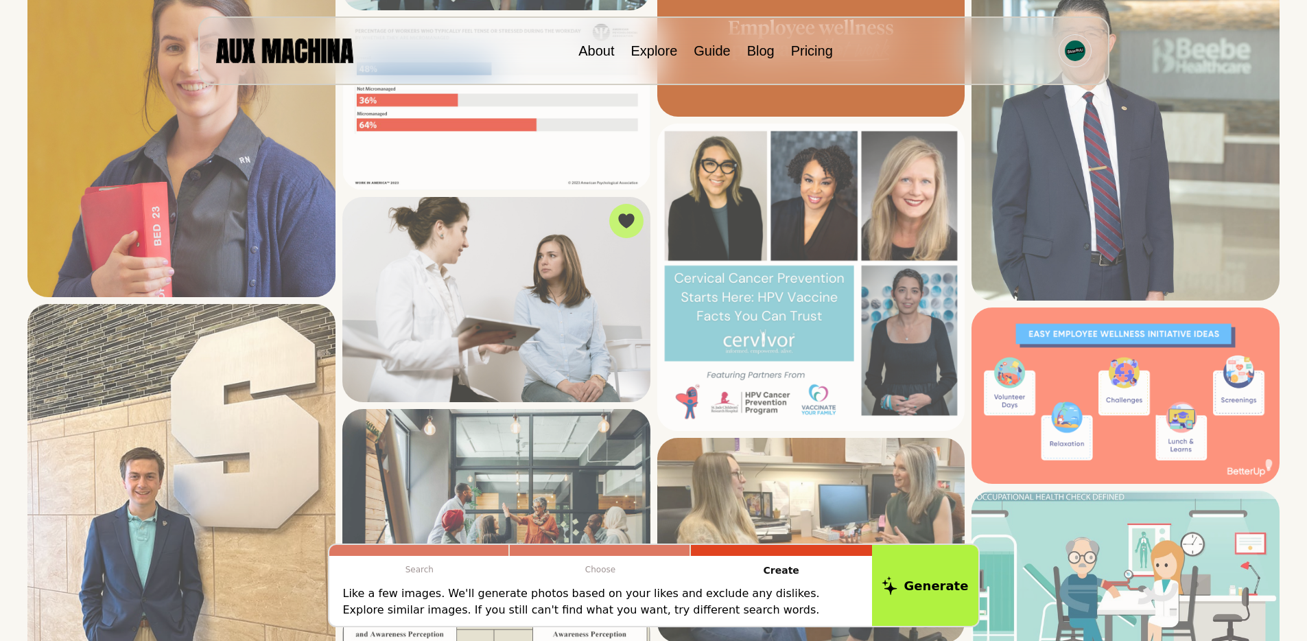
scroll to position [2040, 0]
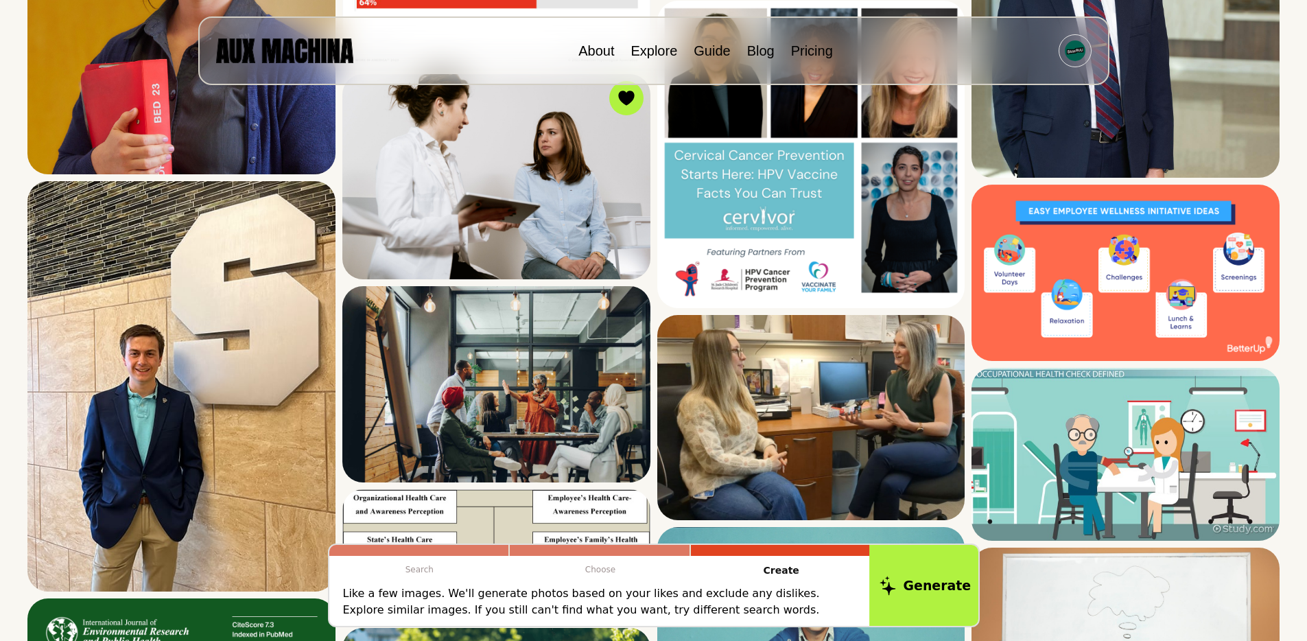
click at [909, 592] on button "Generate" at bounding box center [926, 585] width 112 height 85
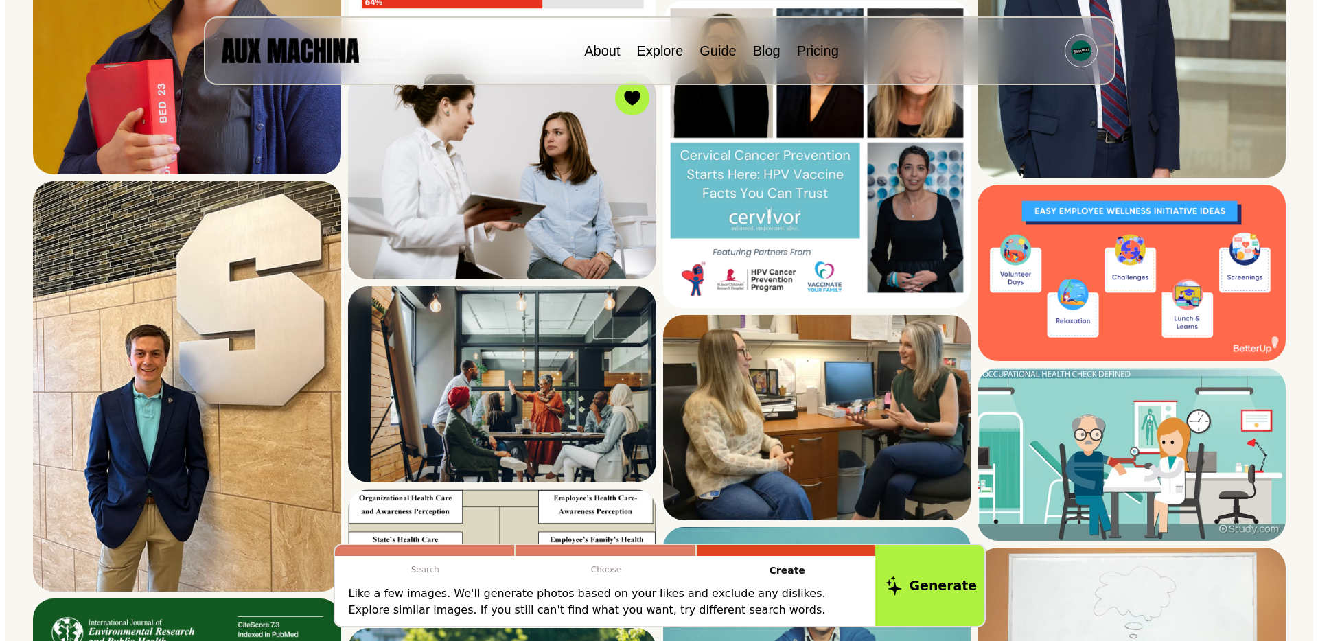
scroll to position [590, 0]
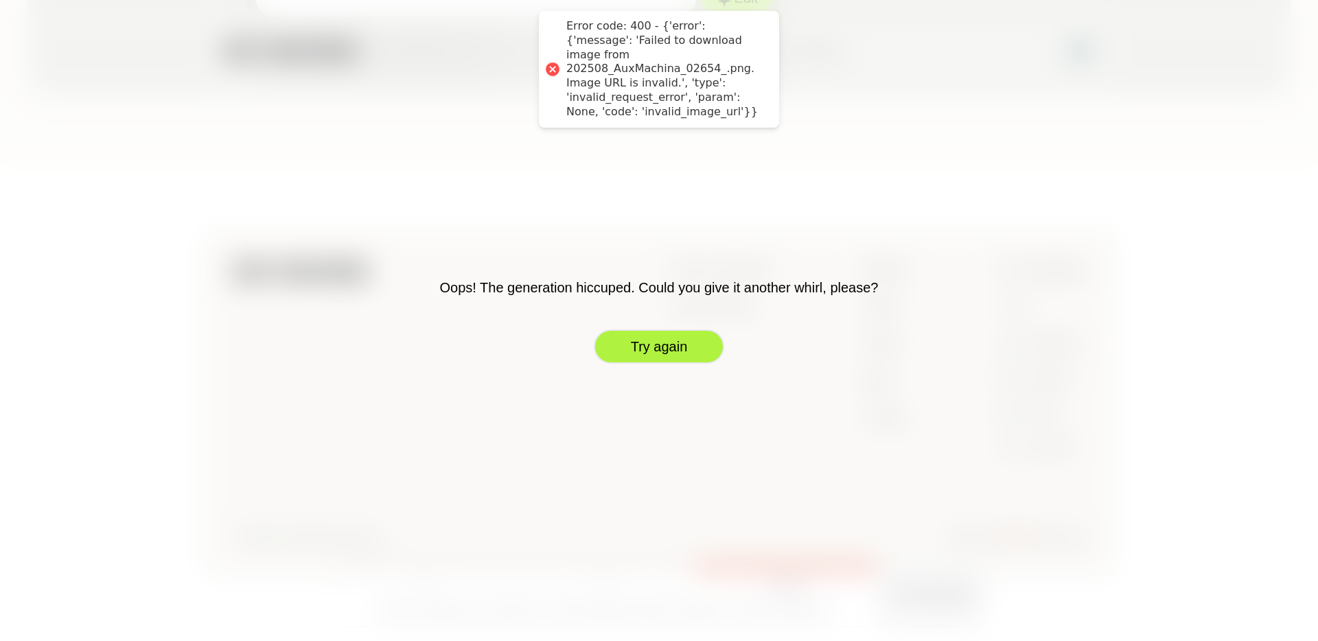
click at [641, 358] on button "Try again" at bounding box center [659, 346] width 130 height 34
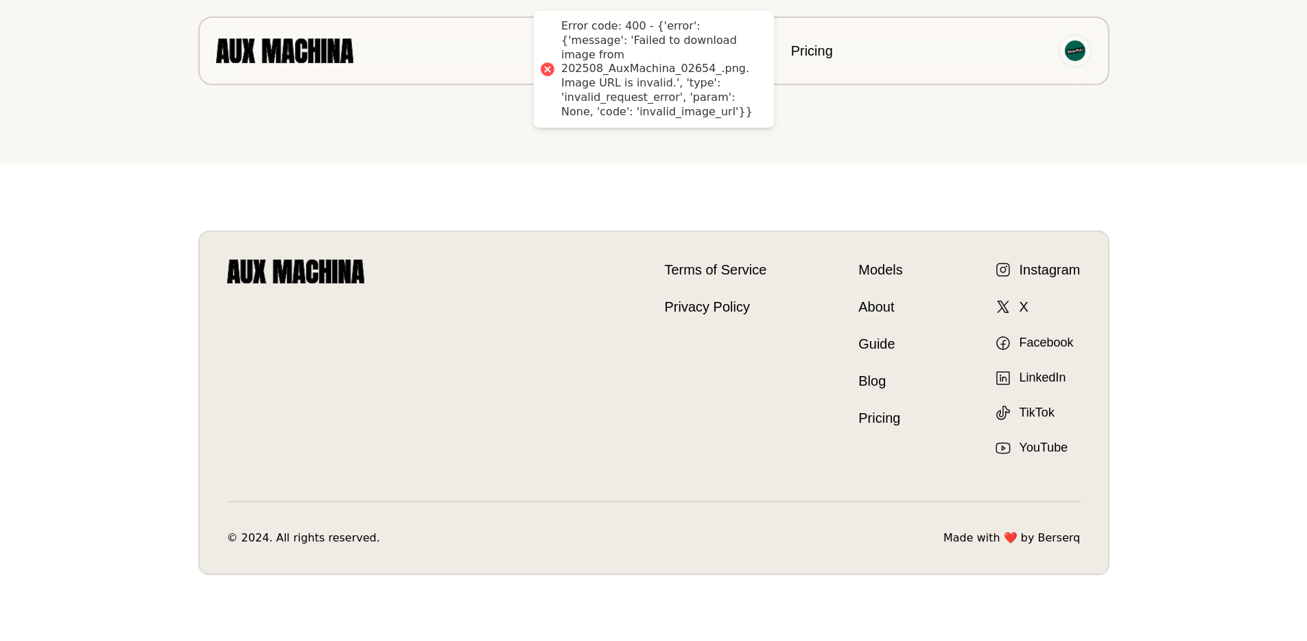
click at [644, 72] on div "Error code: 400 - {'error': {'message': 'Failed to download image from 202508_A…" at bounding box center [660, 69] width 199 height 100
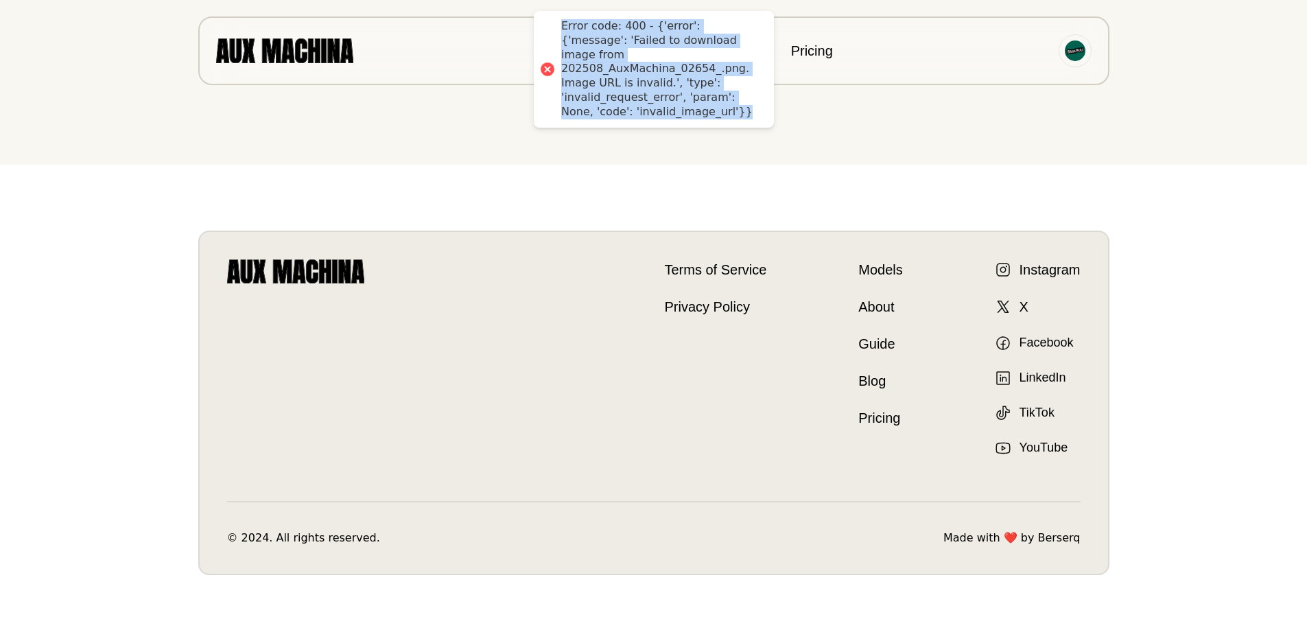
click at [644, 72] on div "Error code: 400 - {'error': {'message': 'Failed to download image from 202508_A…" at bounding box center [660, 69] width 199 height 100
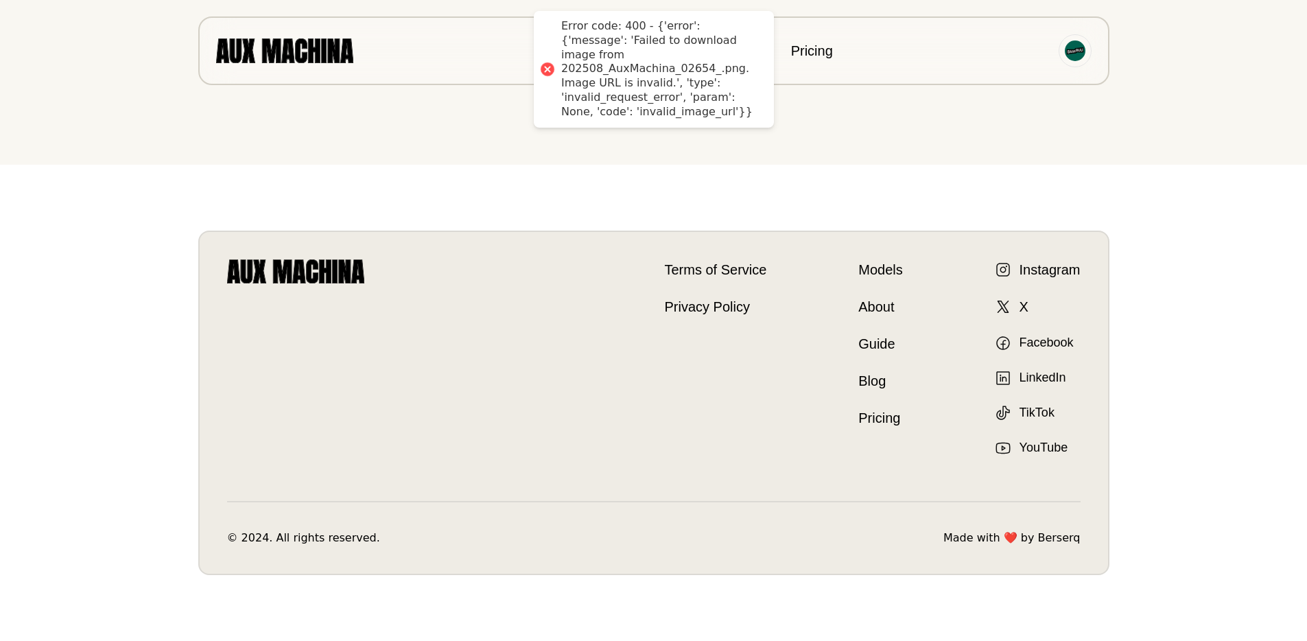
click at [610, 176] on div "Terms of Service Privacy Policy Terms of Service Privacy Policy Models About Gu…" at bounding box center [654, 403] width 988 height 476
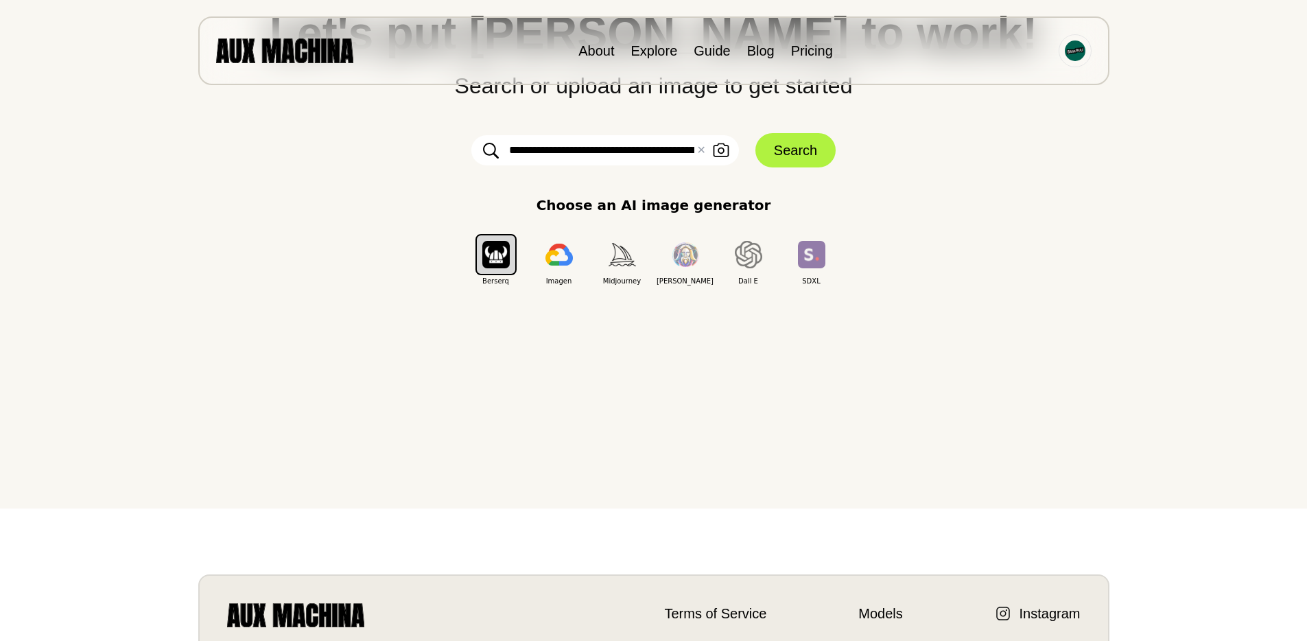
scroll to position [0, 0]
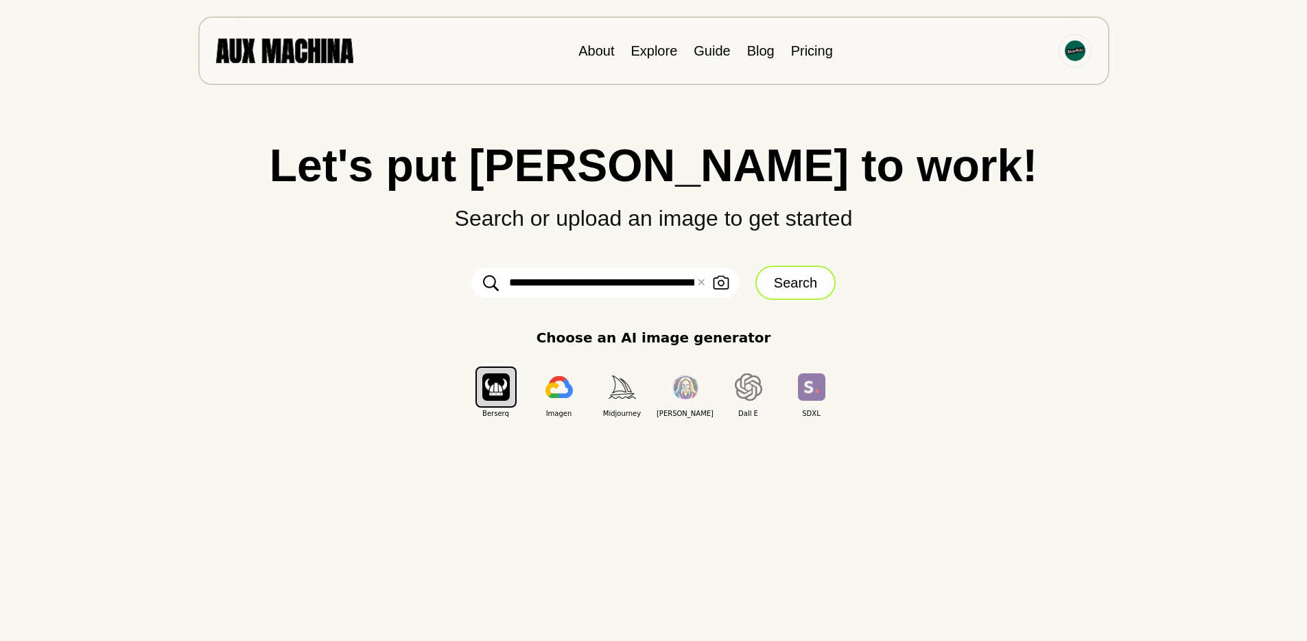
click at [776, 288] on button "Search" at bounding box center [796, 283] width 80 height 34
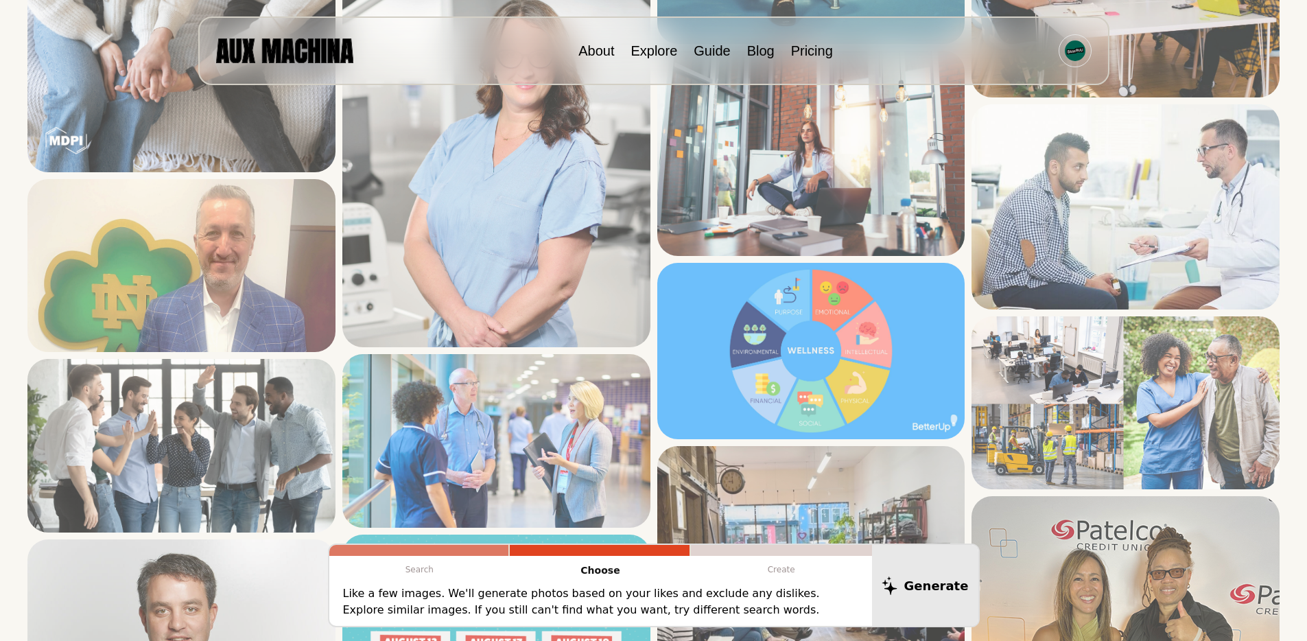
scroll to position [2879, 0]
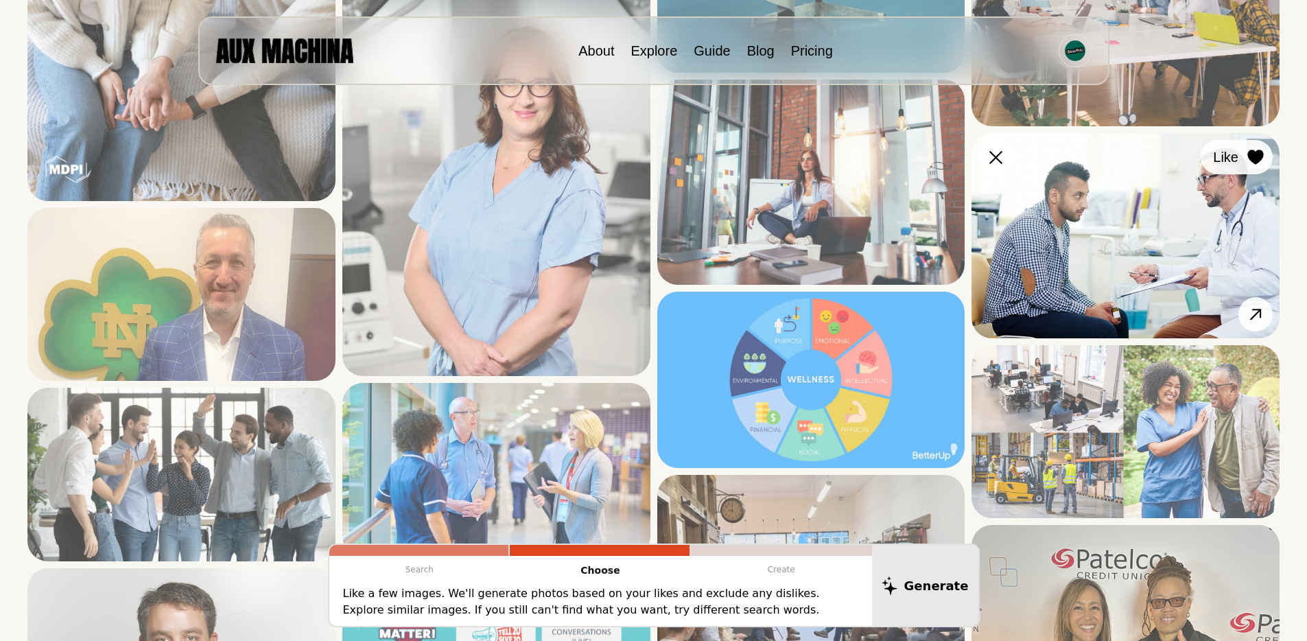
click at [1256, 157] on icon at bounding box center [1256, 157] width 16 height 15
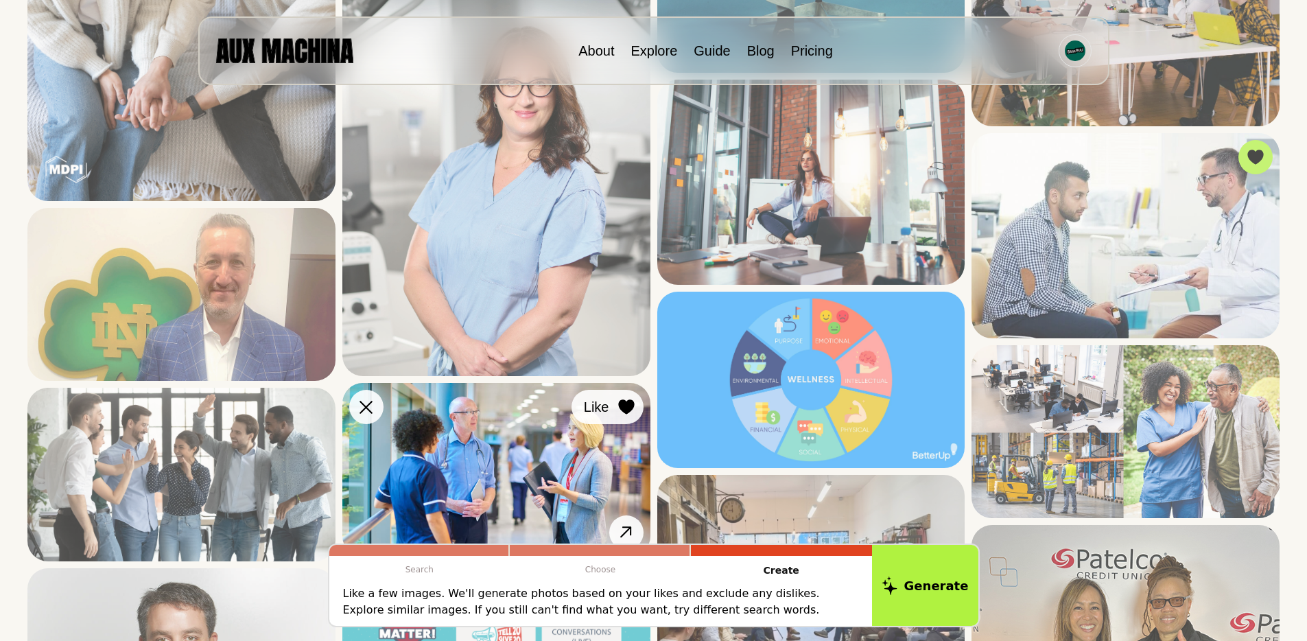
click at [611, 409] on button "Like" at bounding box center [608, 407] width 72 height 34
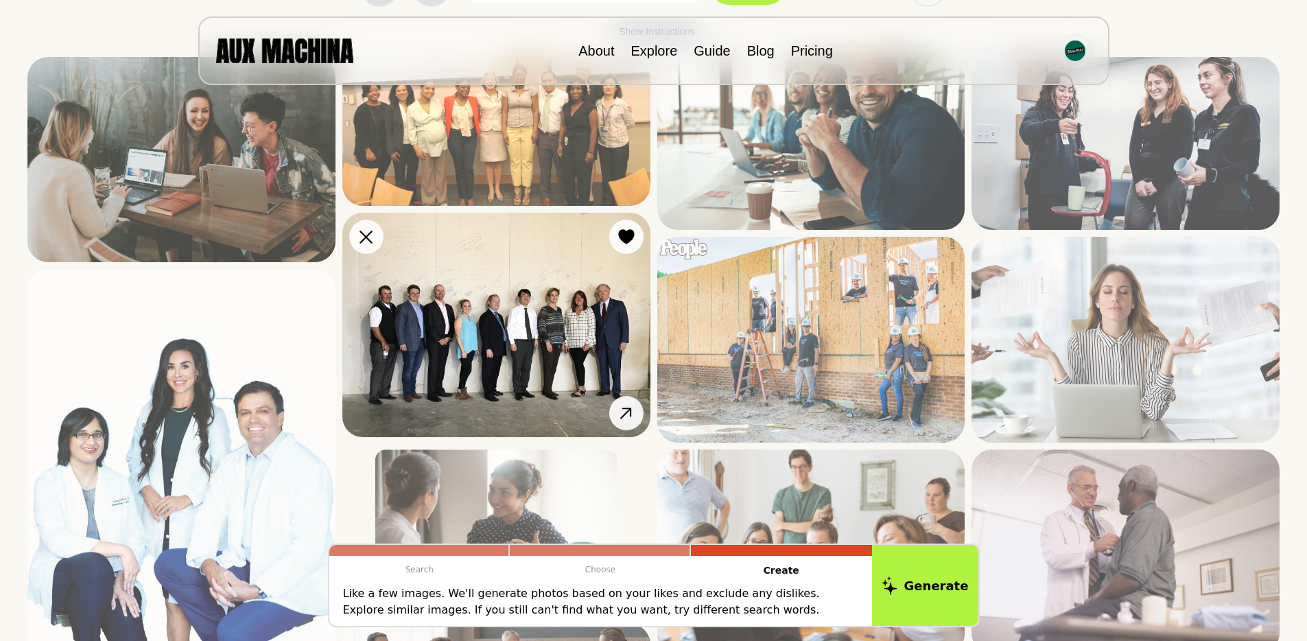
scroll to position [408, 0]
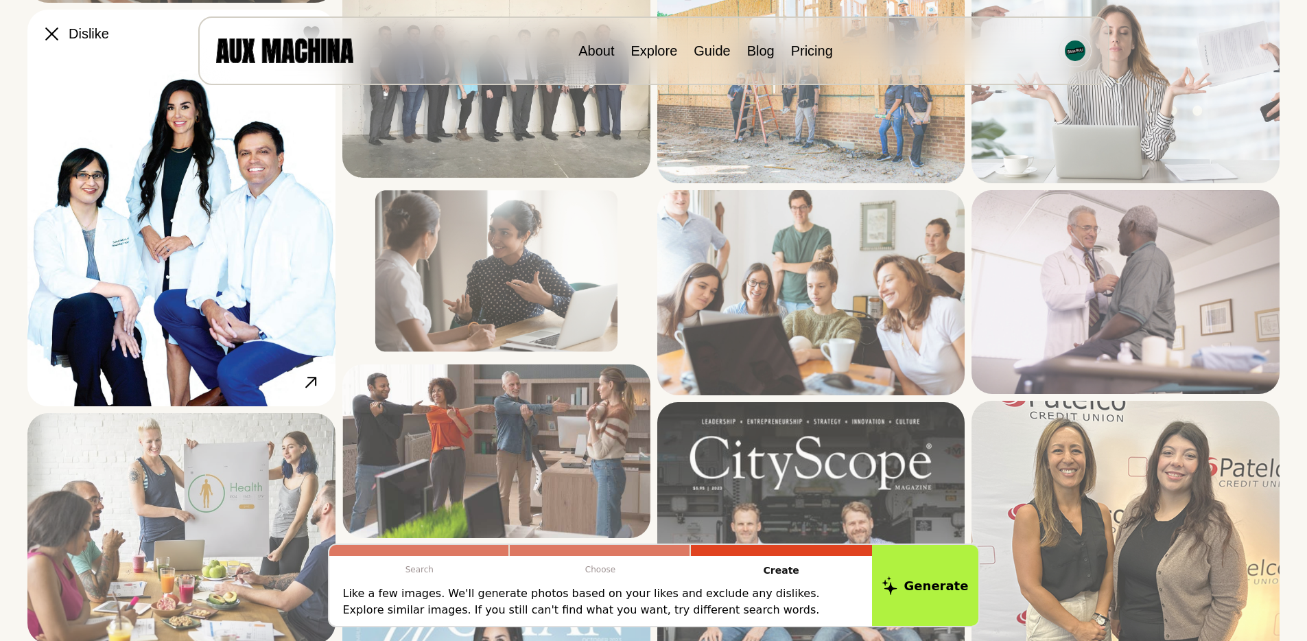
click at [58, 25] on div at bounding box center [51, 33] width 21 height 21
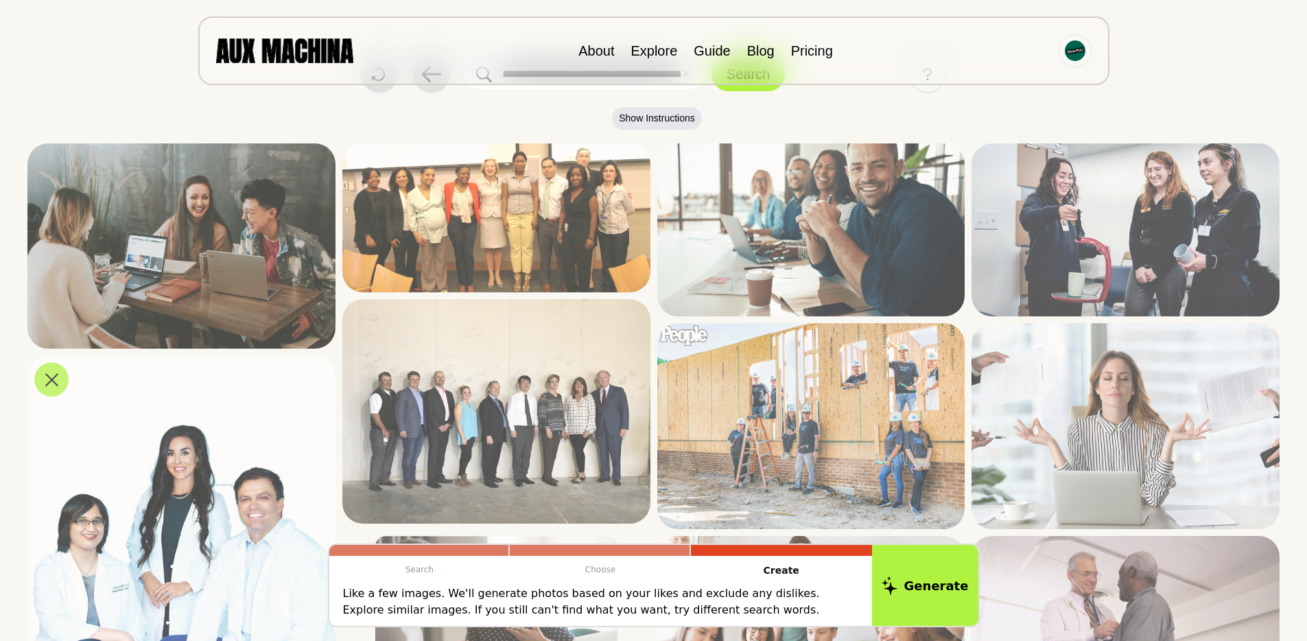
scroll to position [0, 0]
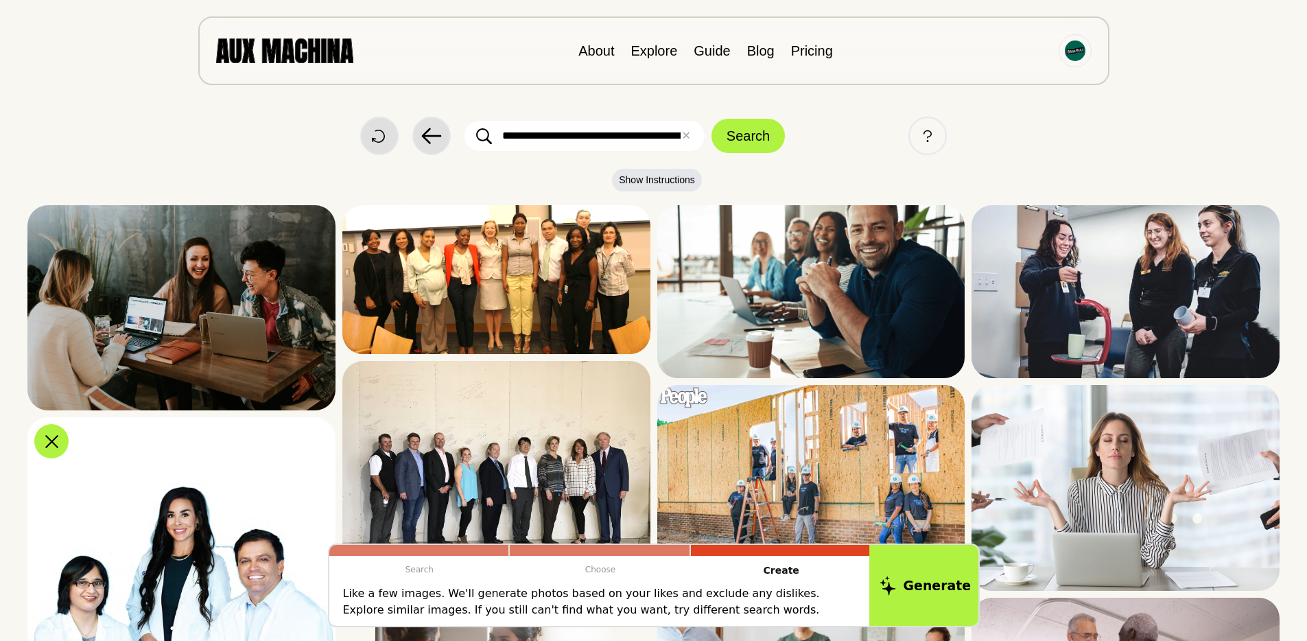
click at [912, 587] on button "Generate" at bounding box center [926, 585] width 112 height 85
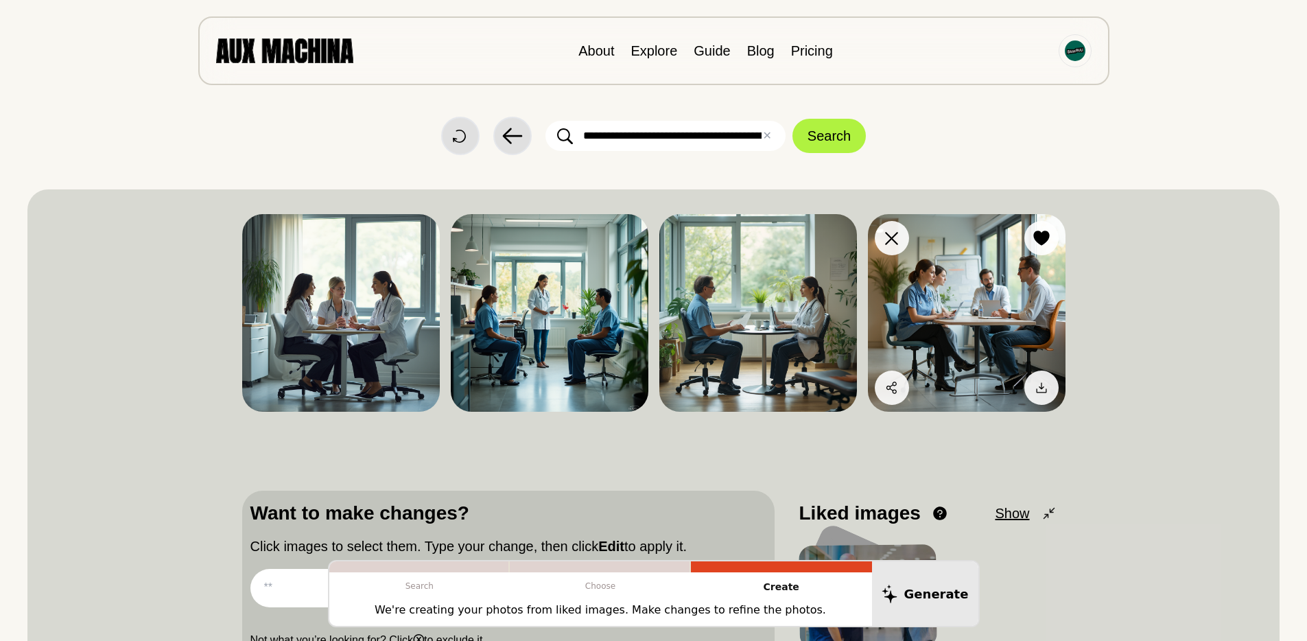
click at [1002, 310] on img at bounding box center [967, 313] width 198 height 198
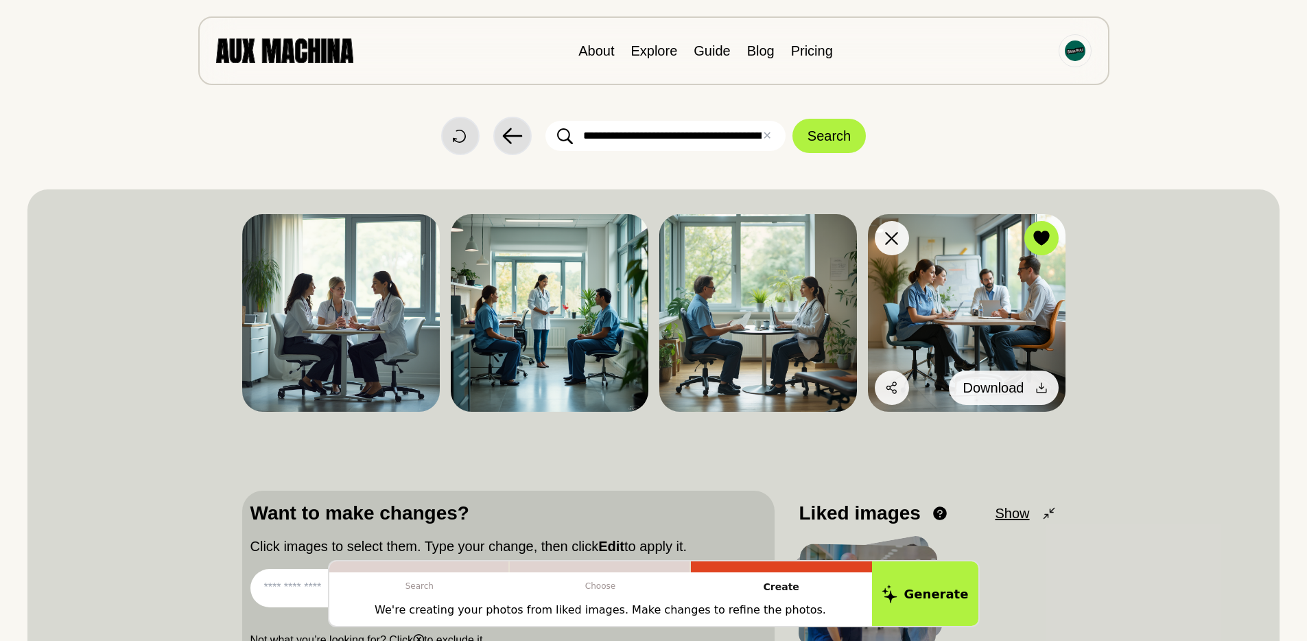
click at [1038, 380] on div at bounding box center [1041, 387] width 21 height 21
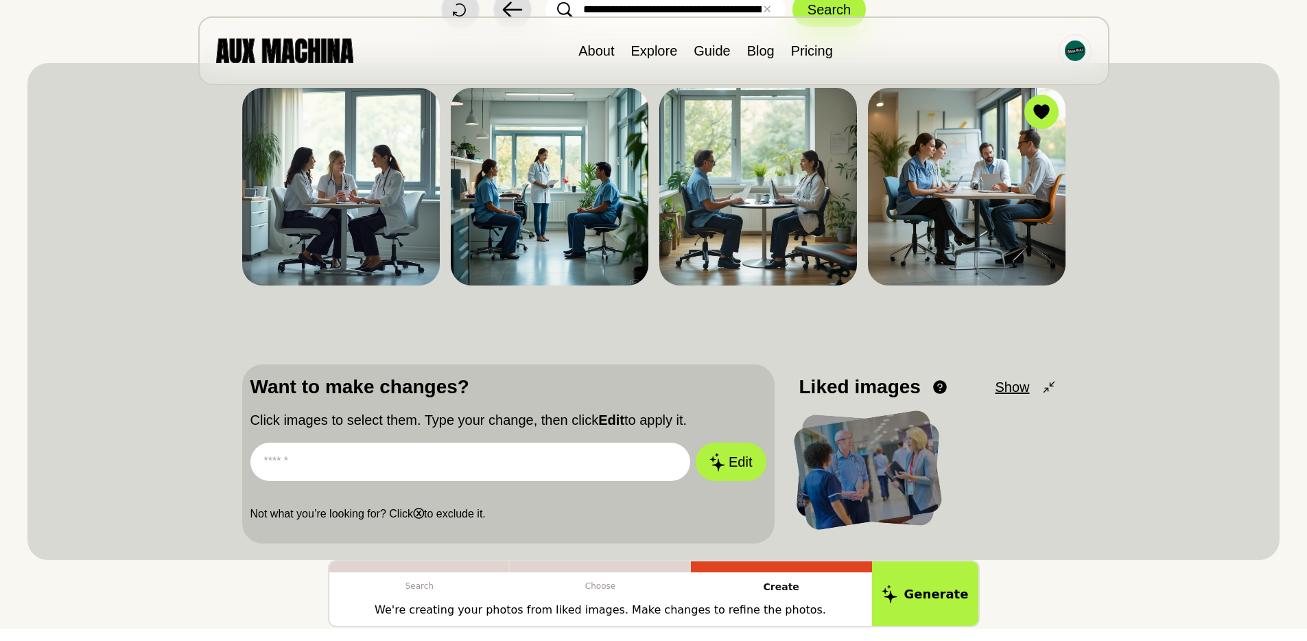
scroll to position [60, 0]
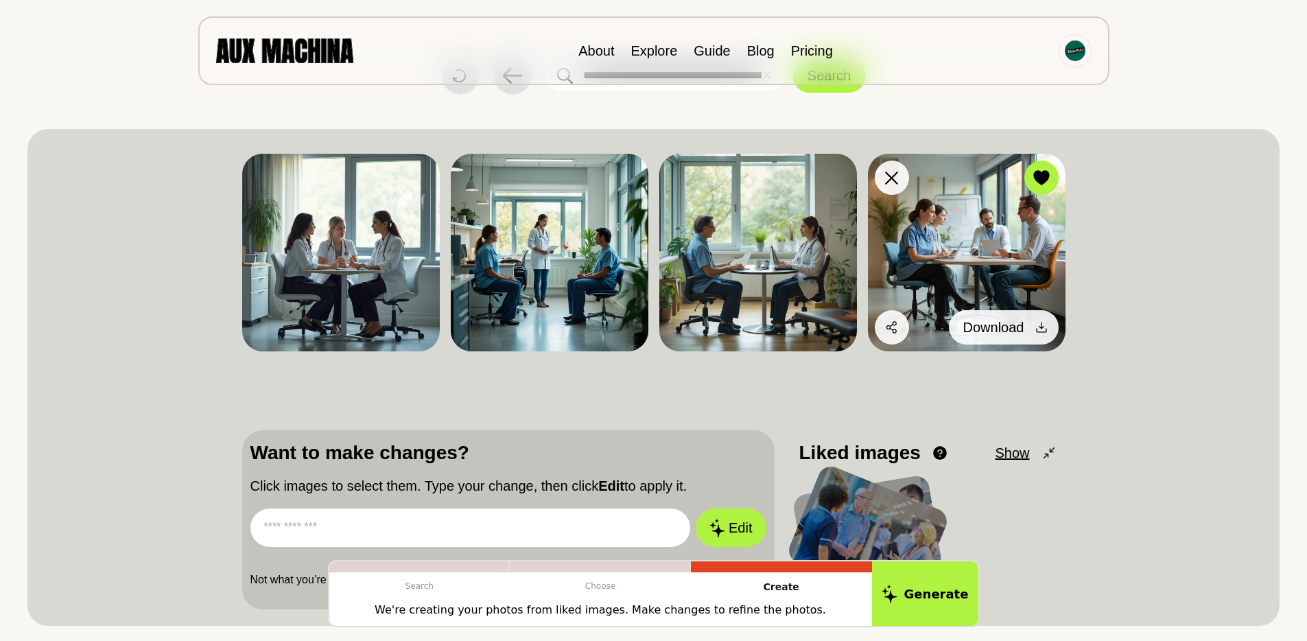
click at [1038, 324] on icon at bounding box center [1042, 327] width 14 height 14
click at [1017, 323] on span "Download" at bounding box center [994, 327] width 61 height 21
click at [977, 329] on span "Download" at bounding box center [994, 327] width 61 height 21
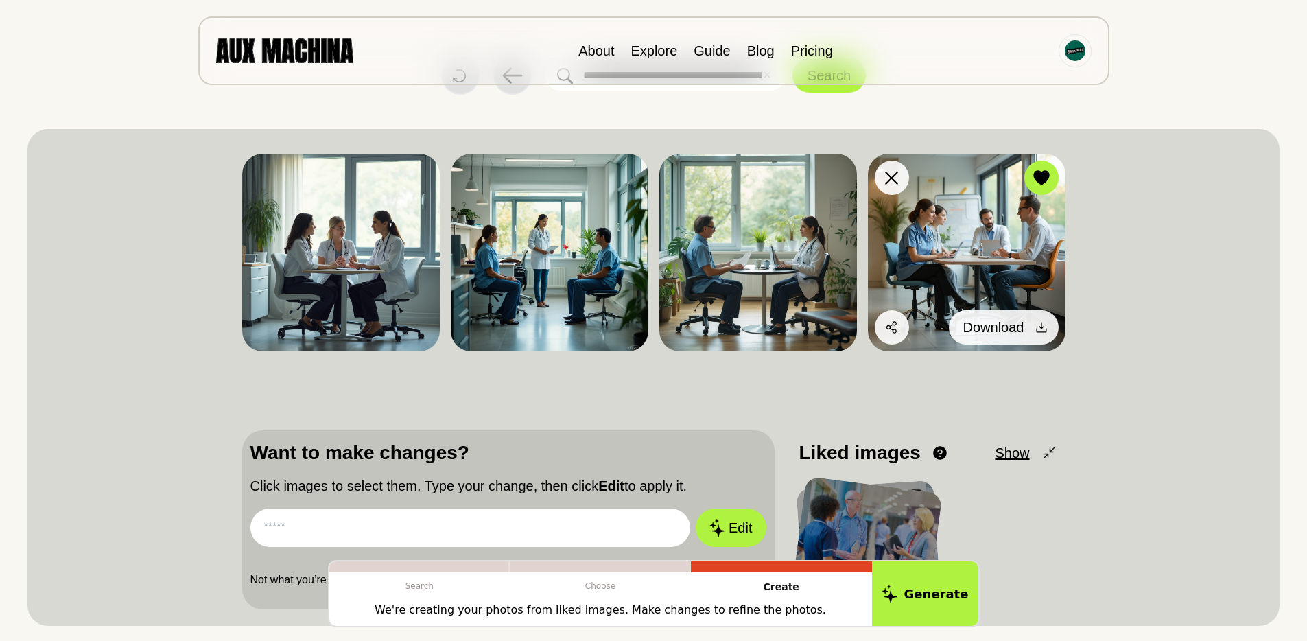
click at [977, 329] on span "Download" at bounding box center [994, 327] width 61 height 21
click at [964, 290] on img at bounding box center [967, 253] width 198 height 198
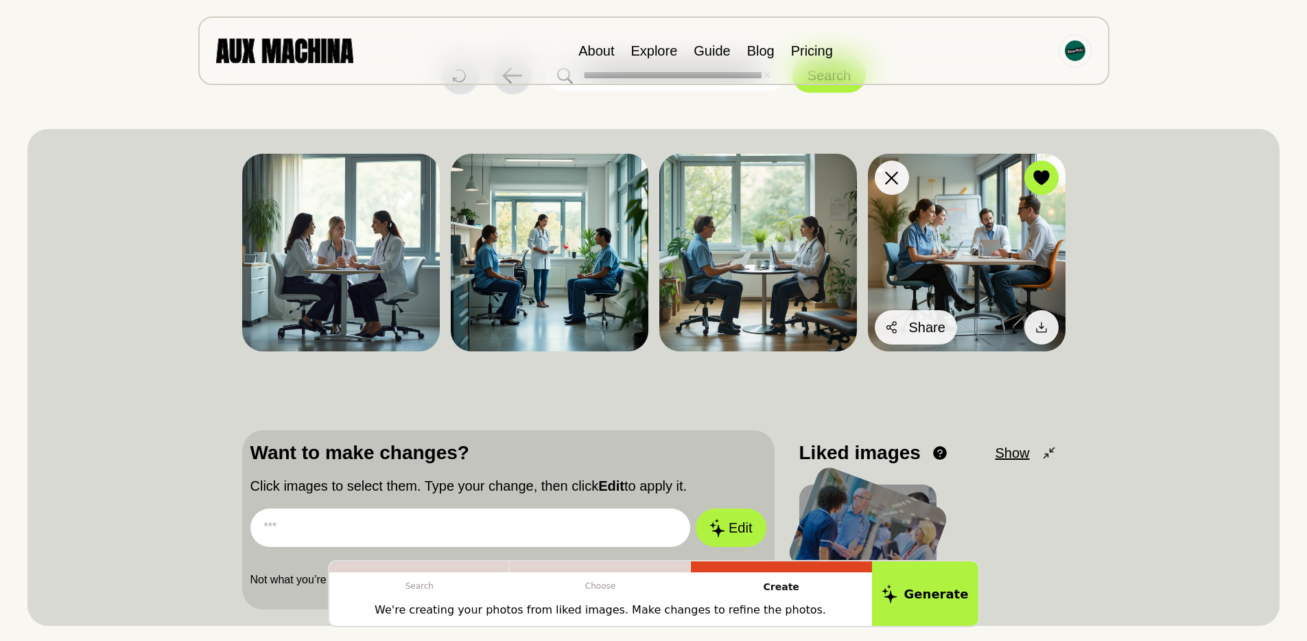
click at [901, 323] on div at bounding box center [892, 327] width 21 height 21
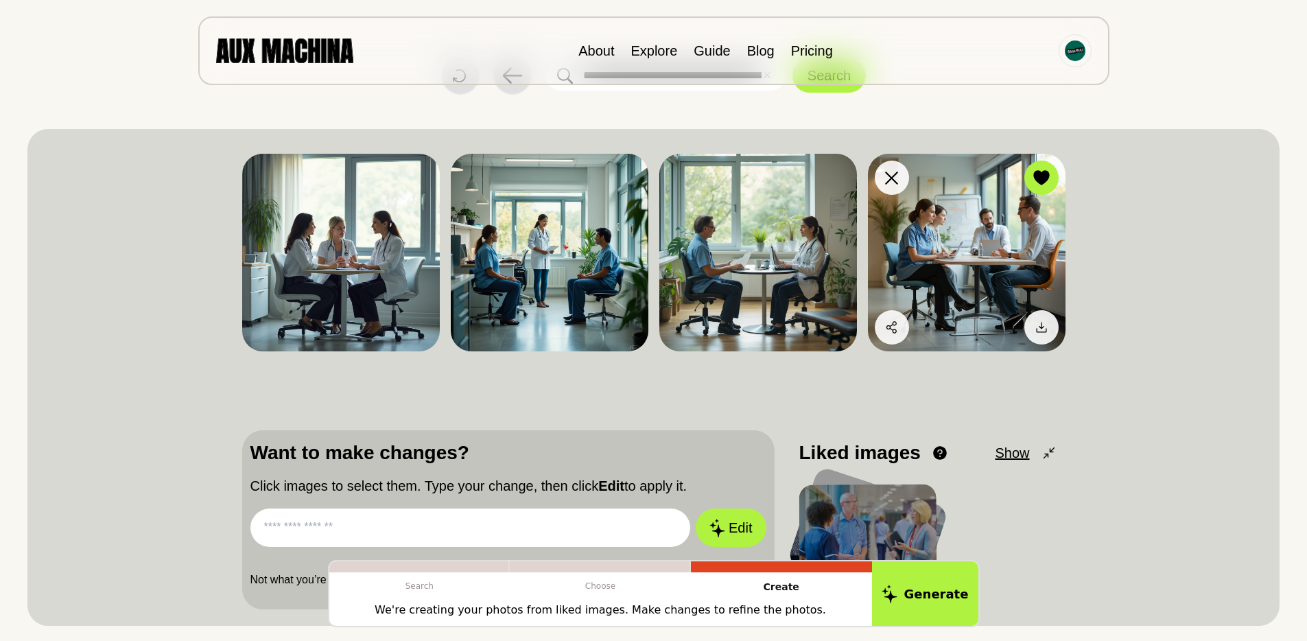
click at [1008, 204] on img at bounding box center [967, 253] width 198 height 198
click at [1035, 326] on icon at bounding box center [1042, 327] width 14 height 14
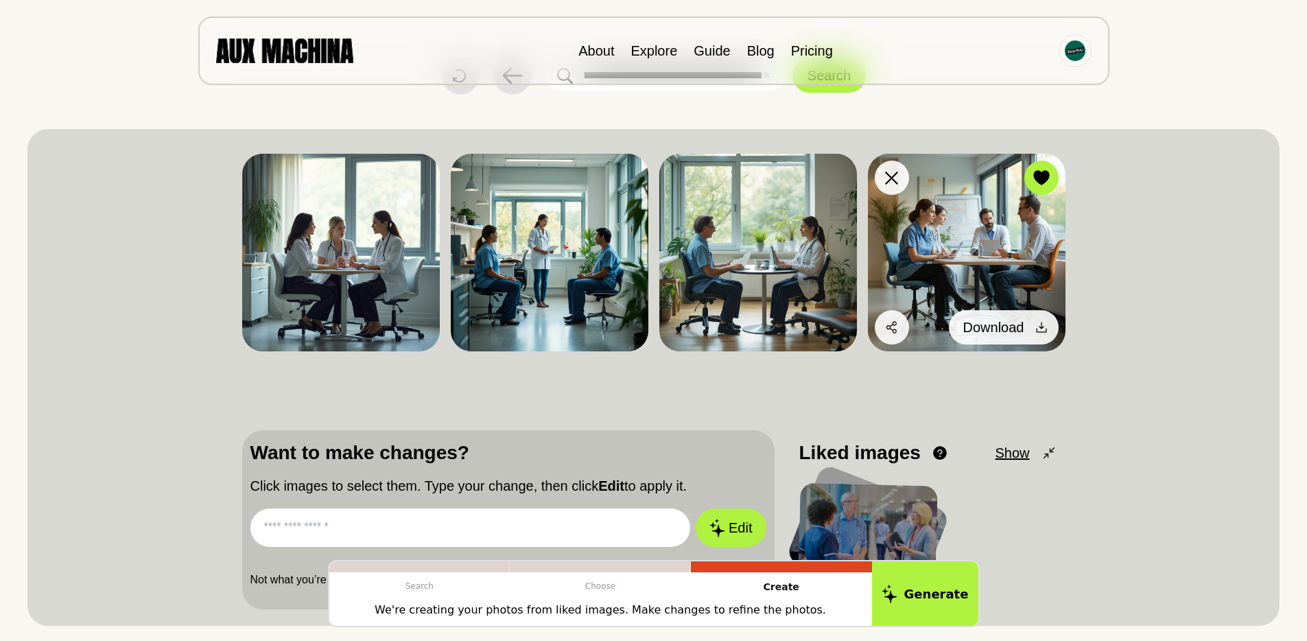
click at [1035, 326] on icon at bounding box center [1042, 327] width 14 height 14
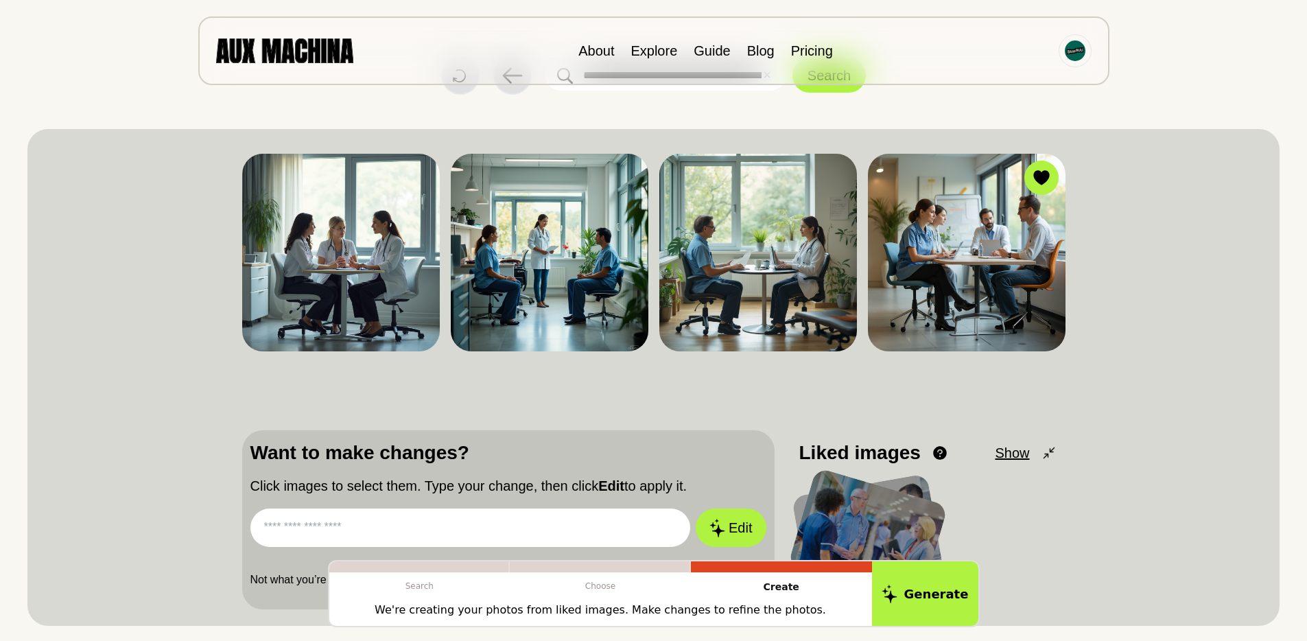
click at [1261, 43] on div "**********" at bounding box center [653, 17] width 1252 height 155
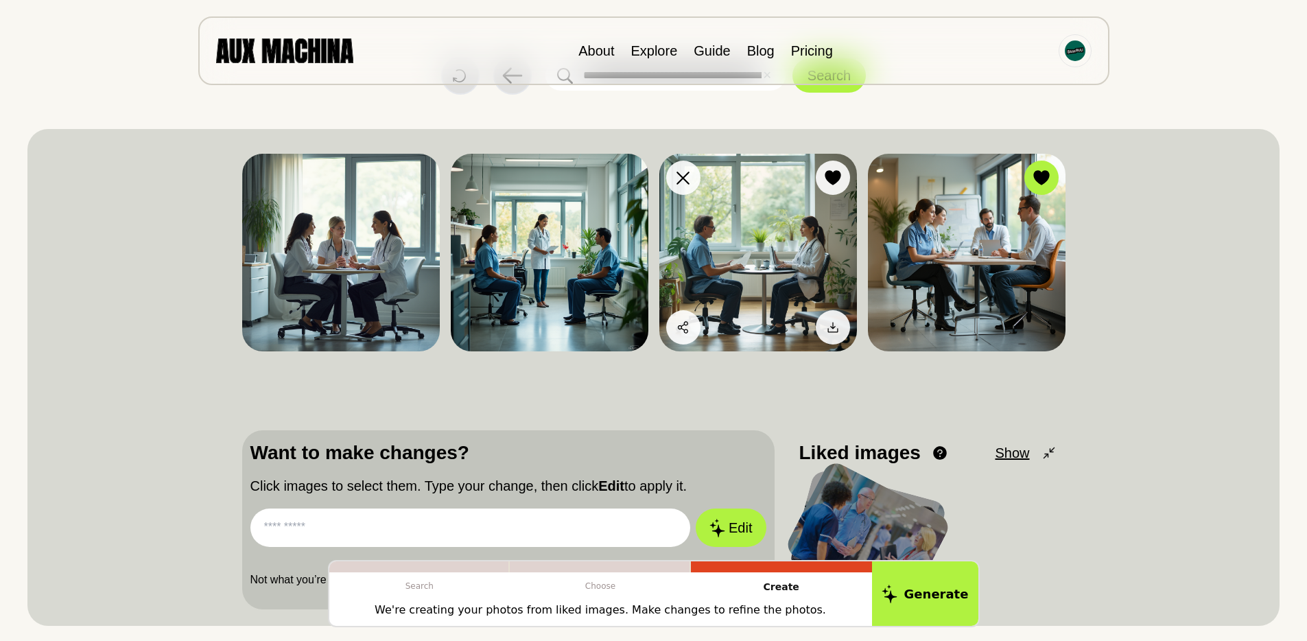
click at [839, 325] on icon at bounding box center [833, 327] width 14 height 14
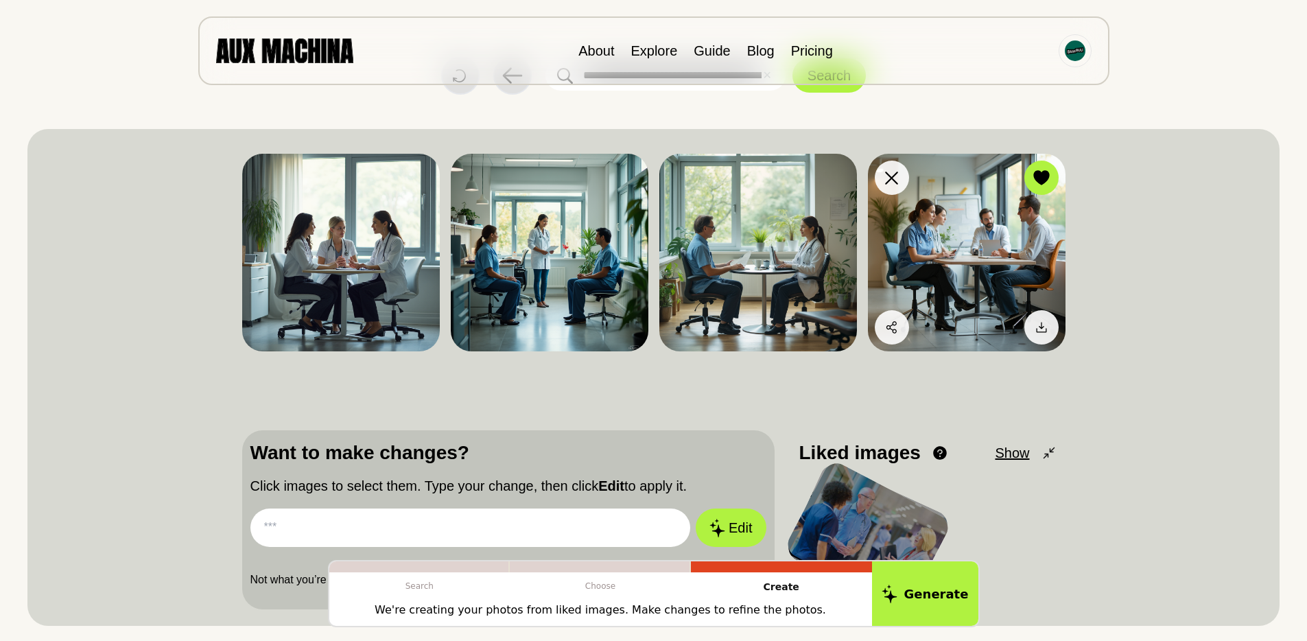
click at [969, 218] on img at bounding box center [967, 253] width 198 height 198
click at [888, 330] on icon at bounding box center [892, 327] width 14 height 14
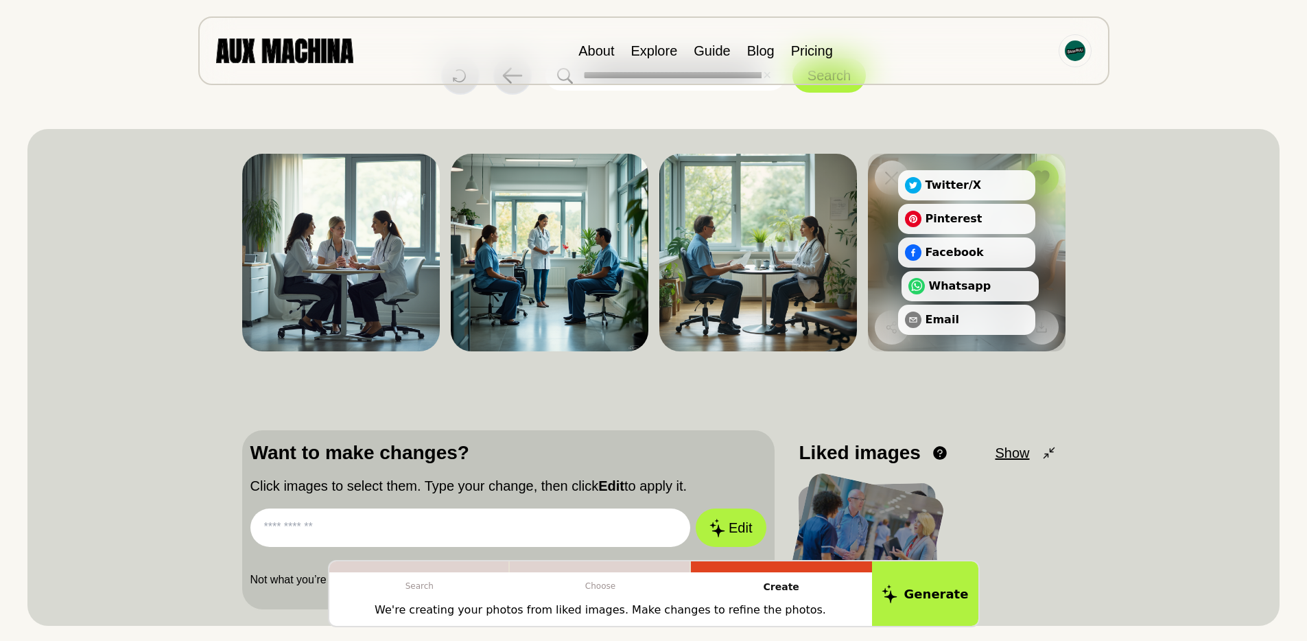
click at [935, 286] on button "Whatsapp" at bounding box center [970, 286] width 137 height 30
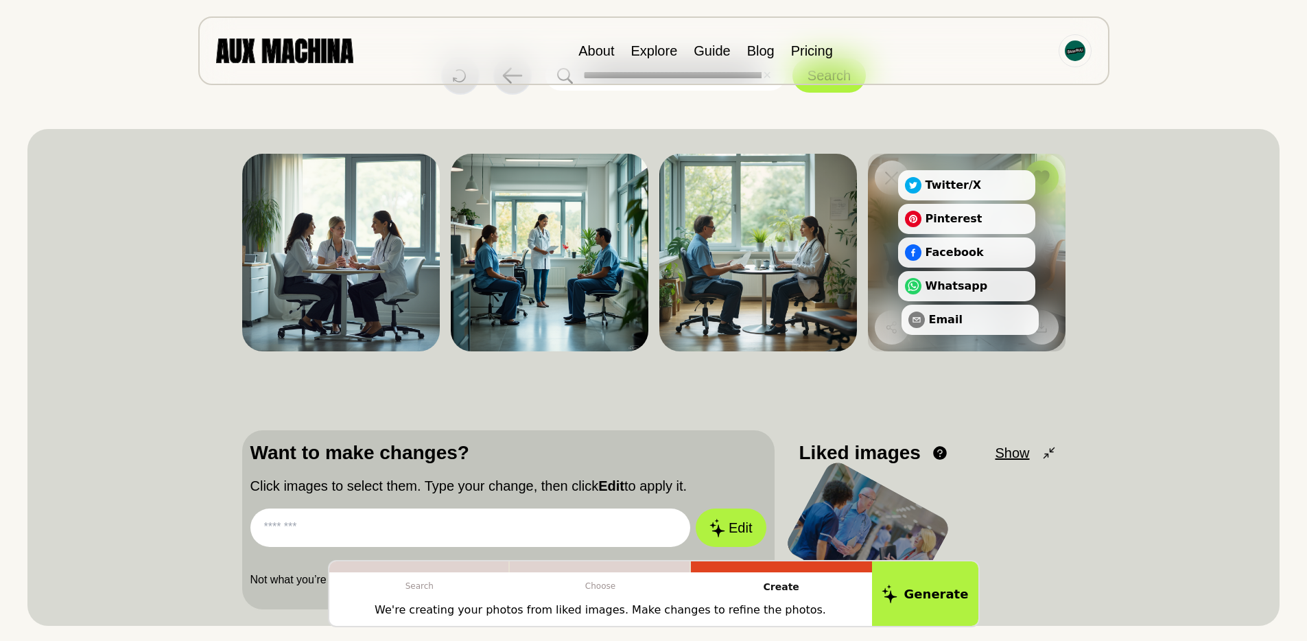
click at [944, 316] on button "Email" at bounding box center [970, 320] width 137 height 30
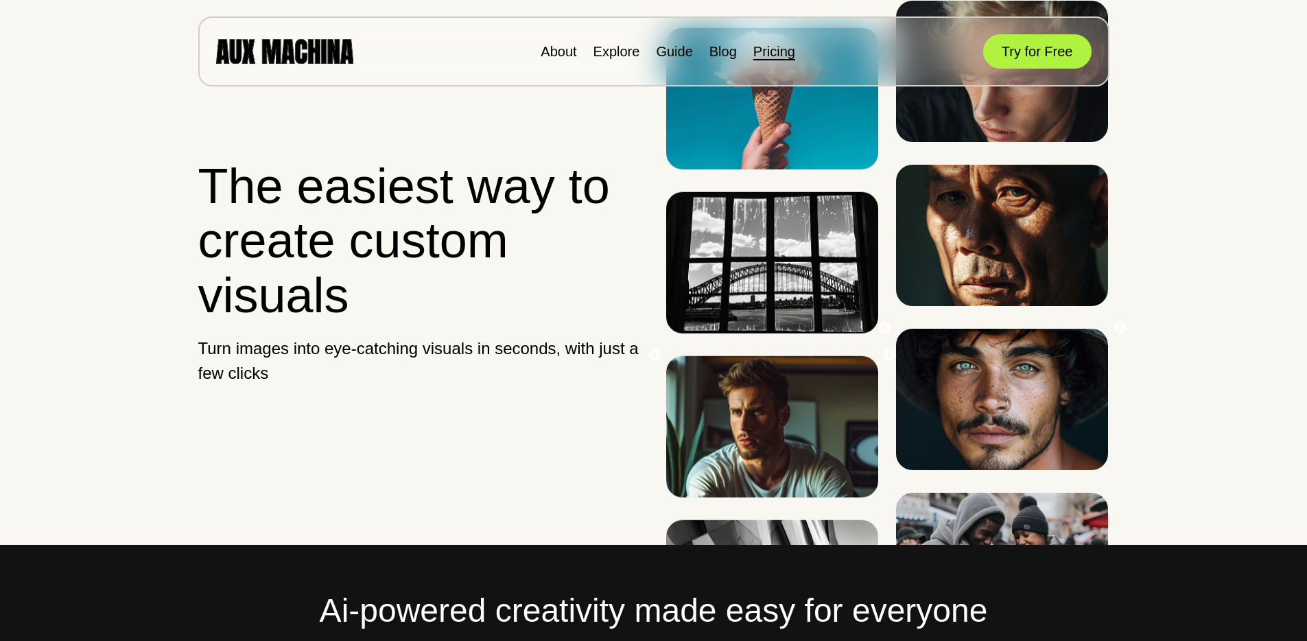
click at [784, 53] on link "Pricing" at bounding box center [775, 51] width 42 height 15
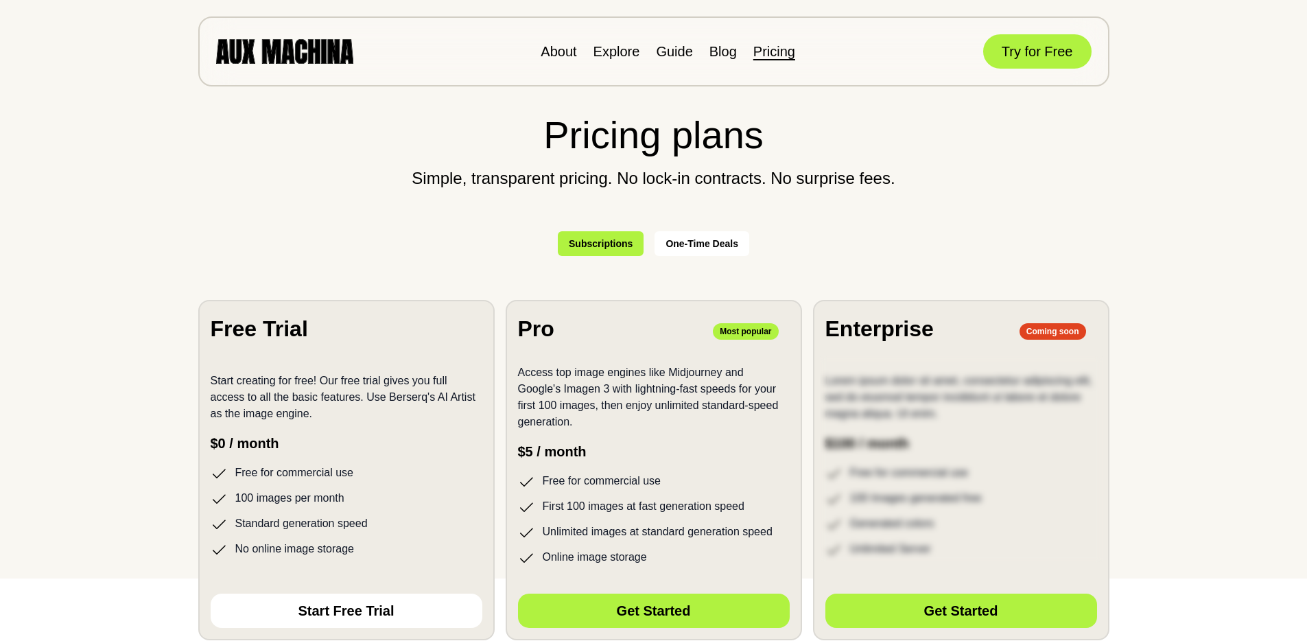
scroll to position [141, 0]
